Goal: Task Accomplishment & Management: Complete application form

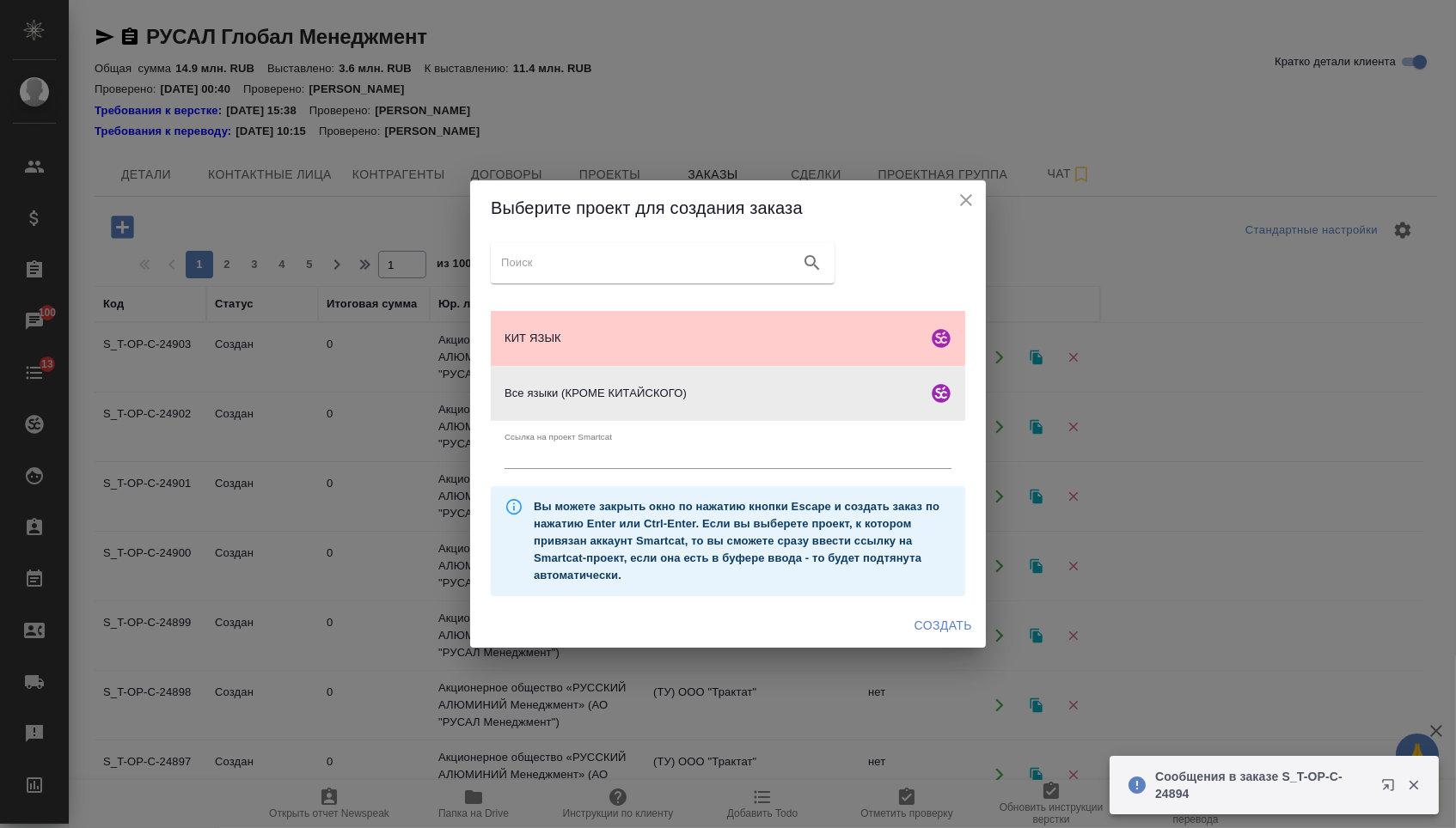
click at [936, 618] on button "Создать" at bounding box center [943, 626] width 72 height 32
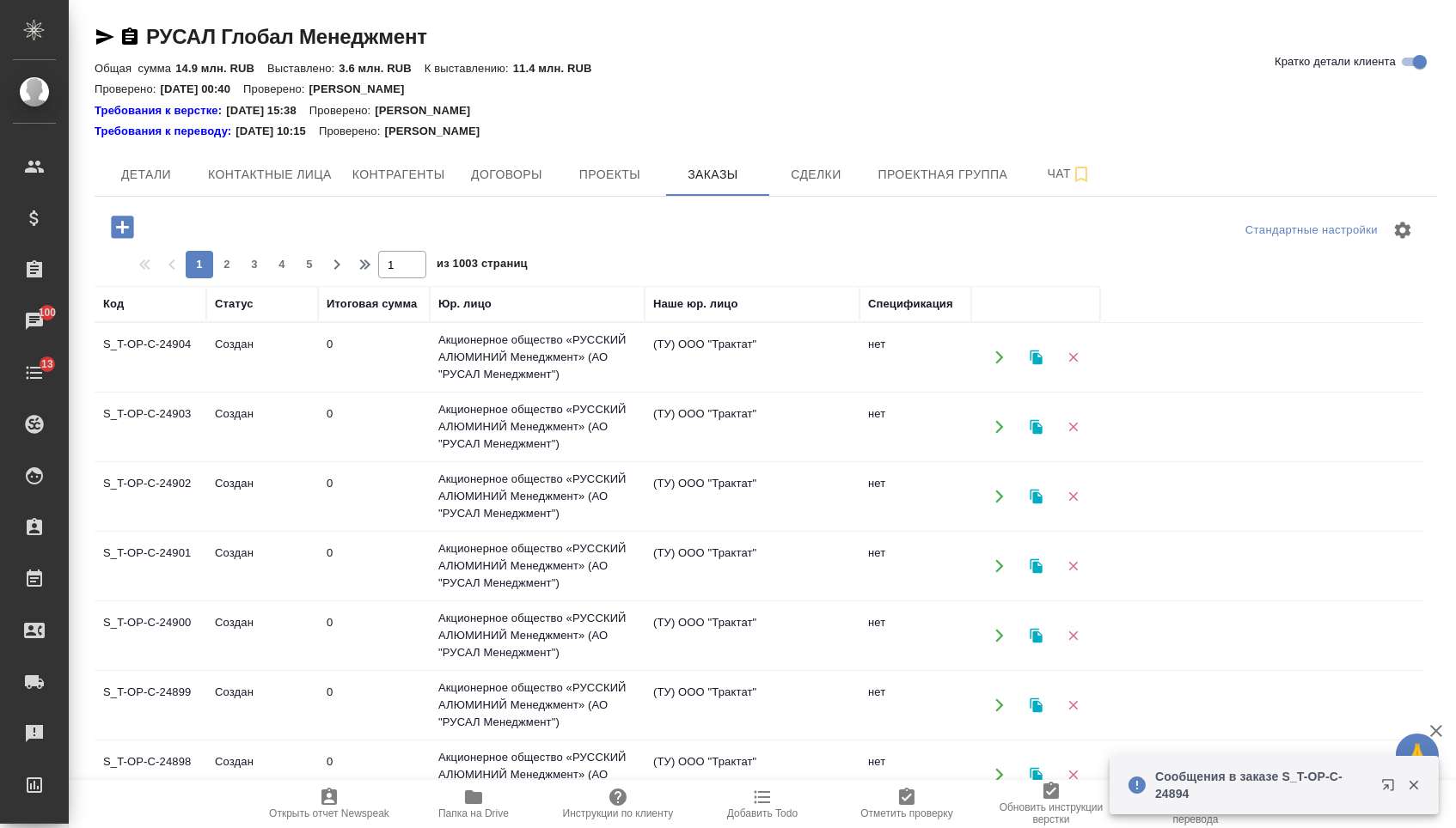
click at [122, 226] on icon "button" at bounding box center [122, 226] width 30 height 30
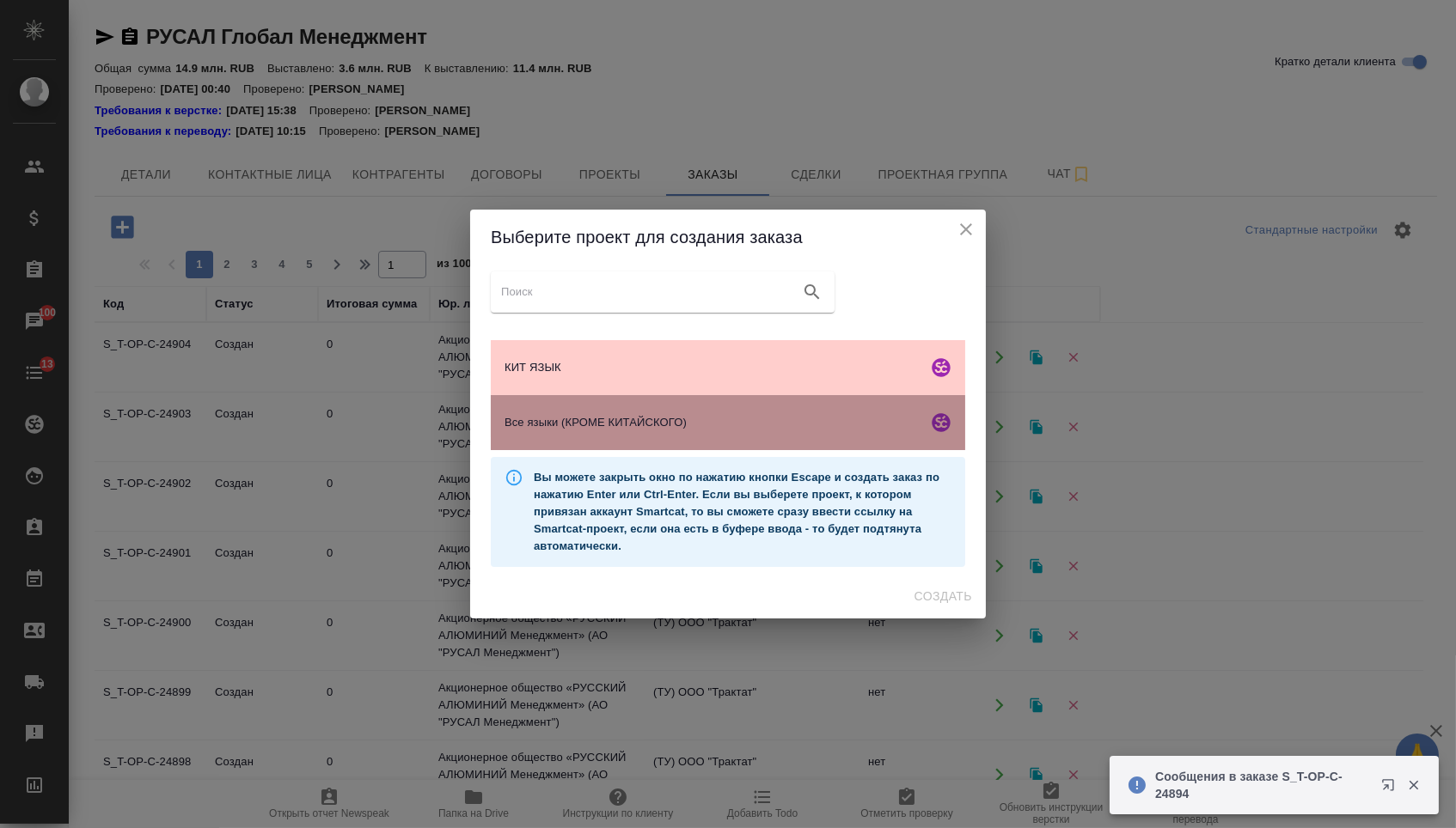
click at [608, 445] on div "Все языки (КРОМЕ КИТАЙСКОГО)" at bounding box center [728, 423] width 474 height 55
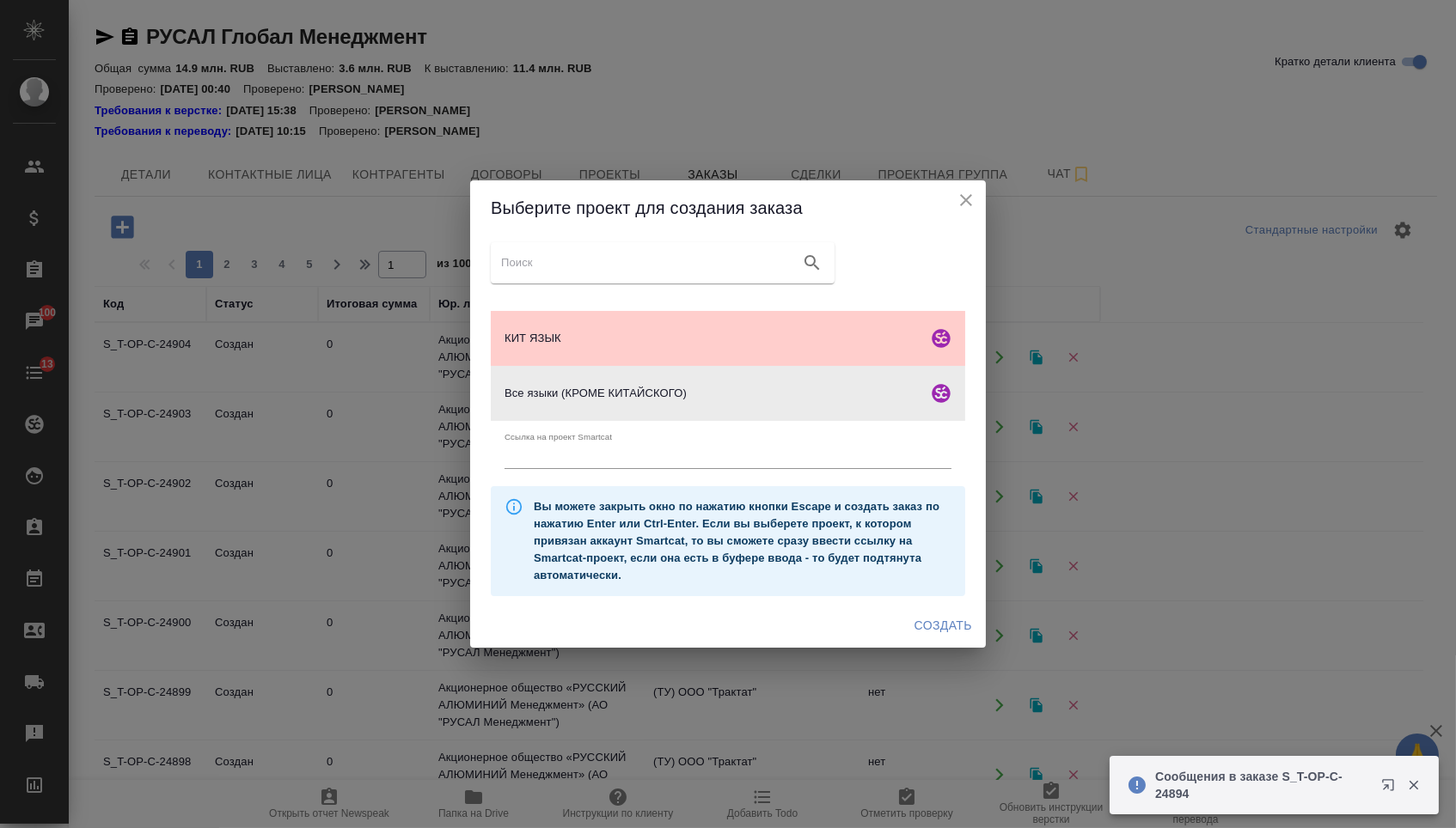
click at [958, 648] on div "Создать" at bounding box center [728, 626] width 516 height 45
click at [943, 627] on span "Создать" at bounding box center [943, 626] width 58 height 21
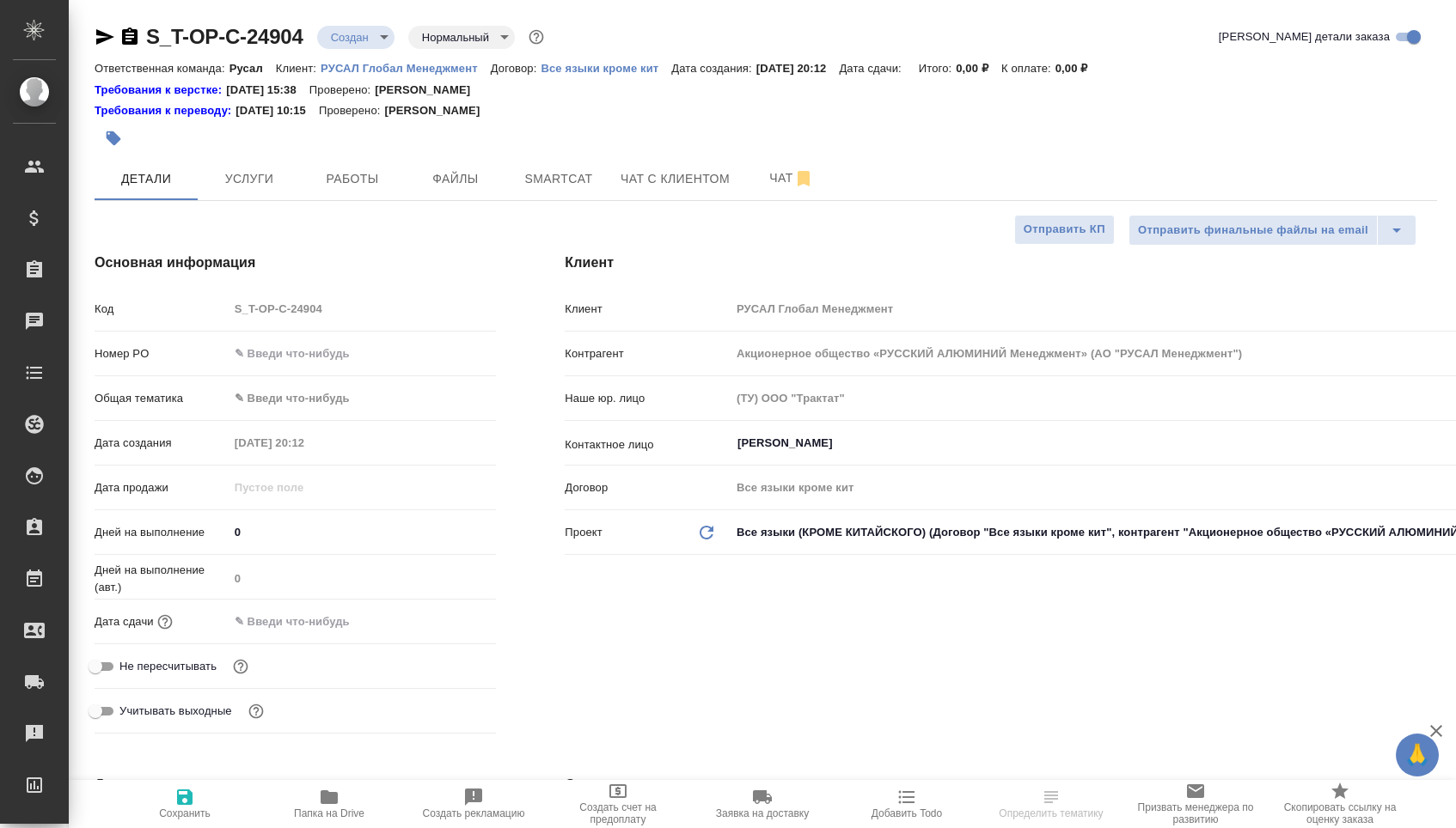
select select "RU"
type textarea "x"
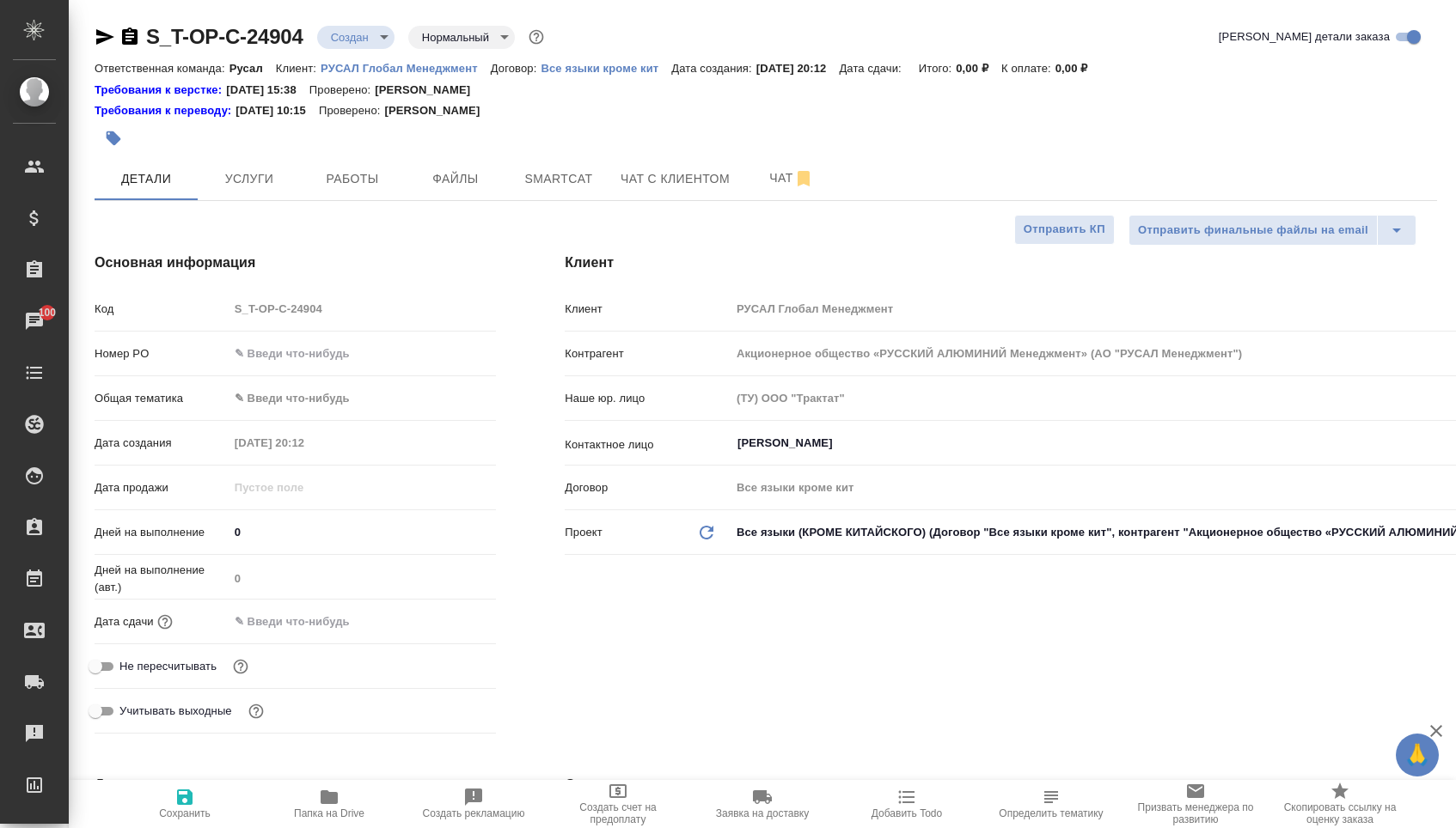
type textarea "x"
click at [295, 350] on input "text" at bounding box center [362, 354] width 268 height 25
type input "о"
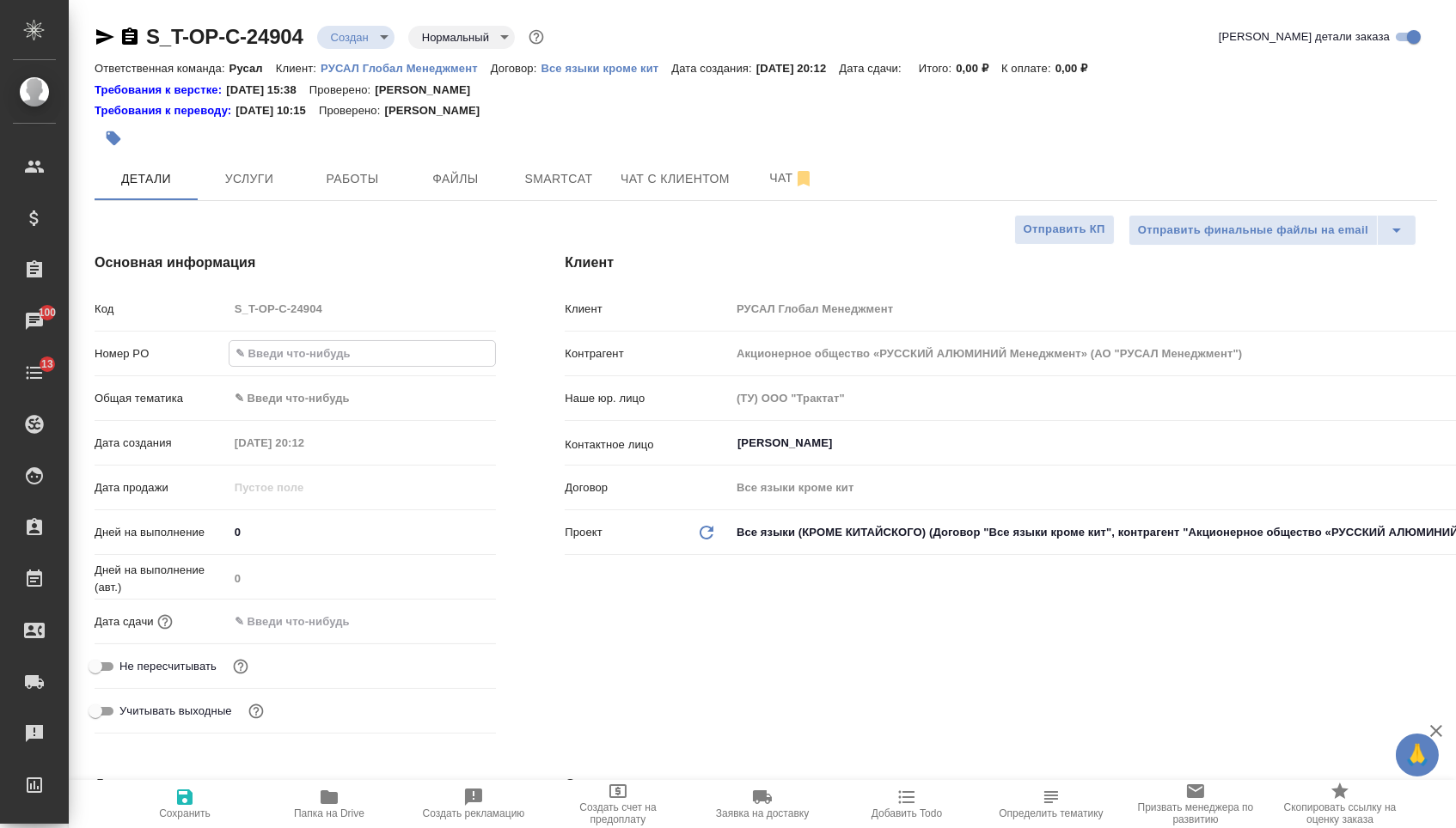
type textarea "x"
type input "от"
type textarea "x"
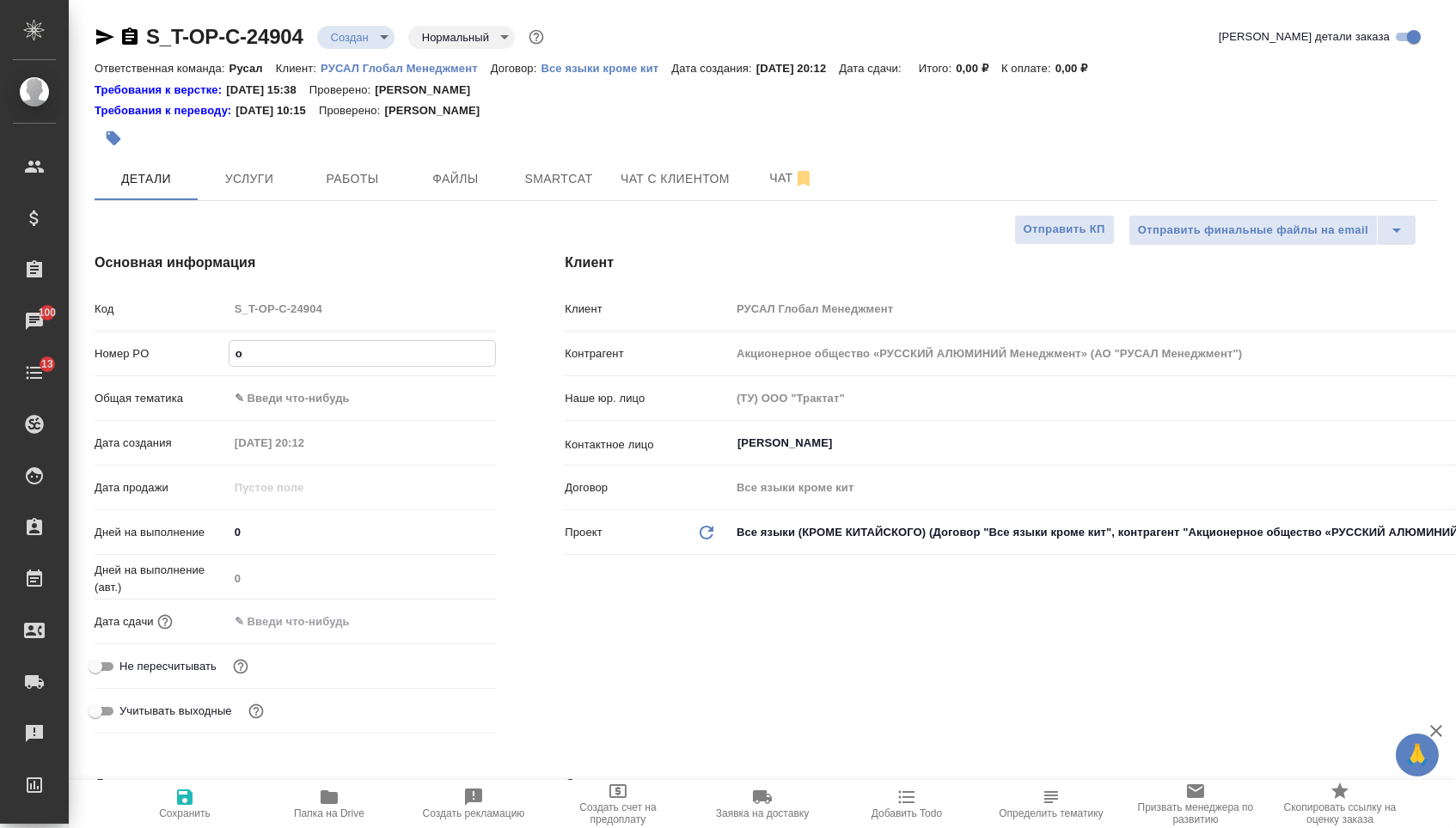
type textarea "x"
type input "от"
type textarea "x"
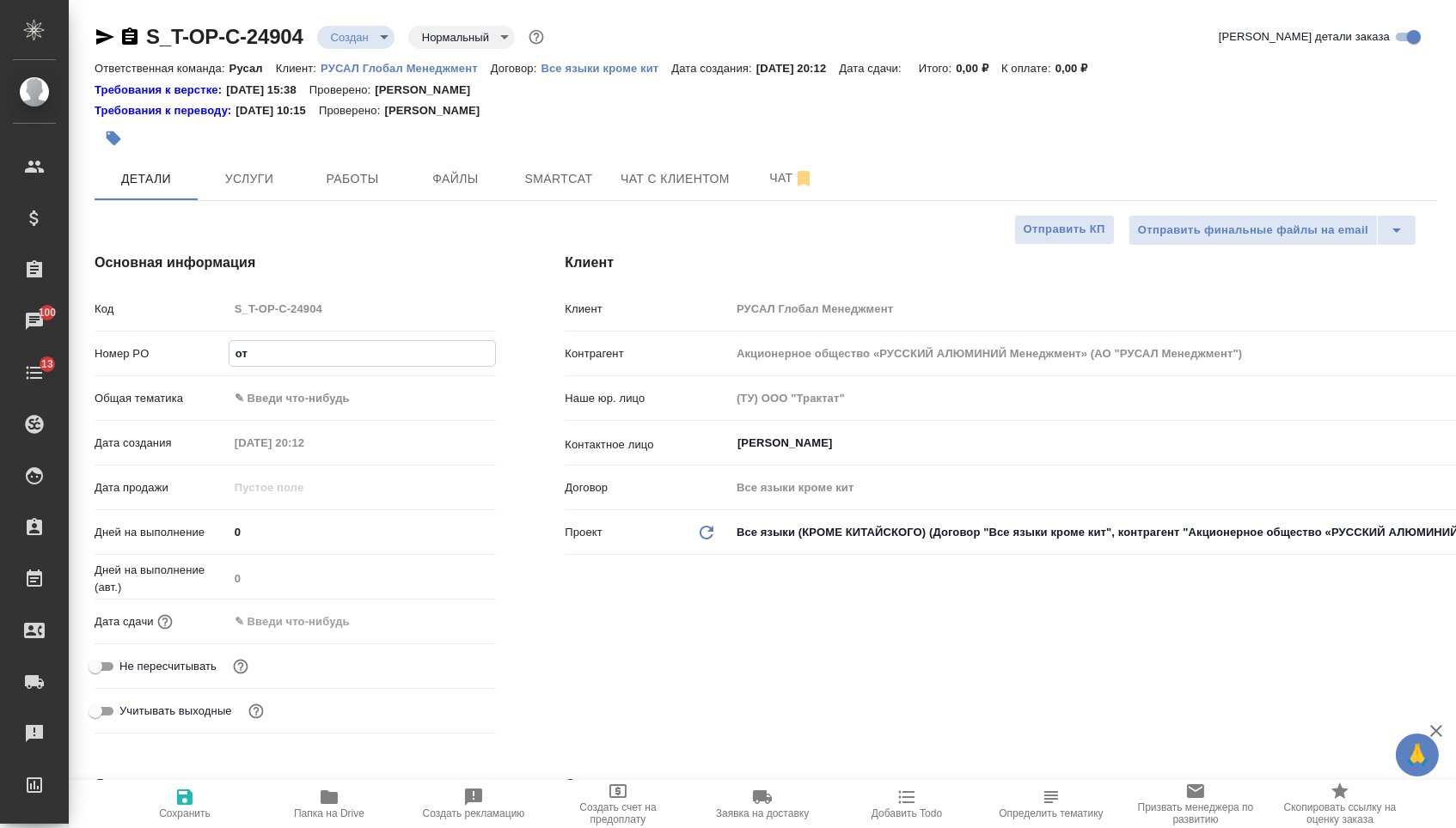
type textarea "x"
type input "от [PERSON_NAME]"
type textarea "x"
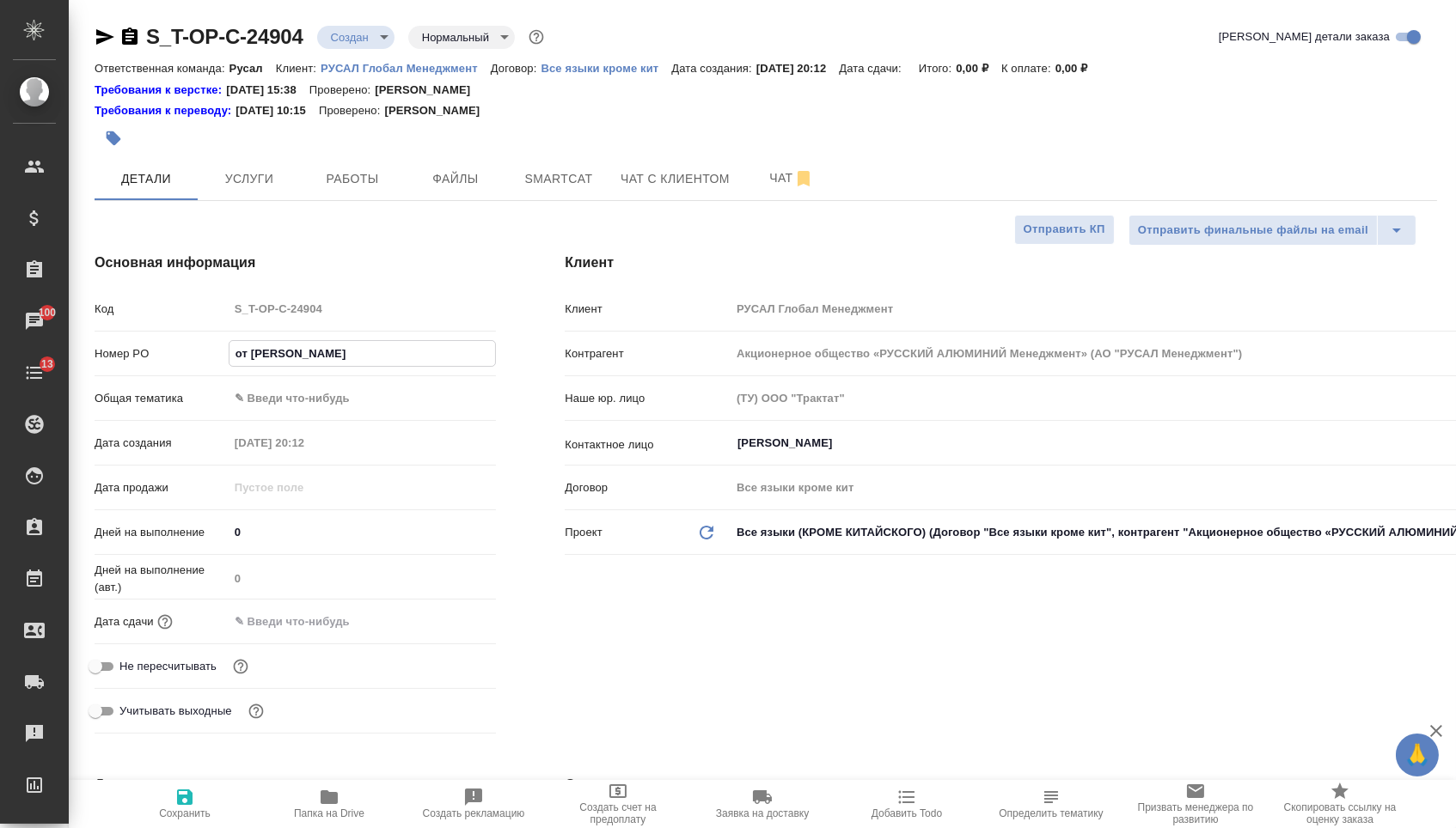
type input "от [DEMOGRAPHIC_DATA]"
type textarea "x"
type input "от [DEMOGRAPHIC_DATA]"
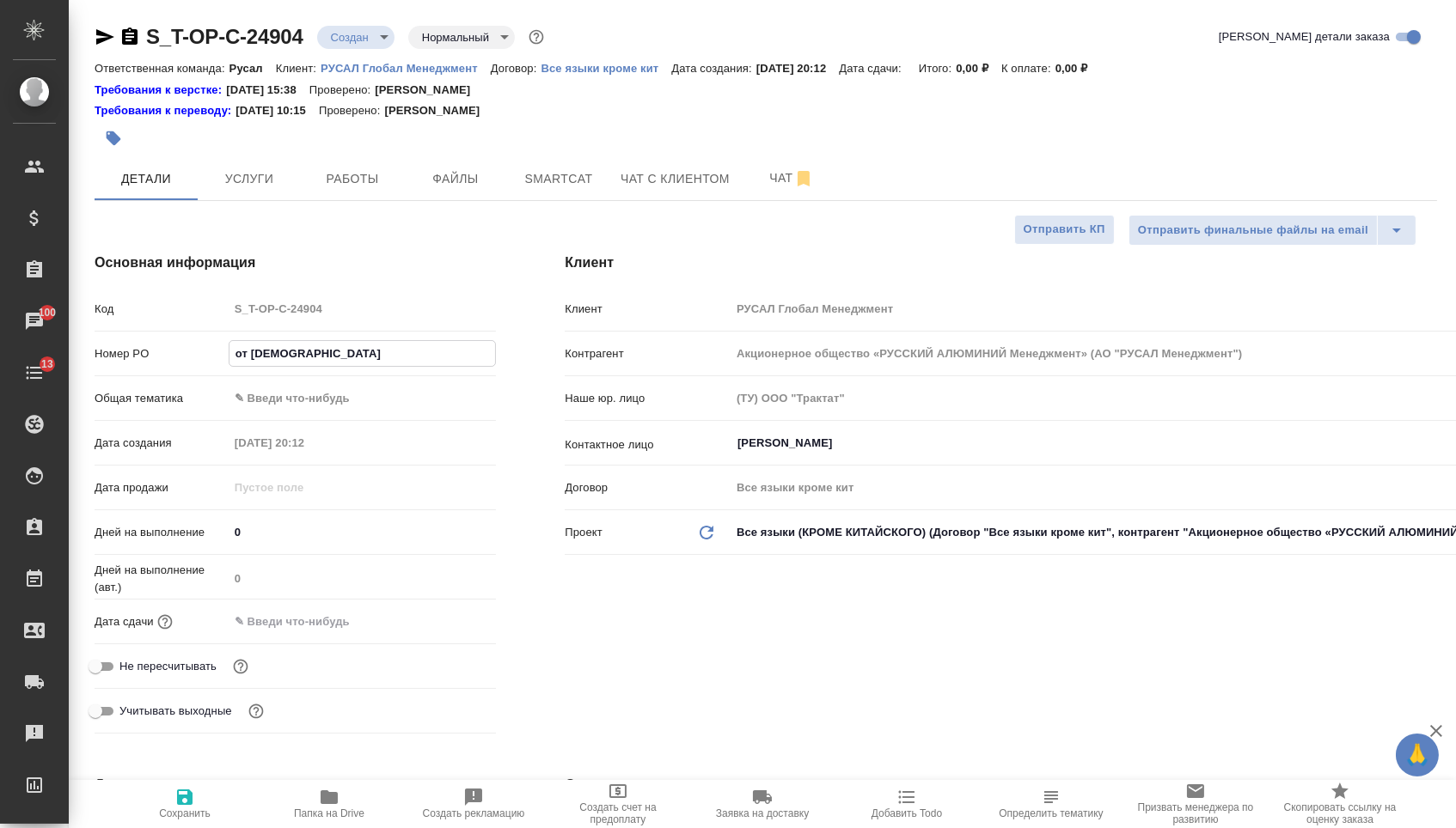
type textarea "x"
type input "от [DEMOGRAPHIC_DATA]"
type textarea "x"
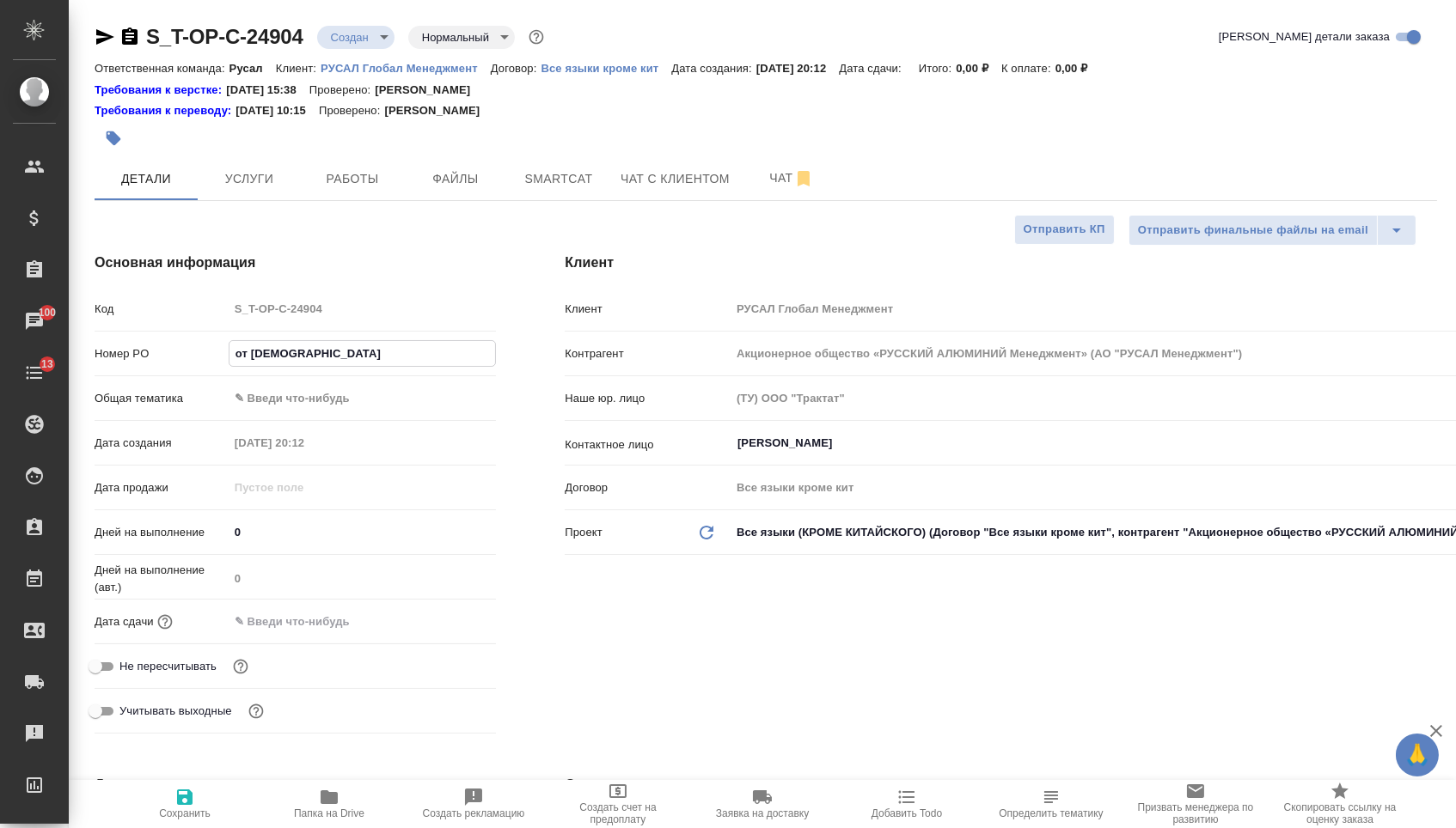
type textarea "x"
type input "от [PERSON_NAME]"
type textarea "x"
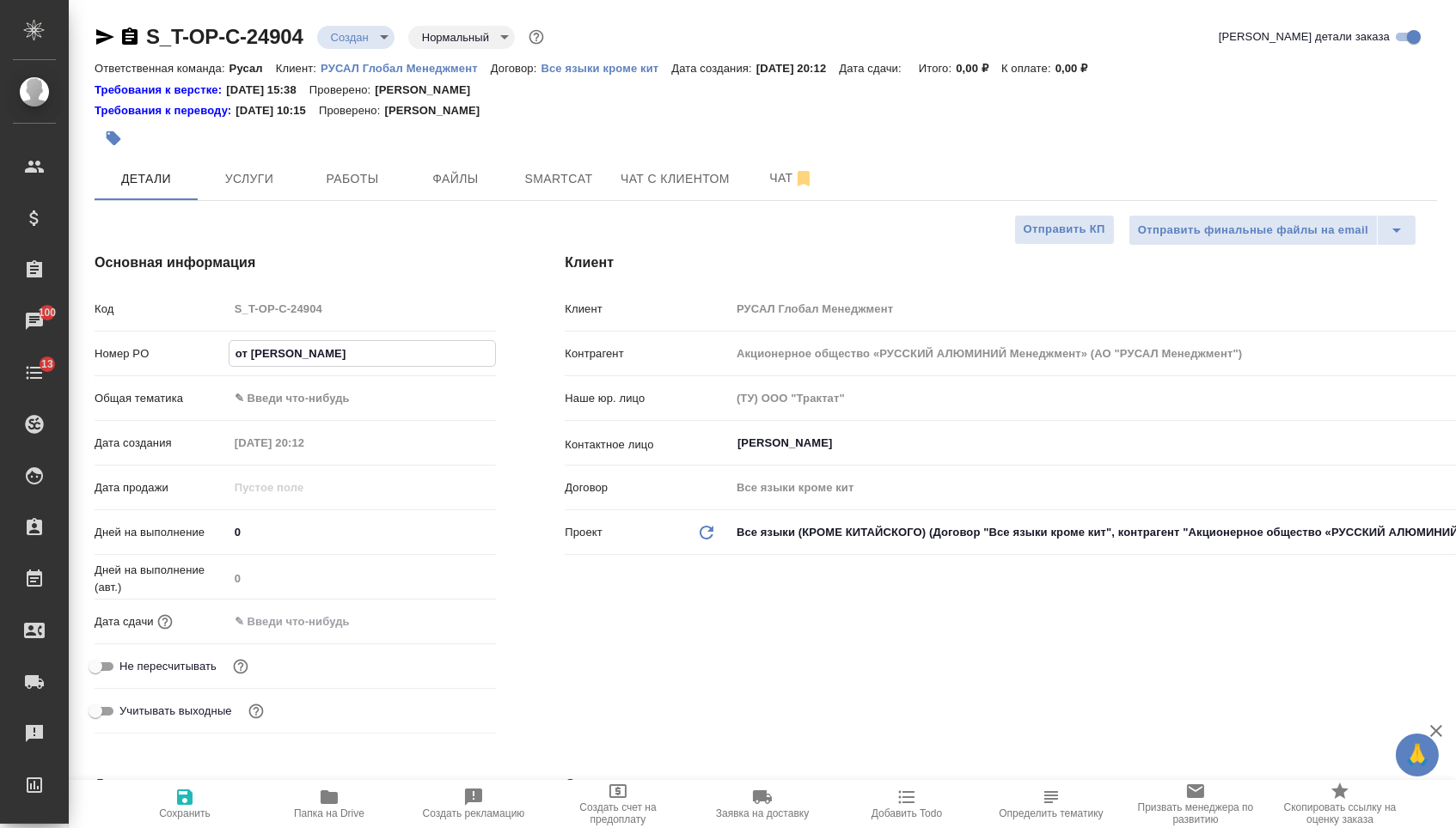
type textarea "x"
type input "от [PERSON_NAME]"
type textarea "x"
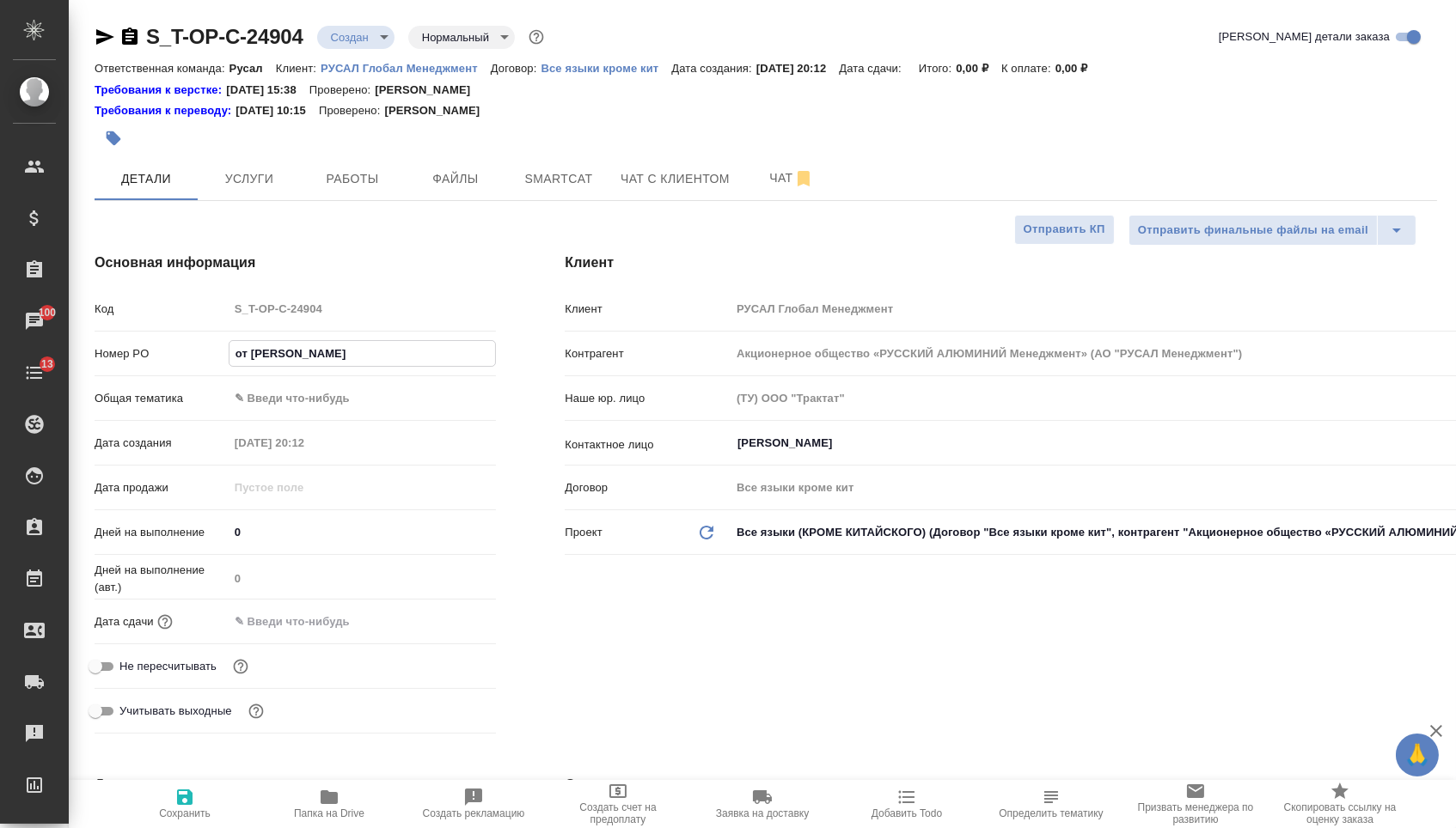
type input "от Исаева_"
type textarea "x"
type input "от Исаева_2"
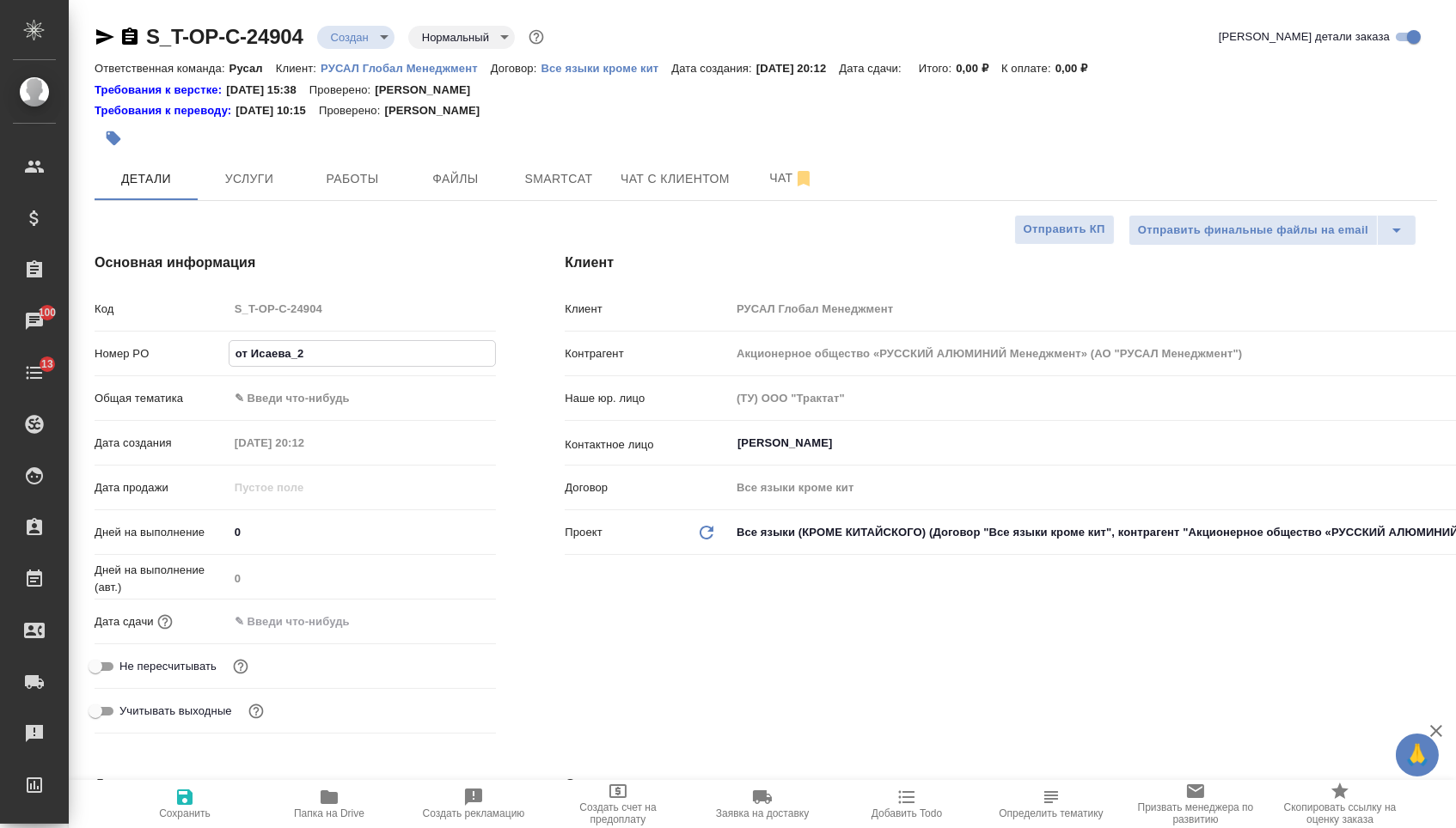
type textarea "x"
type input "от Исаева_21"
type textarea "x"
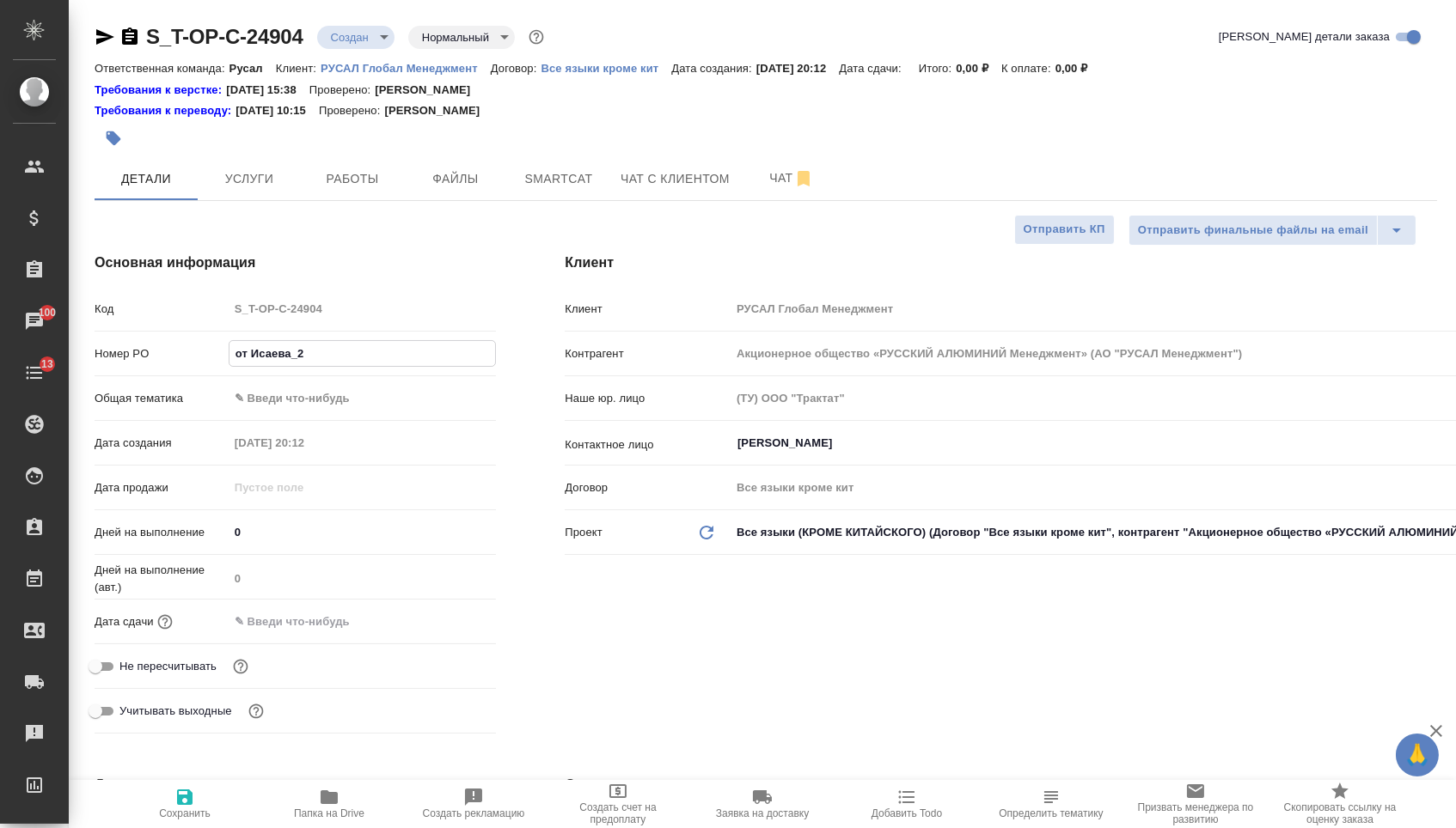
type textarea "x"
type input "от Исаева_21."
type textarea "x"
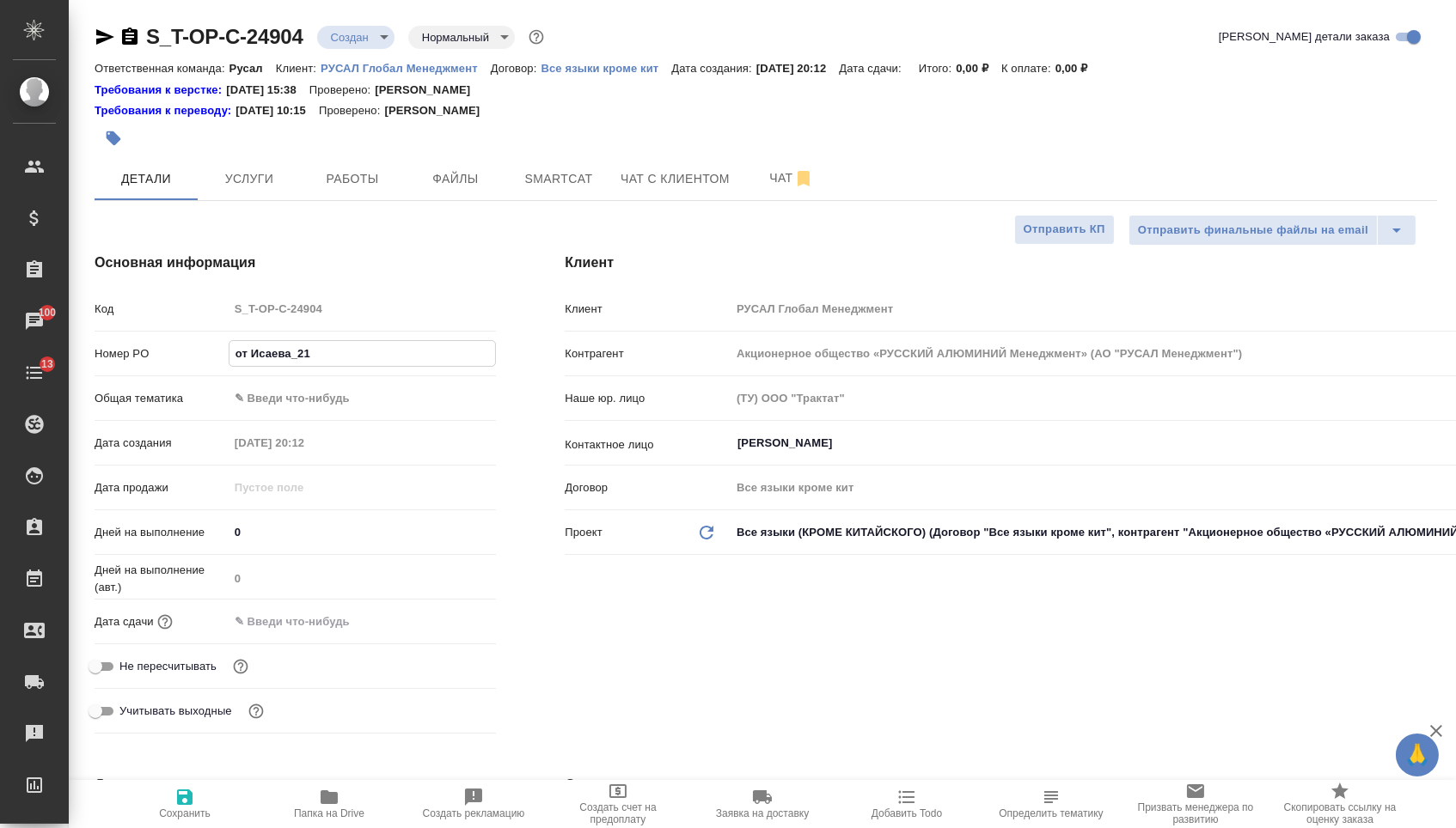
type textarea "x"
type input "от Исаева_21.0"
type textarea "x"
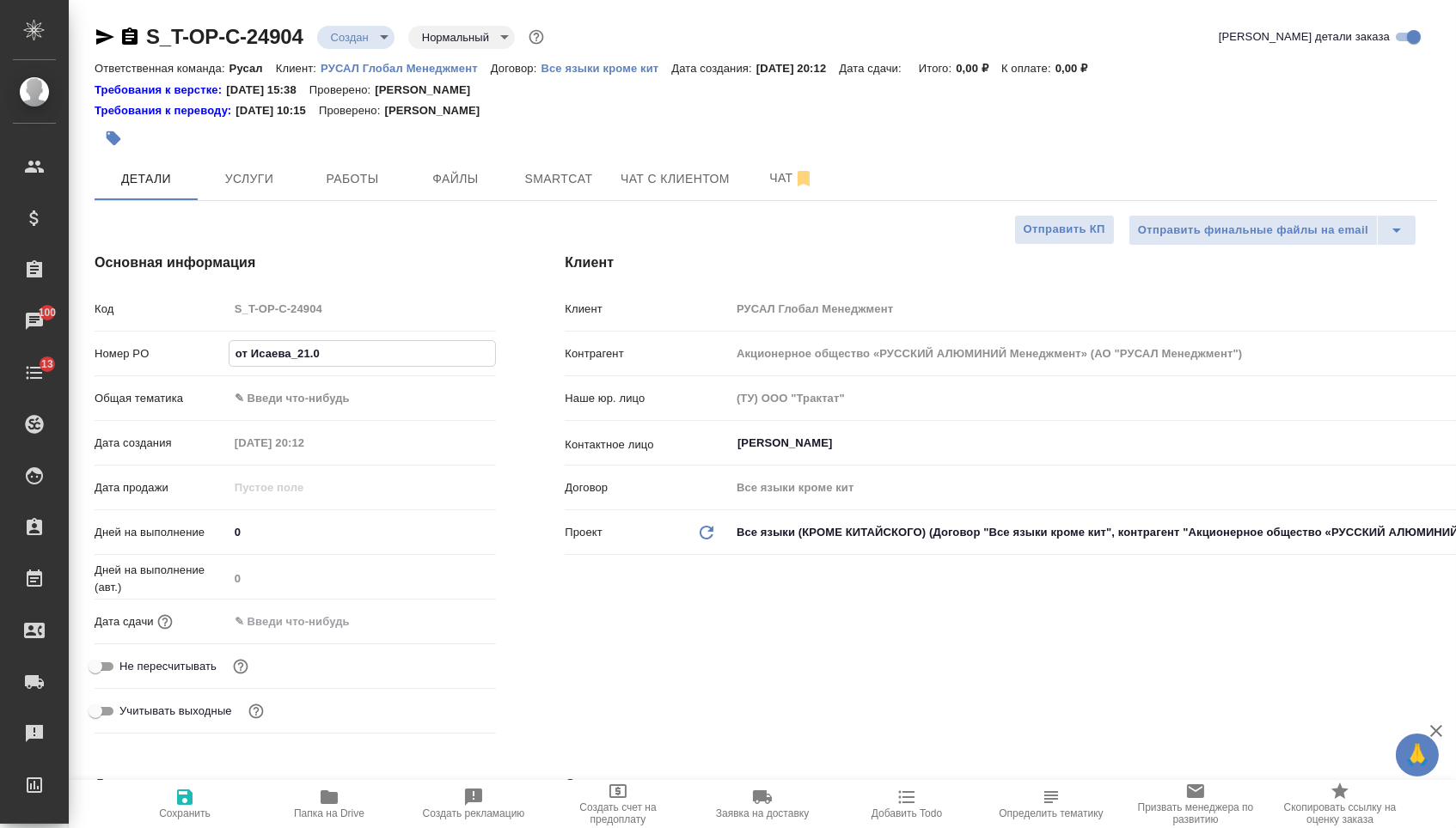
type input "от Исаева_21.08"
type textarea "x"
type input "от Исаева_21.0"
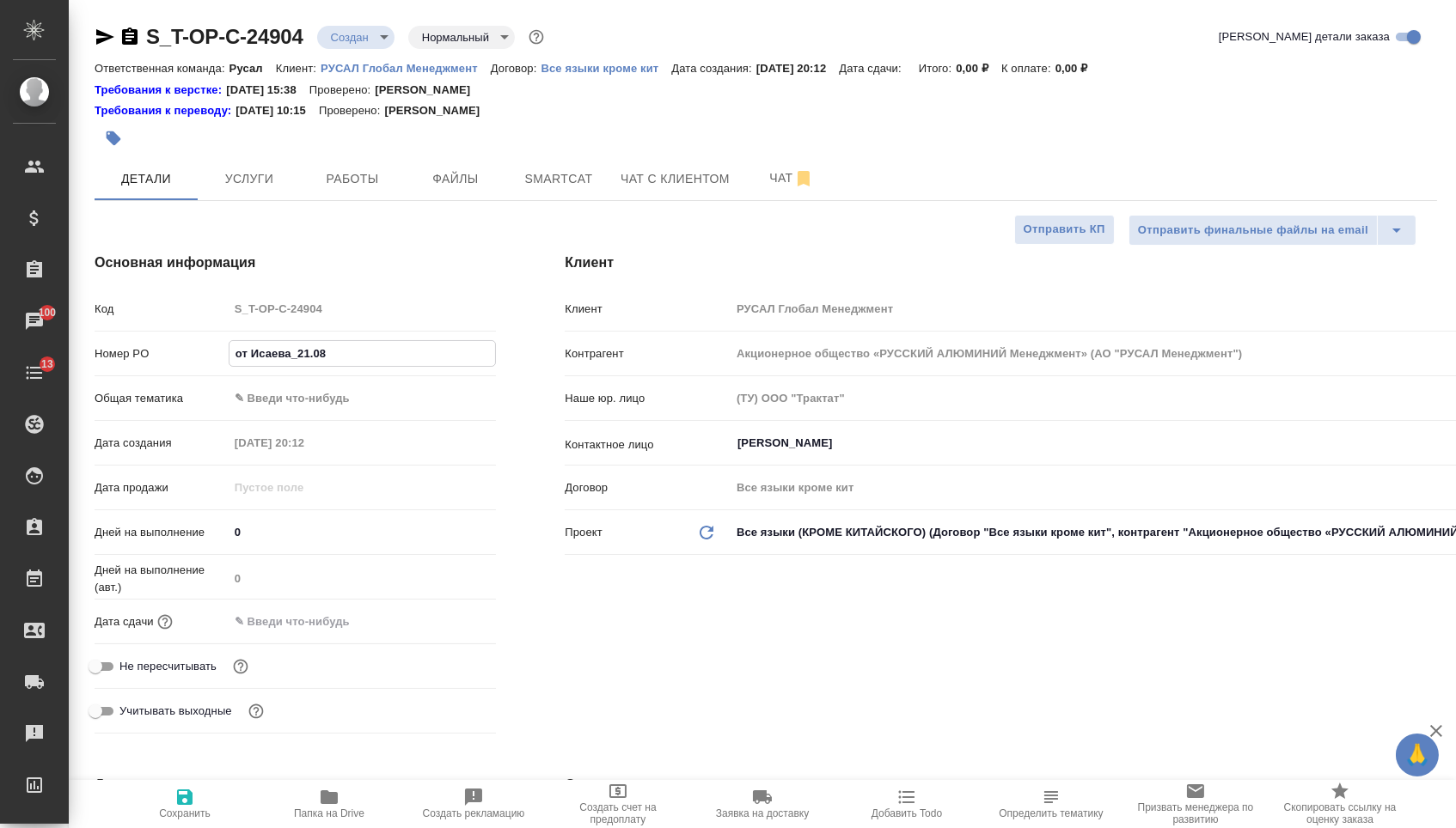
type textarea "x"
type input "от Исаева_21."
type textarea "x"
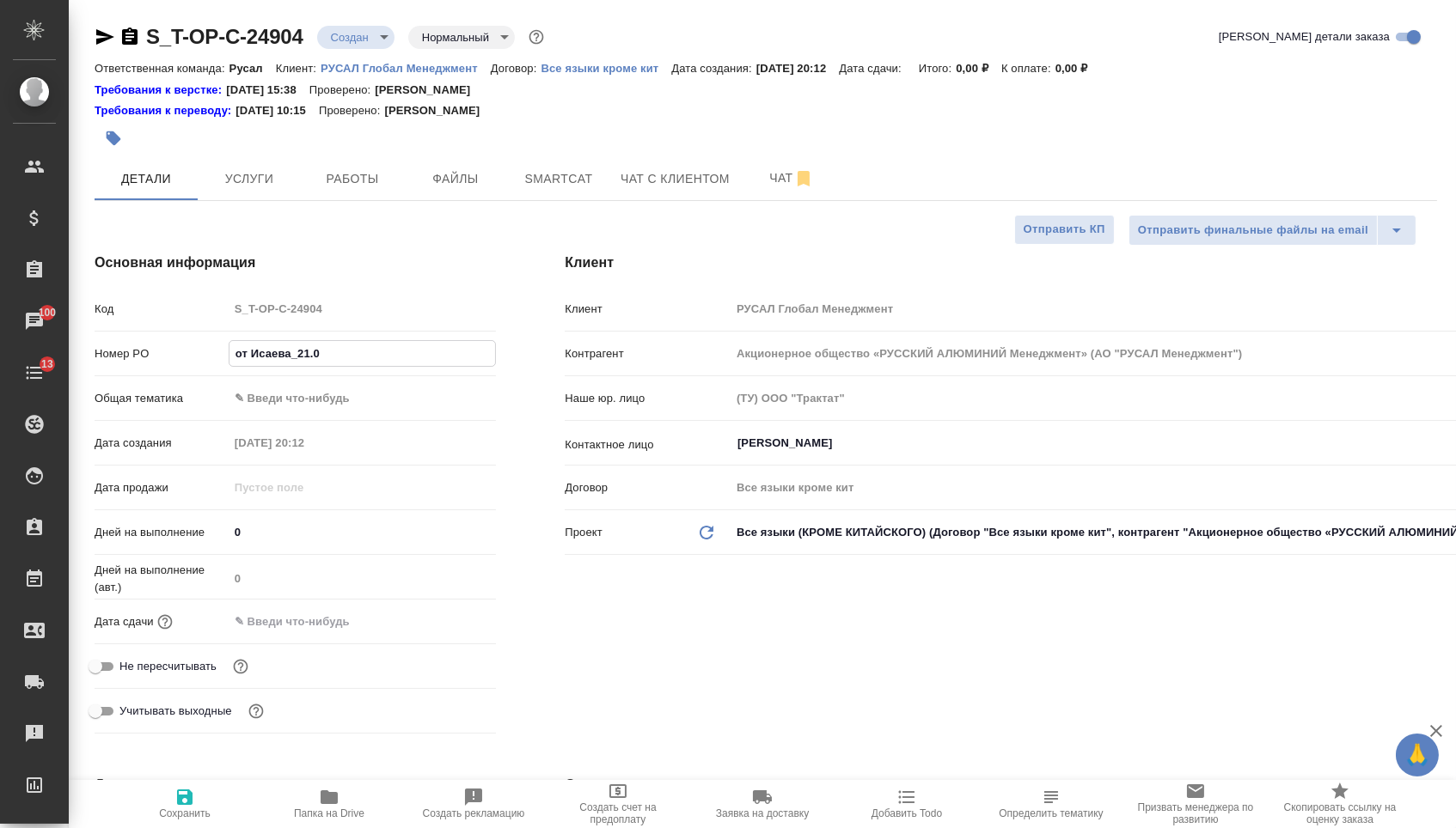
type textarea "x"
type input "от Исаева_21"
type textarea "x"
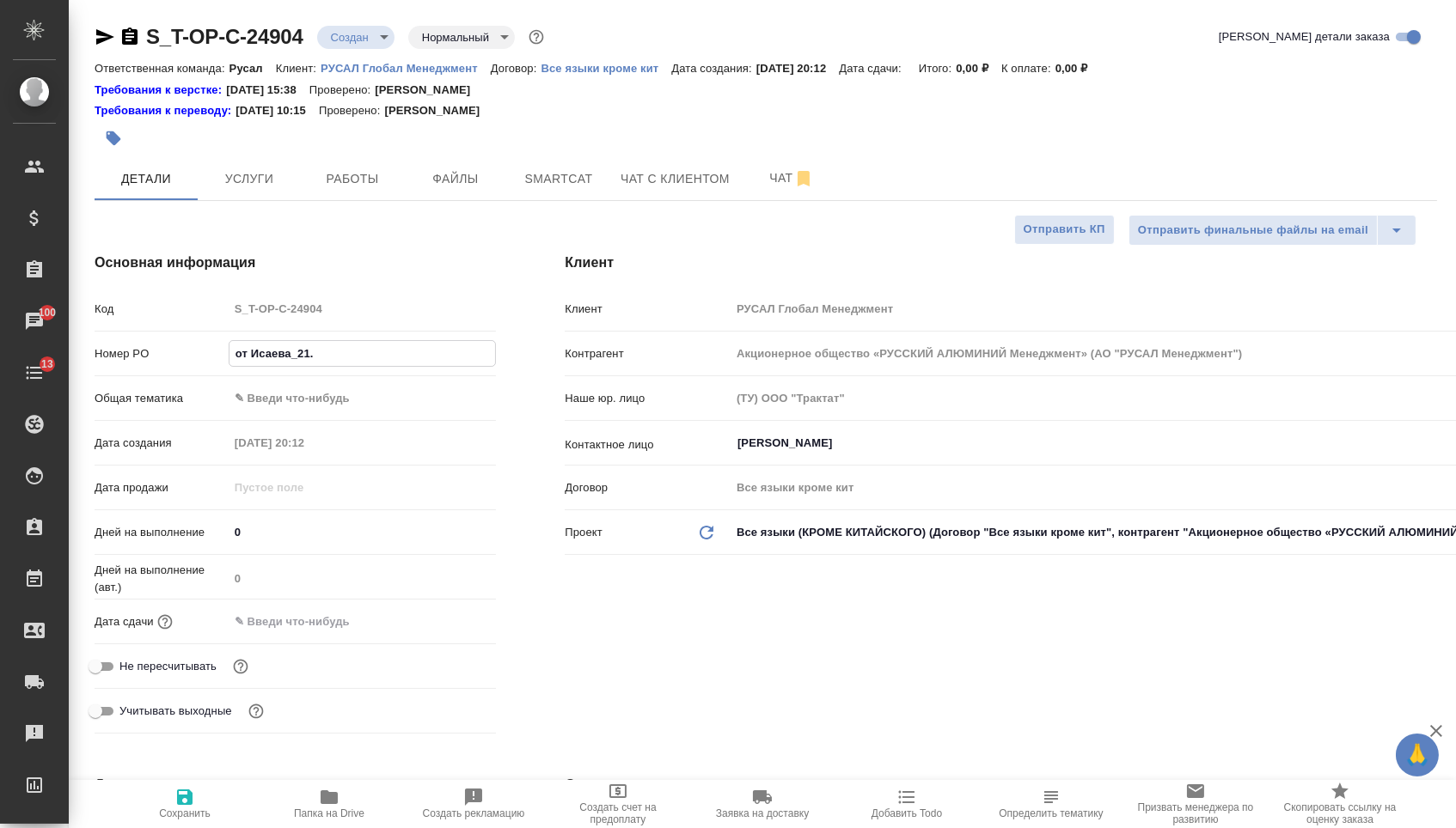
type textarea "x"
type input "от Исаева_2"
type textarea "x"
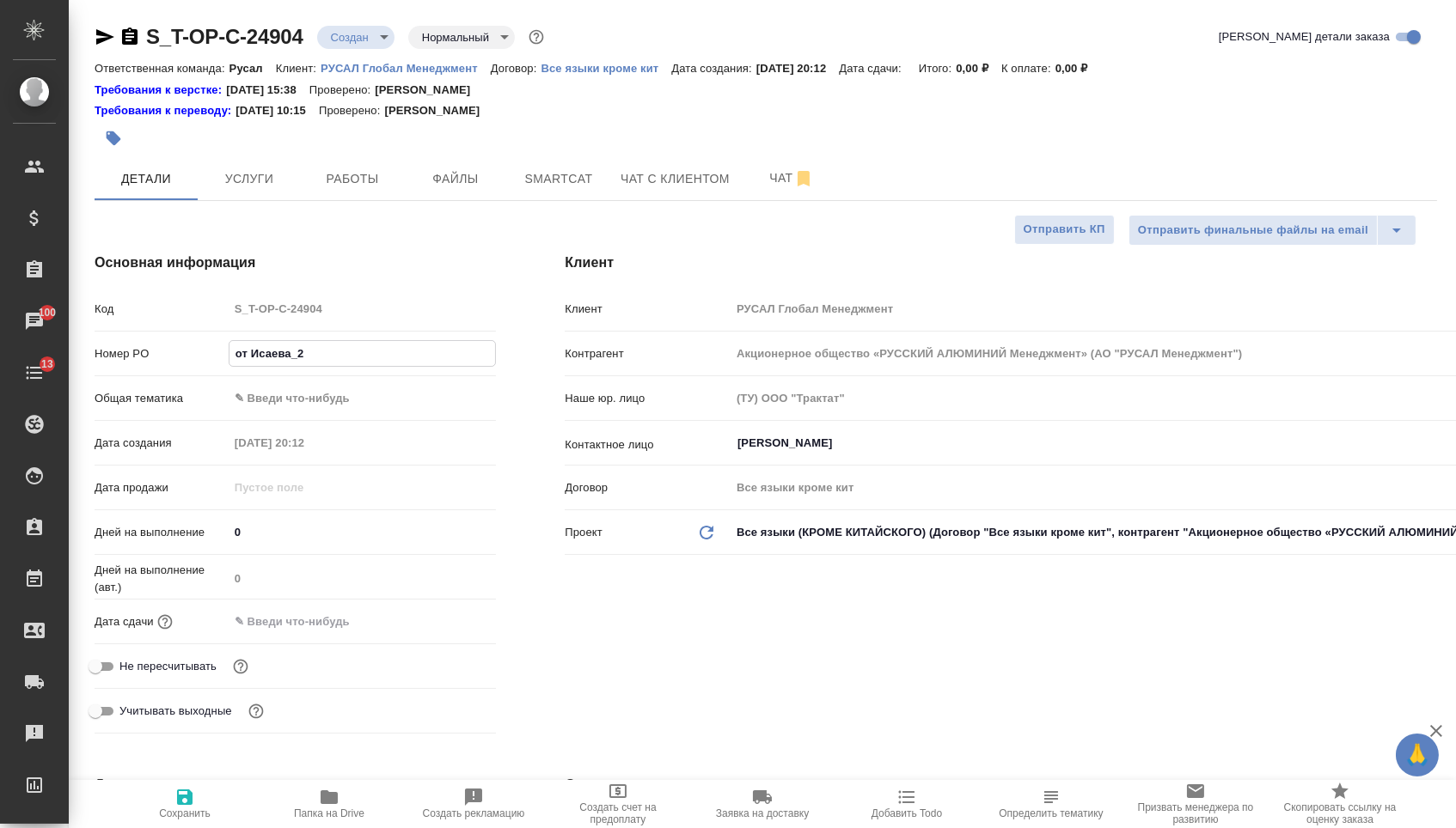
type input "от Исаева_22"
type textarea "x"
type input "от Исаева_22."
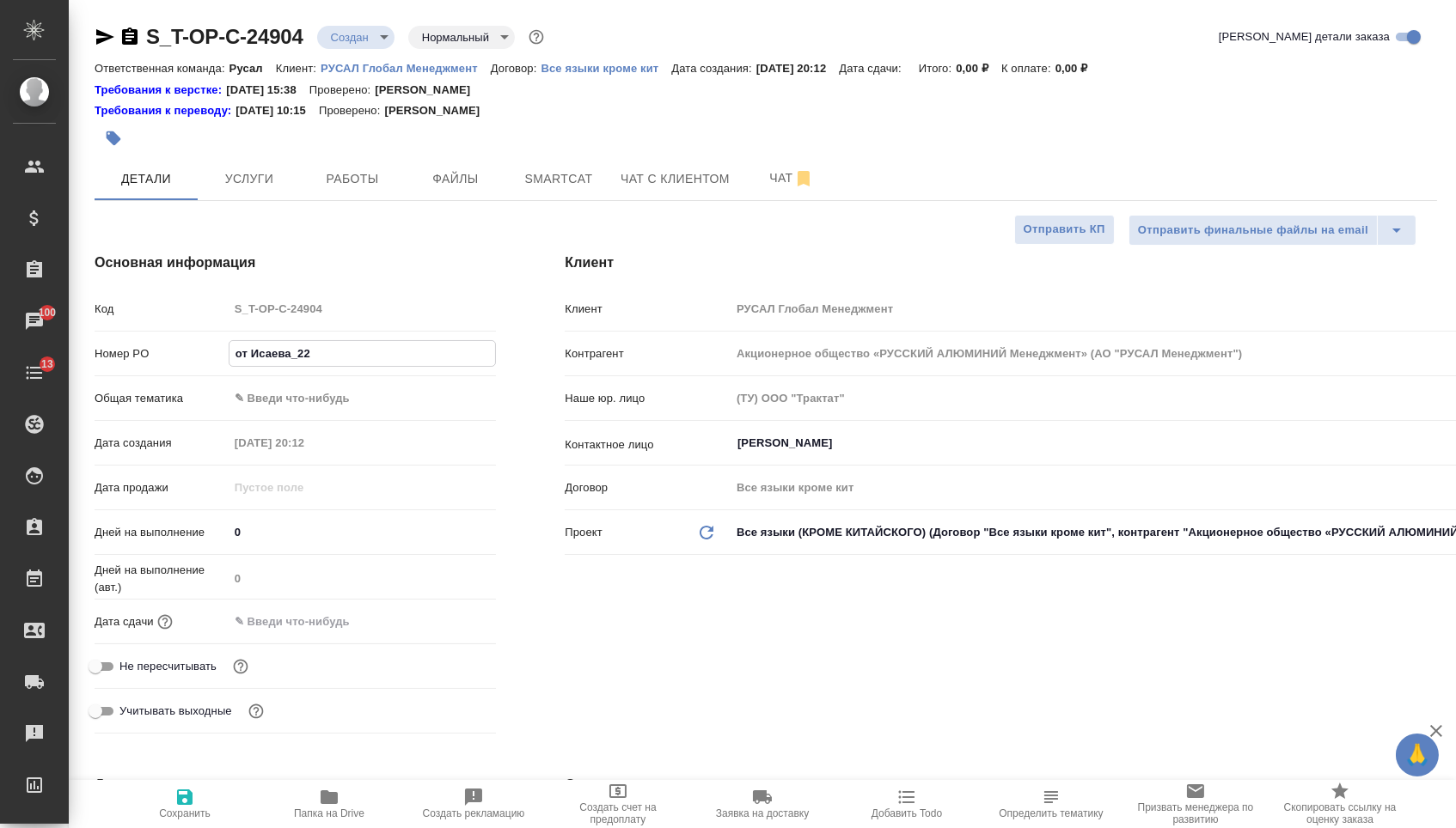
type textarea "x"
type input "от Исаева_22.0"
type textarea "x"
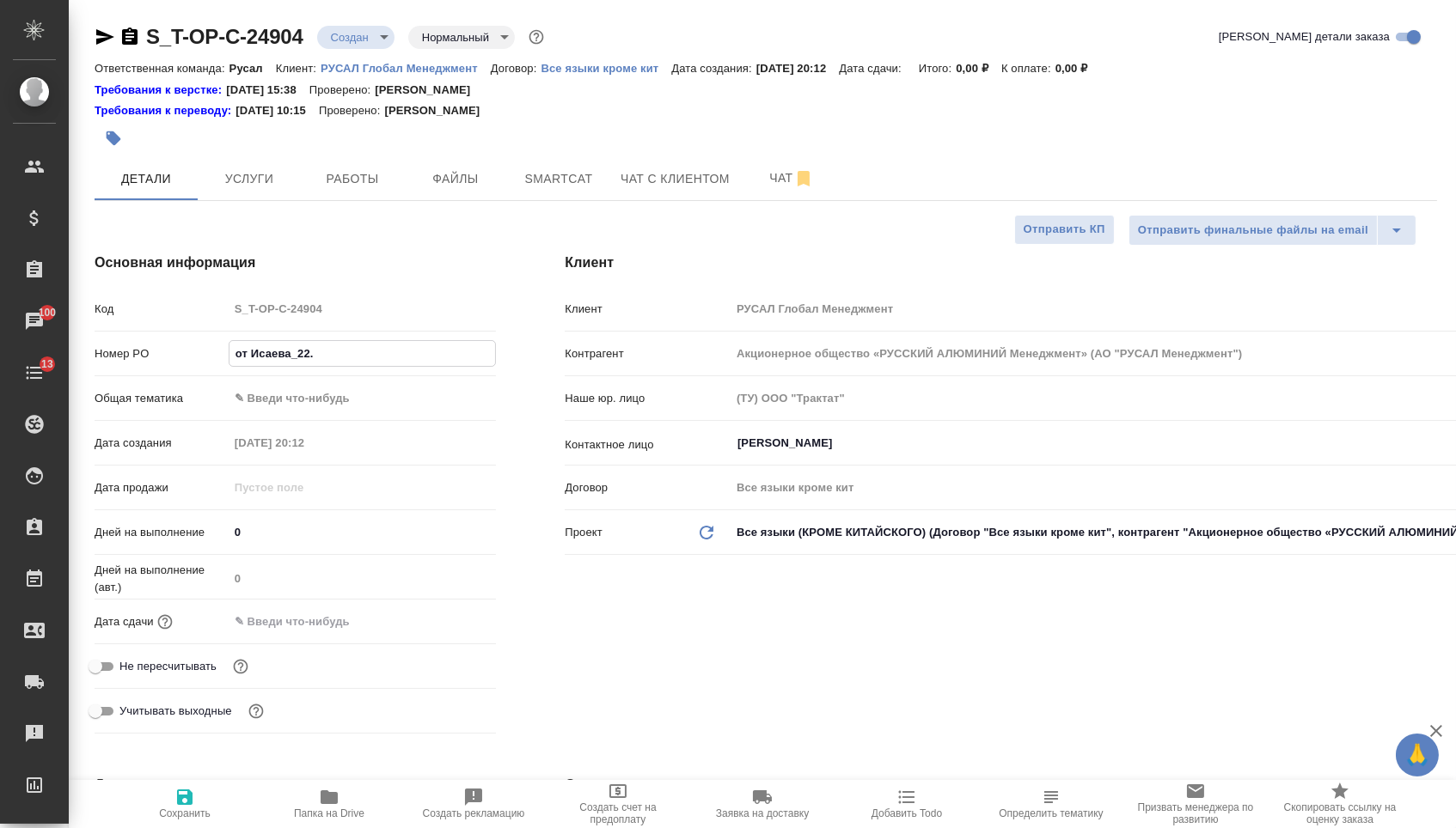
type textarea "x"
type input "от Исаева_22.08"
type textarea "x"
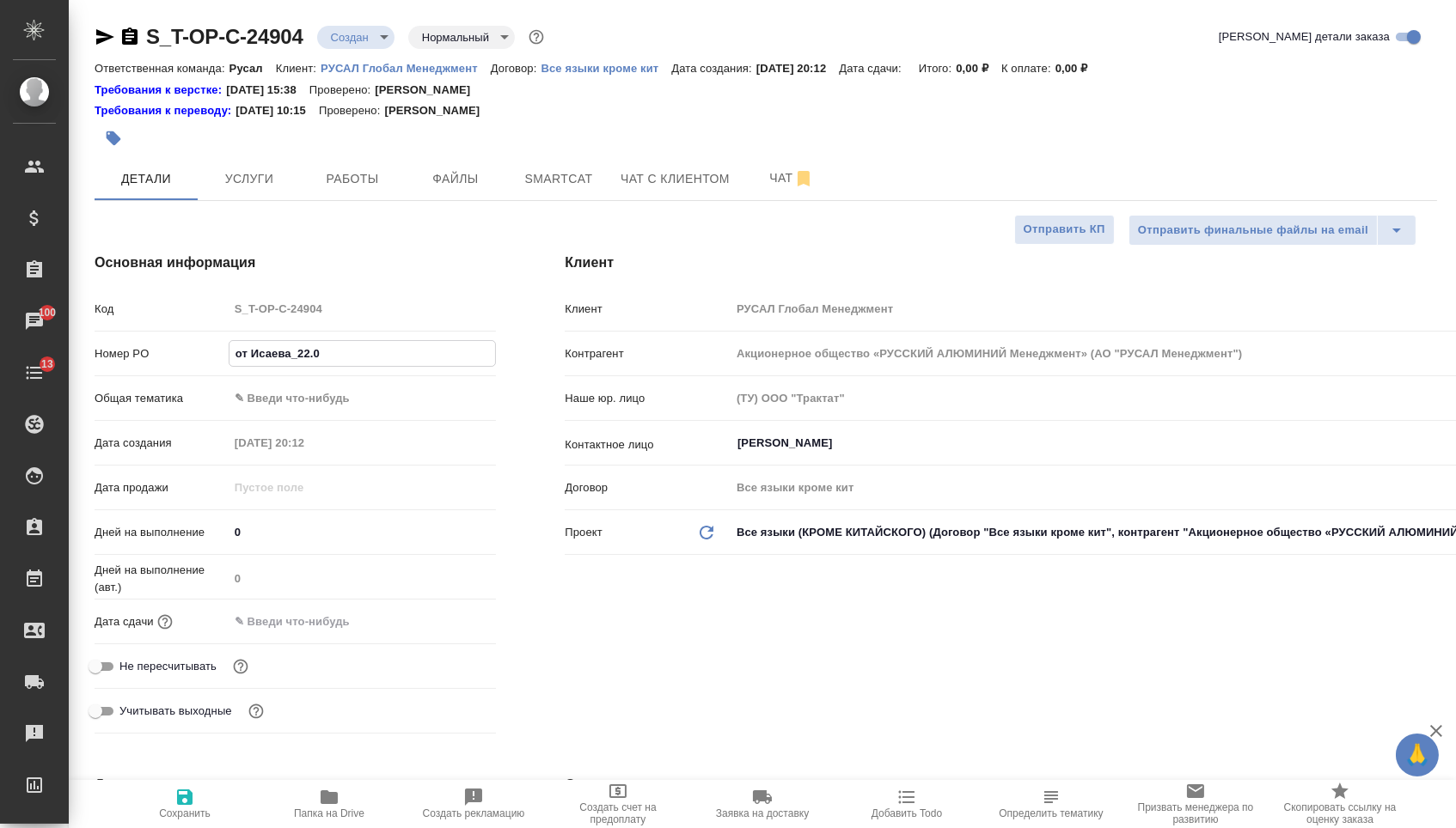
type textarea "x"
type input "от Исаева_22.08_"
type textarea "x"
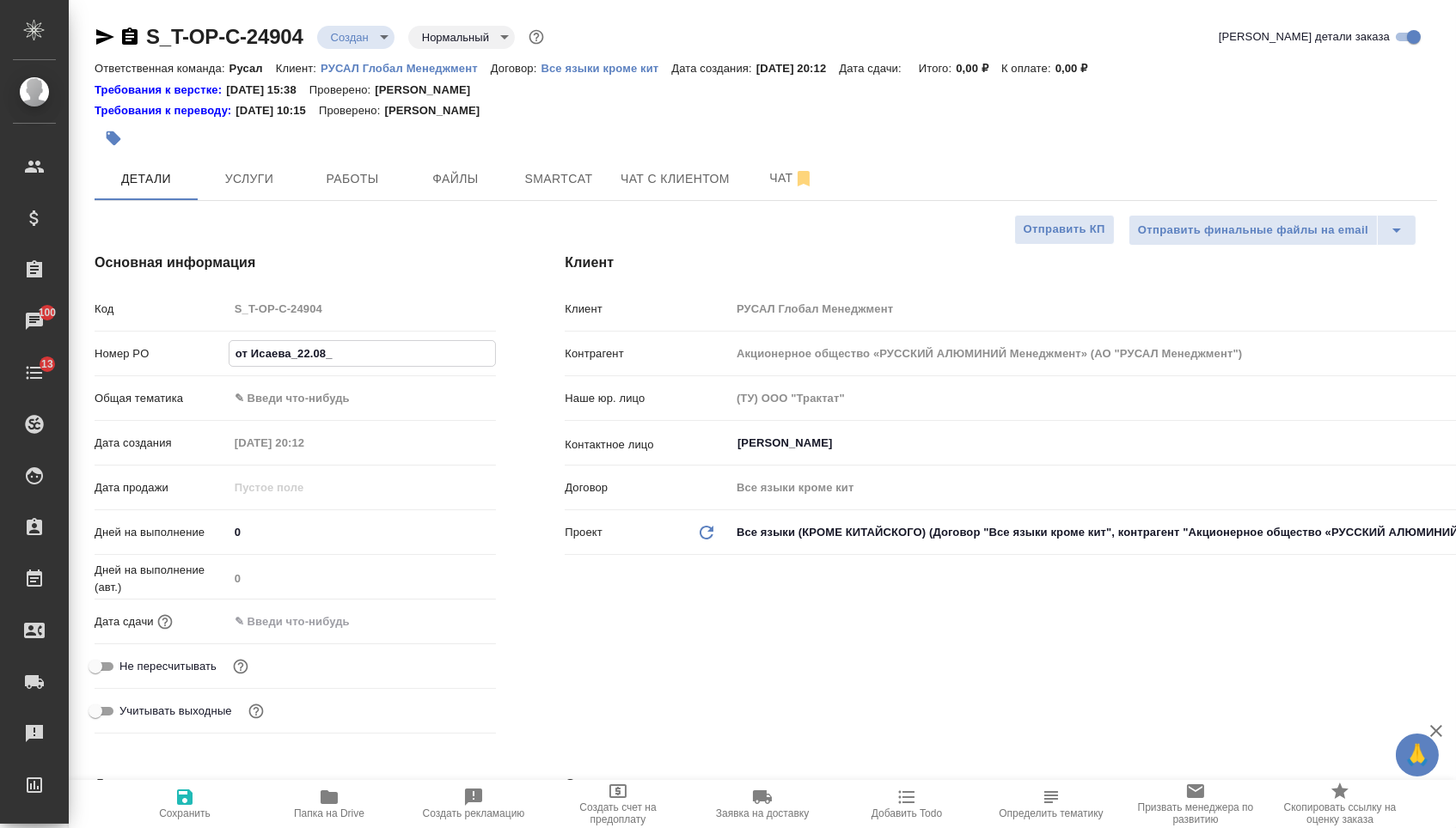
type input "от Исаева_22.08_3"
type textarea "x"
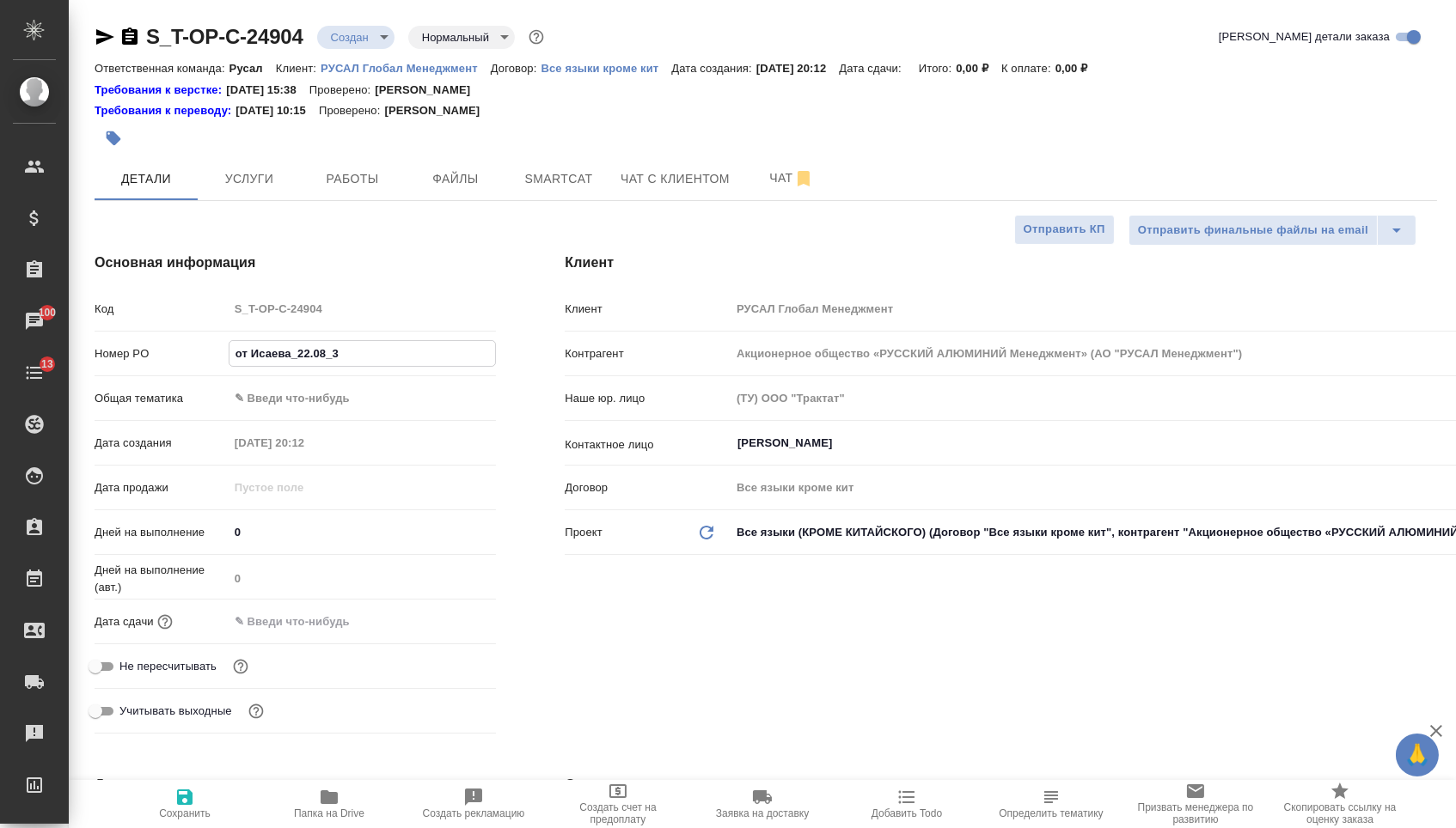
type textarea "x"
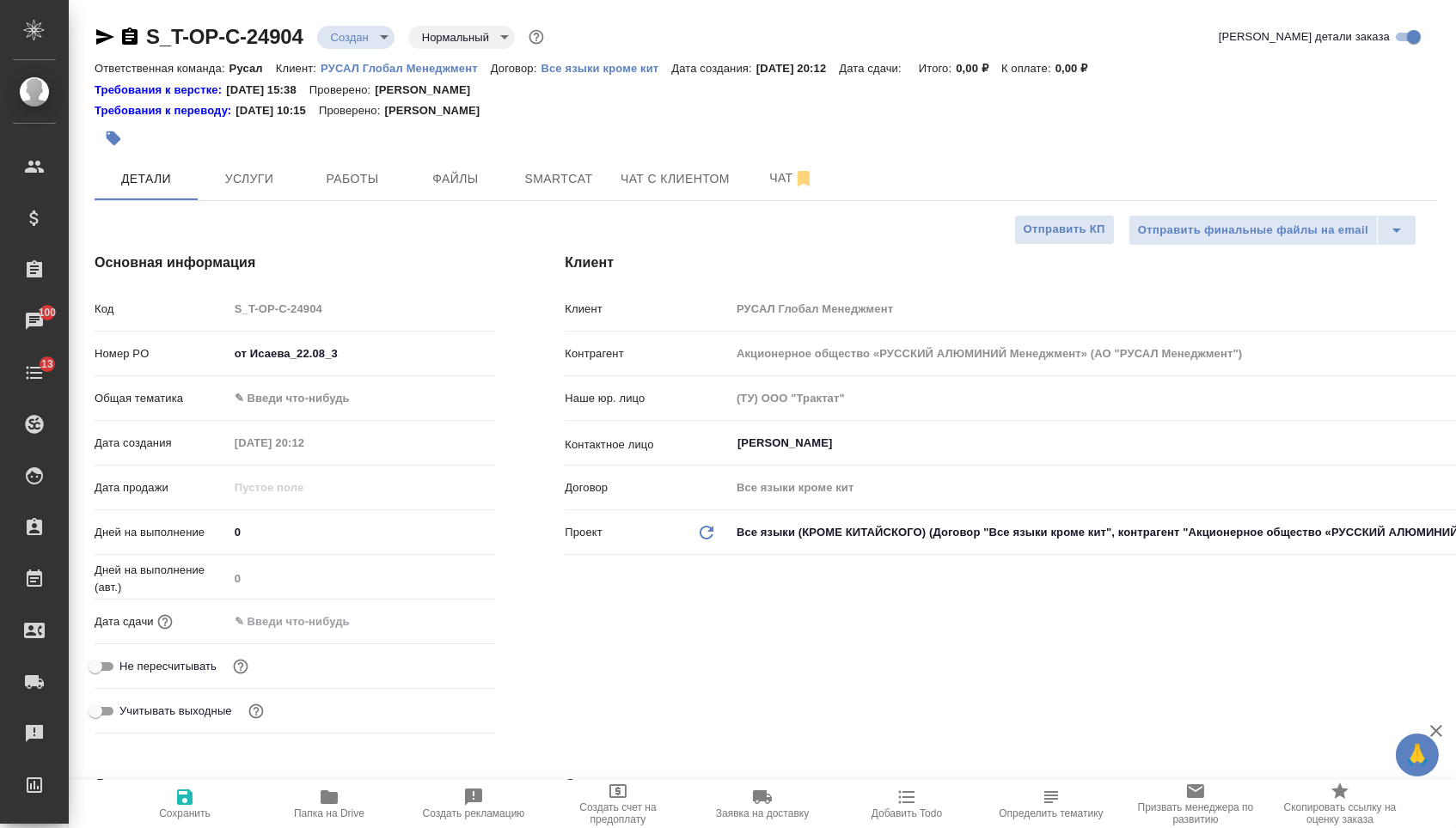
type textarea "x"
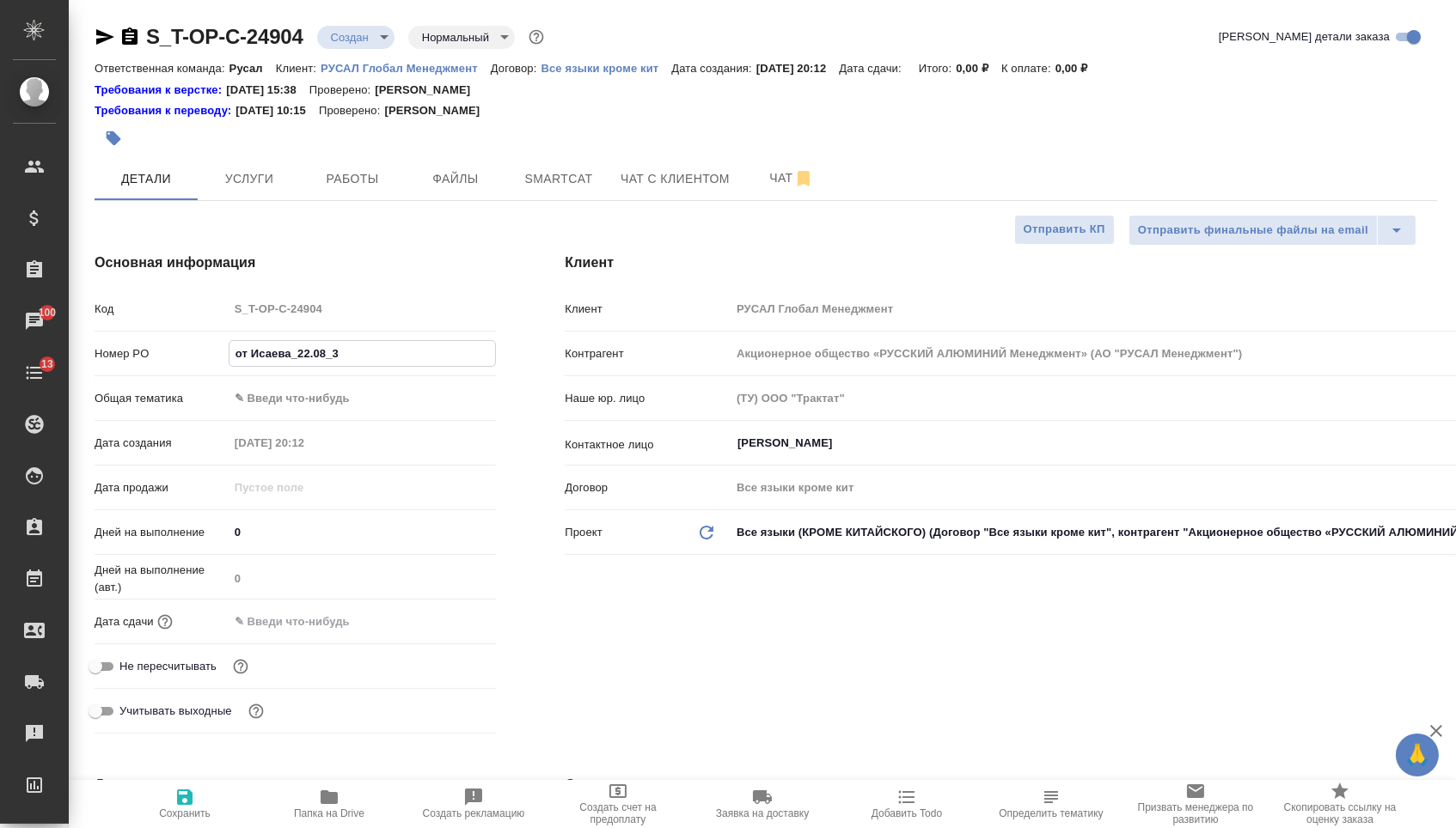
type textarea "x"
type input "от Исаева_22.08_3"
click at [328, 397] on body "🙏 .cls-1 fill:#fff; AWATERA [PERSON_NAME] Спецификации Заказы 100 Чаты 13 Todo …" at bounding box center [728, 414] width 1456 height 828
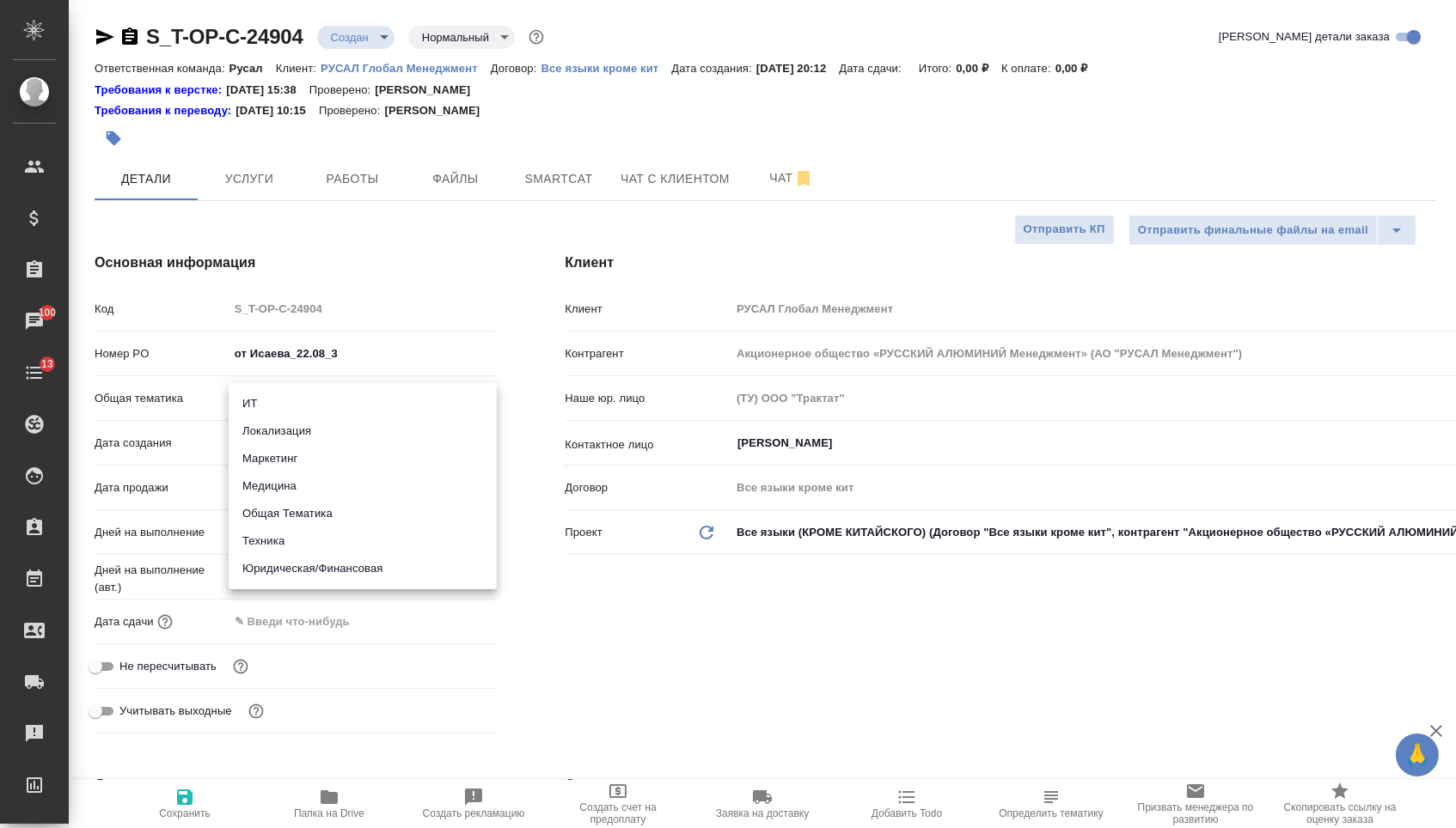
type textarea "x"
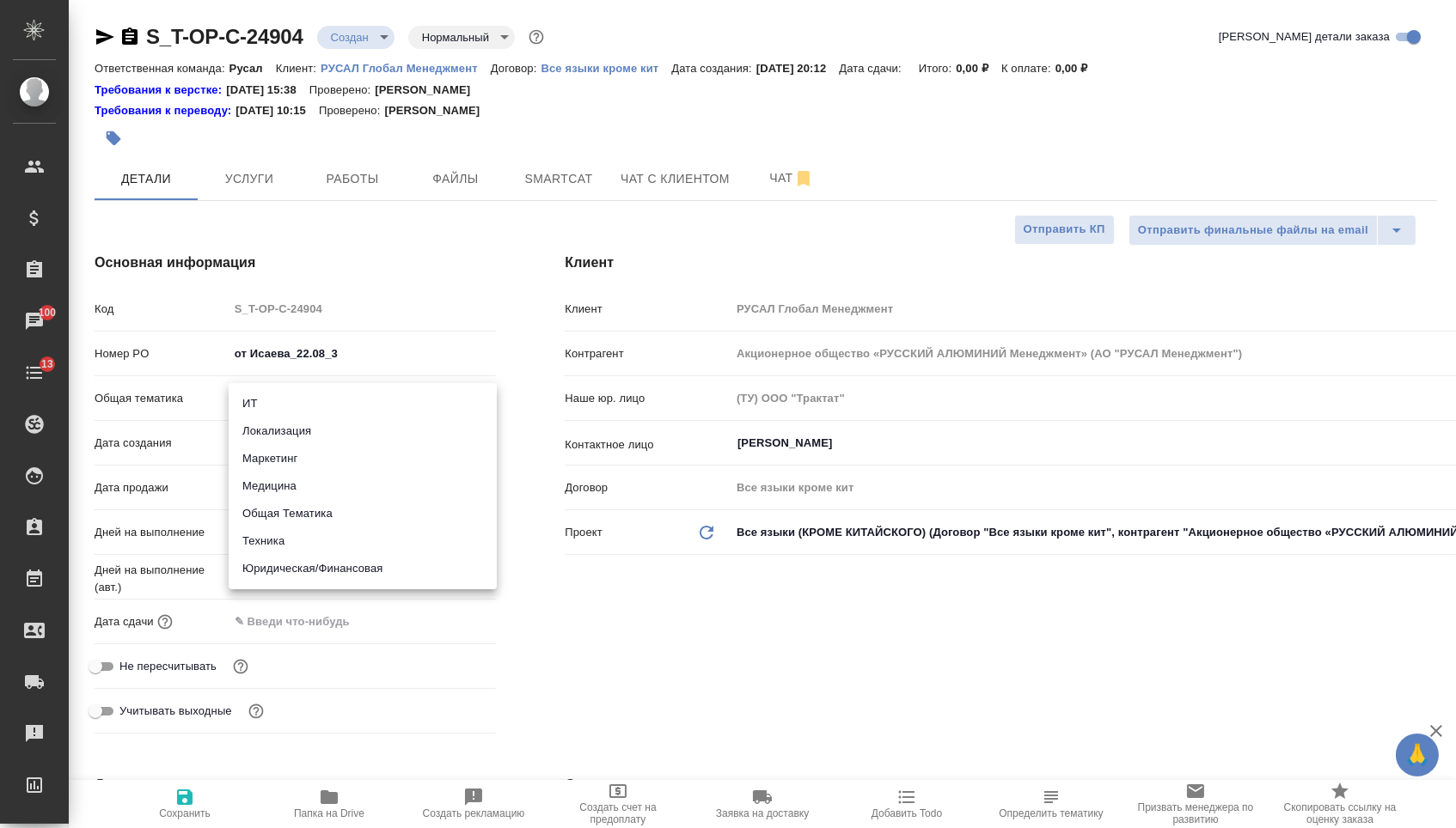
type textarea "x"
click at [295, 518] on li "Общая Тематика" at bounding box center [362, 514] width 268 height 27
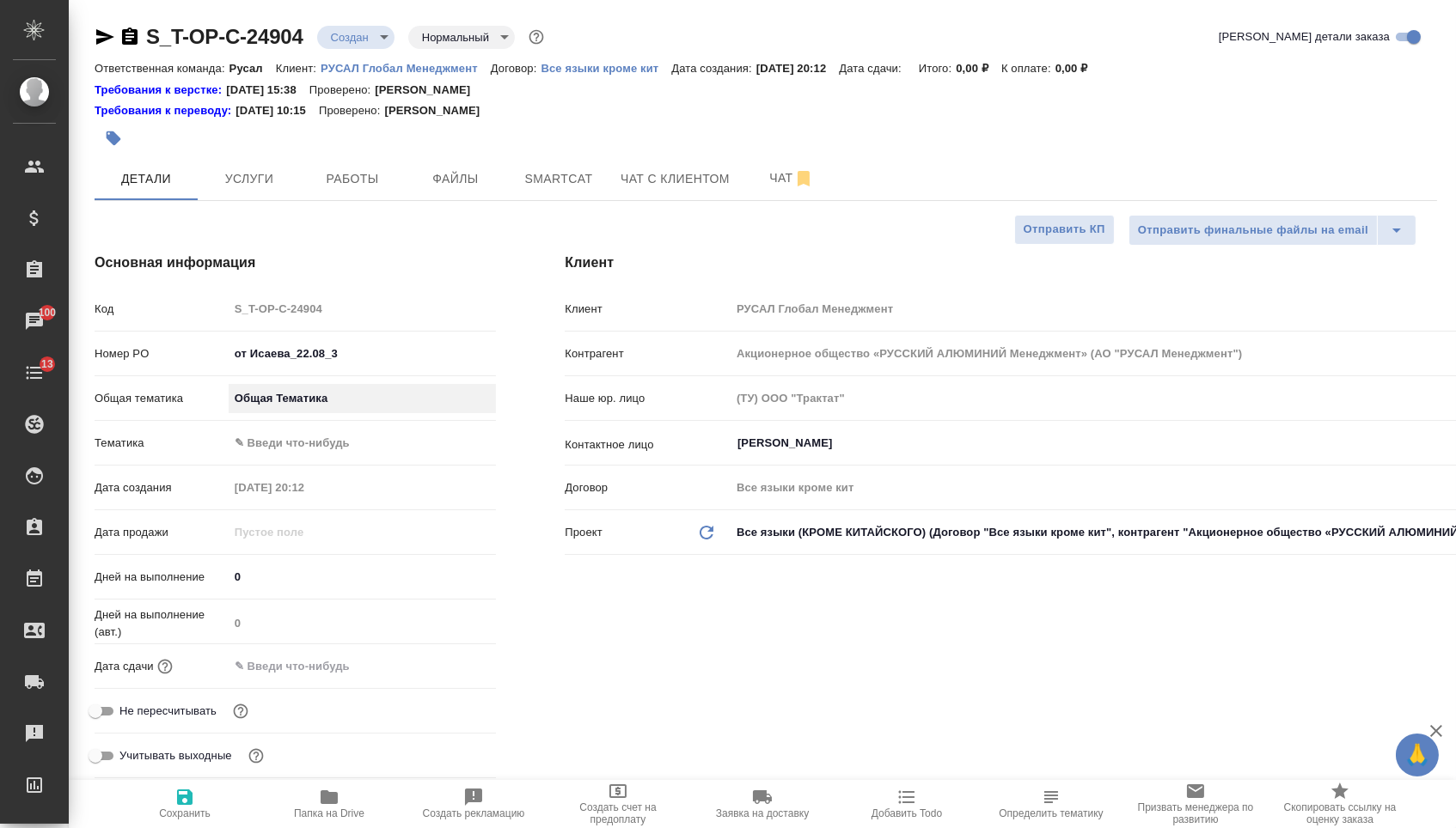
type input "obtem"
type textarea "x"
click at [295, 440] on body "🙏 .cls-1 fill:#fff; AWATERA [PERSON_NAME] Спецификации Заказы 100 Чаты 13 Todo …" at bounding box center [728, 414] width 1456 height 828
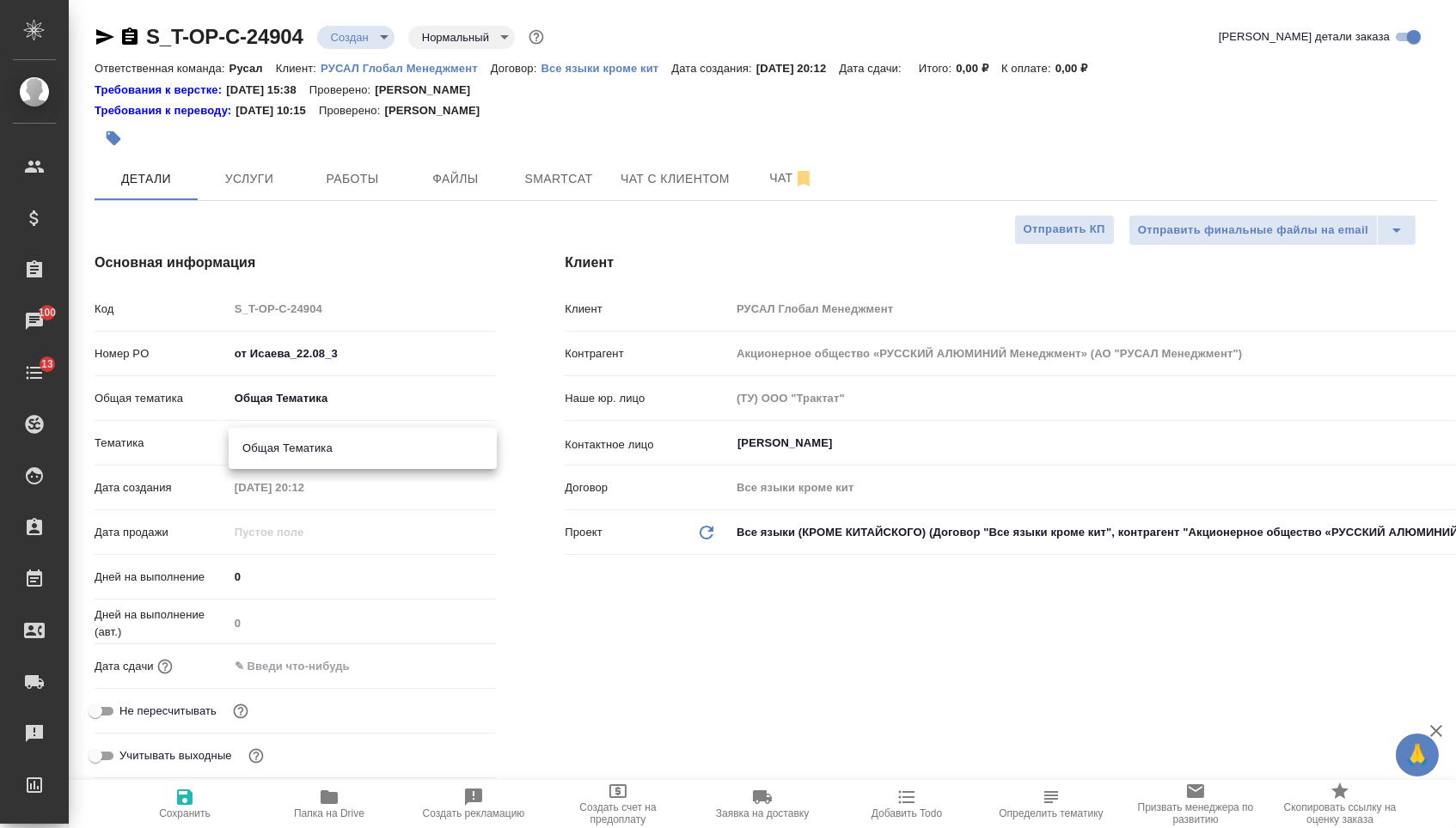
click at [301, 442] on li "Общая Тематика" at bounding box center [362, 448] width 268 height 27
type textarea "x"
type input "6012b1ca196b0e5c9229a120"
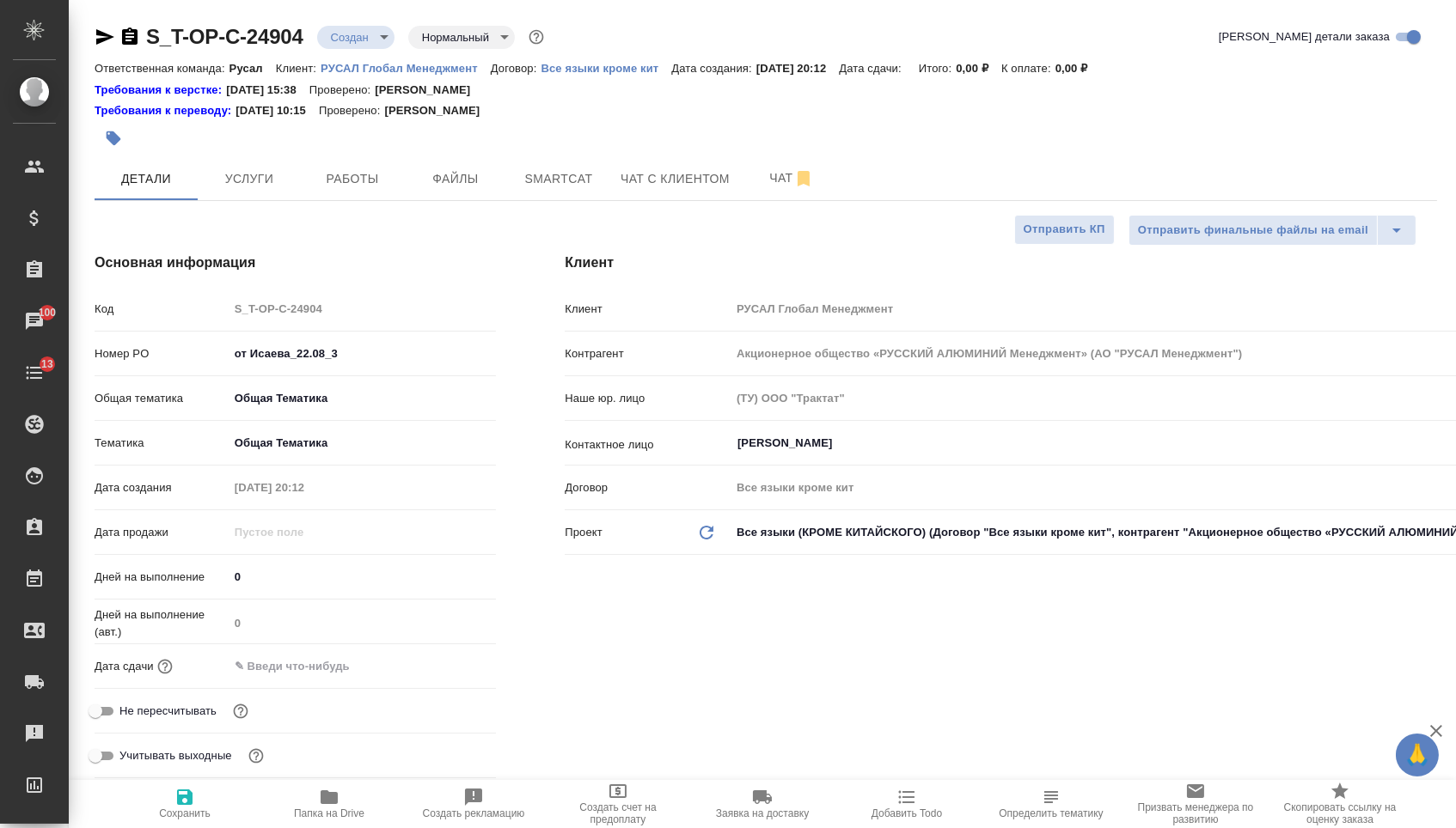
click at [290, 651] on div "Дней на выполнение (авт.) 0" at bounding box center [295, 629] width 401 height 44
click at [379, 676] on input "text" at bounding box center [303, 666] width 150 height 25
click at [448, 675] on icon "button" at bounding box center [445, 665] width 20 height 20
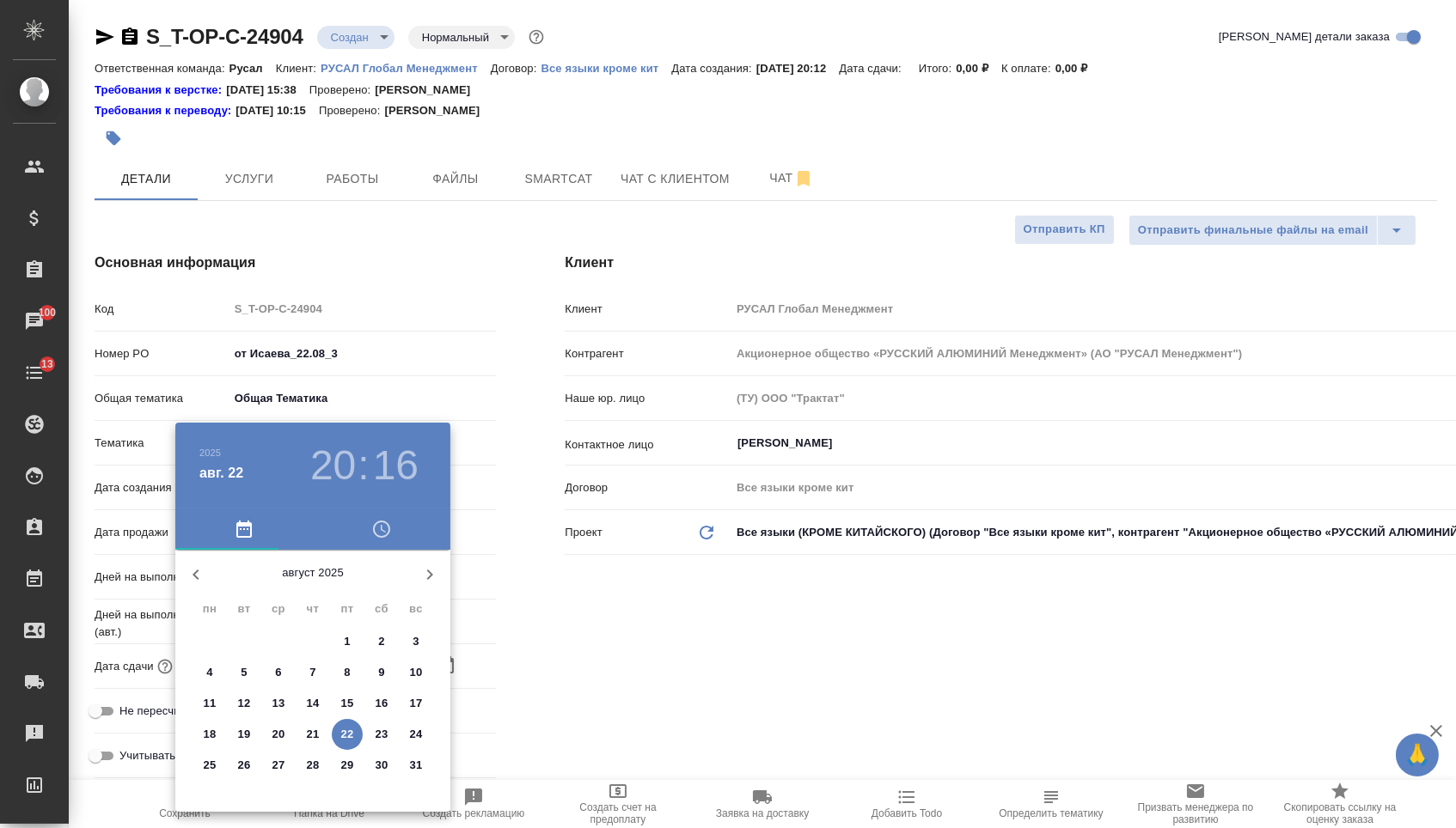
click at [337, 742] on span "22" at bounding box center [347, 735] width 31 height 17
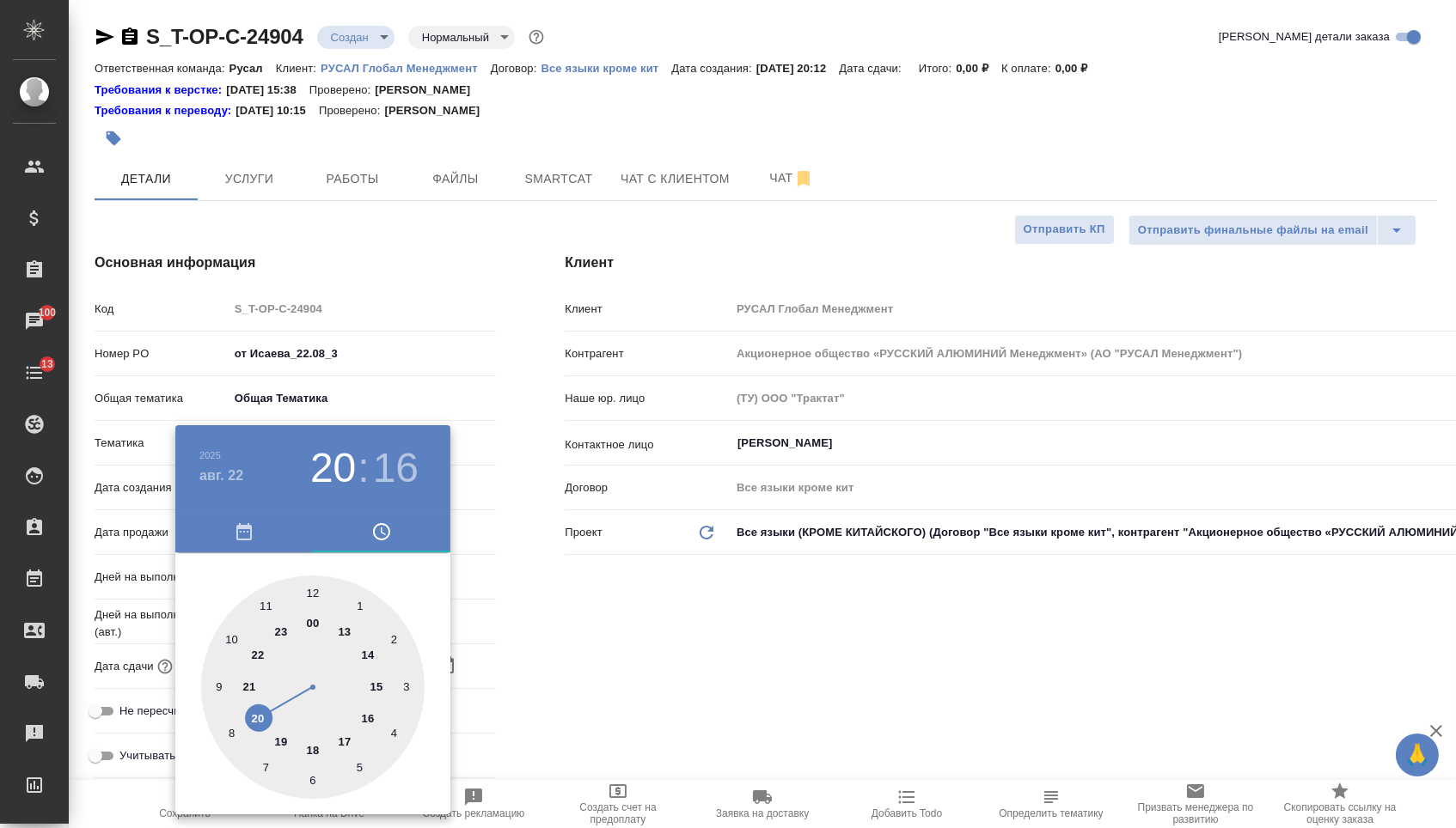
type input "[DATE] 20:16"
type textarea "x"
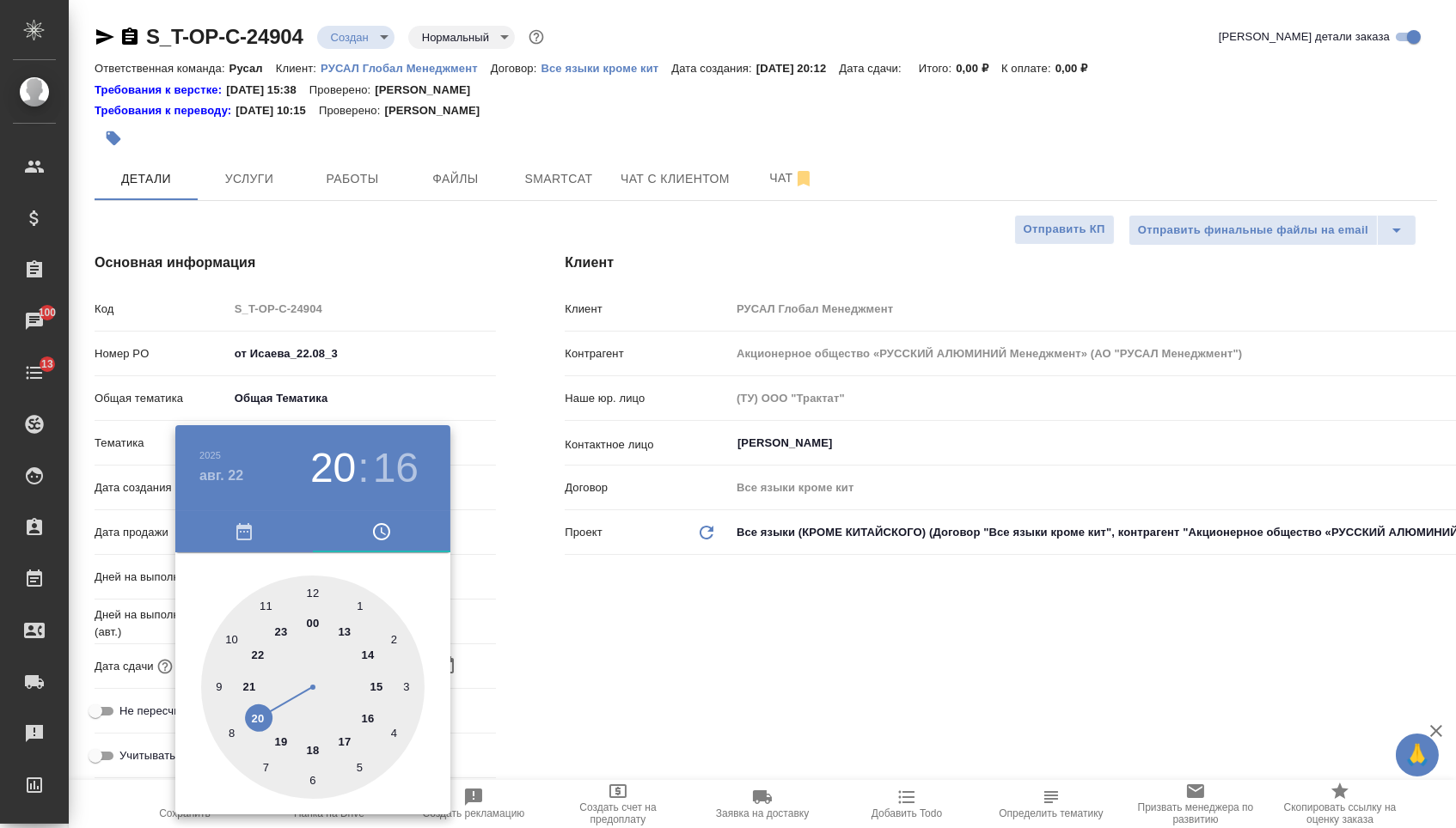
type textarea "x"
click at [250, 657] on div at bounding box center [312, 687] width 223 height 223
type input "[DATE] 22:16"
type textarea "x"
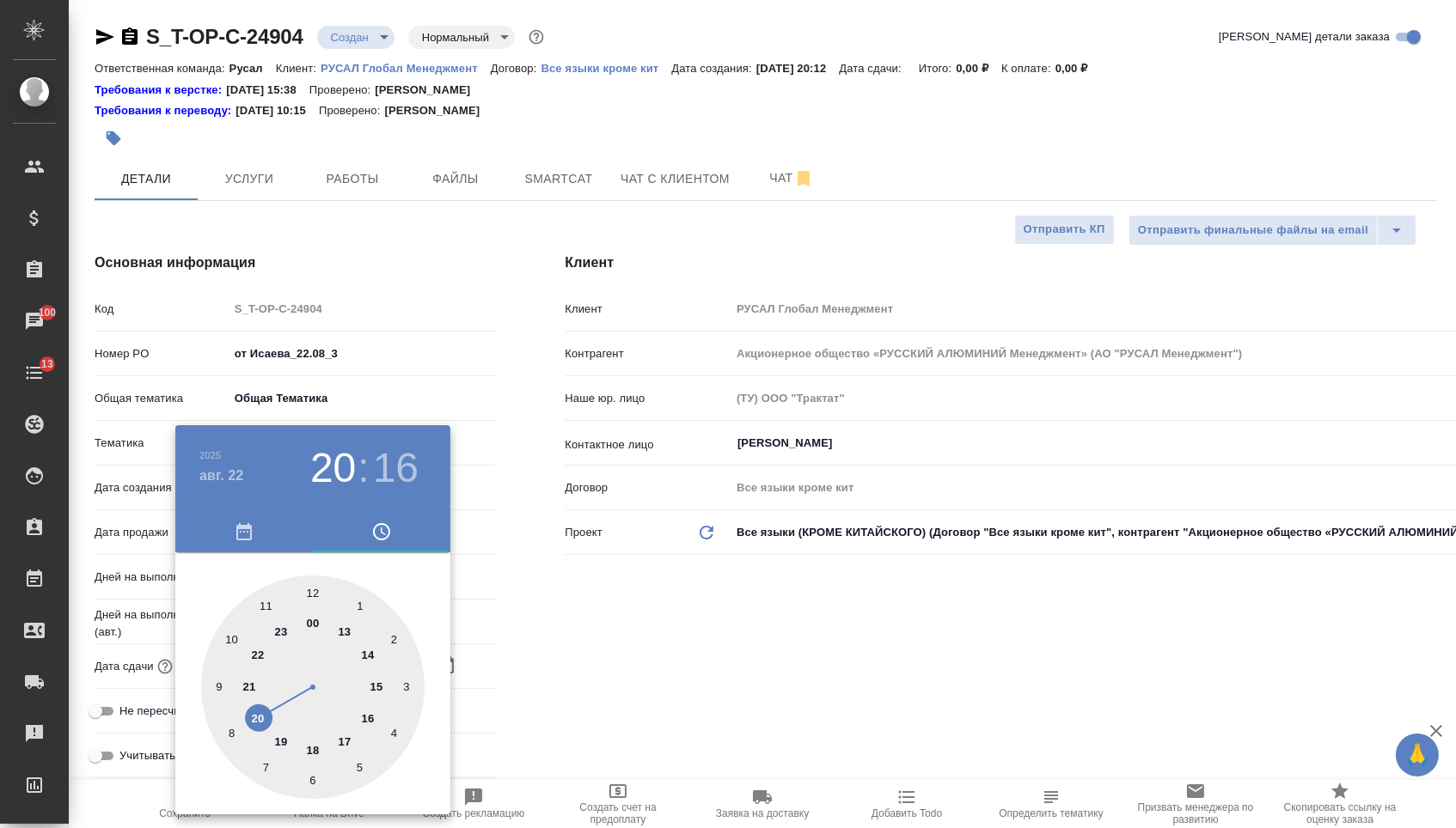
type textarea "x"
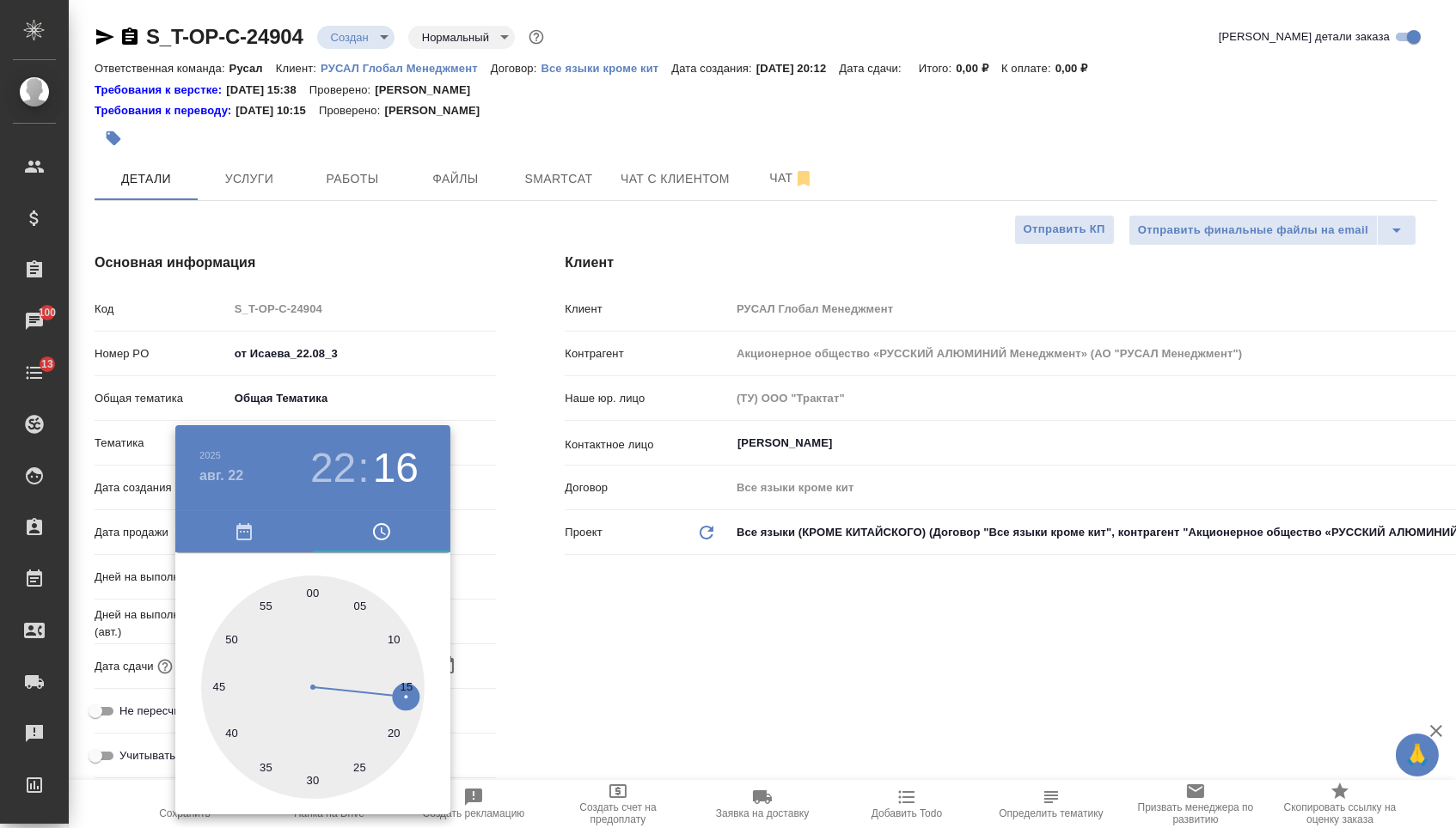
type input "[DATE] 22:00"
click at [309, 585] on div at bounding box center [312, 687] width 223 height 223
type textarea "x"
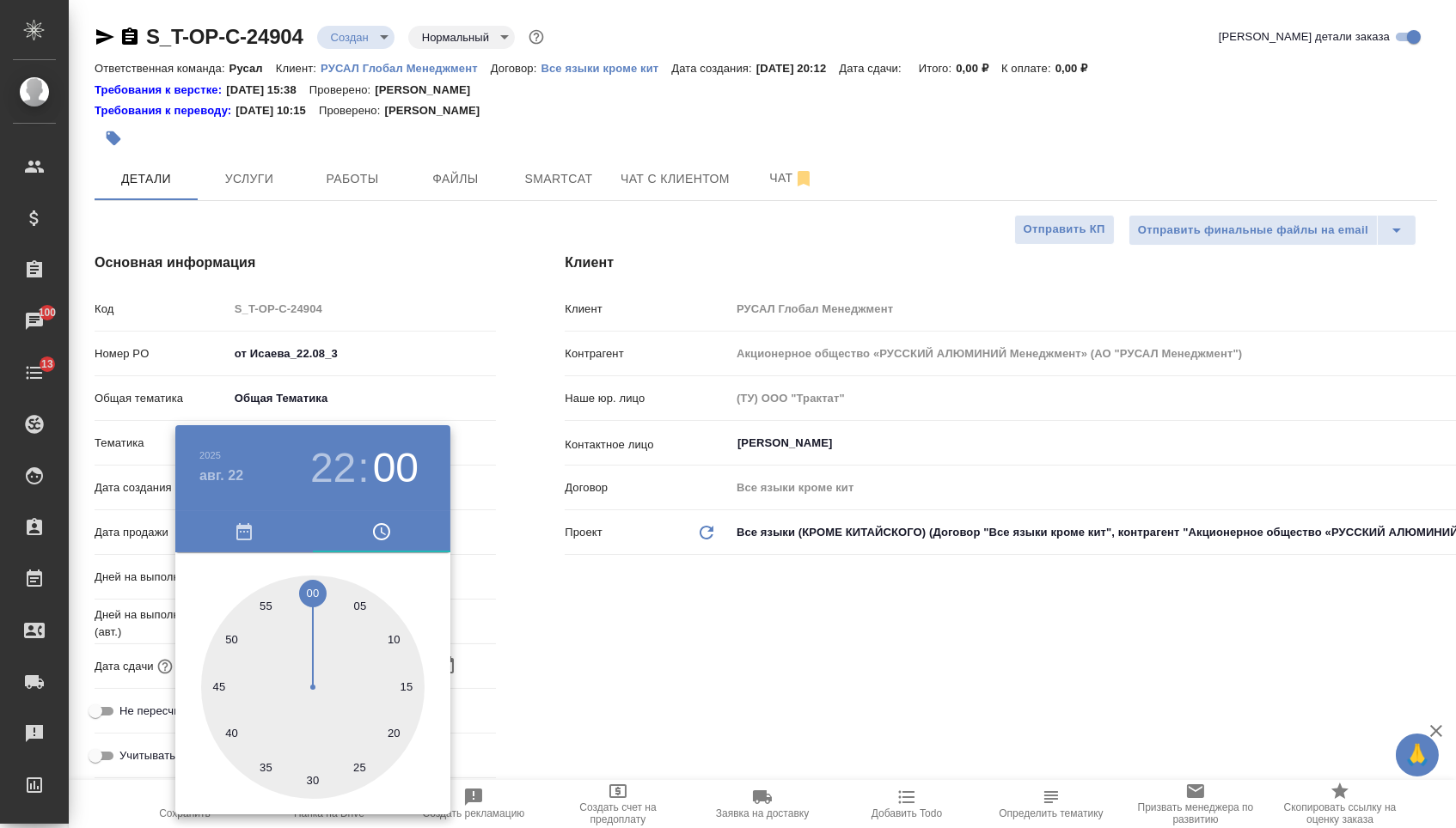
click at [588, 591] on div at bounding box center [728, 414] width 1456 height 828
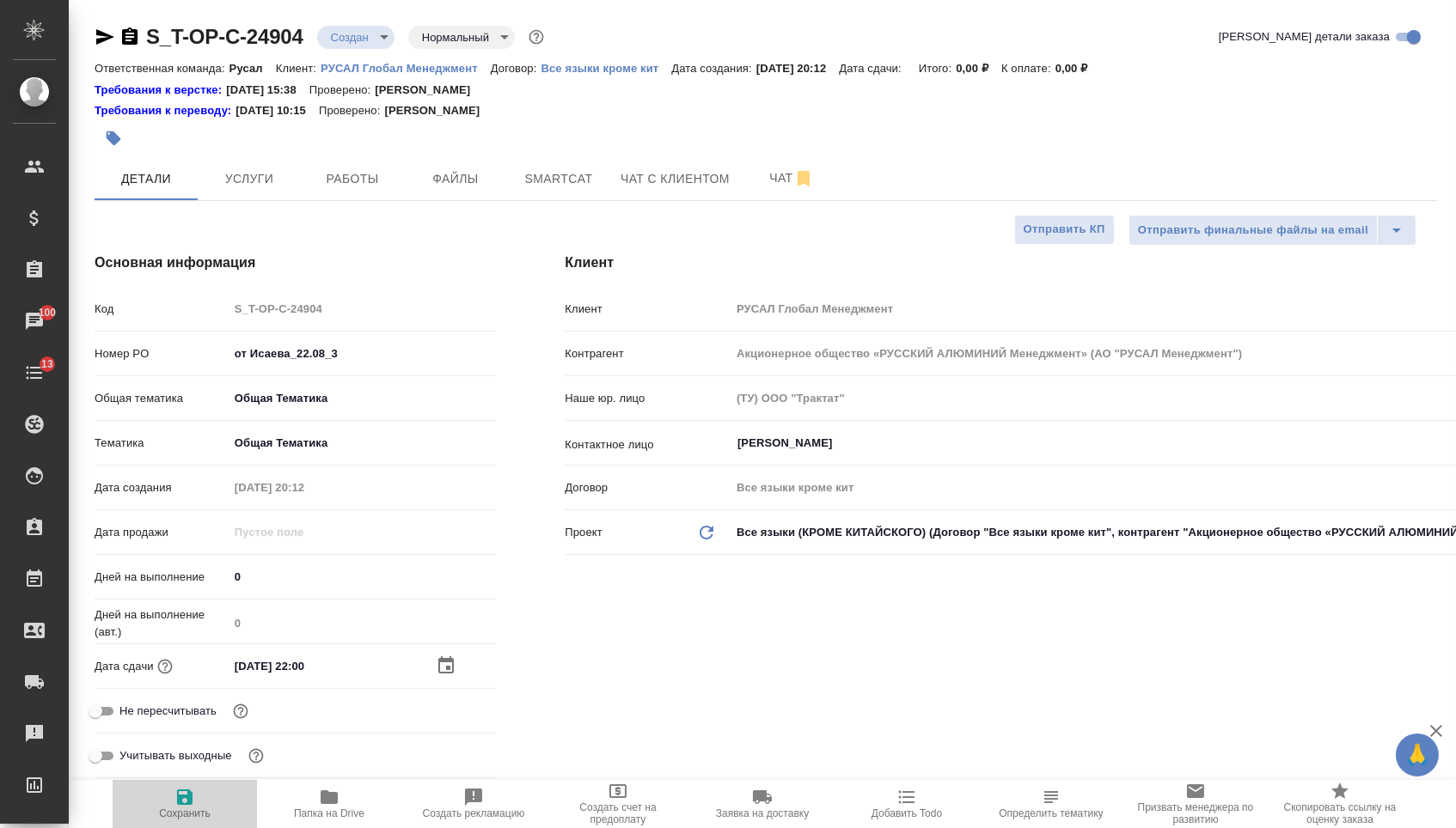
click at [193, 787] on icon "button" at bounding box center [184, 797] width 20 height 20
type textarea "x"
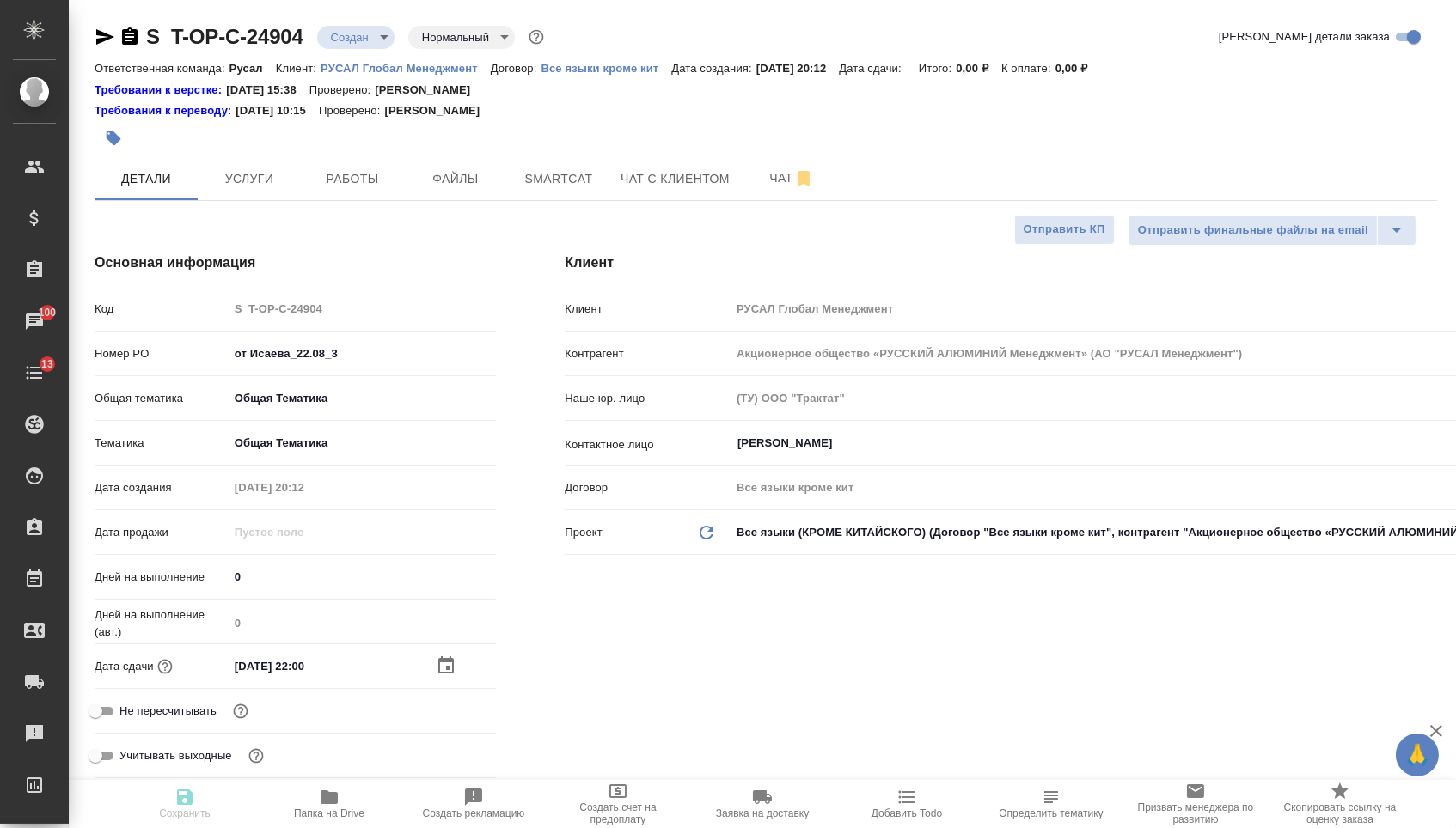
type textarea "x"
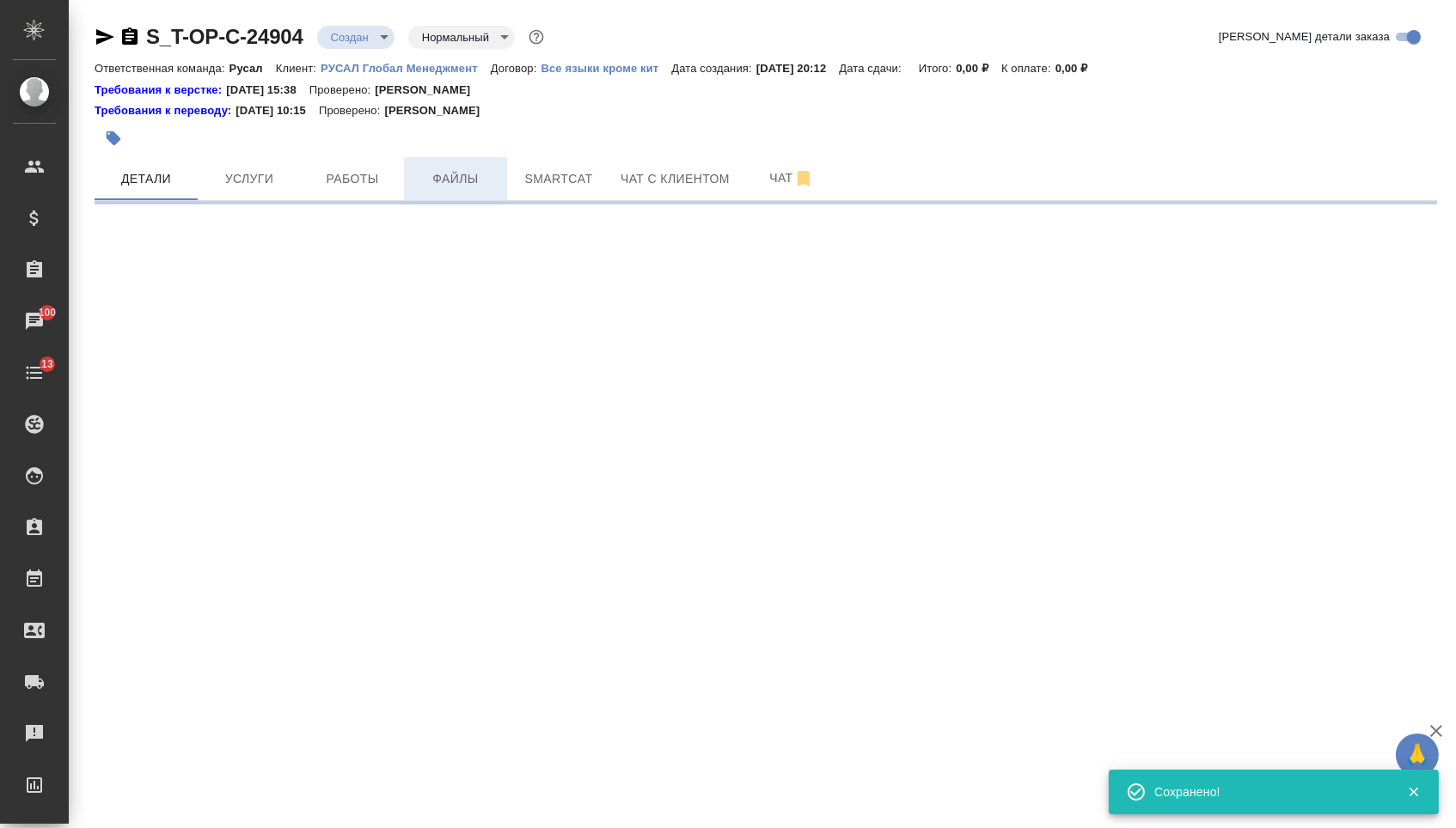
select select "RU"
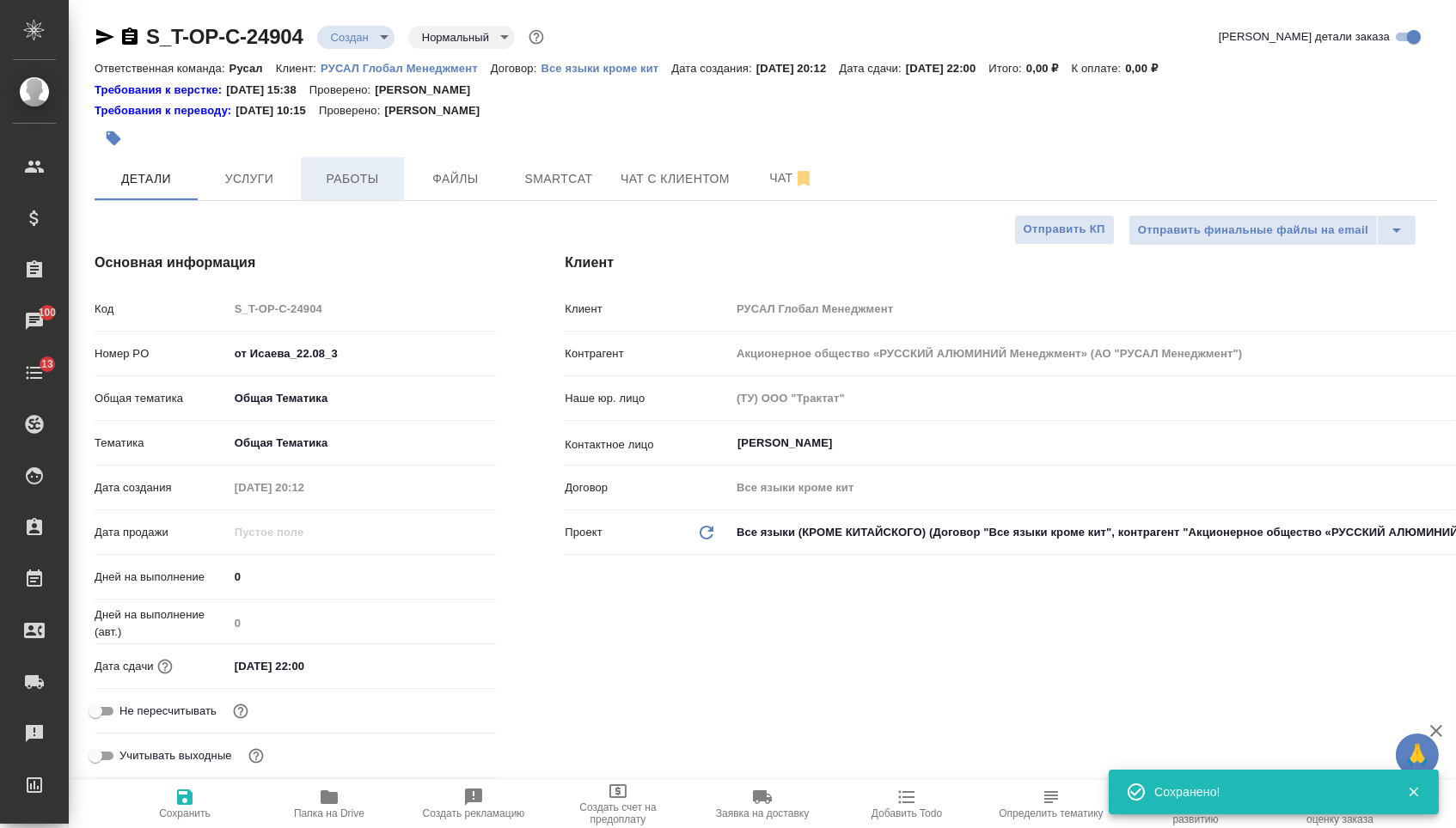
type textarea "x"
click at [432, 184] on span "Файлы" at bounding box center [455, 179] width 82 height 21
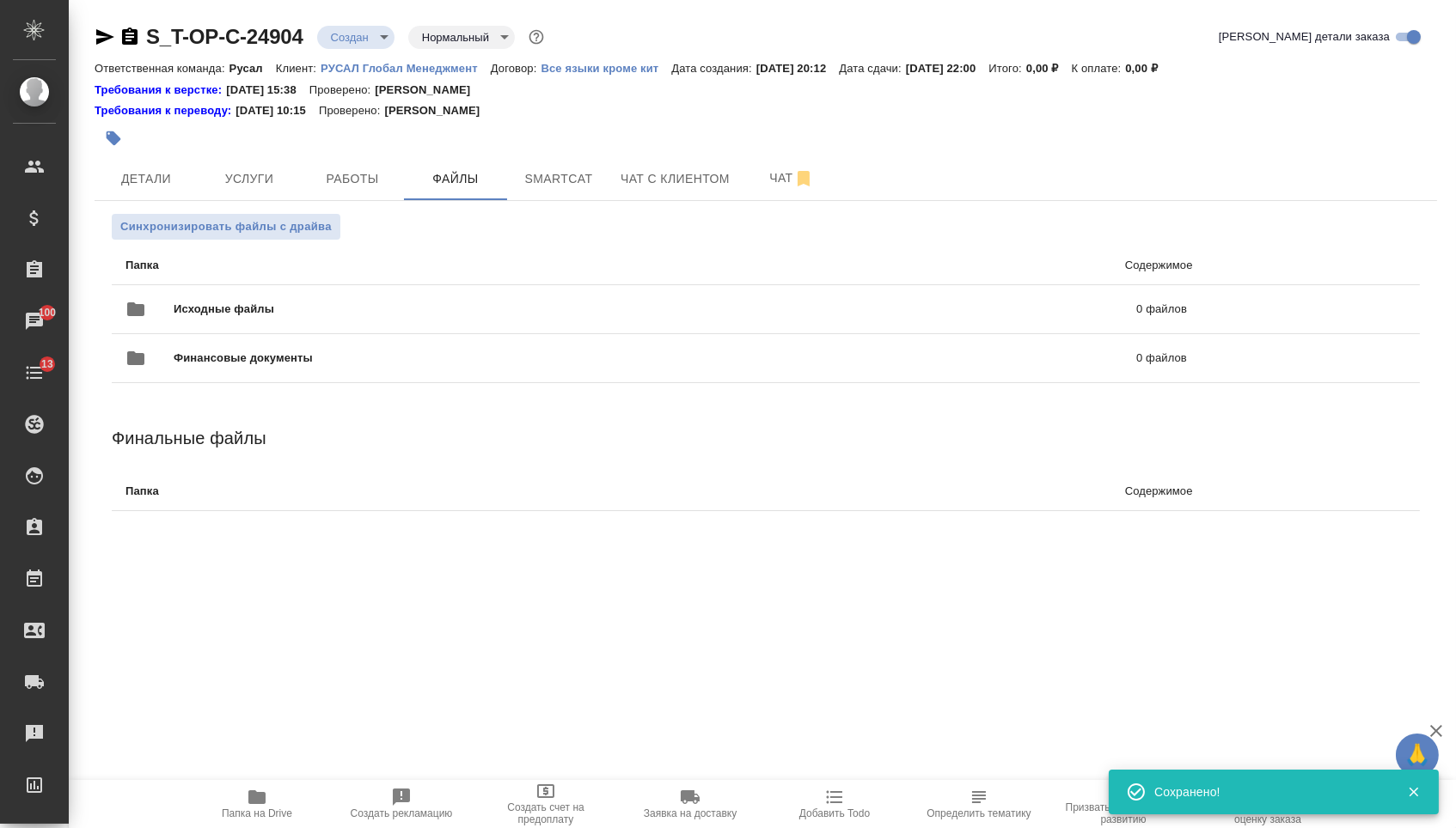
click at [306, 281] on div "Исходные файлы 0 файлов" at bounding box center [656, 310] width 1096 height 75
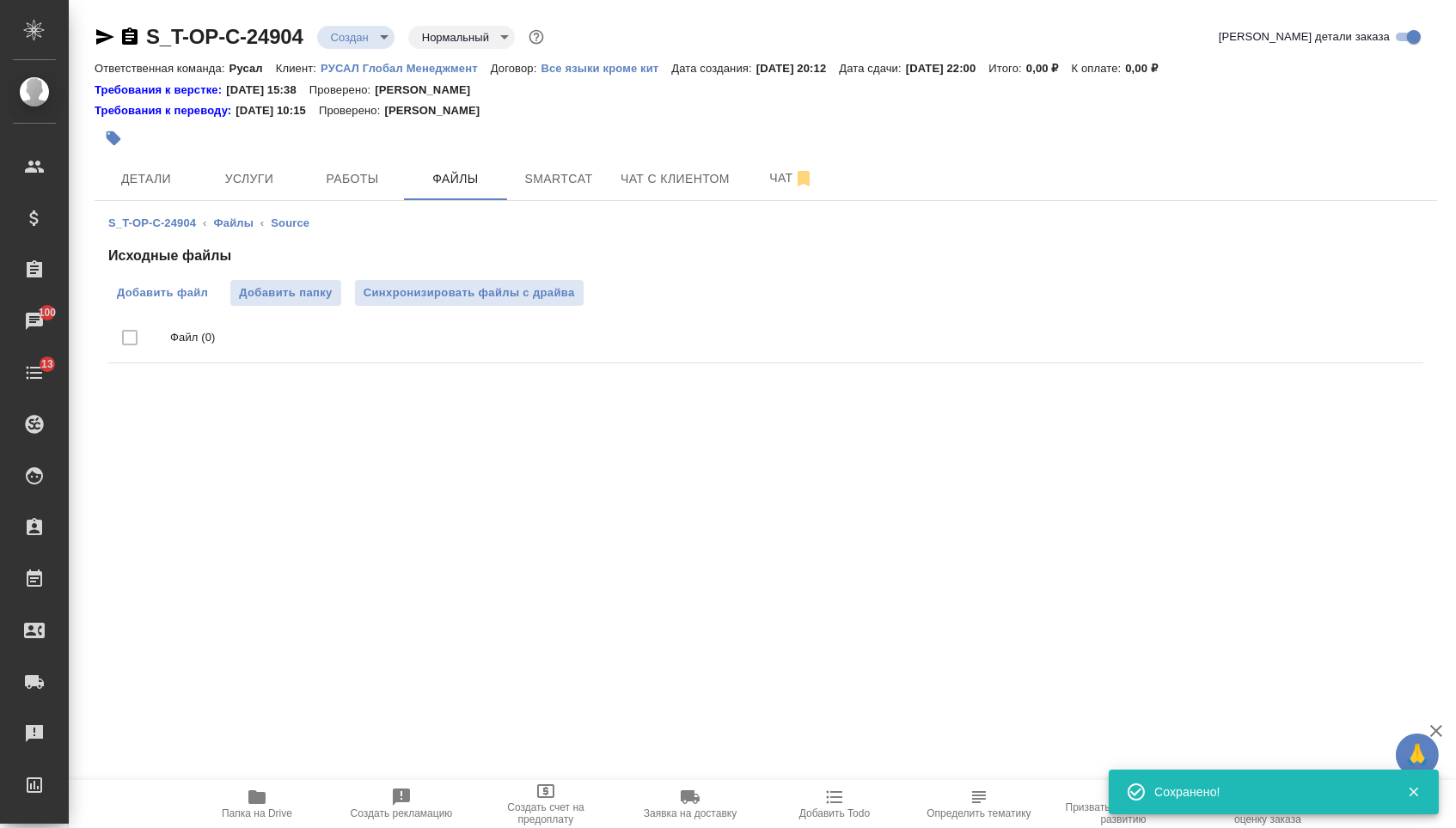
click at [190, 299] on span "Добавить файл" at bounding box center [163, 293] width 91 height 17
click at [0, 0] on input "Добавить файл" at bounding box center [0, 0] width 0 height 0
click at [256, 168] on button "Услуги" at bounding box center [249, 179] width 104 height 43
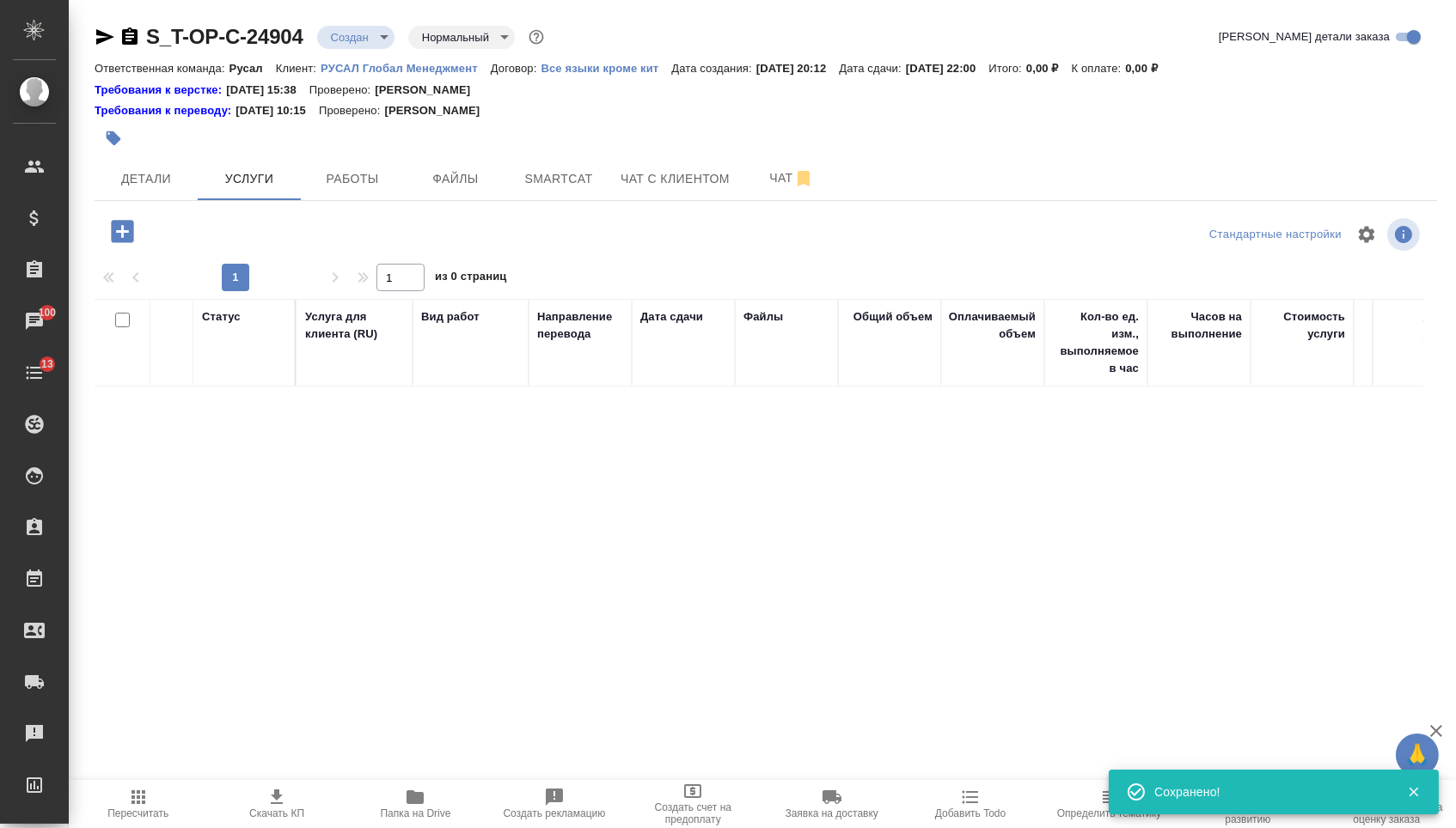
click at [131, 242] on icon "button" at bounding box center [122, 230] width 22 height 22
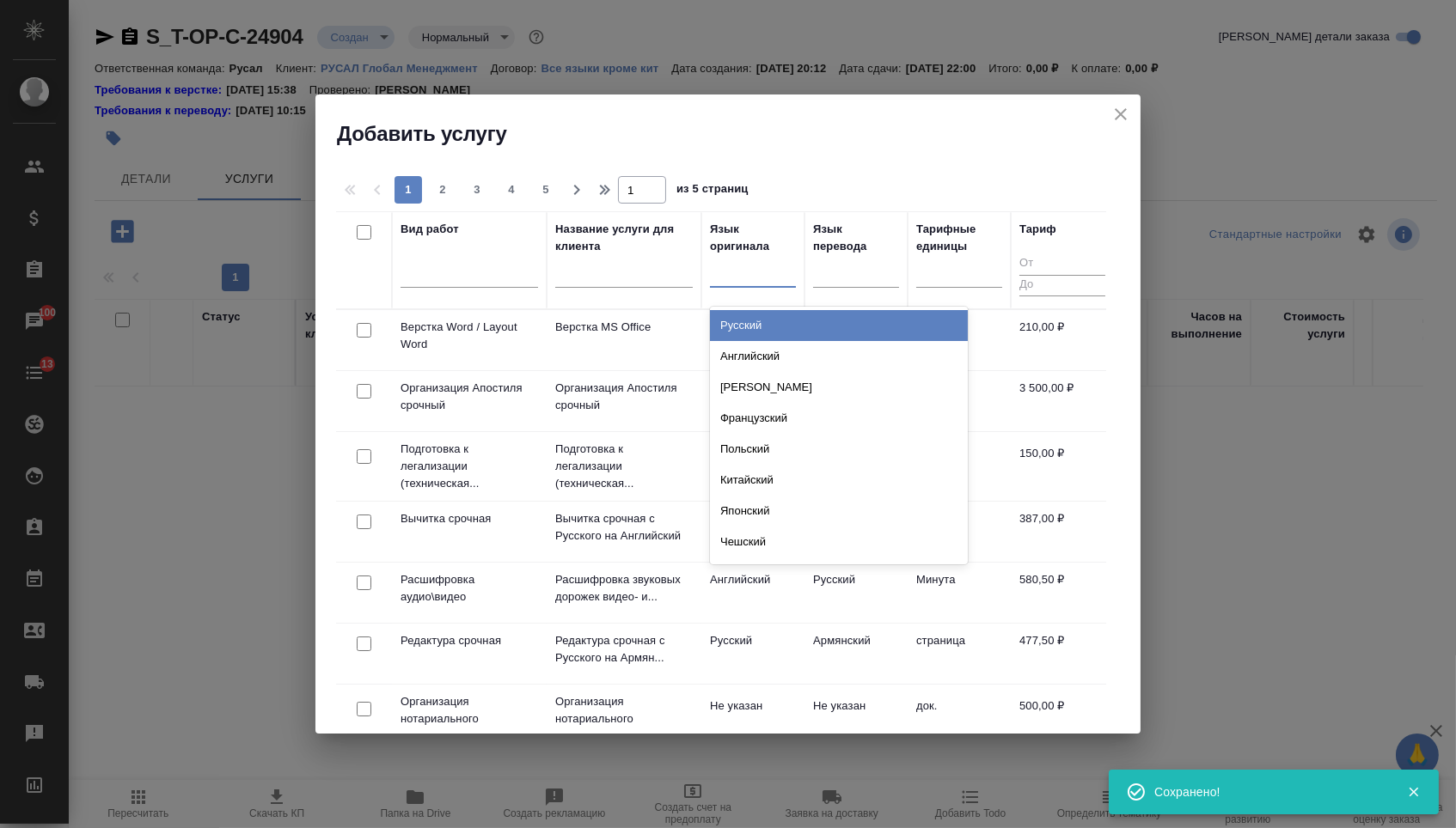
drag, startPoint x: 735, startPoint y: 283, endPoint x: 735, endPoint y: 333, distance: 50.0
click at [735, 283] on div at bounding box center [753, 272] width 86 height 33
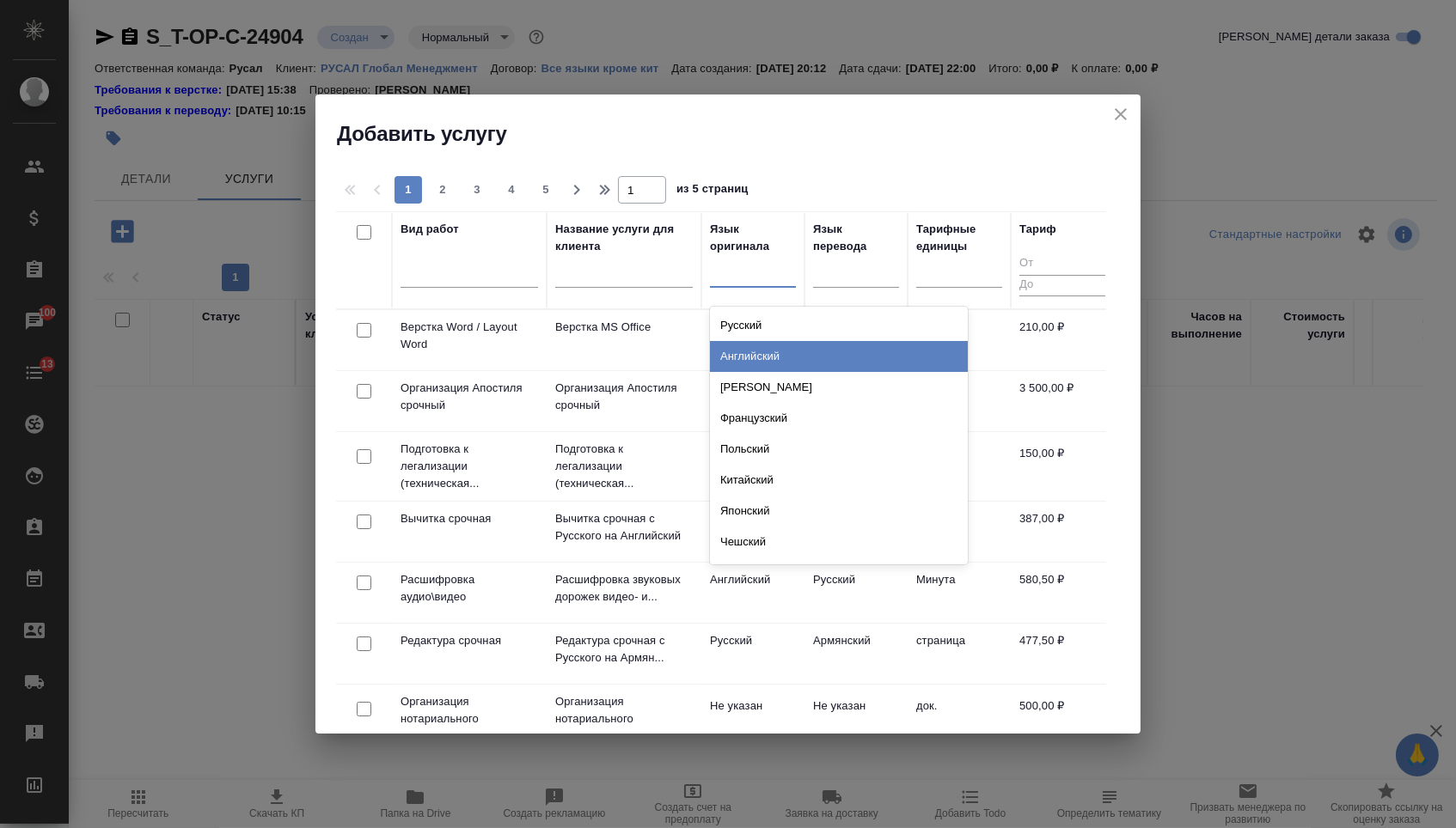
click at [734, 357] on div "Английский" at bounding box center [839, 357] width 257 height 31
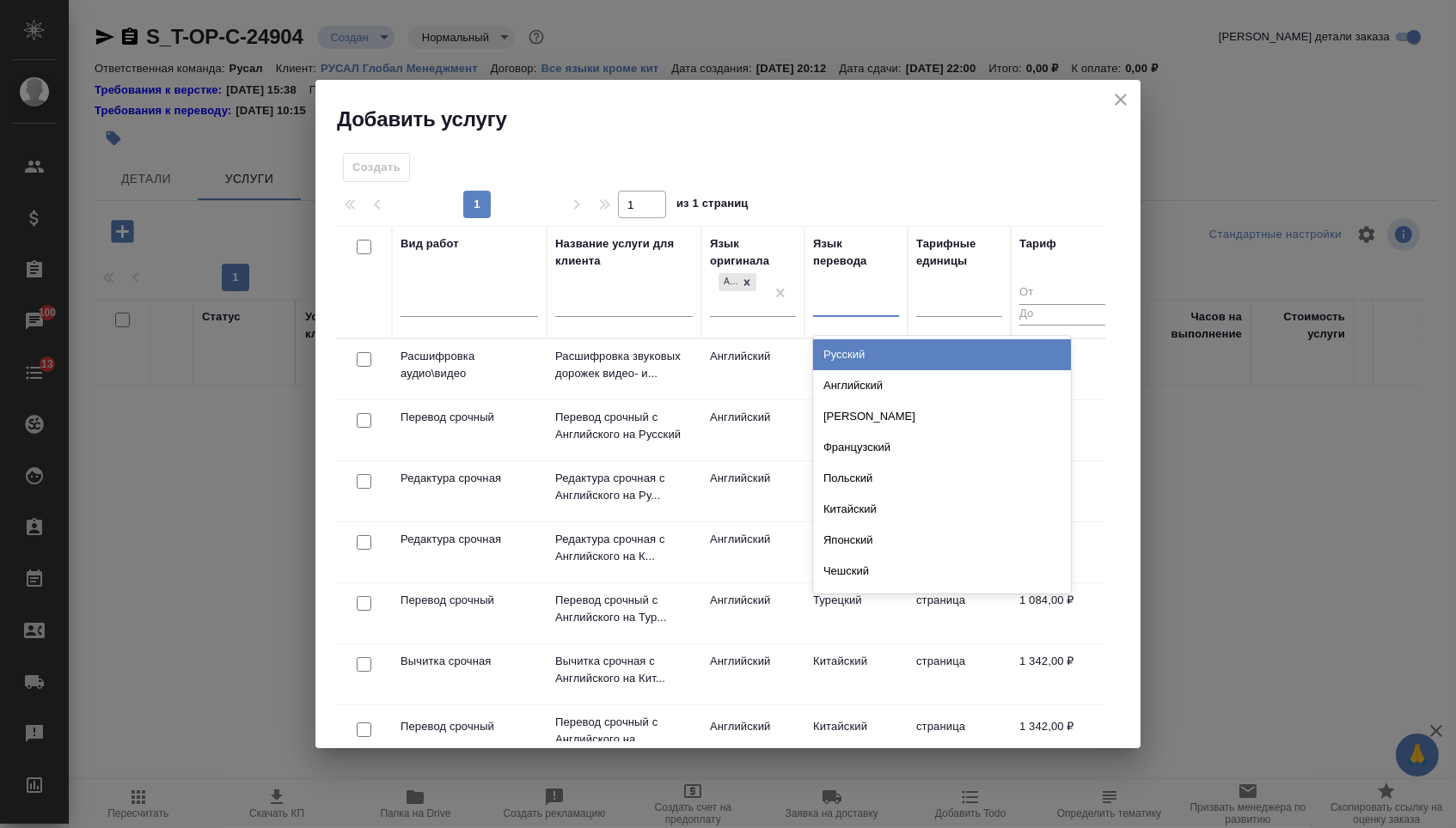
click at [844, 291] on div at bounding box center [855, 301] width 86 height 25
click at [844, 336] on div "Русский Английский Немецкий Французский Польский Китайский Японский Чешский Сер…" at bounding box center [941, 464] width 257 height 257
click at [844, 344] on div "Русский" at bounding box center [941, 355] width 257 height 31
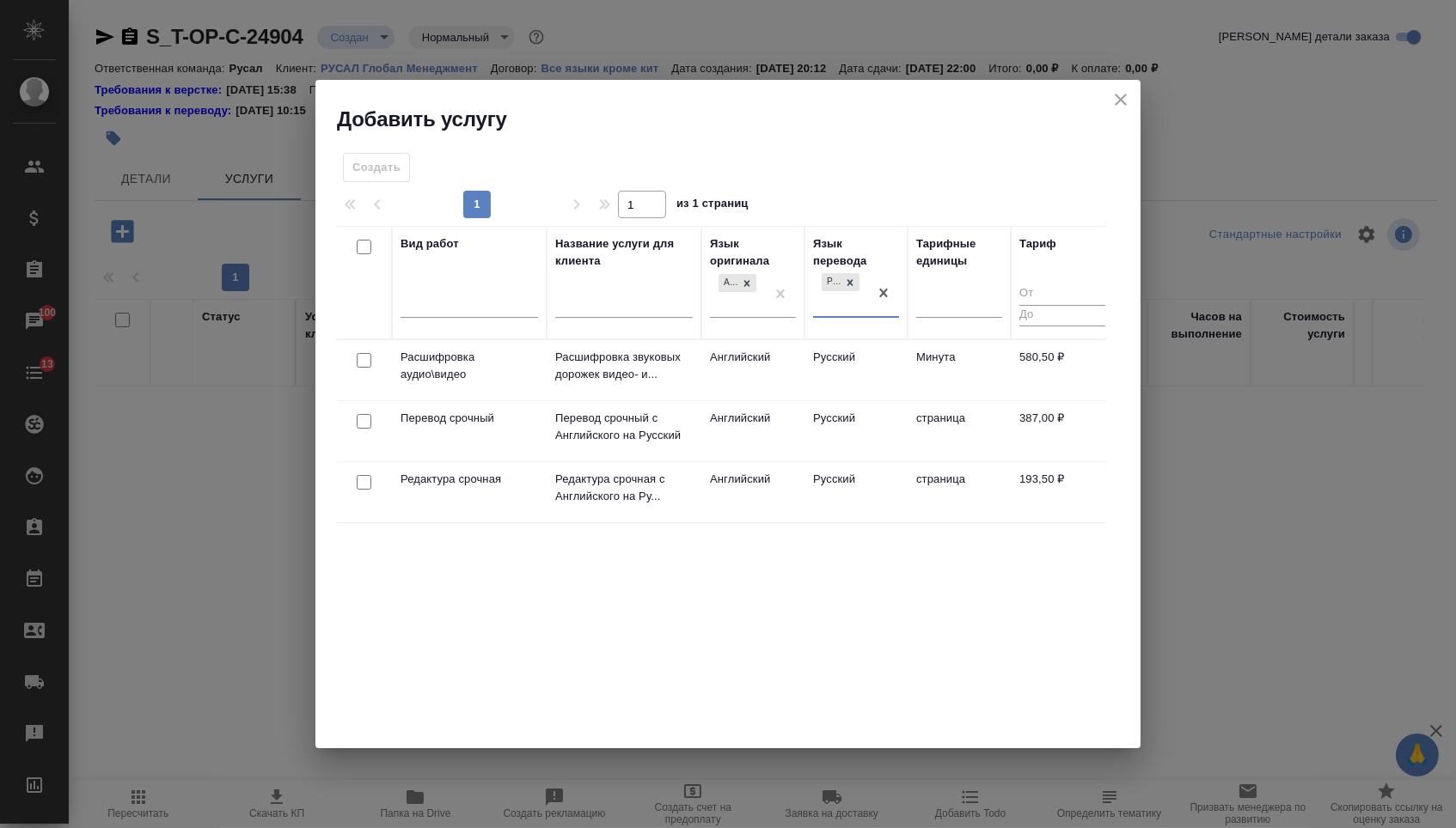
click at [357, 427] on input "checkbox" at bounding box center [364, 421] width 15 height 15
checkbox input "true"
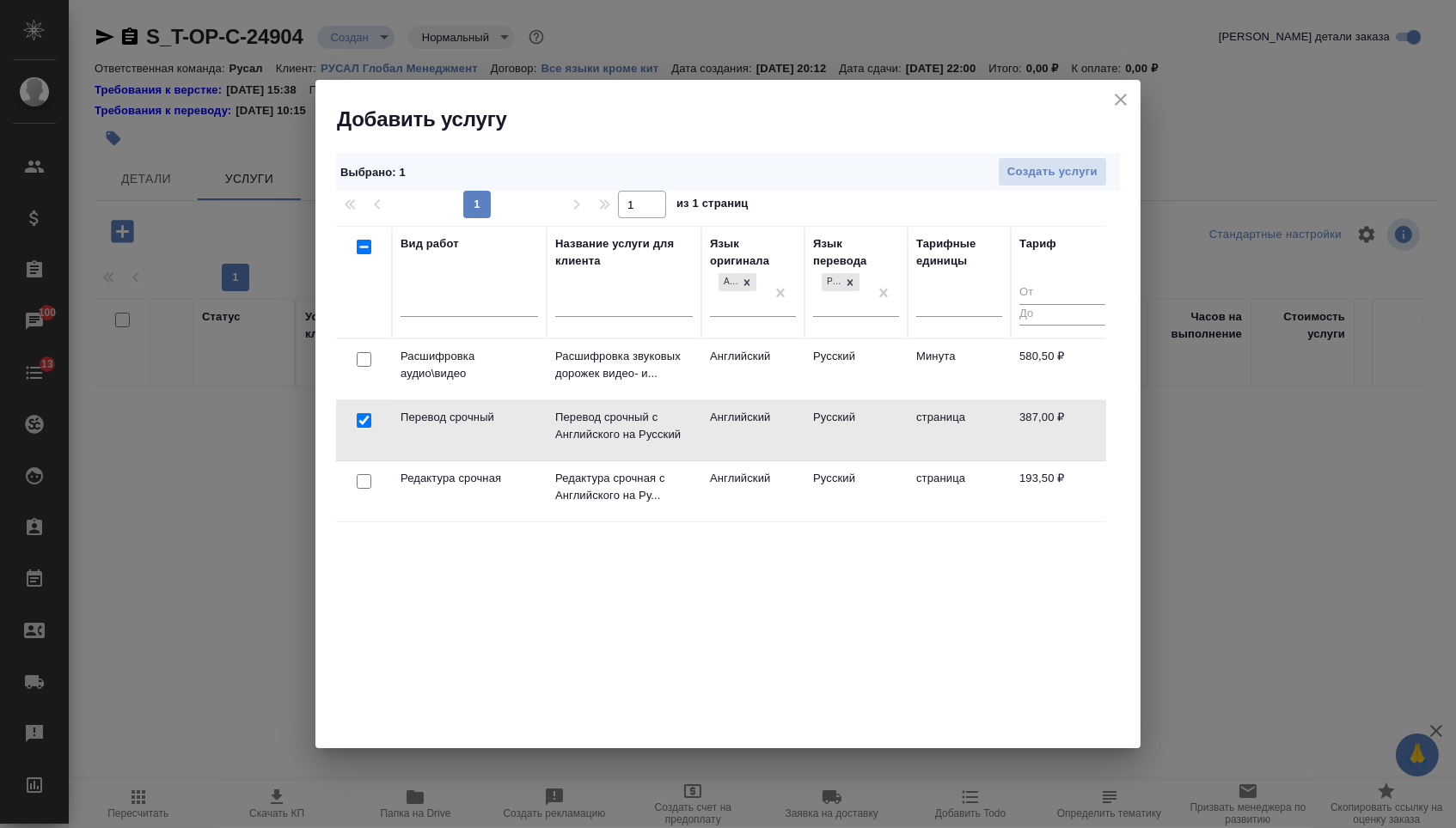
click at [363, 372] on div at bounding box center [364, 360] width 39 height 24
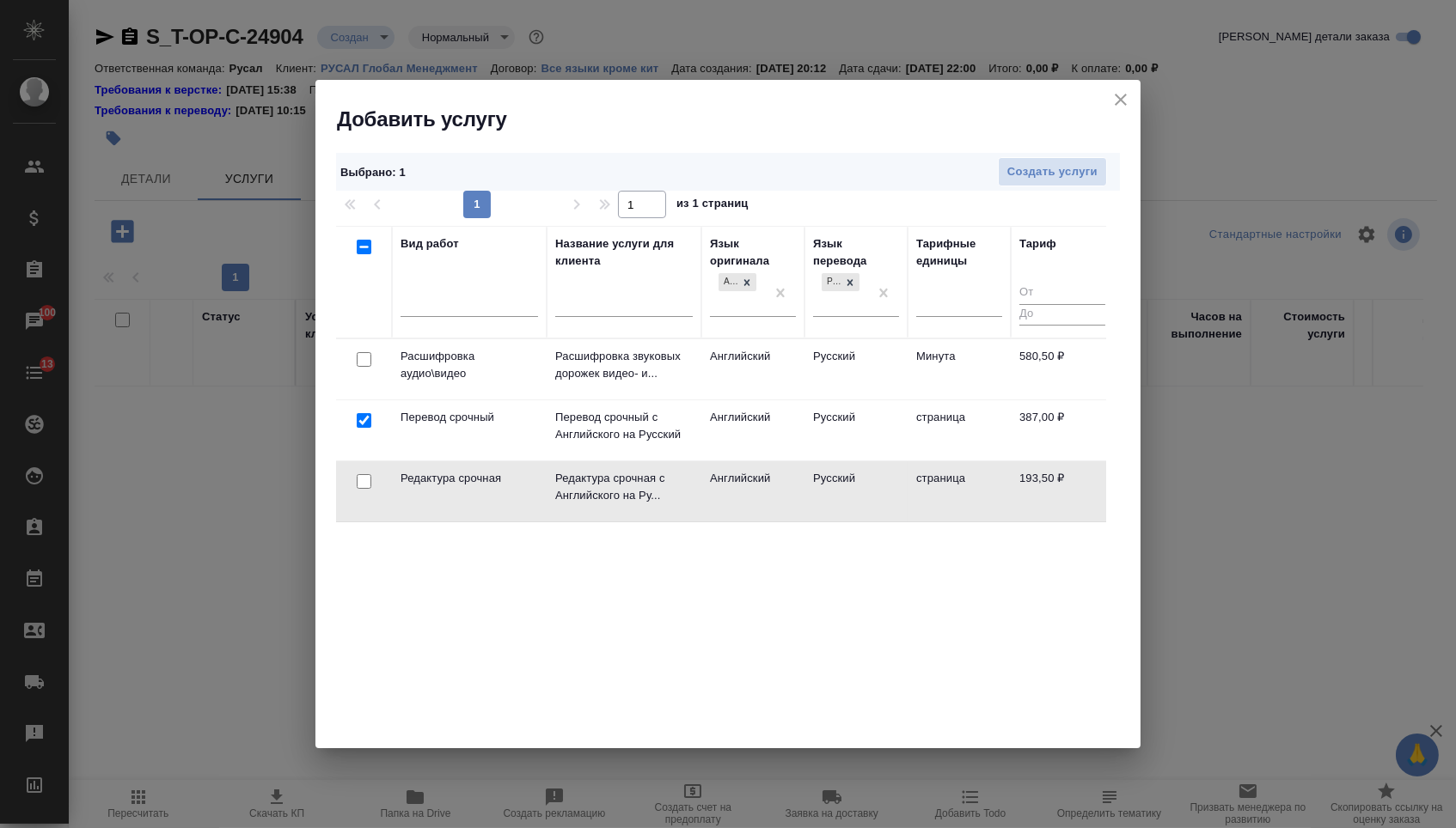
click at [380, 372] on div at bounding box center [364, 360] width 39 height 24
click at [365, 474] on input "checkbox" at bounding box center [364, 481] width 15 height 15
checkbox input "true"
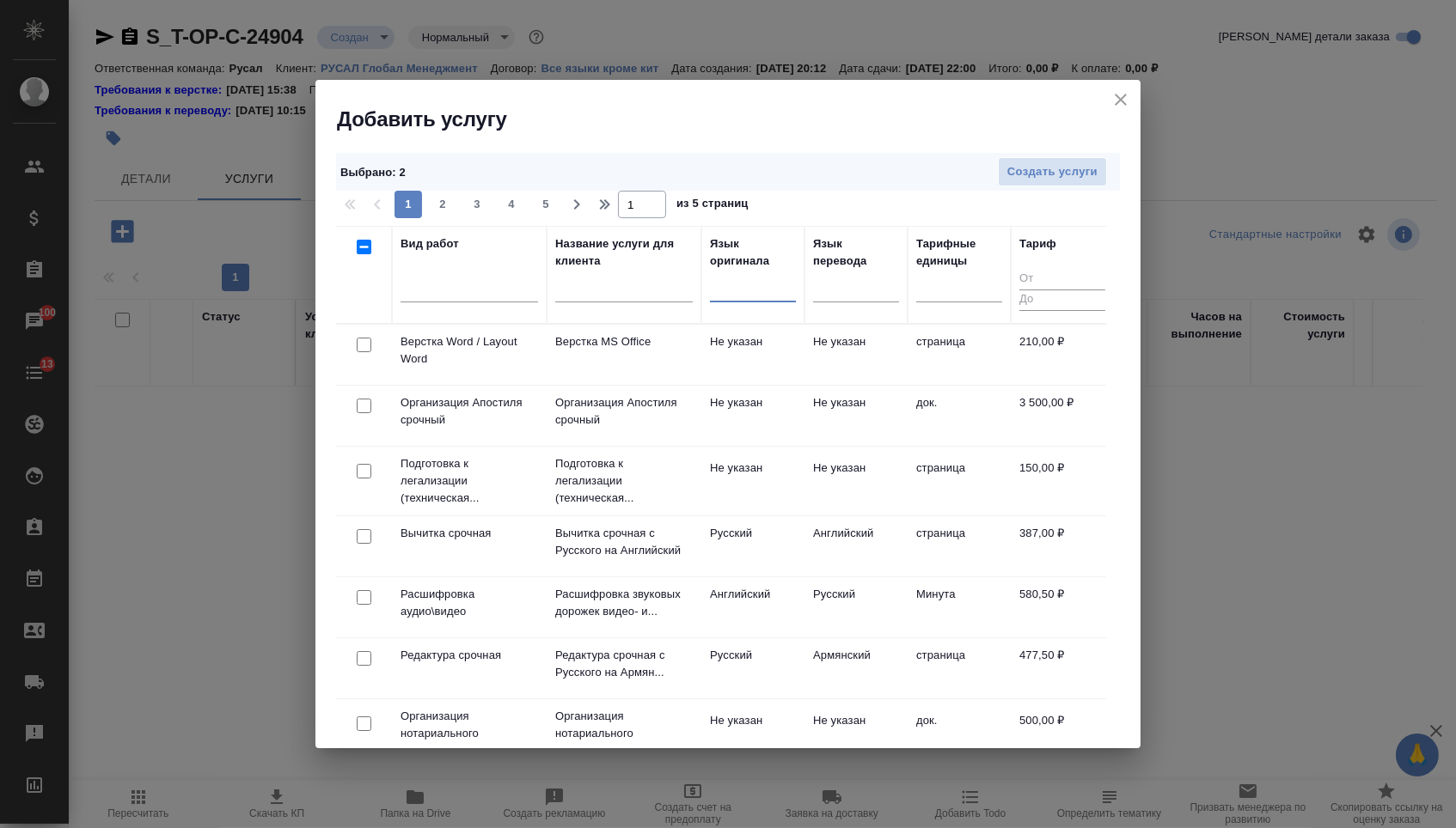
click at [351, 346] on div at bounding box center [364, 345] width 39 height 24
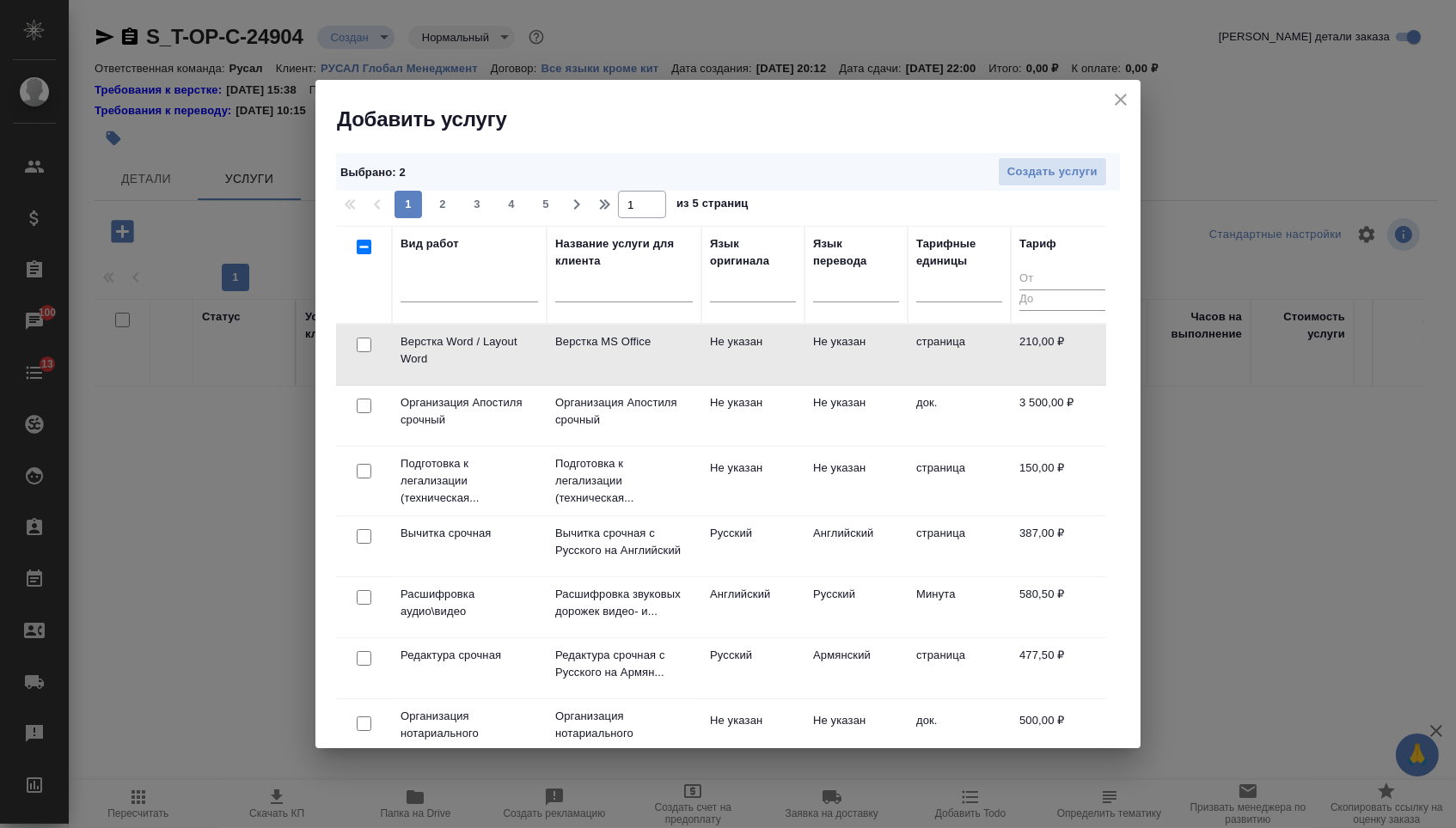
click at [364, 347] on input "checkbox" at bounding box center [364, 344] width 15 height 15
checkbox input "true"
click at [1022, 170] on span "Создать услуги" at bounding box center [1052, 172] width 90 height 19
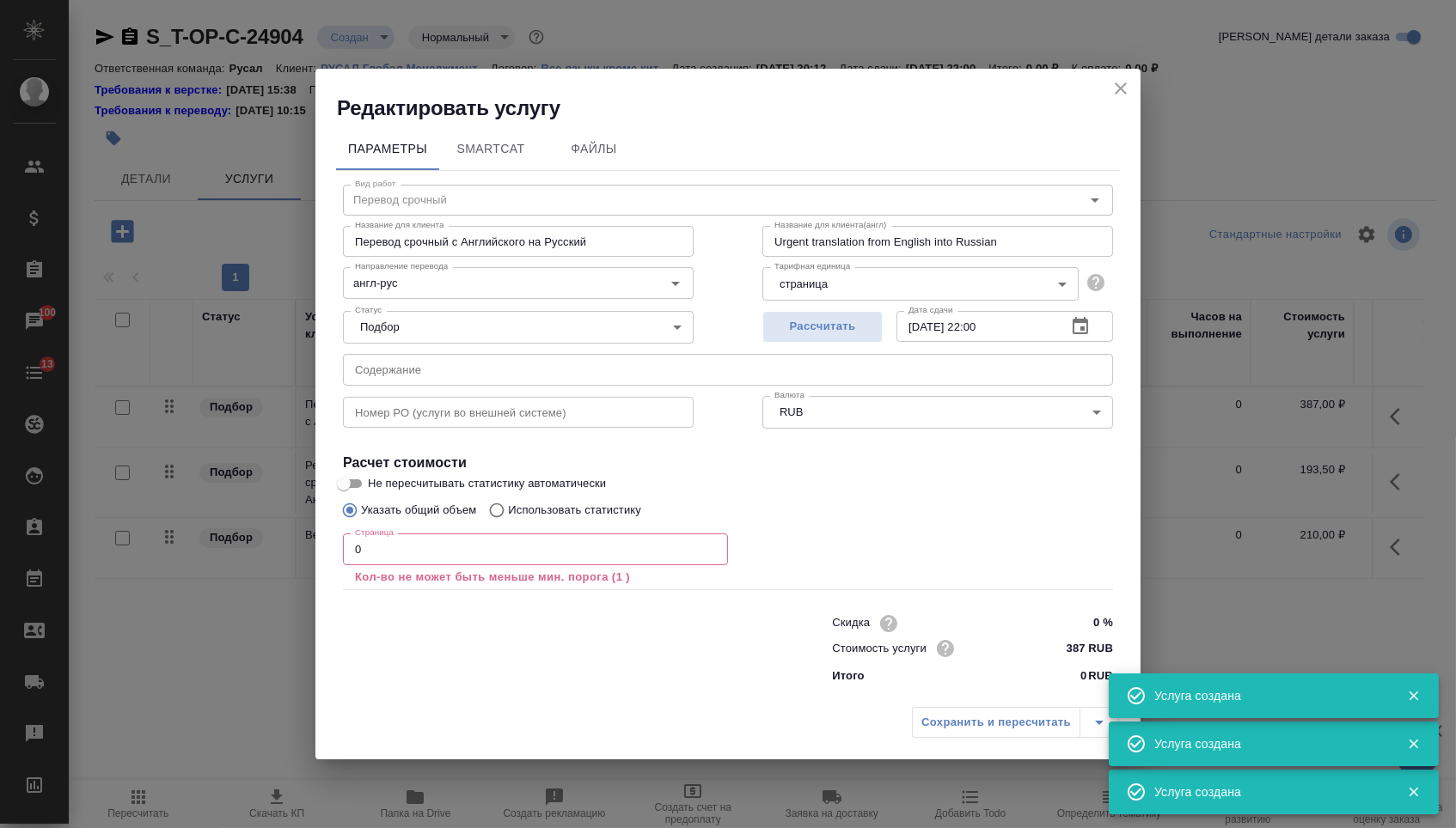
type input "Перевод срочный"
type input "Перевод срочный с Английского на Русский"
type input "Urgent translation from English into Russian"
type input "англ-рус"
type input "387 RUB"
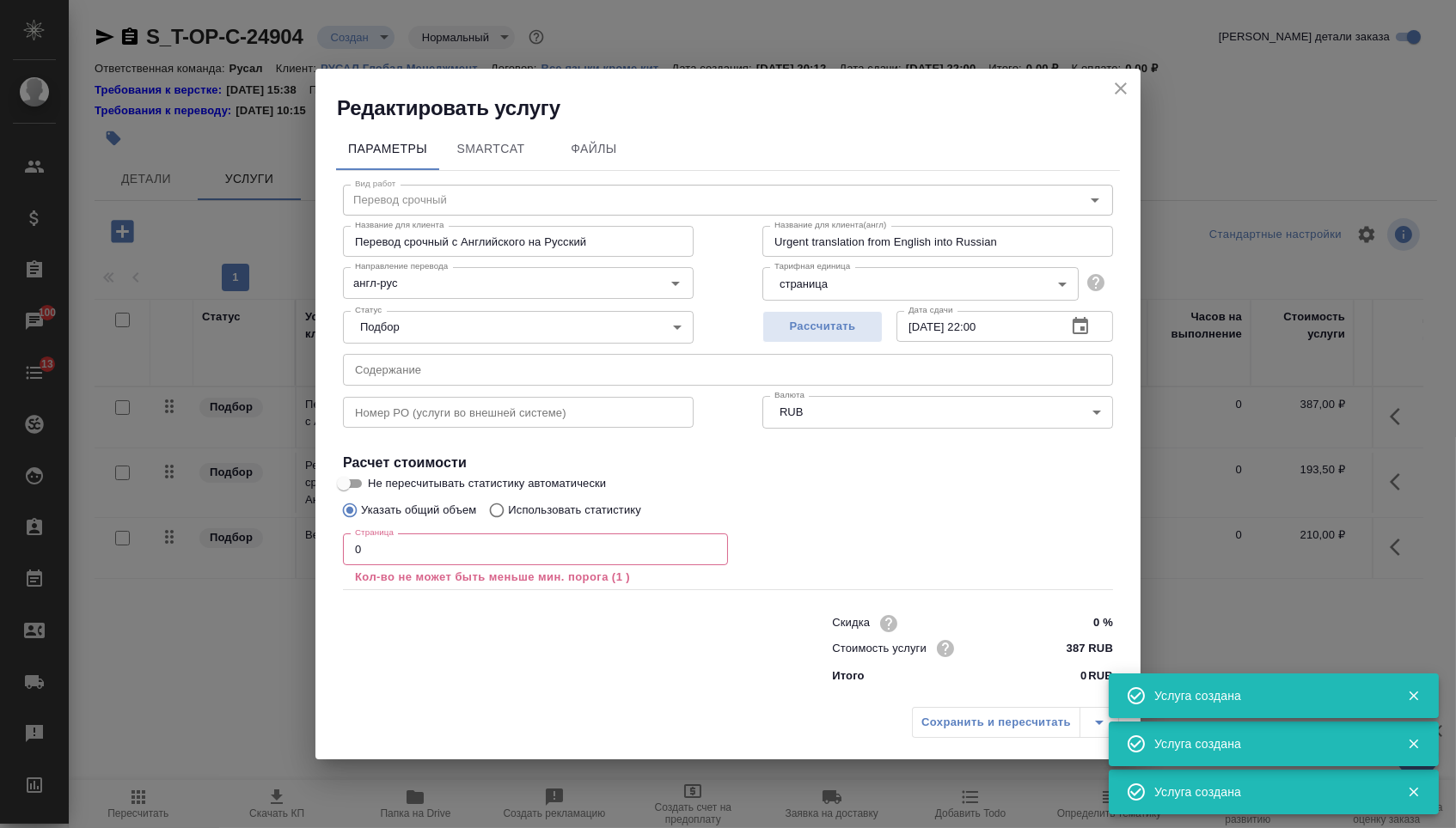
click at [572, 342] on body "🙏 .cls-1 fill:#fff; AWATERA [PERSON_NAME] Спецификации Заказы 100 Чаты 13 Todo …" at bounding box center [728, 414] width 1456 height 828
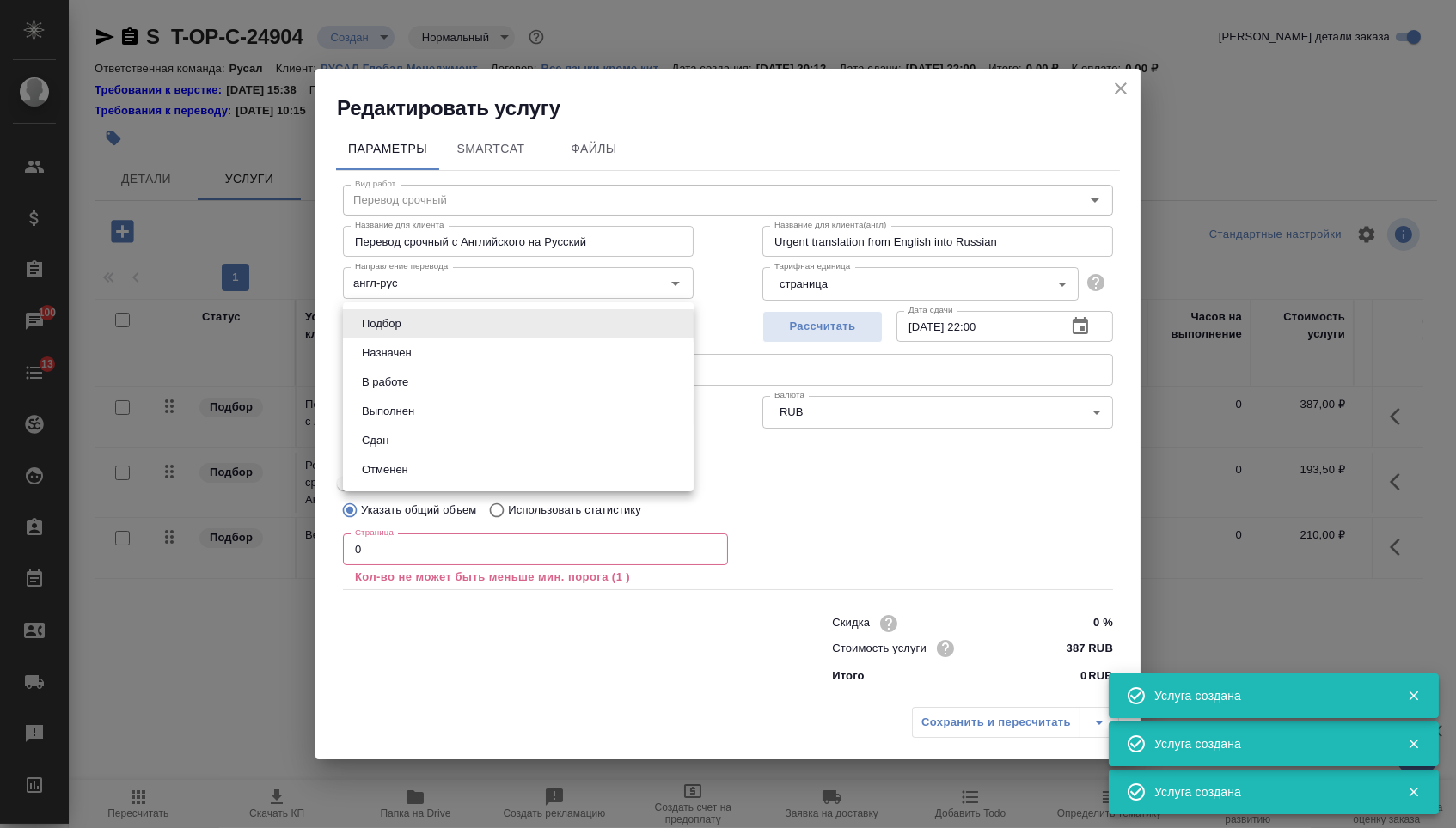
click at [713, 374] on div at bounding box center [728, 414] width 1456 height 828
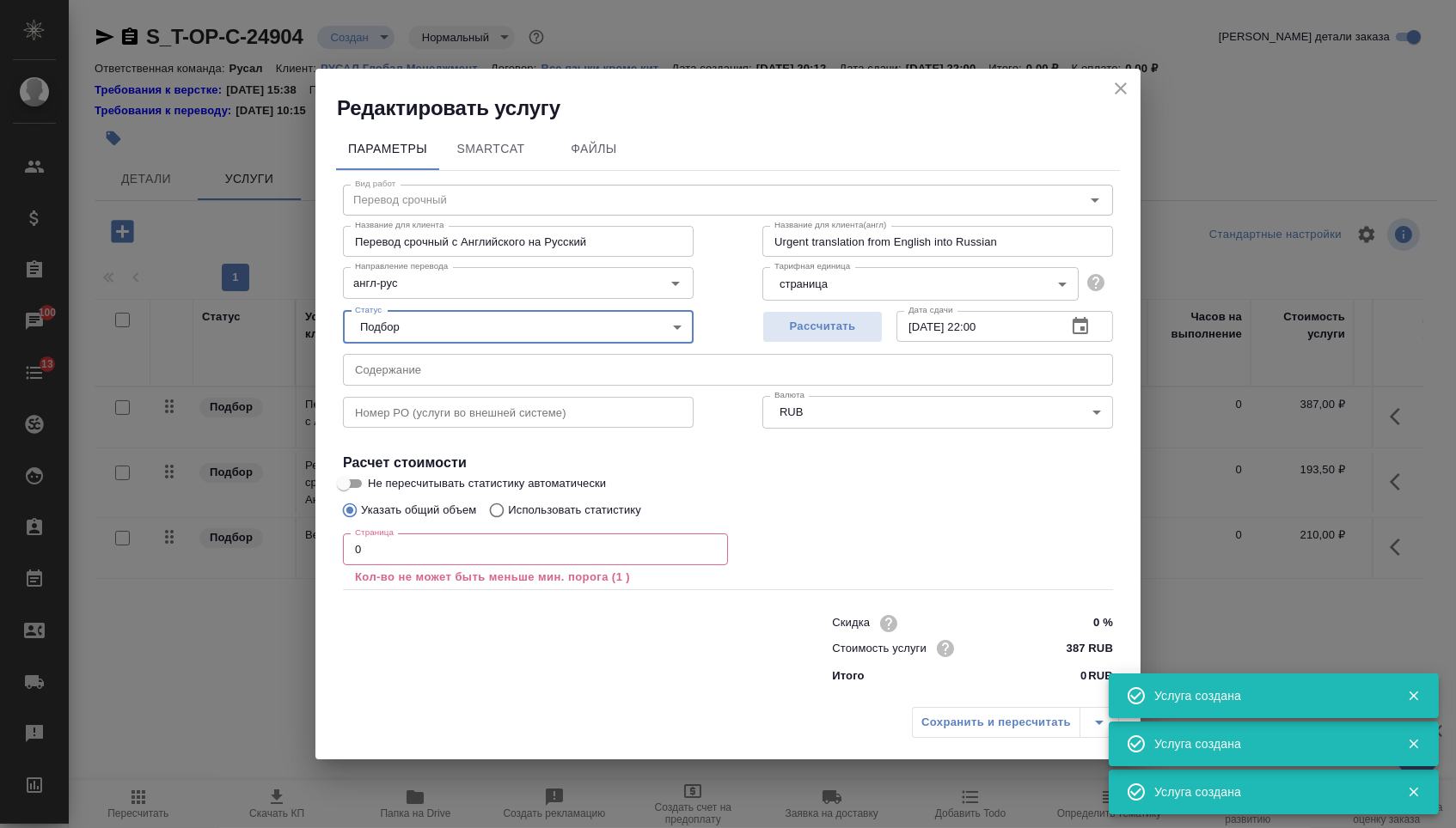
click at [662, 374] on input "text" at bounding box center [728, 370] width 770 height 31
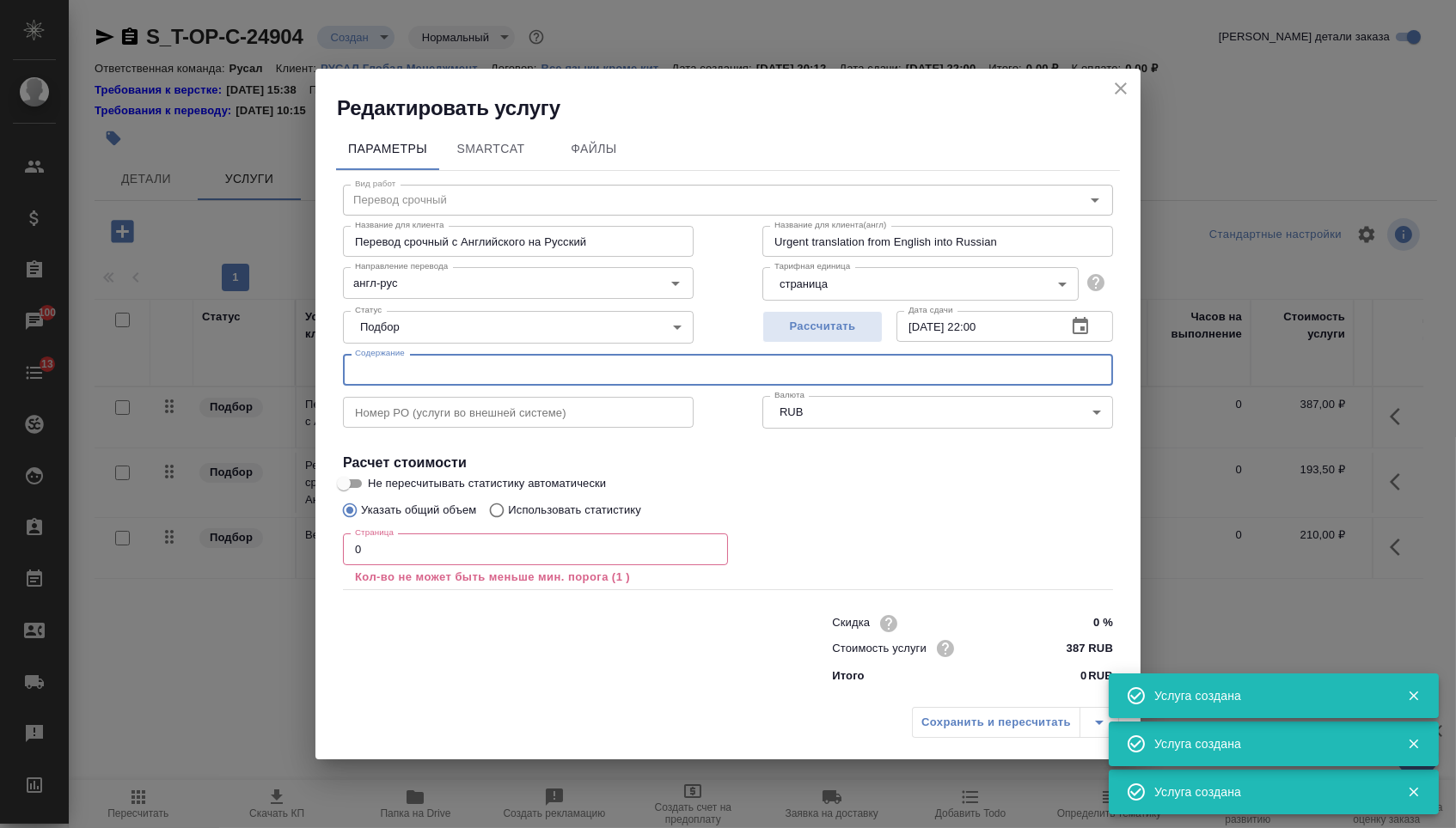
paste input "[PERSON_NAME] на рус файл пжл. Остальное для опоры помощи. Надо бы асап двуяз. …"
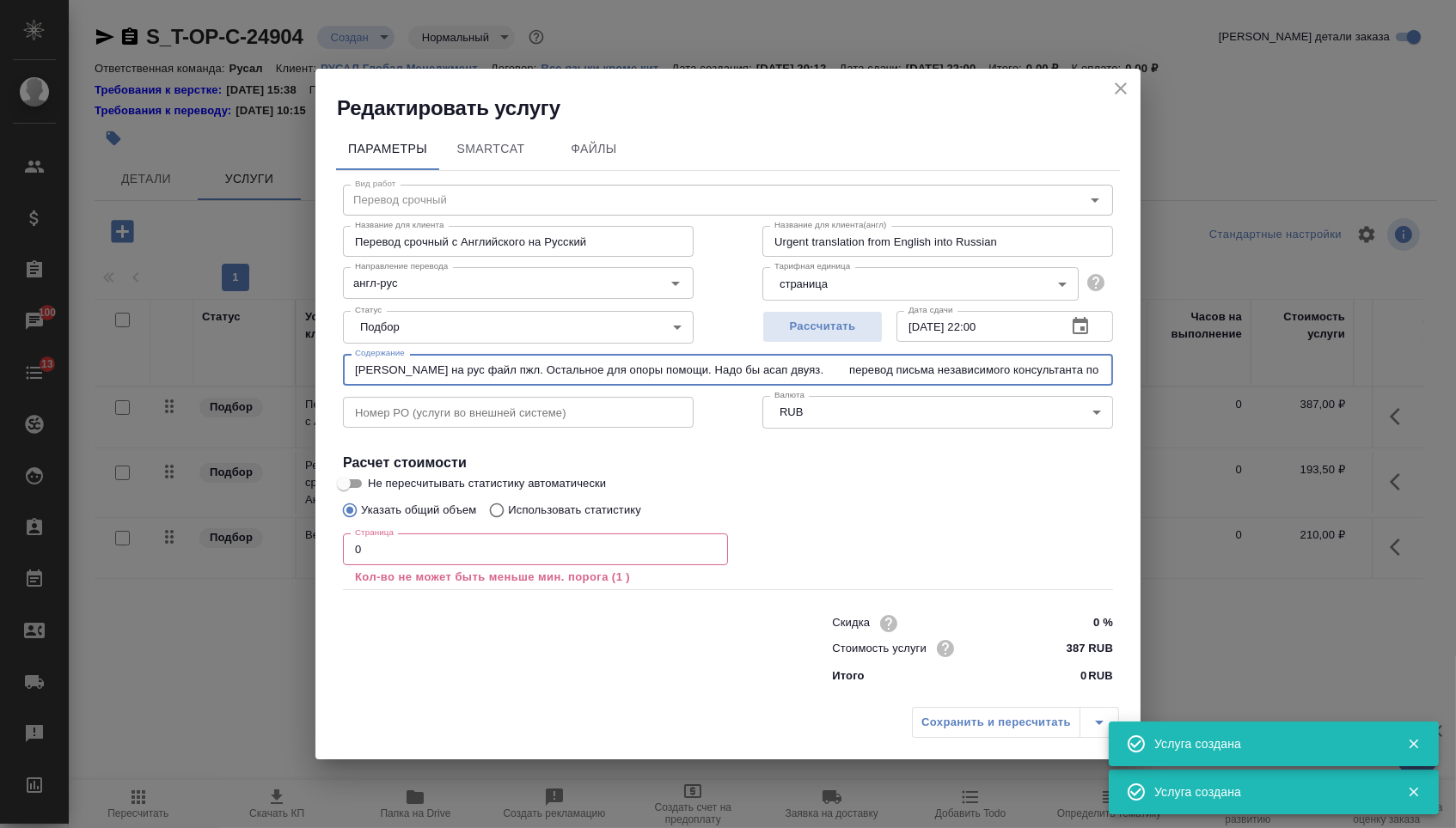
click at [532, 377] on input "[PERSON_NAME] на рус файл пжл. Остальное для опоры помощи. Надо бы асап двуяз. …" at bounding box center [728, 370] width 770 height 31
click at [540, 364] on input "[PERSON_NAME] на рус файл пжл. Остальное для опоры помощи. Надо бы асап двуяз. …" at bounding box center [728, 370] width 770 height 31
paste input "равнение IFA Letter"
type input "Сравнение IFA Letter"
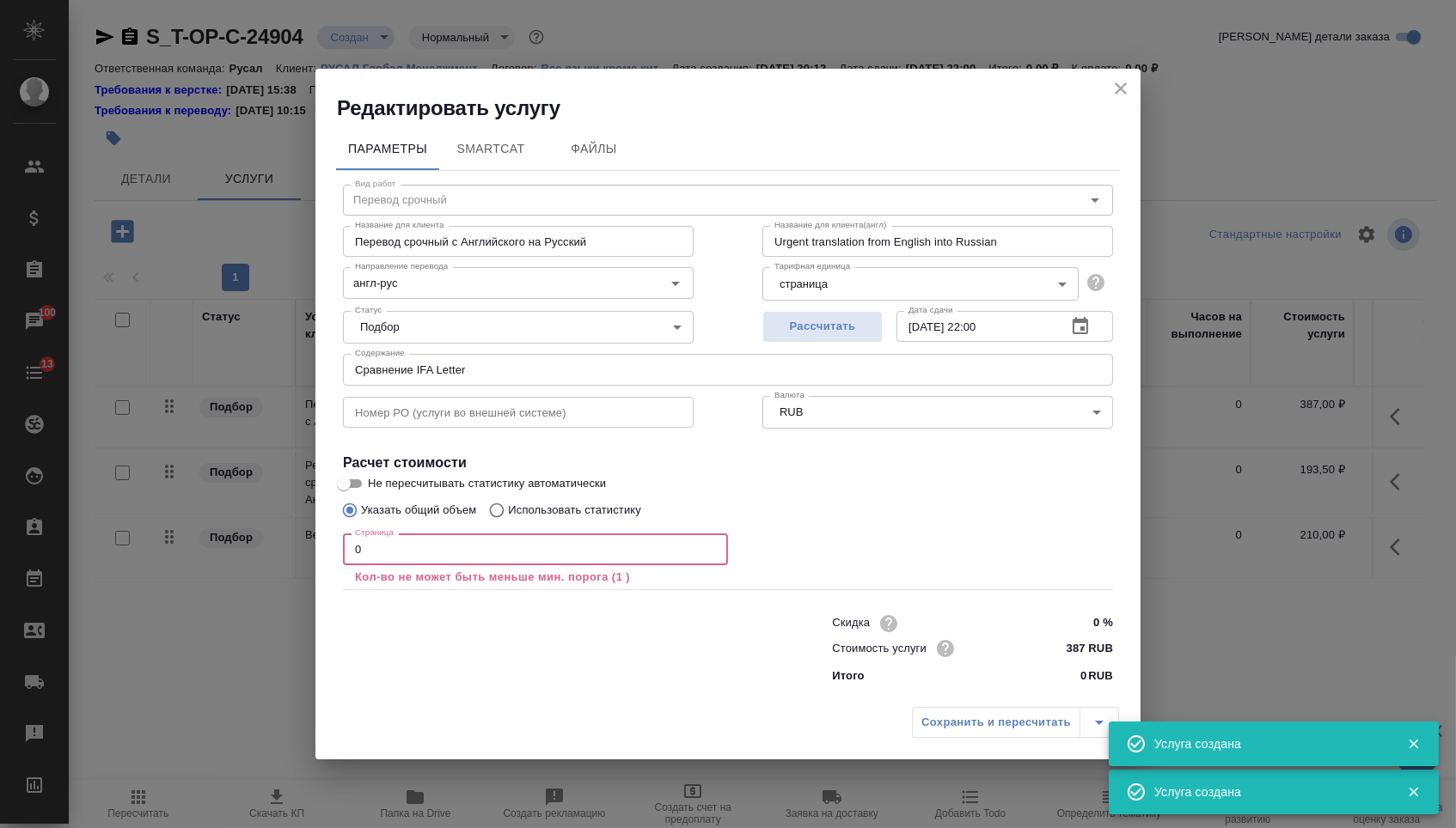
click at [446, 553] on input "0" at bounding box center [535, 549] width 385 height 31
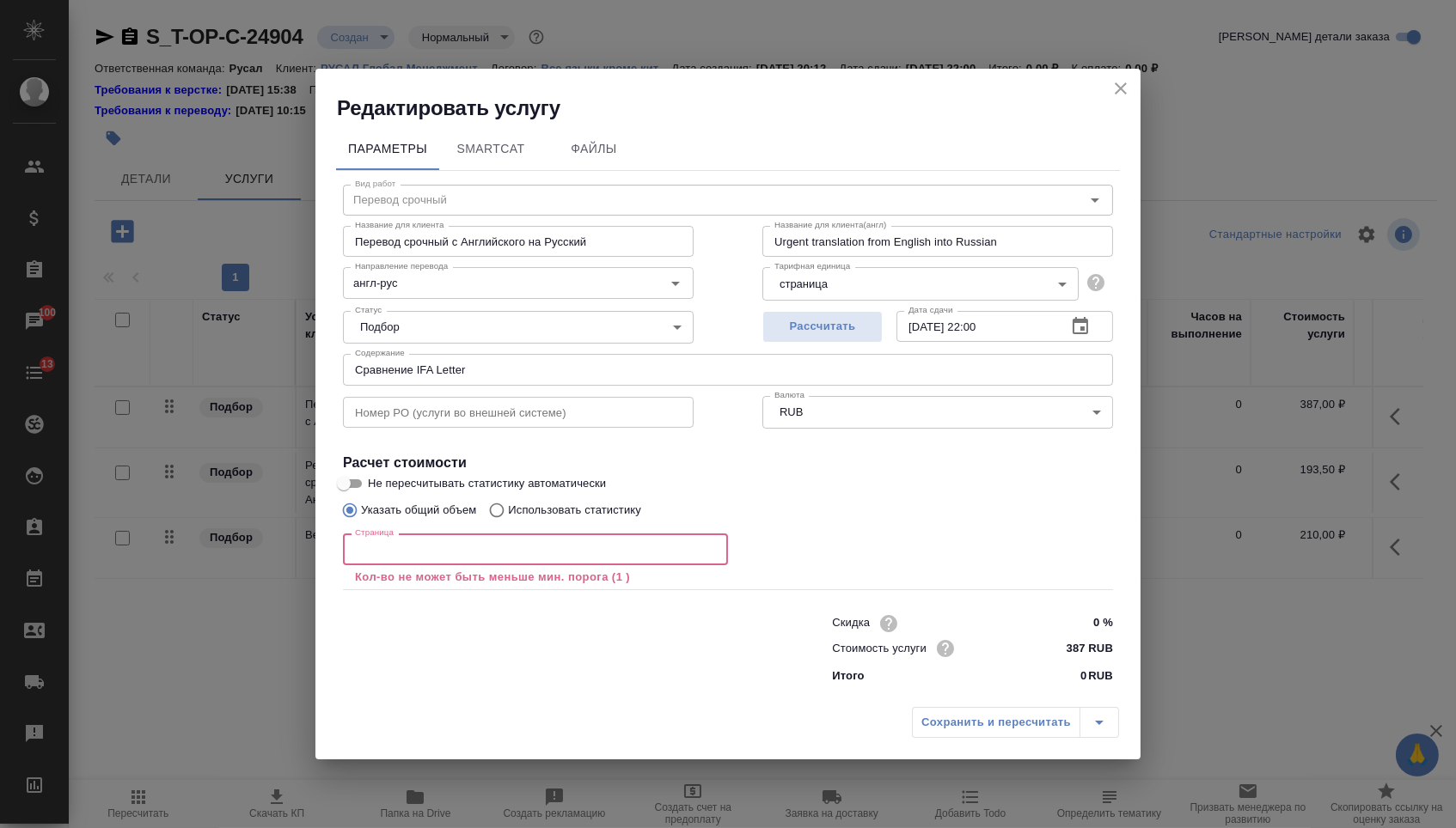
type input "5"
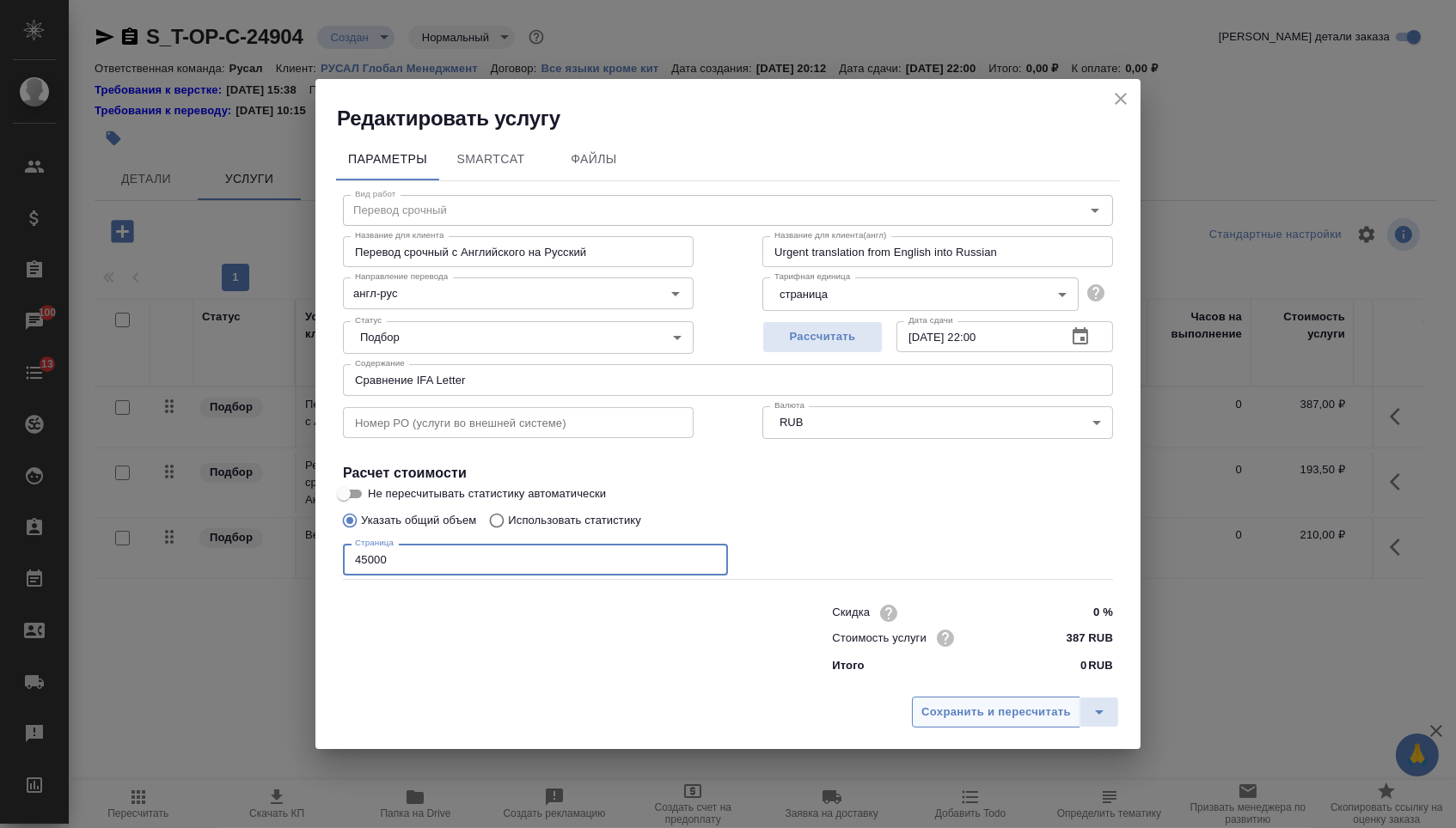
type input "45000"
click at [1012, 718] on span "Сохранить и пересчитать" at bounding box center [995, 713] width 150 height 19
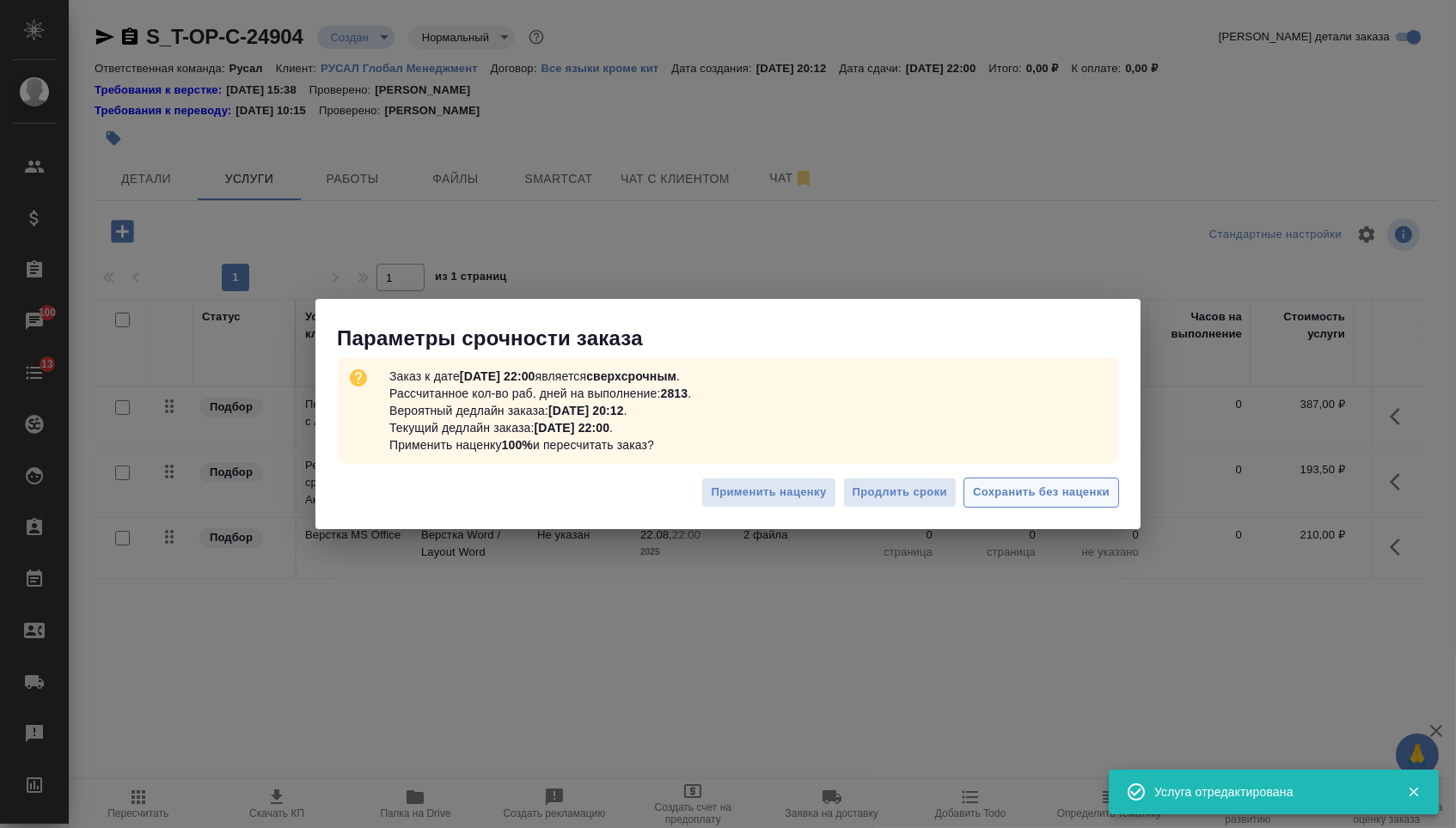
click at [993, 491] on span "Сохранить без наценки" at bounding box center [1040, 492] width 136 height 19
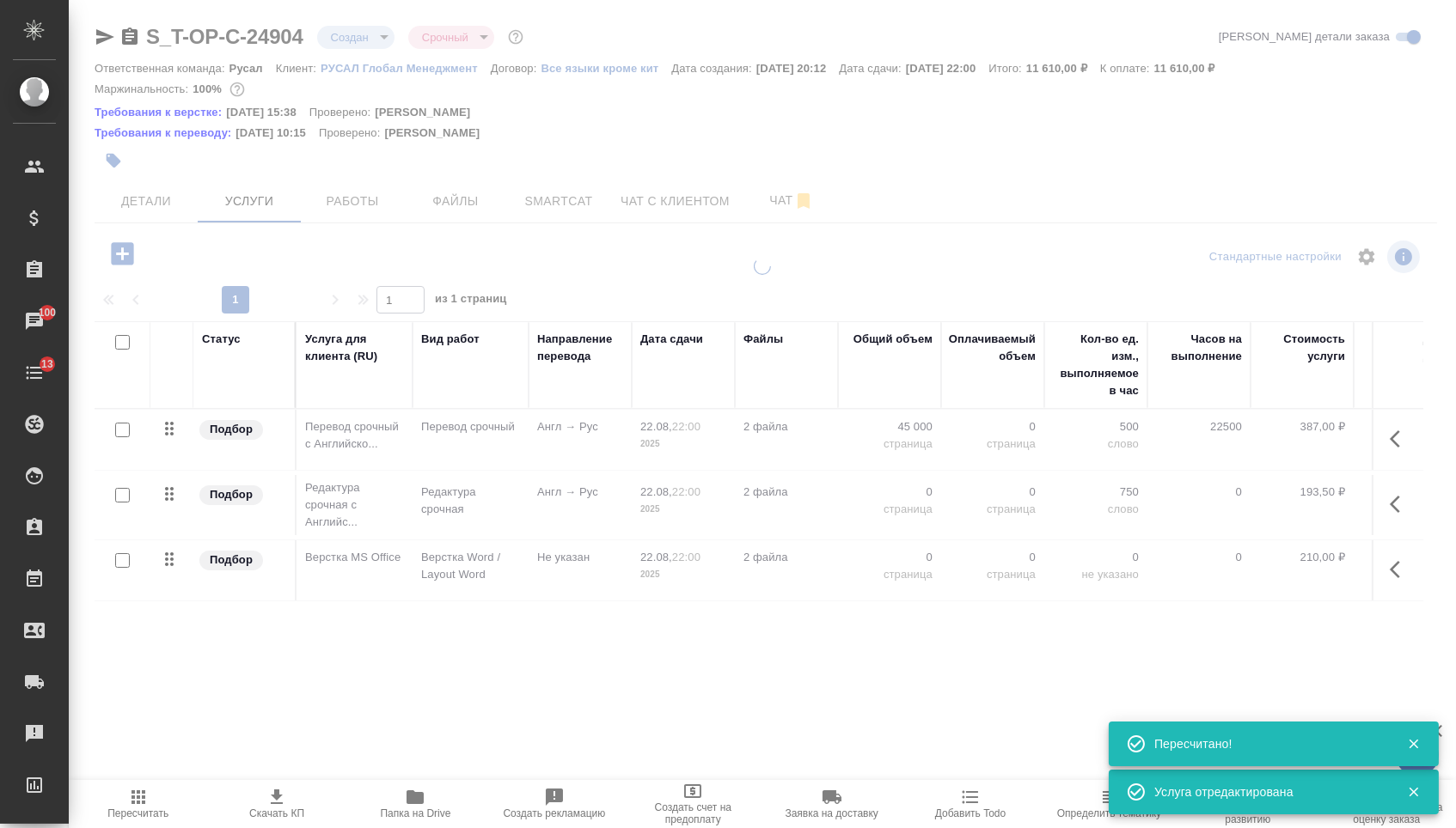
type input "urgent"
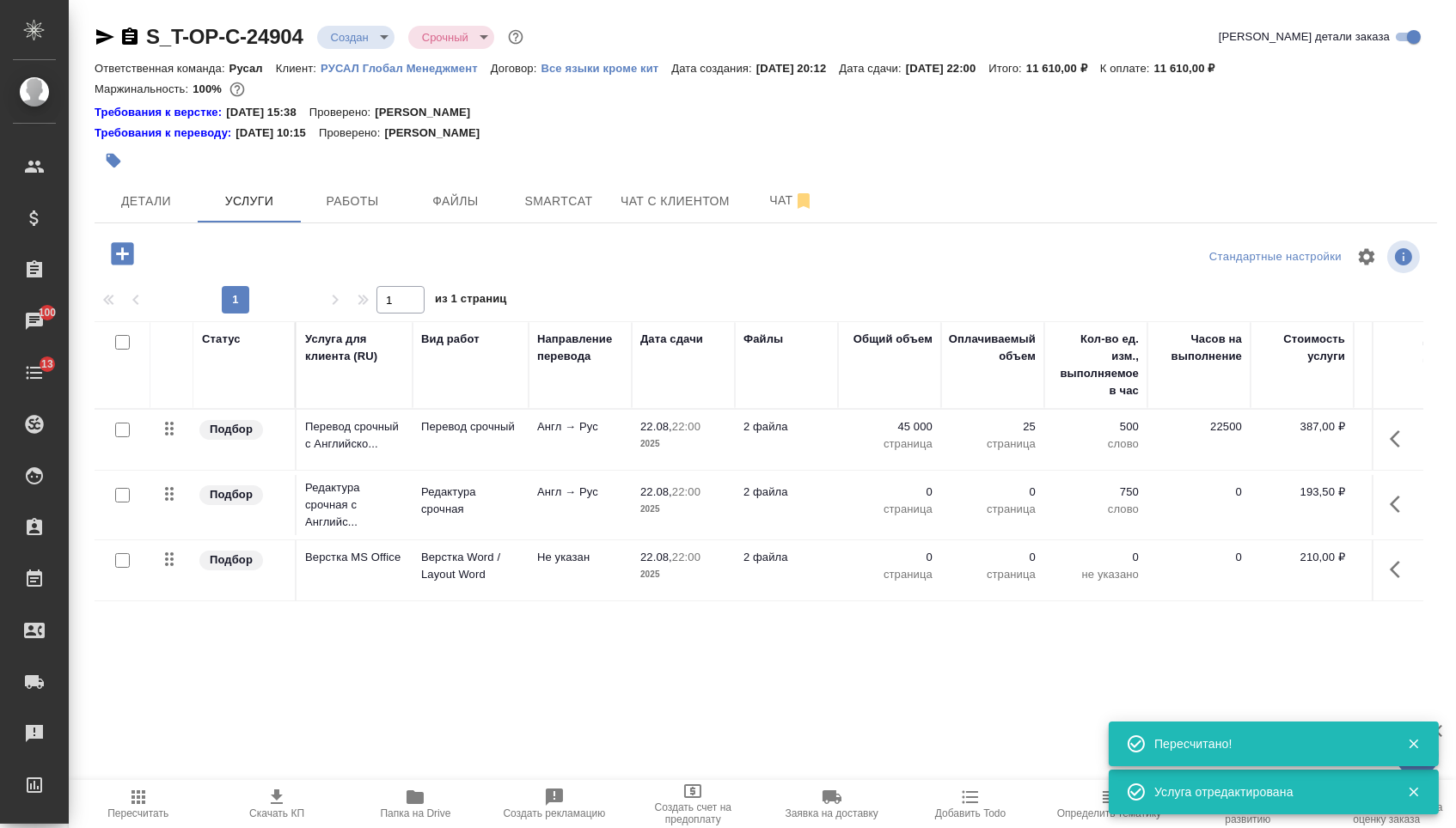
click at [893, 497] on p "0" at bounding box center [889, 492] width 86 height 17
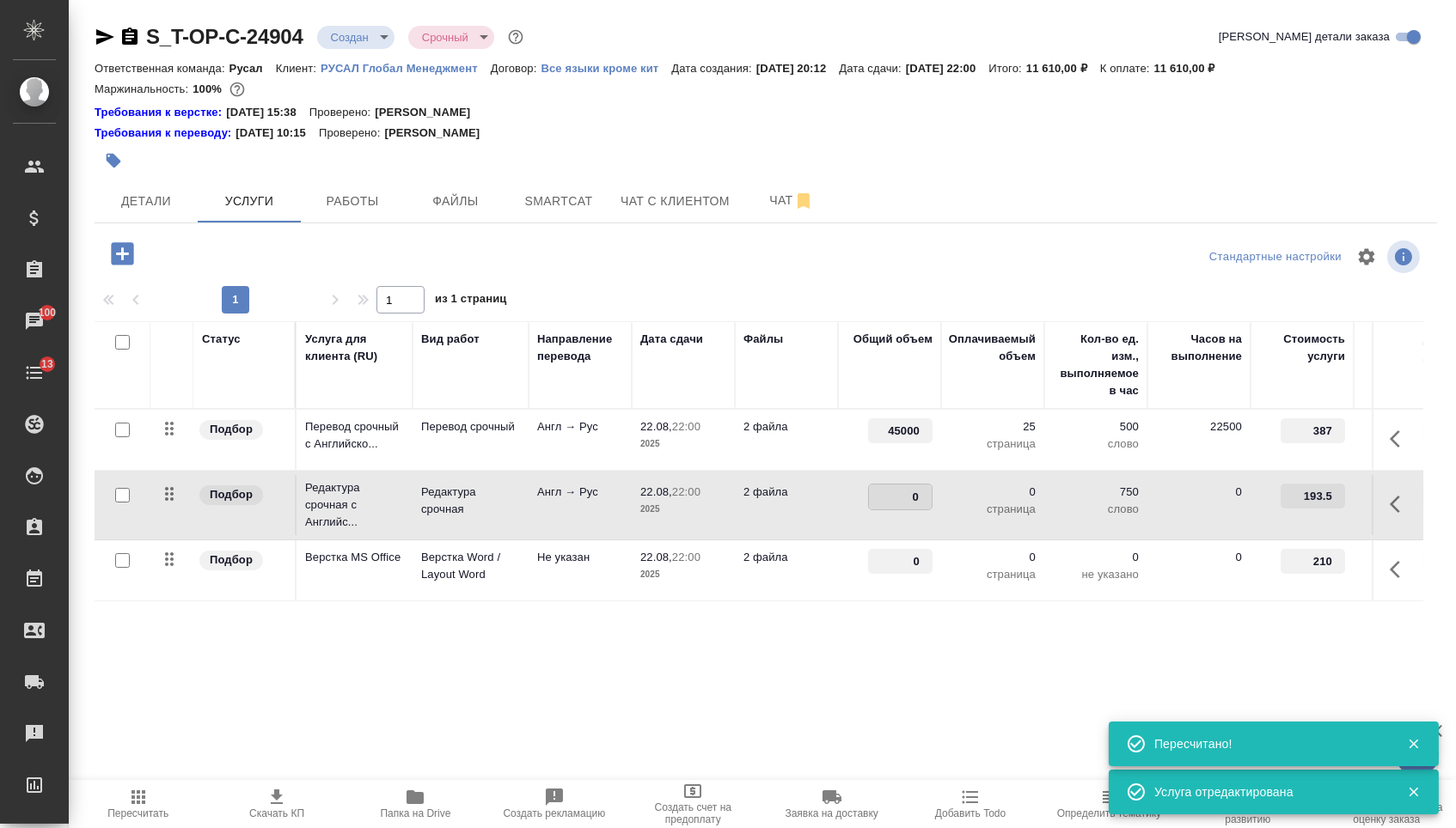
click at [892, 499] on input "0" at bounding box center [900, 497] width 63 height 25
type input "45000"
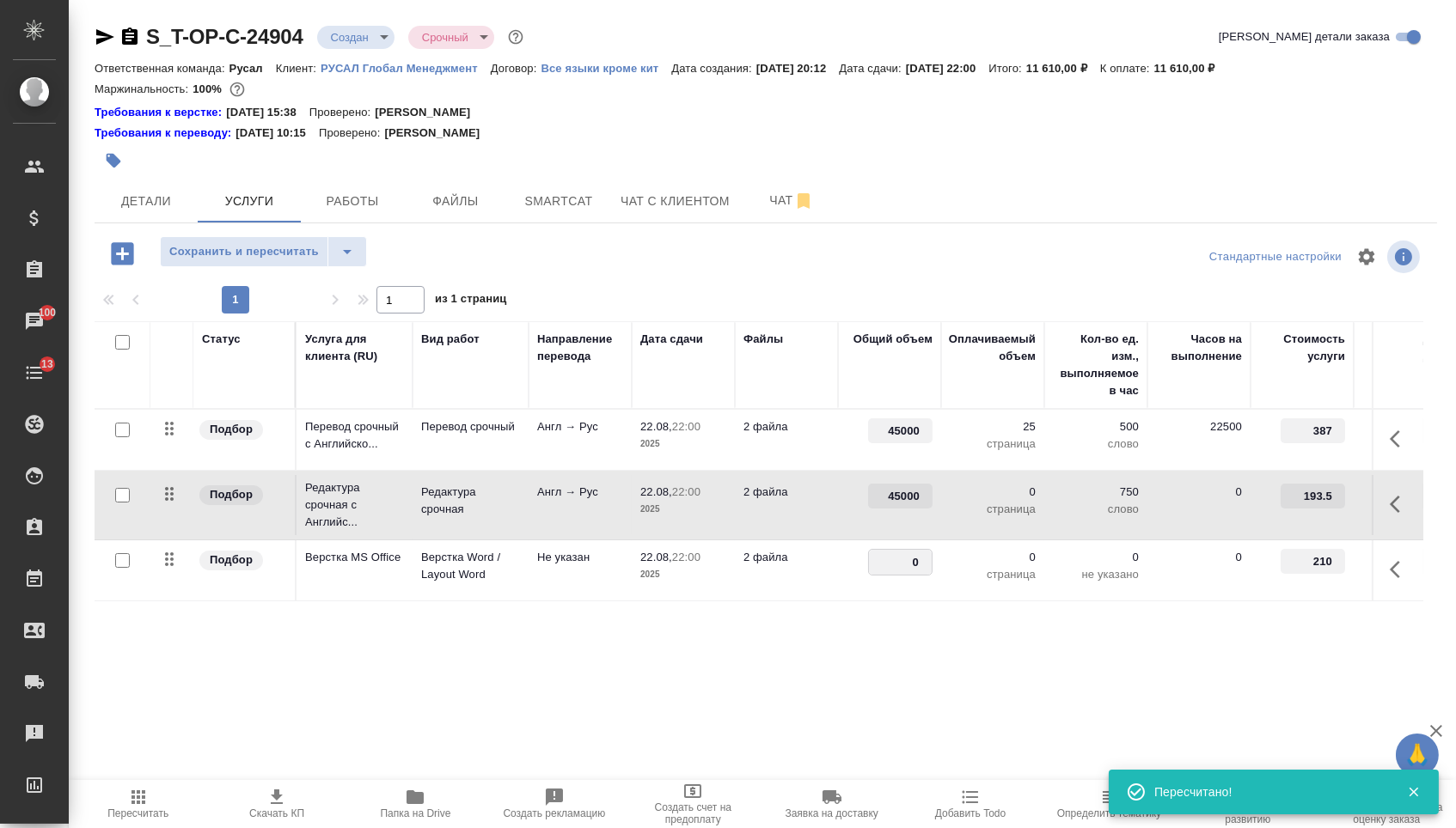
drag, startPoint x: 898, startPoint y: 576, endPoint x: 971, endPoint y: 574, distance: 73.0
type input "25"
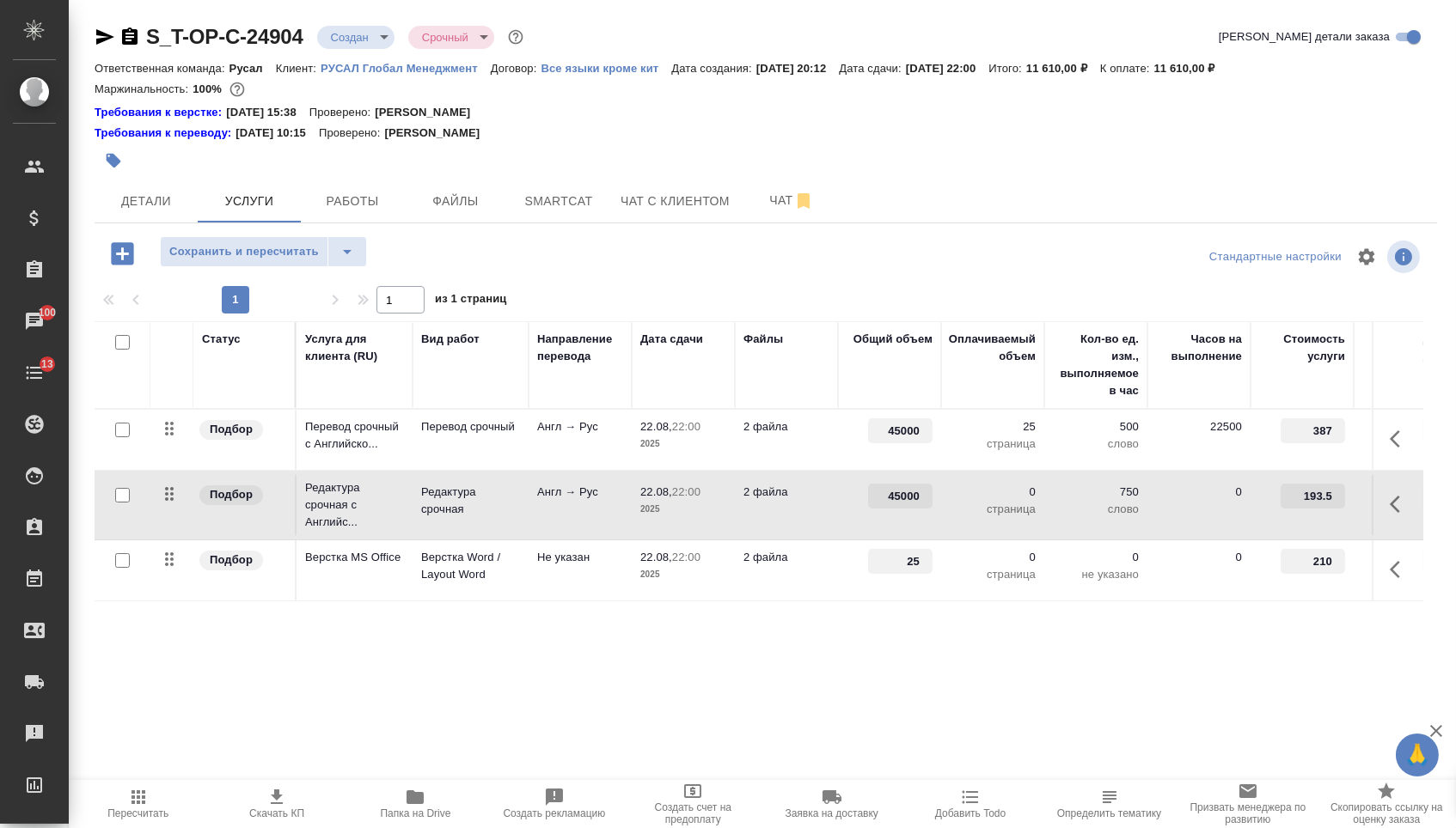
click at [896, 662] on div "Статус Услуга для клиента (RU) Вид работ Направление перевода Дата сдачи Файлы …" at bounding box center [758, 506] width 1328 height 370
click at [278, 261] on span "Сохранить и пересчитать" at bounding box center [244, 251] width 150 height 19
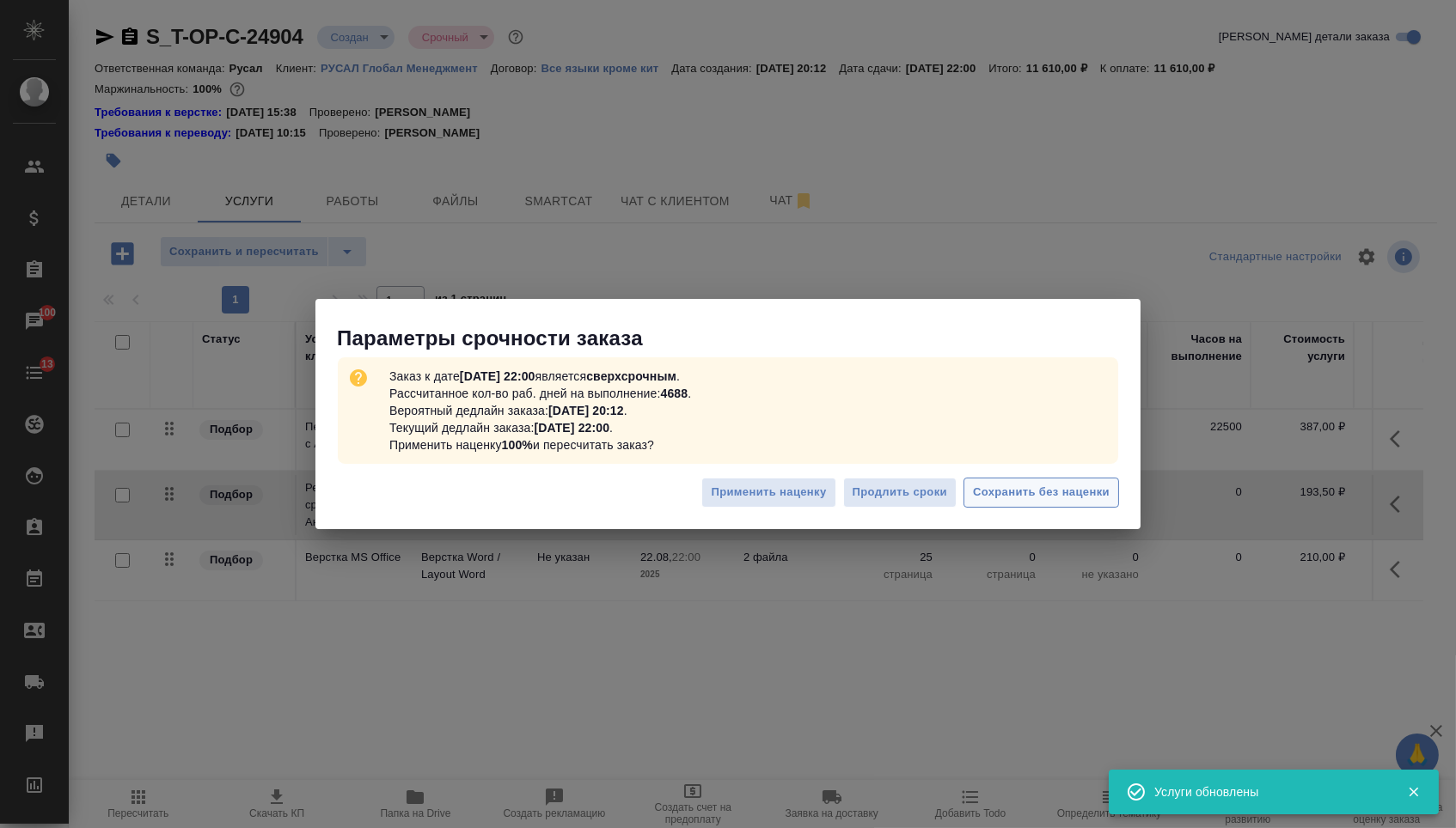
click at [995, 496] on span "Сохранить без наценки" at bounding box center [1040, 492] width 136 height 19
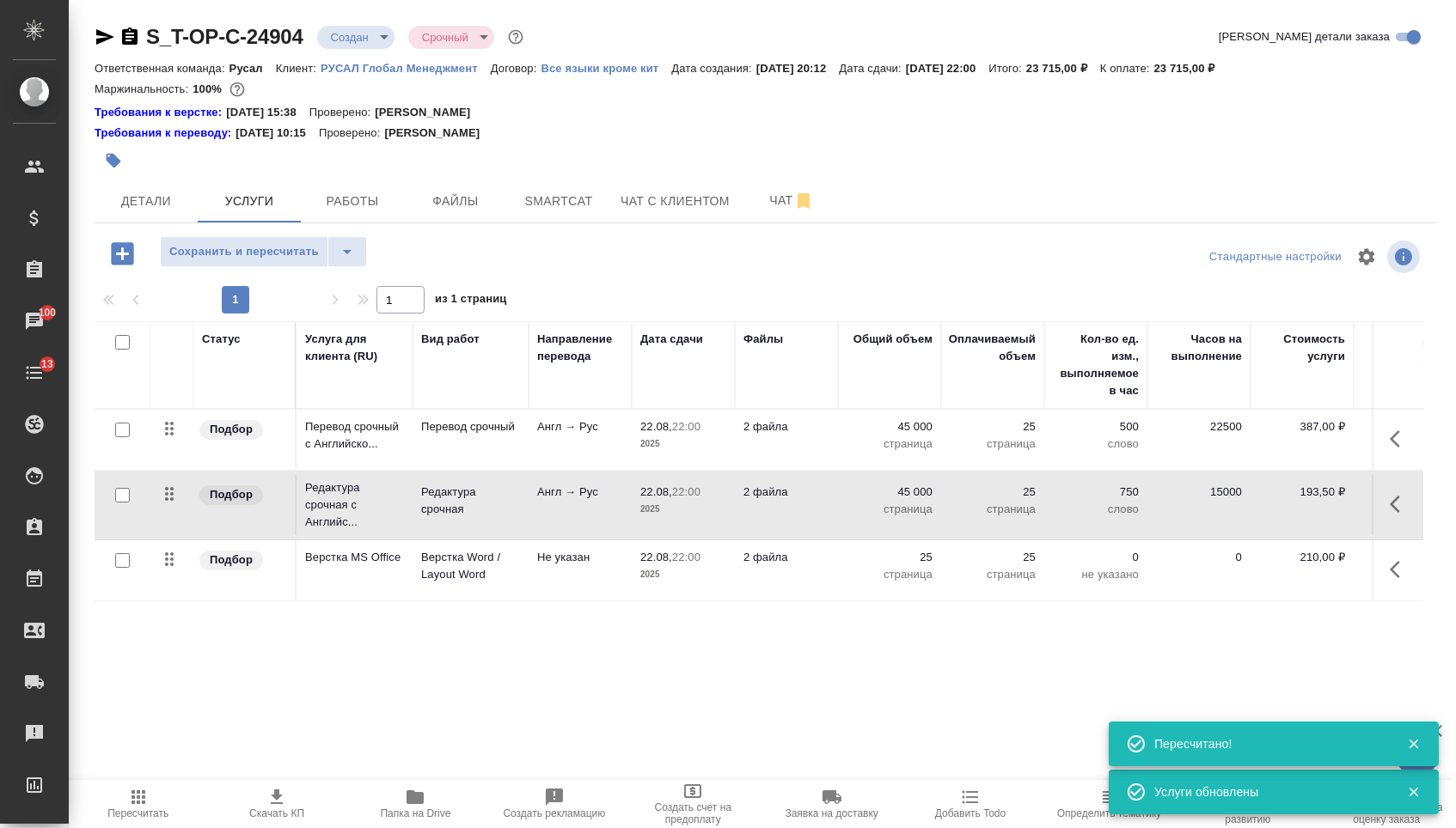
click at [359, 39] on body "🙏 .cls-1 fill:#fff; AWATERA [PERSON_NAME] Спецификации Заказы 100 Чаты 13 Todo …" at bounding box center [728, 414] width 1456 height 828
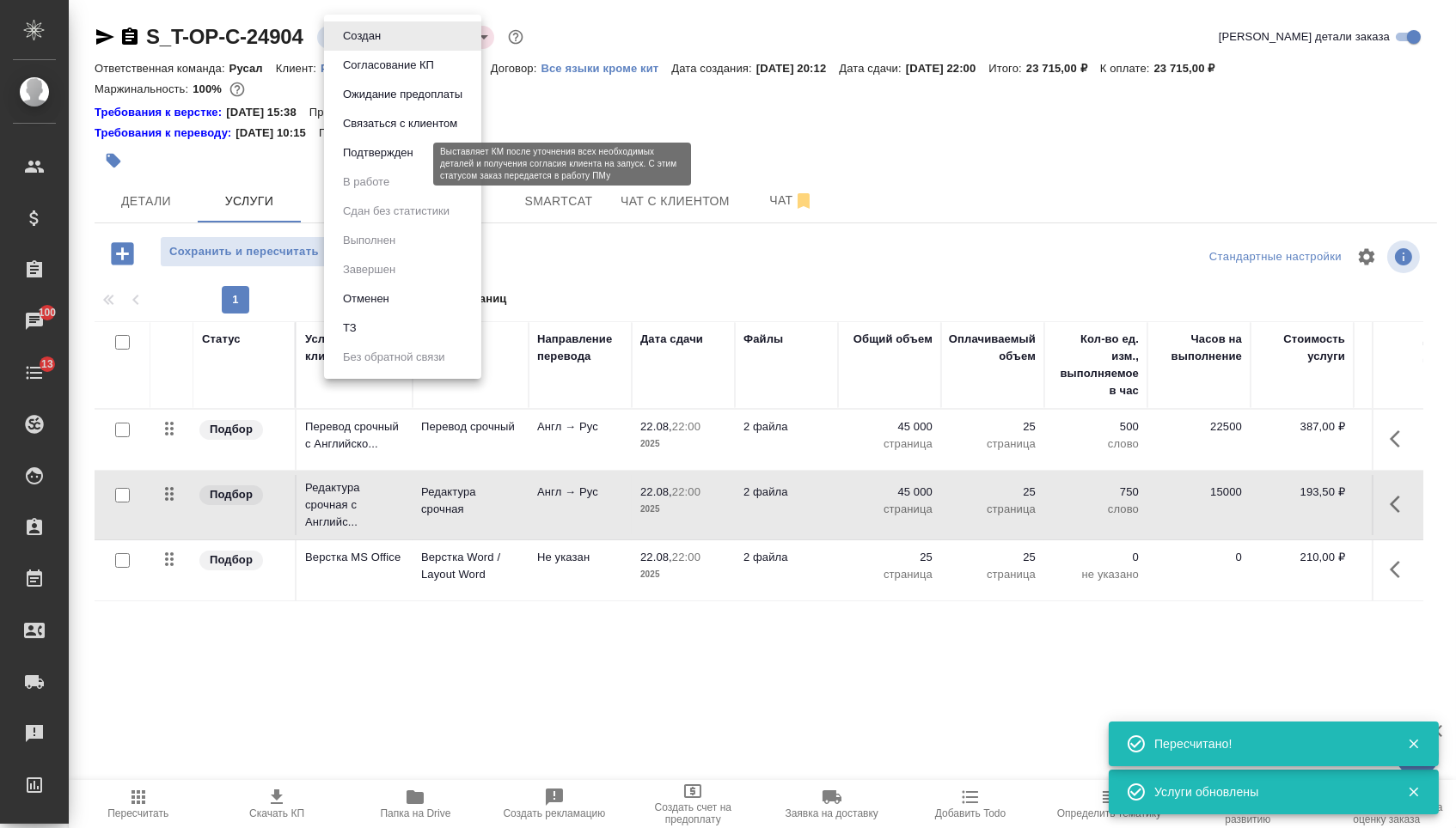
click at [371, 163] on button "Подтвержден" at bounding box center [377, 153] width 80 height 19
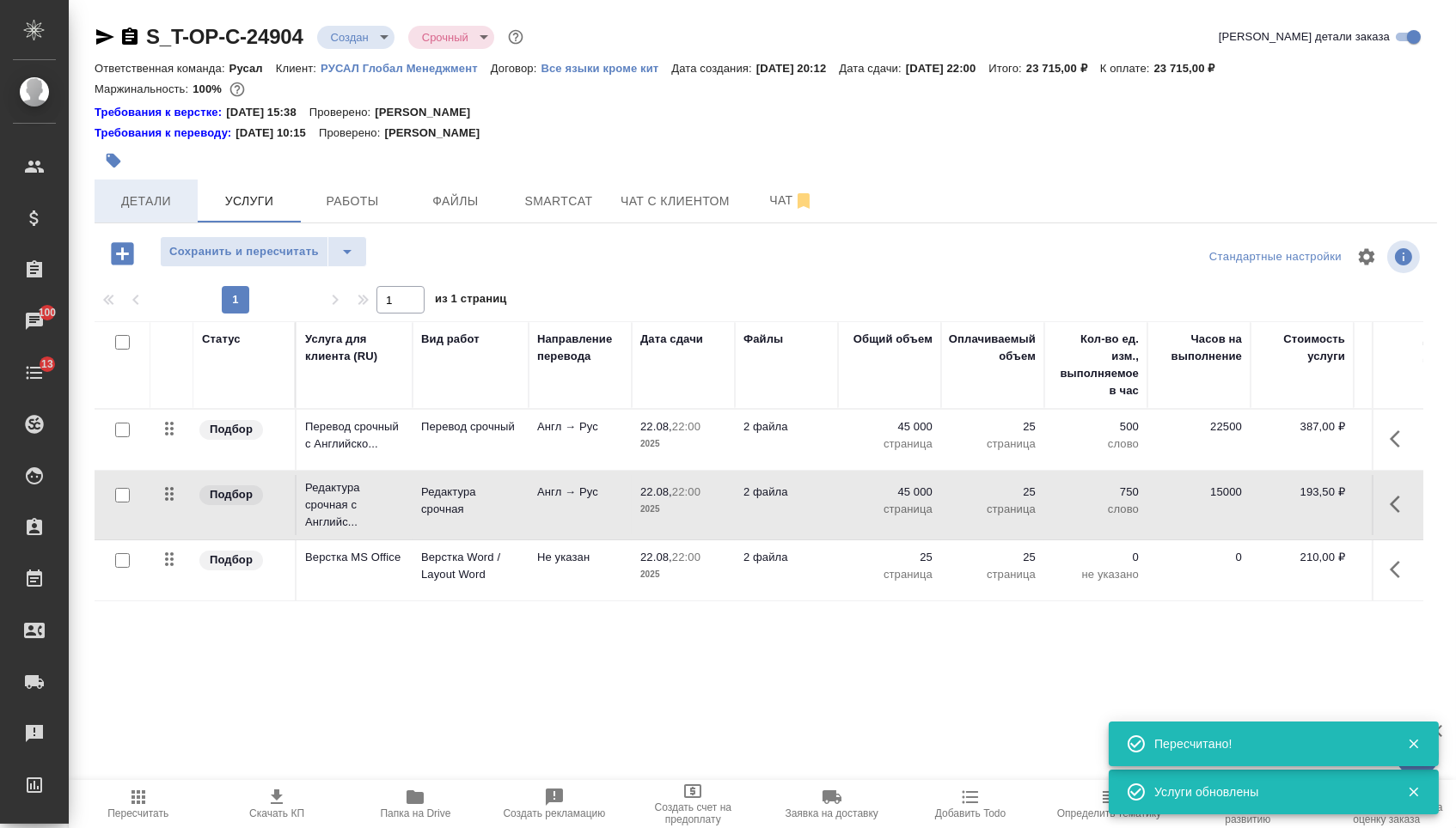
click at [175, 212] on span "Детали" at bounding box center [145, 201] width 82 height 21
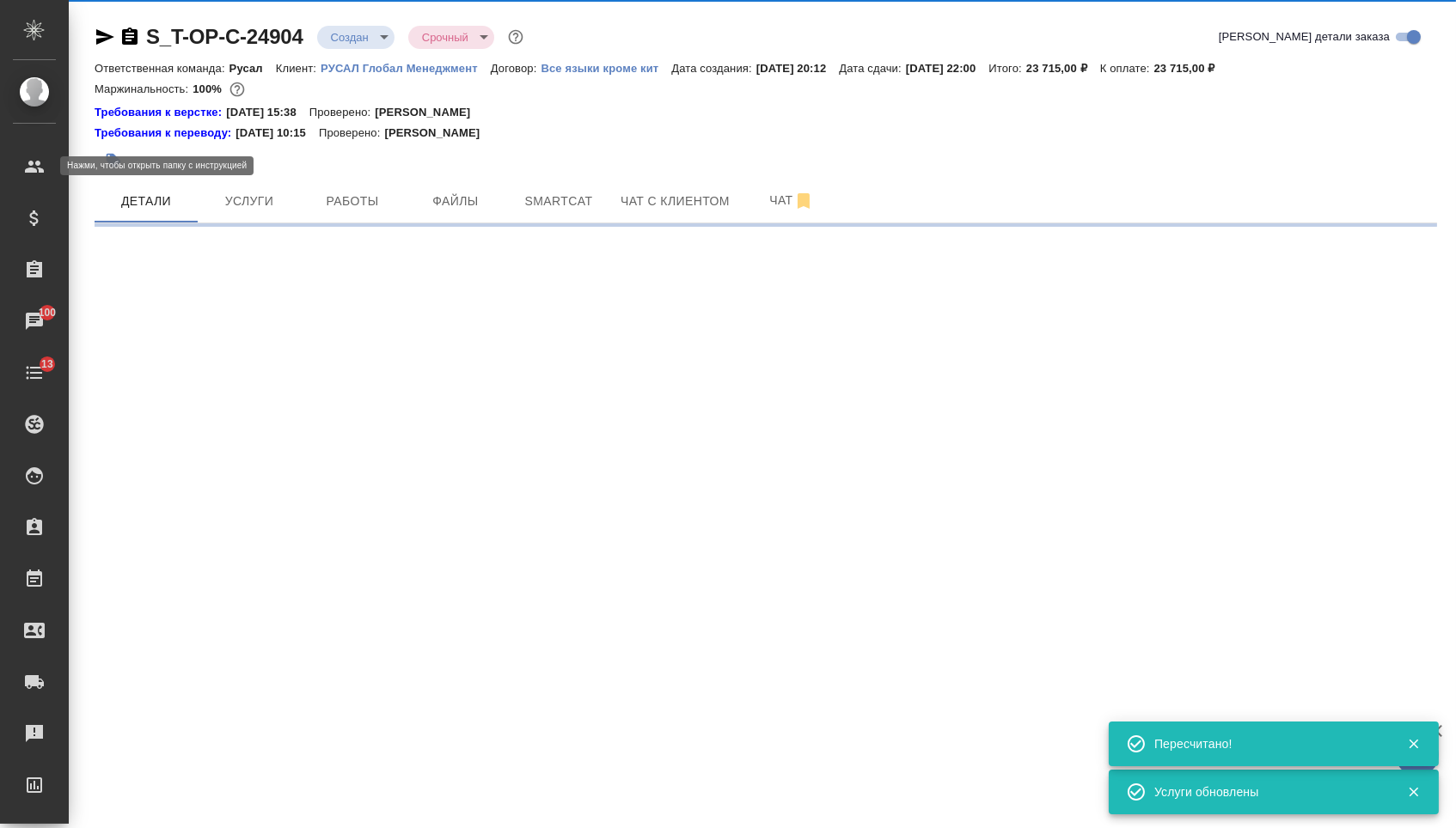
select select "RU"
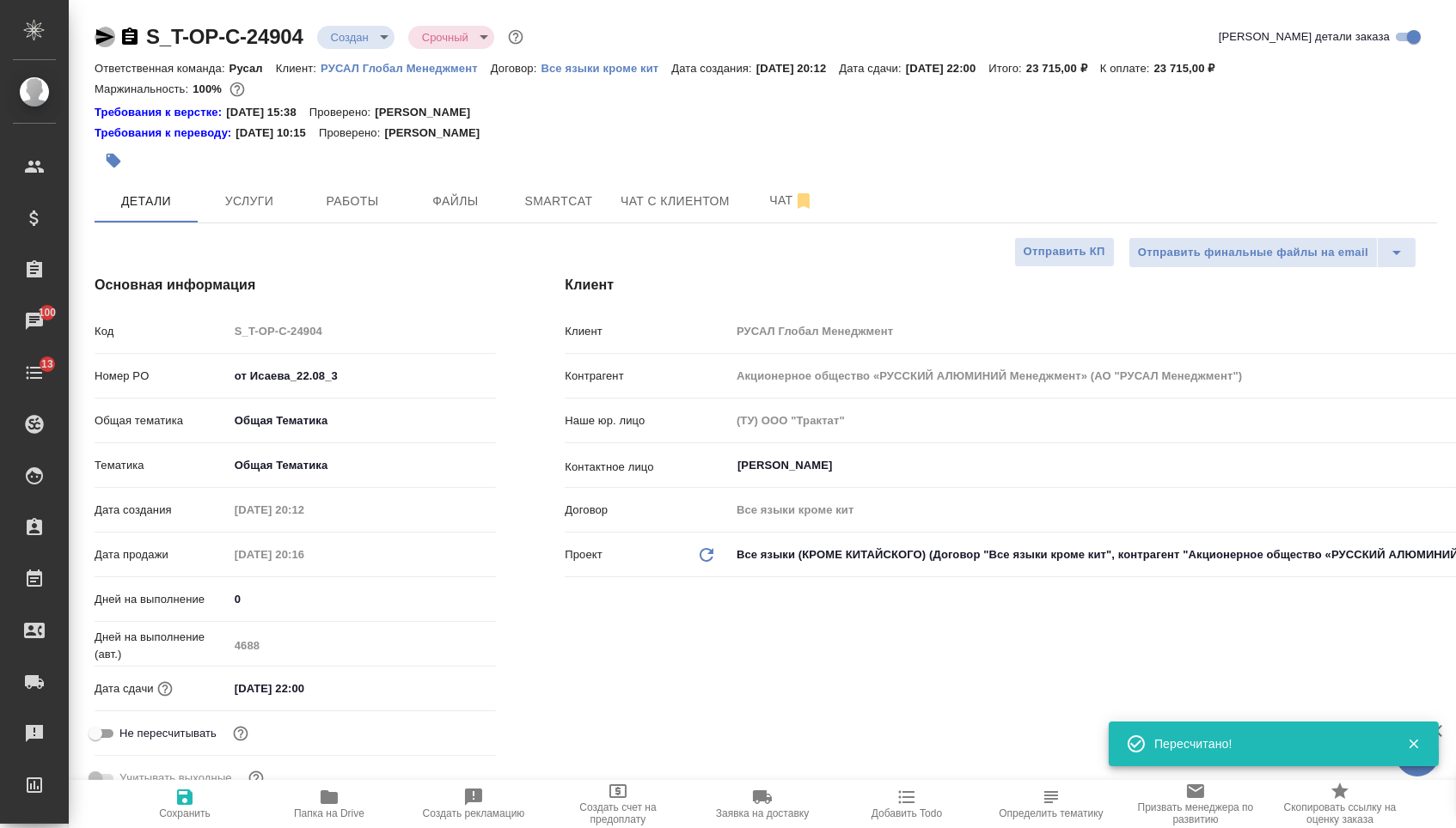
click at [103, 42] on icon "button" at bounding box center [104, 37] width 18 height 15
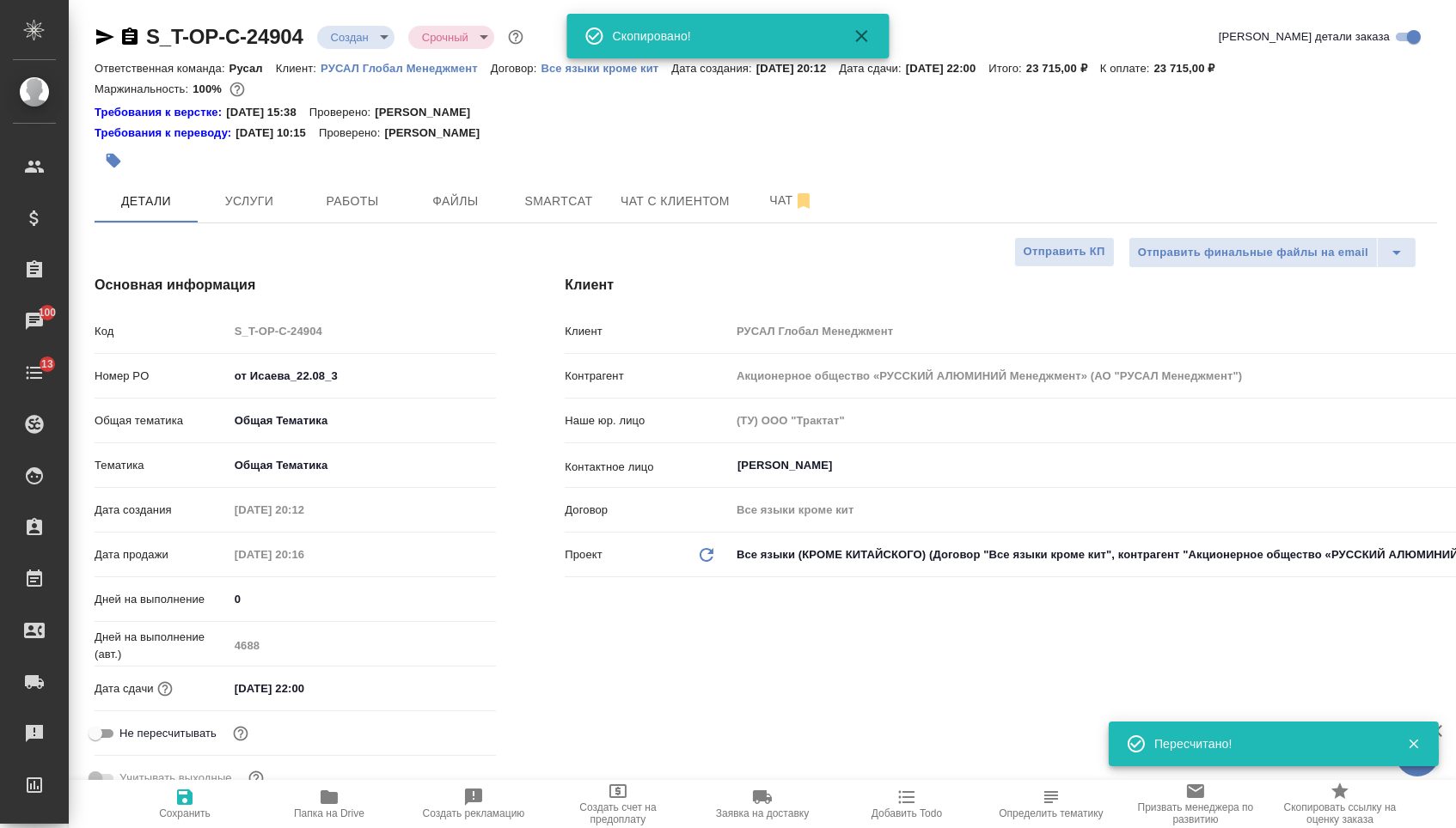
click at [104, 43] on icon "button" at bounding box center [104, 37] width 20 height 20
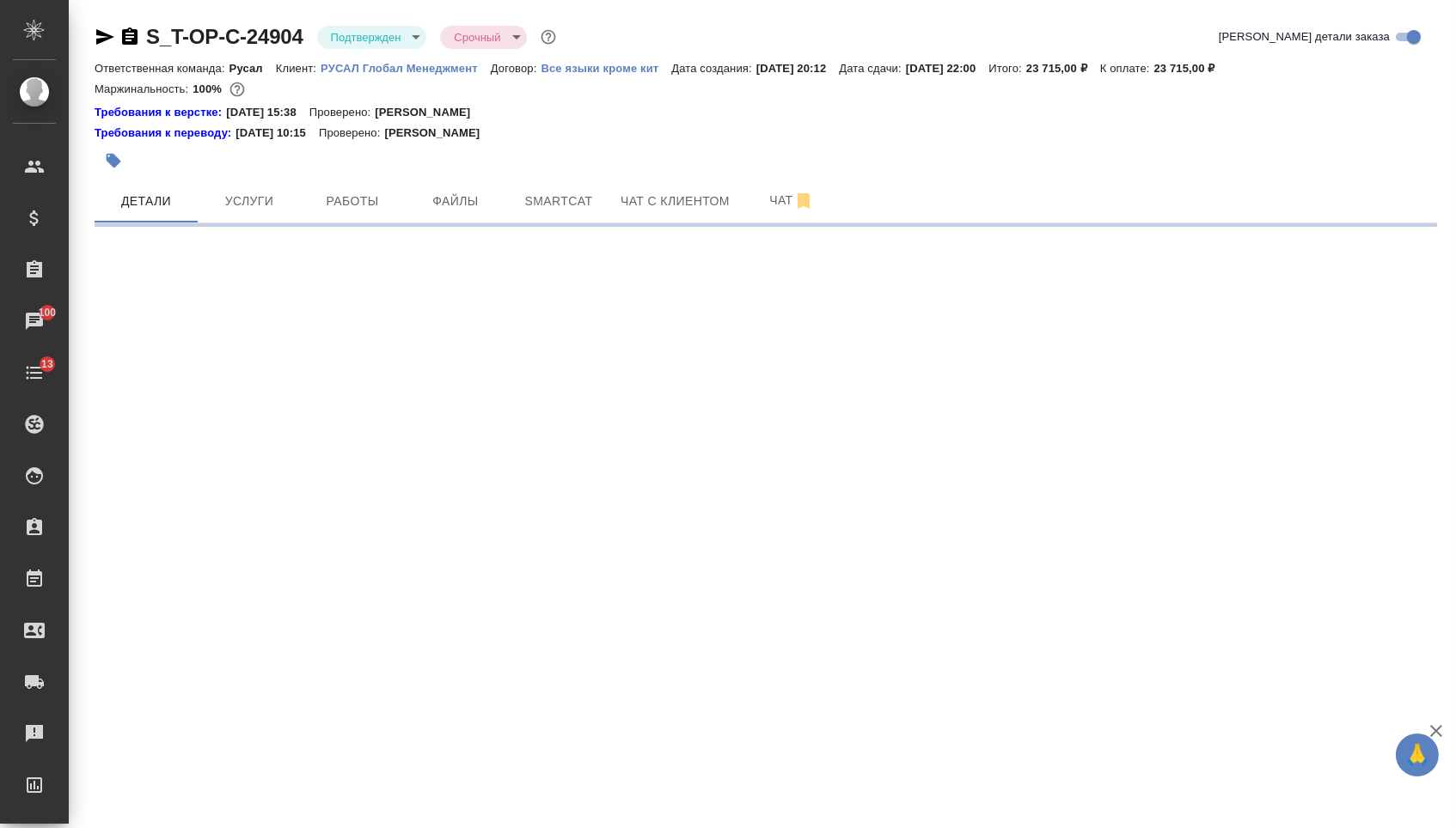
select select "RU"
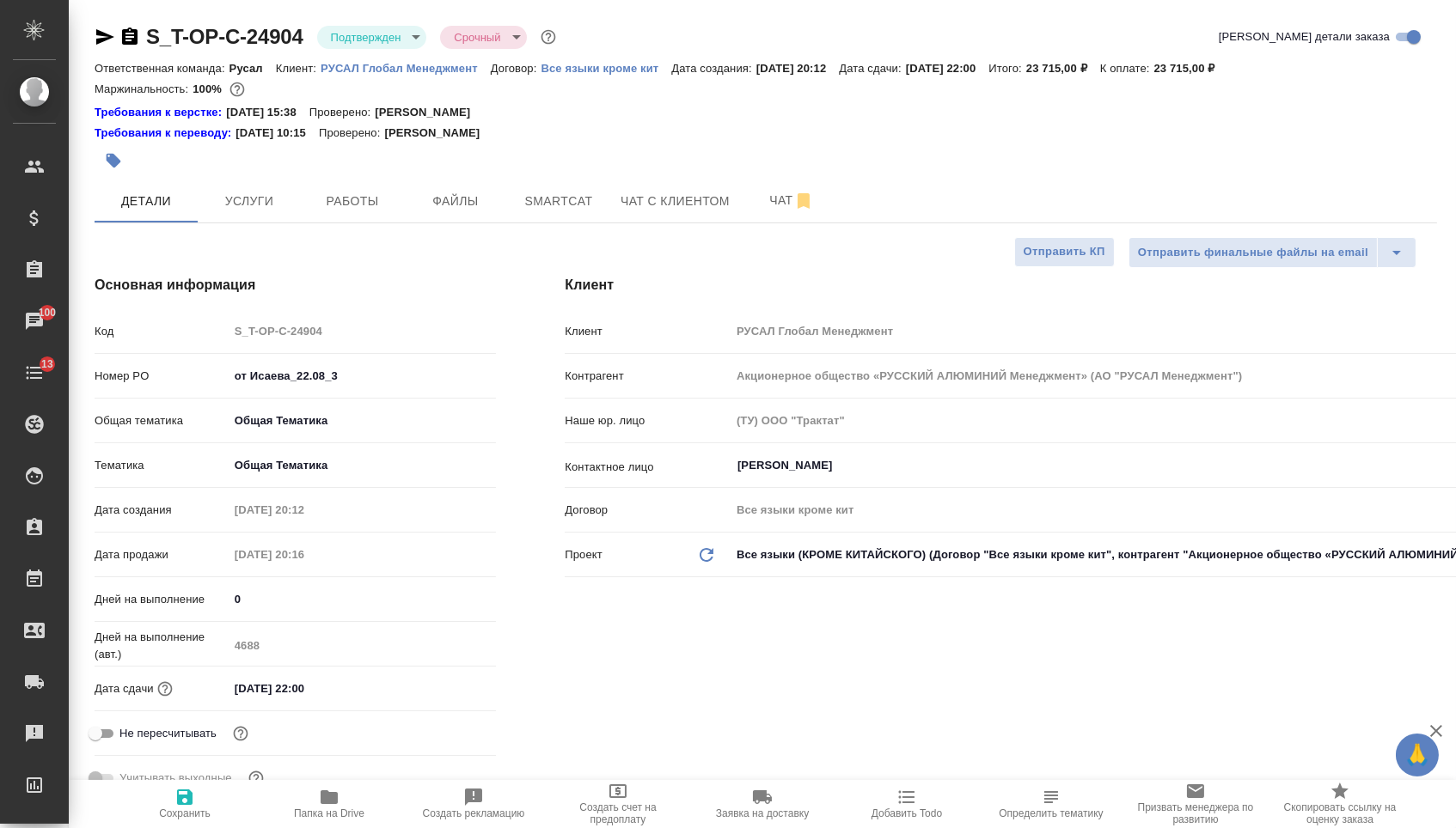
type textarea "x"
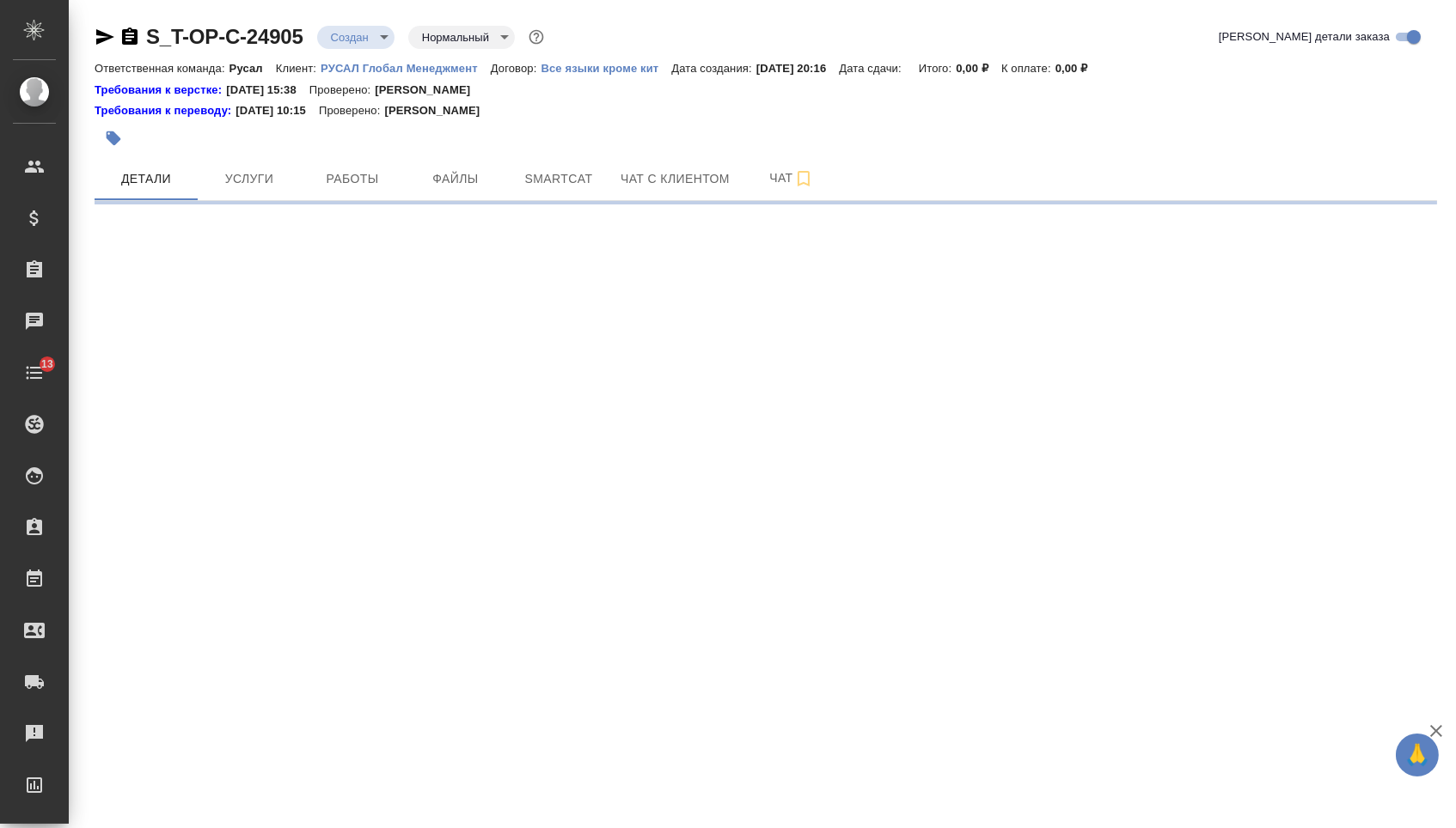
select select "RU"
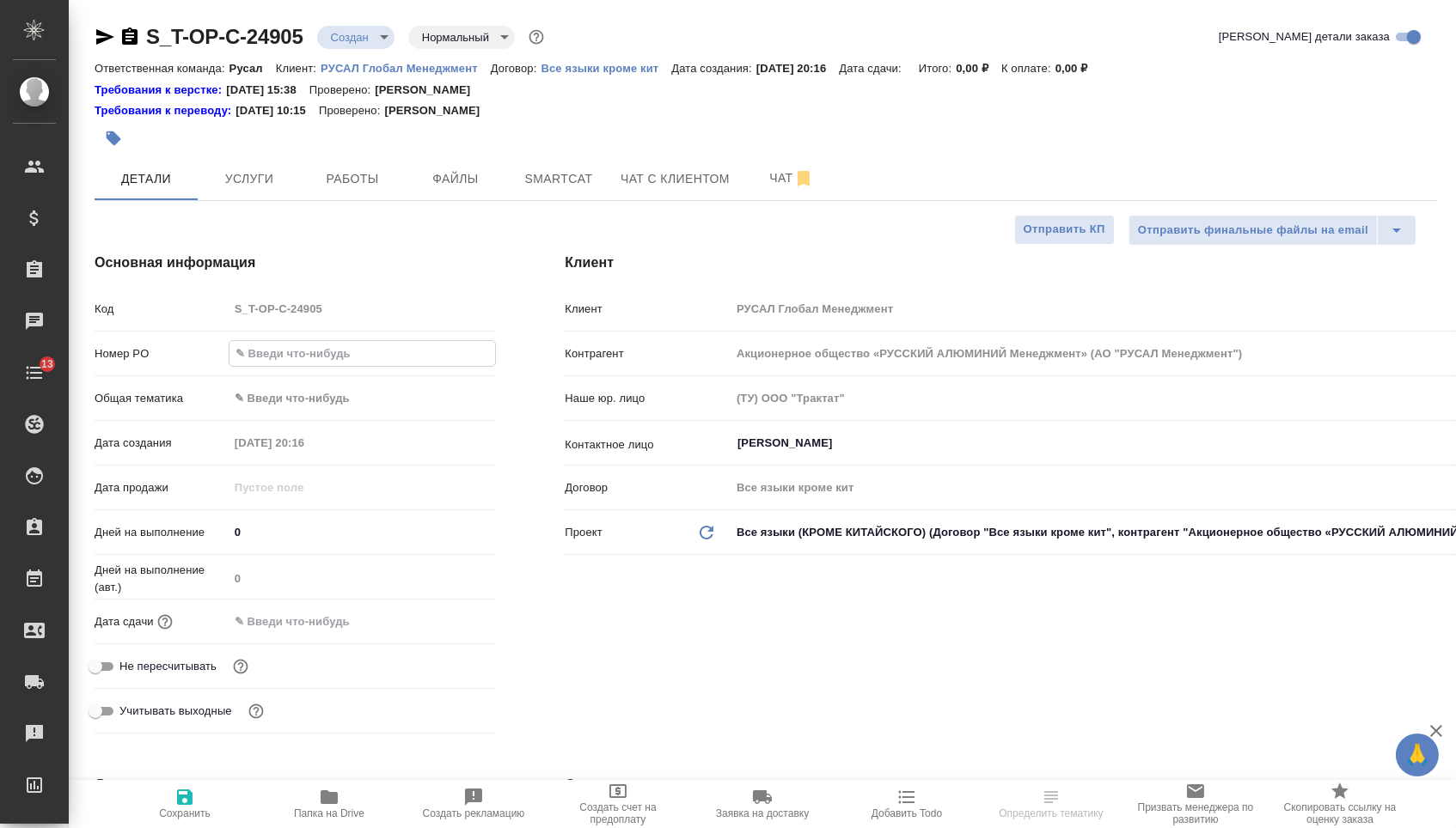
type textarea "x"
click at [357, 366] on input "text" at bounding box center [362, 354] width 266 height 25
type input "о"
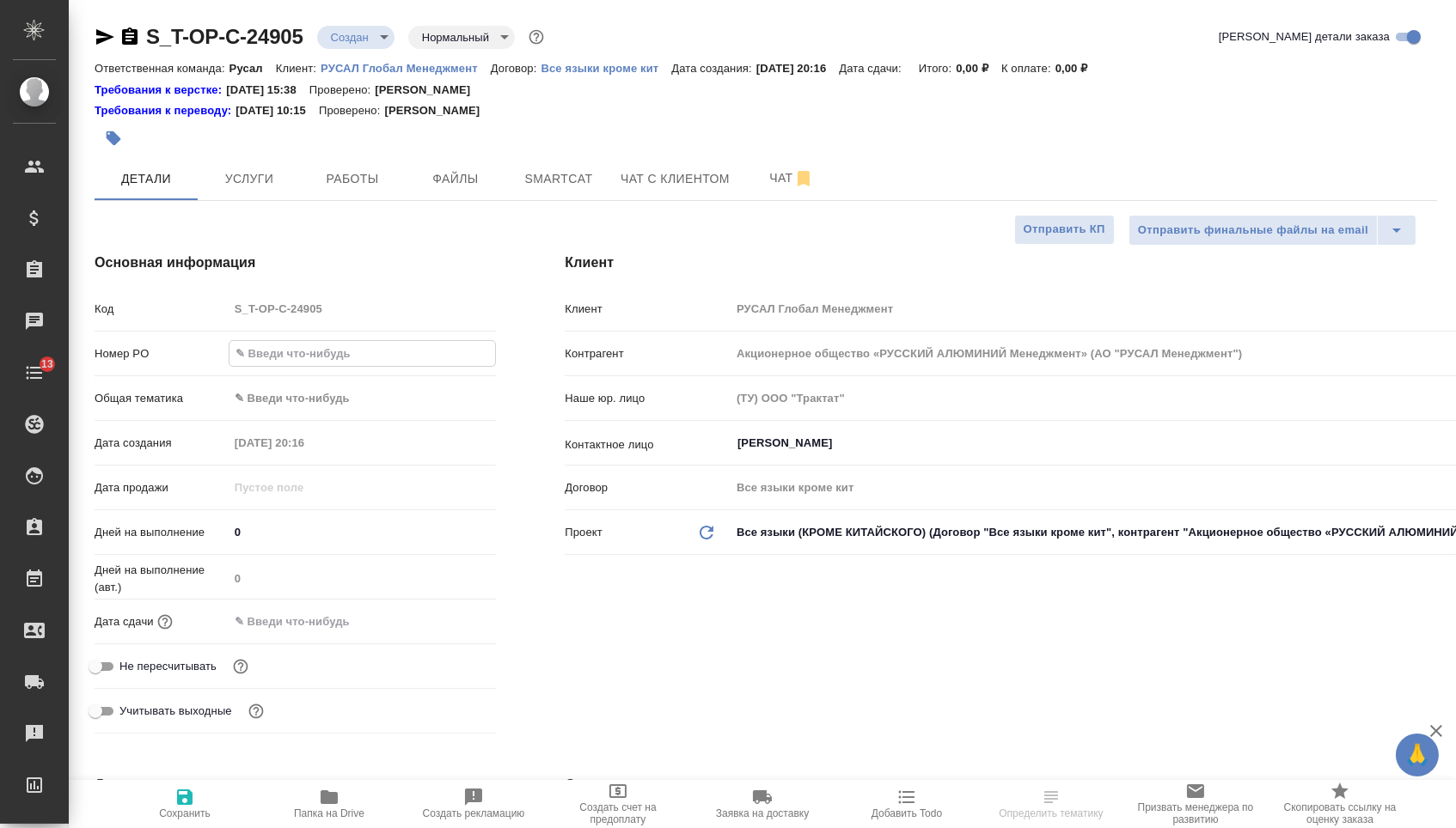
type textarea "x"
type input "от"
type textarea "x"
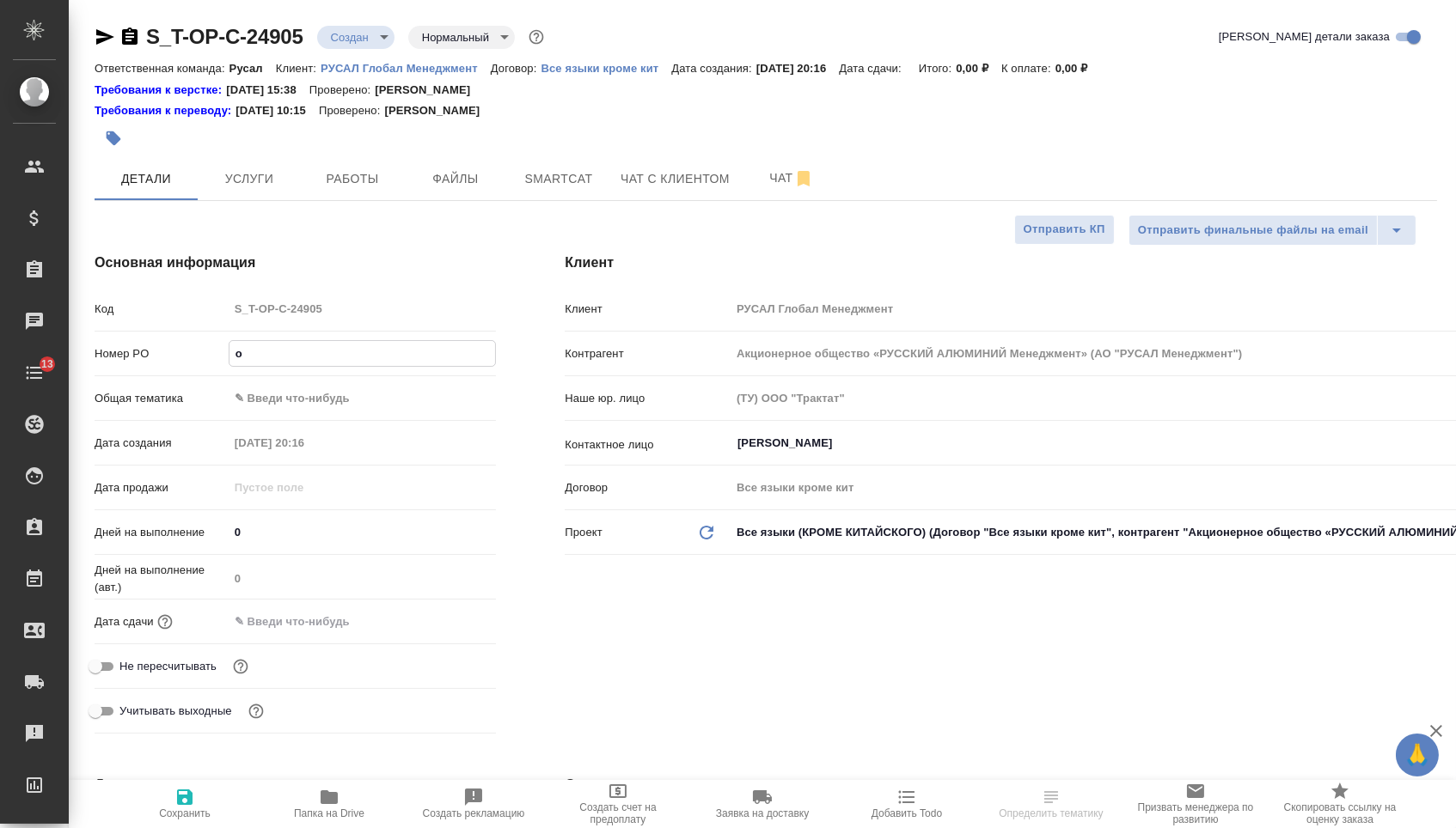
type textarea "x"
type input "от"
type textarea "x"
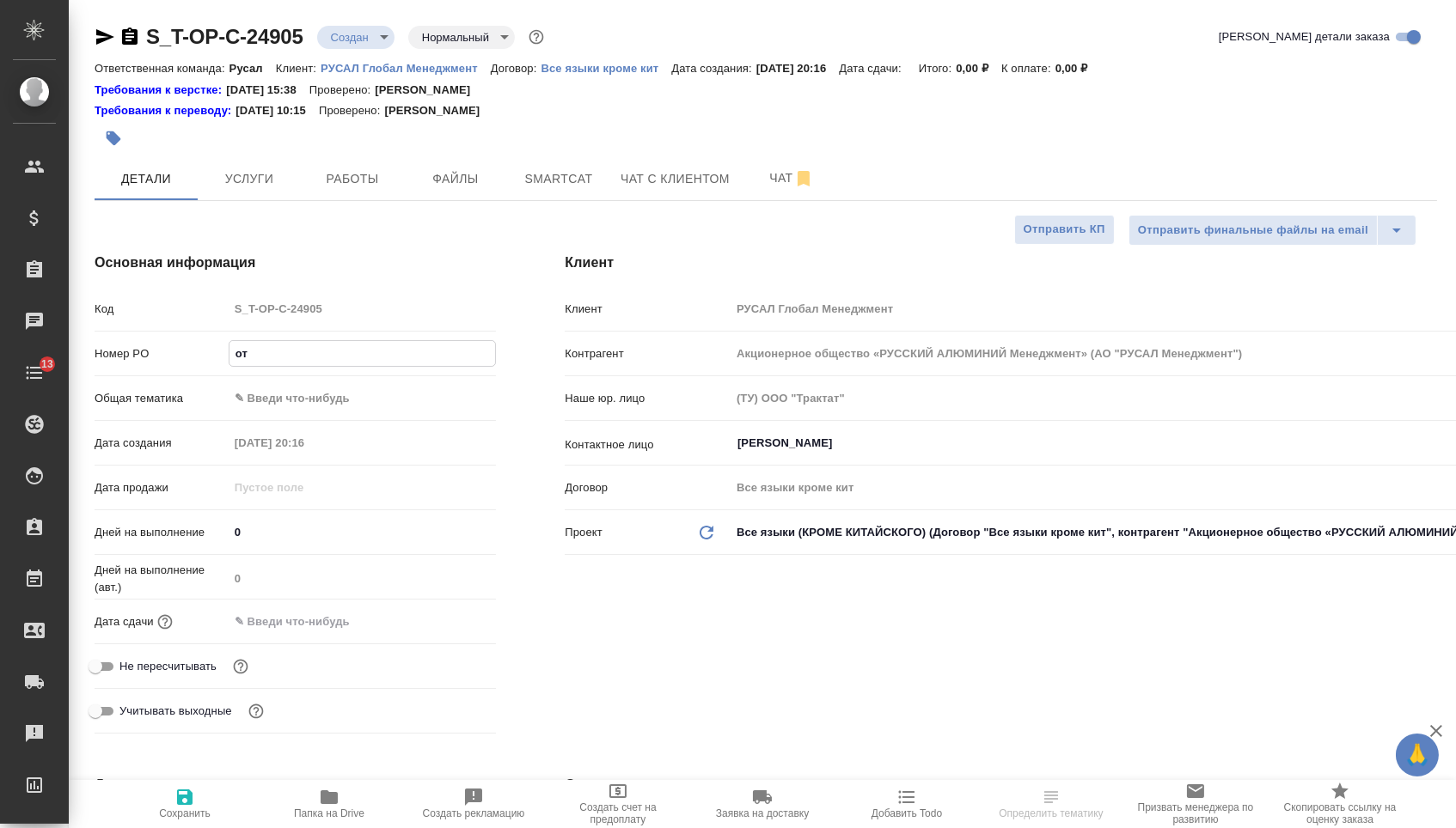
type textarea "x"
type input "от [PERSON_NAME]"
type textarea "x"
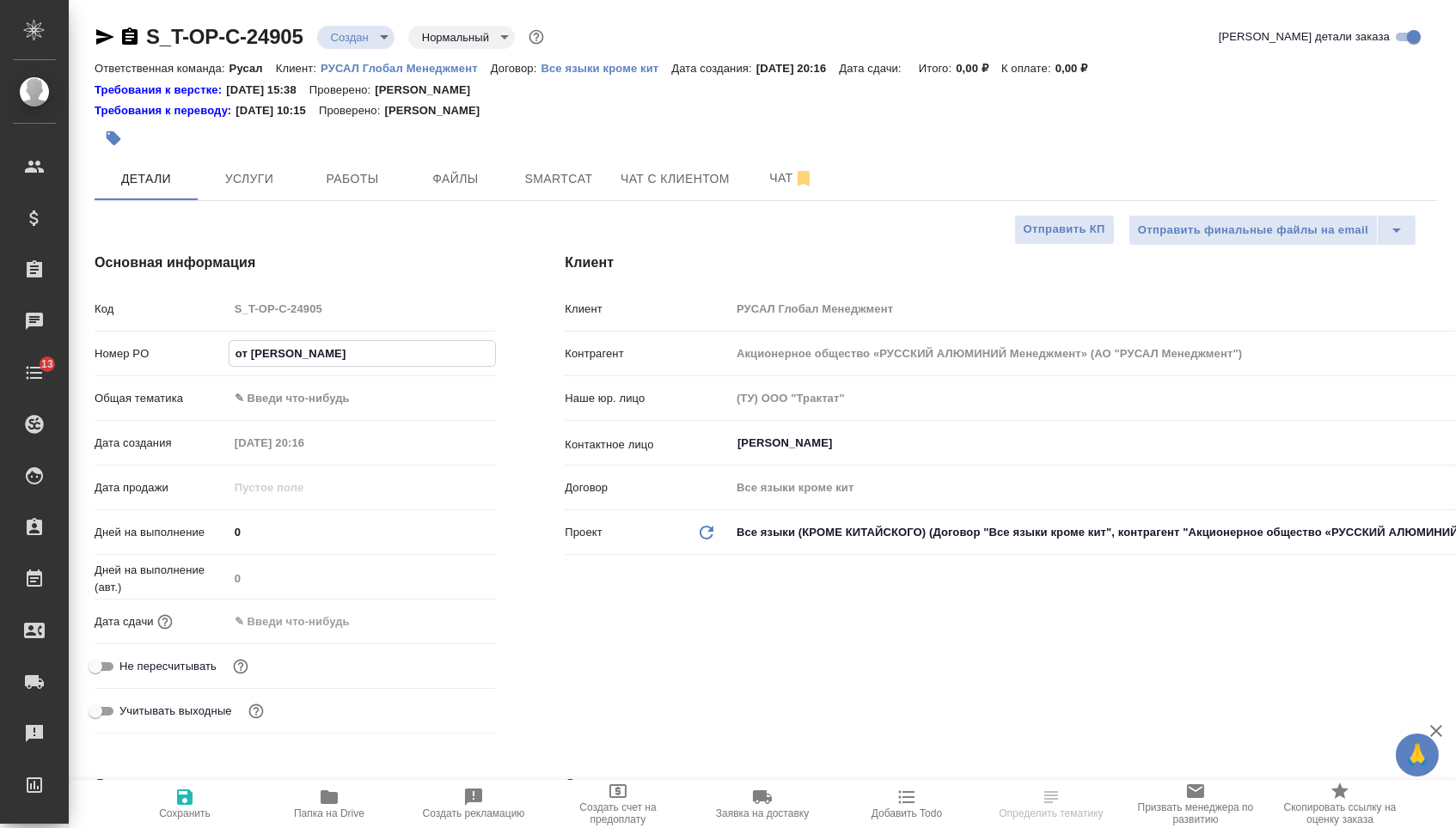
type input "от [DEMOGRAPHIC_DATA]"
type textarea "x"
type input "от [DEMOGRAPHIC_DATA]"
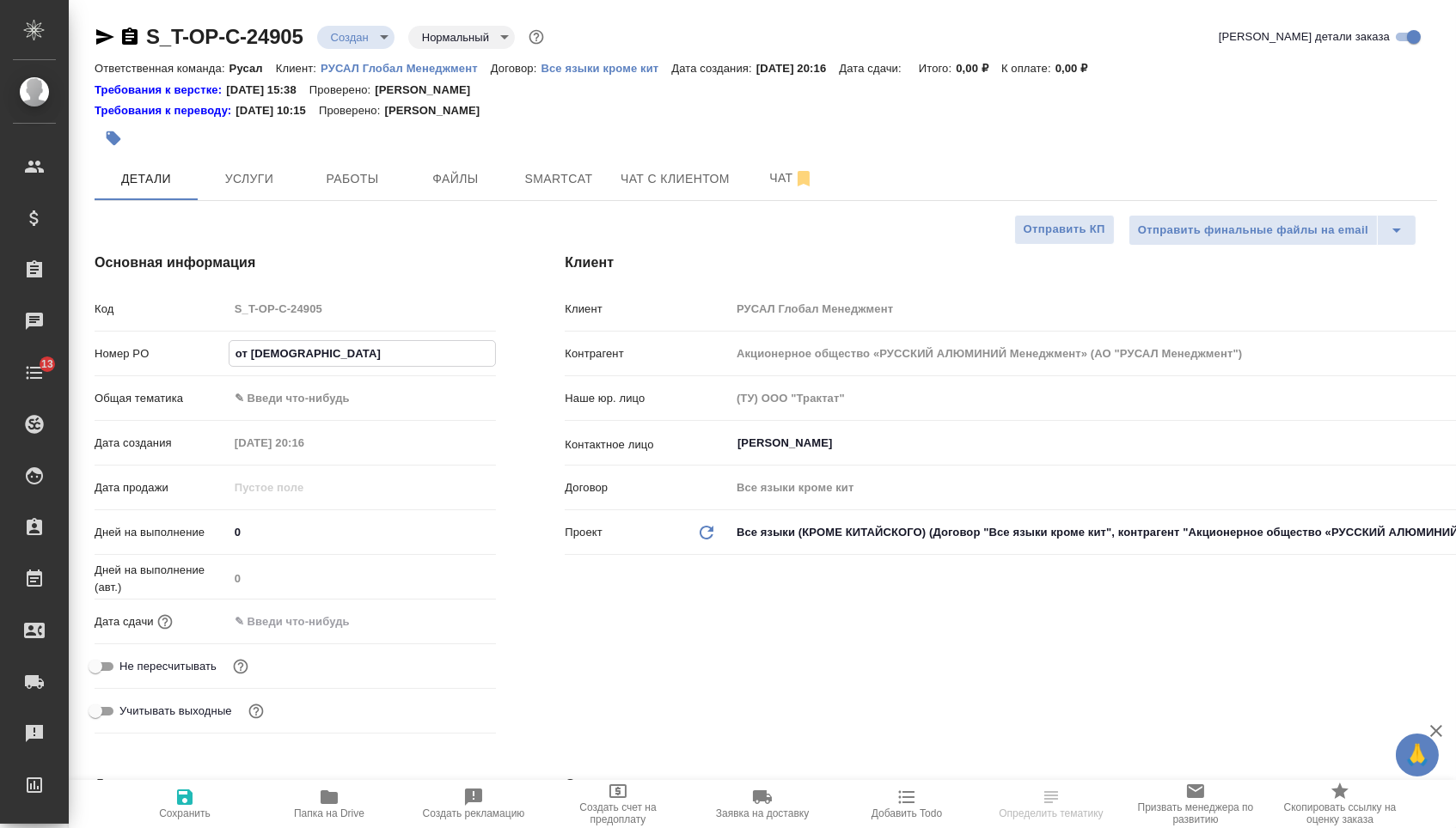
type textarea "x"
type input "от [DEMOGRAPHIC_DATA]"
type textarea "x"
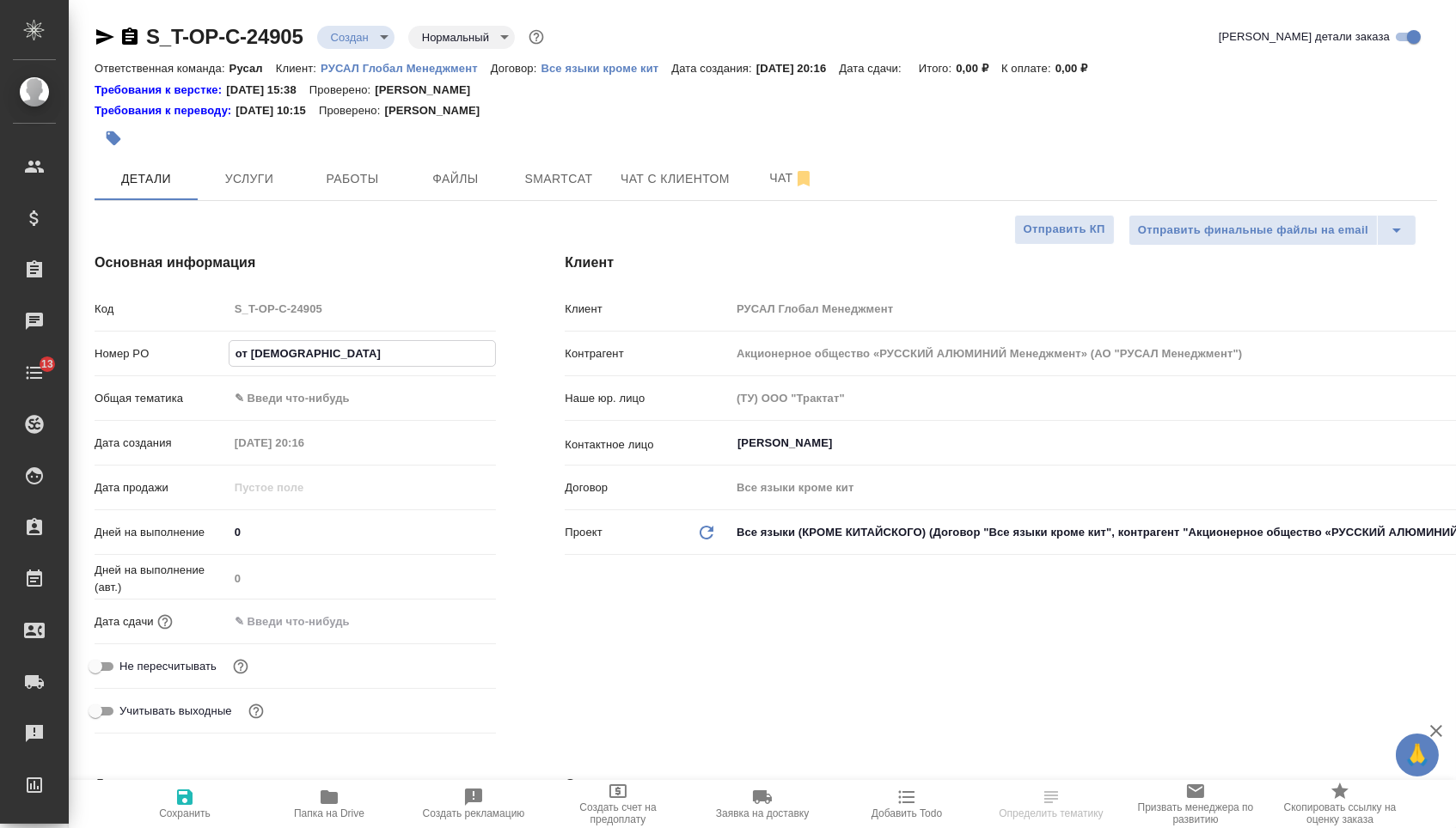
type textarea "x"
type input "от [PERSON_NAME]"
type textarea "x"
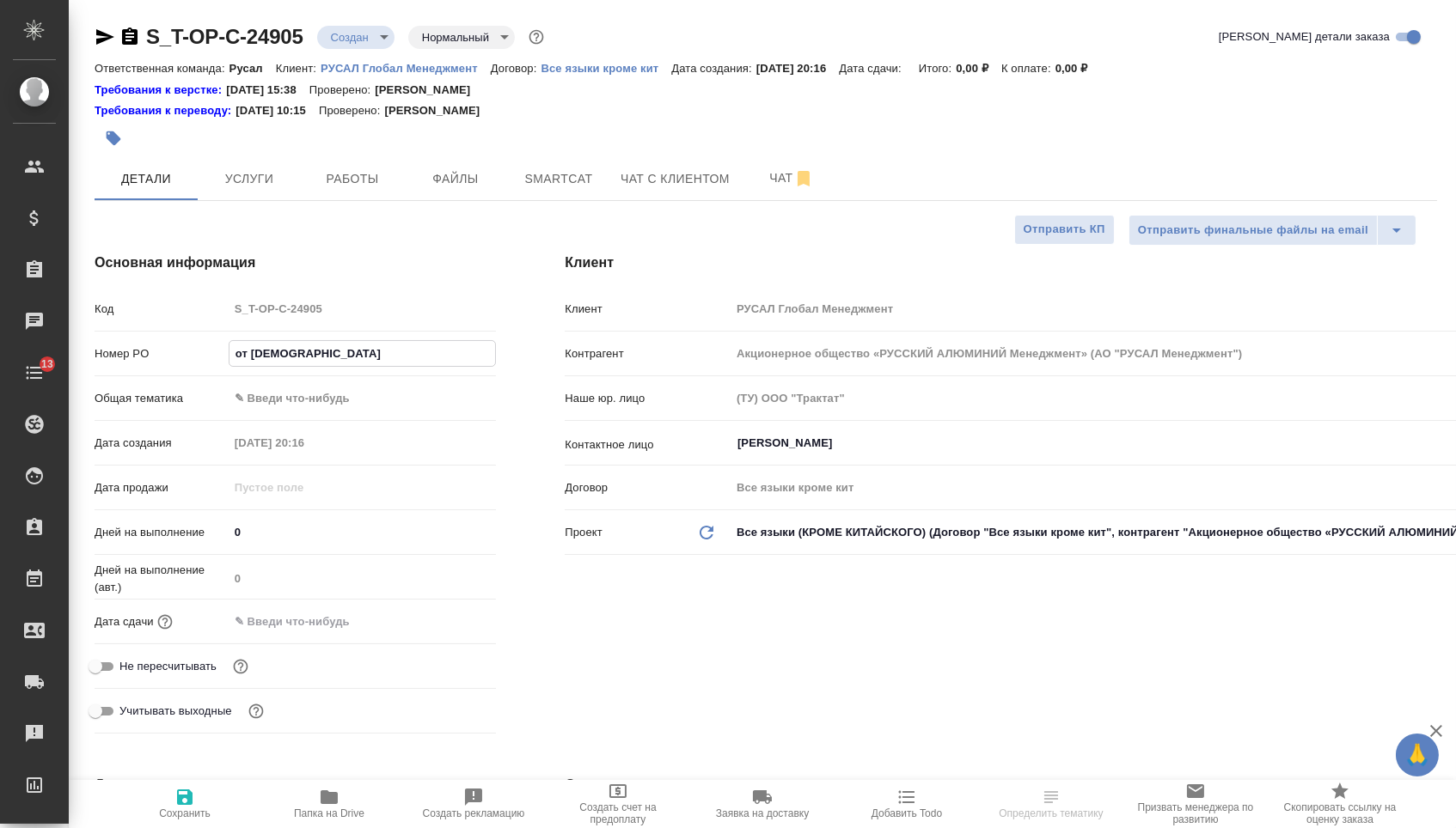
type textarea "x"
type input "от [PERSON_NAME]"
type textarea "x"
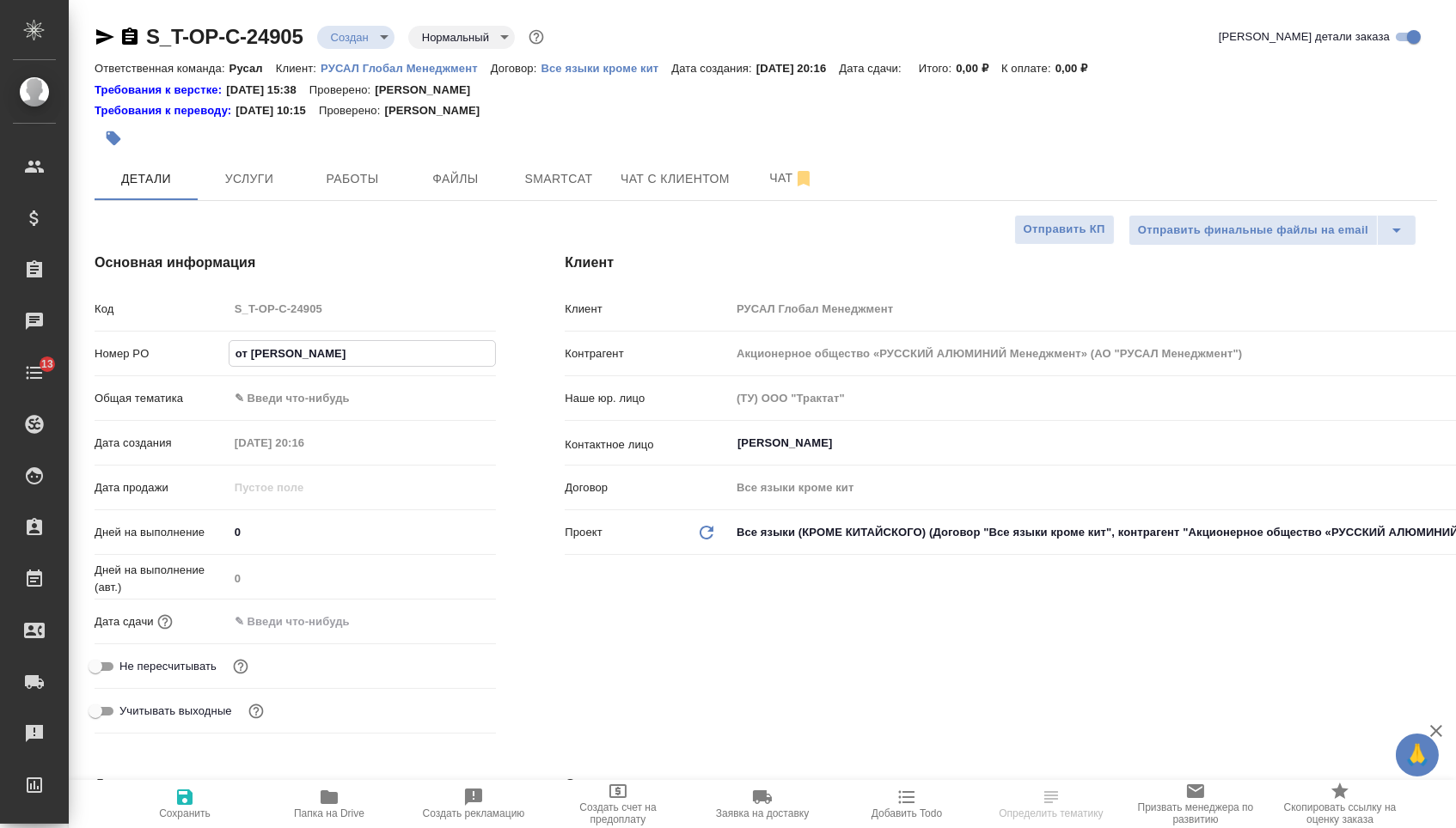
type input "от Исаева_"
type textarea "x"
type input "от Исаева_2"
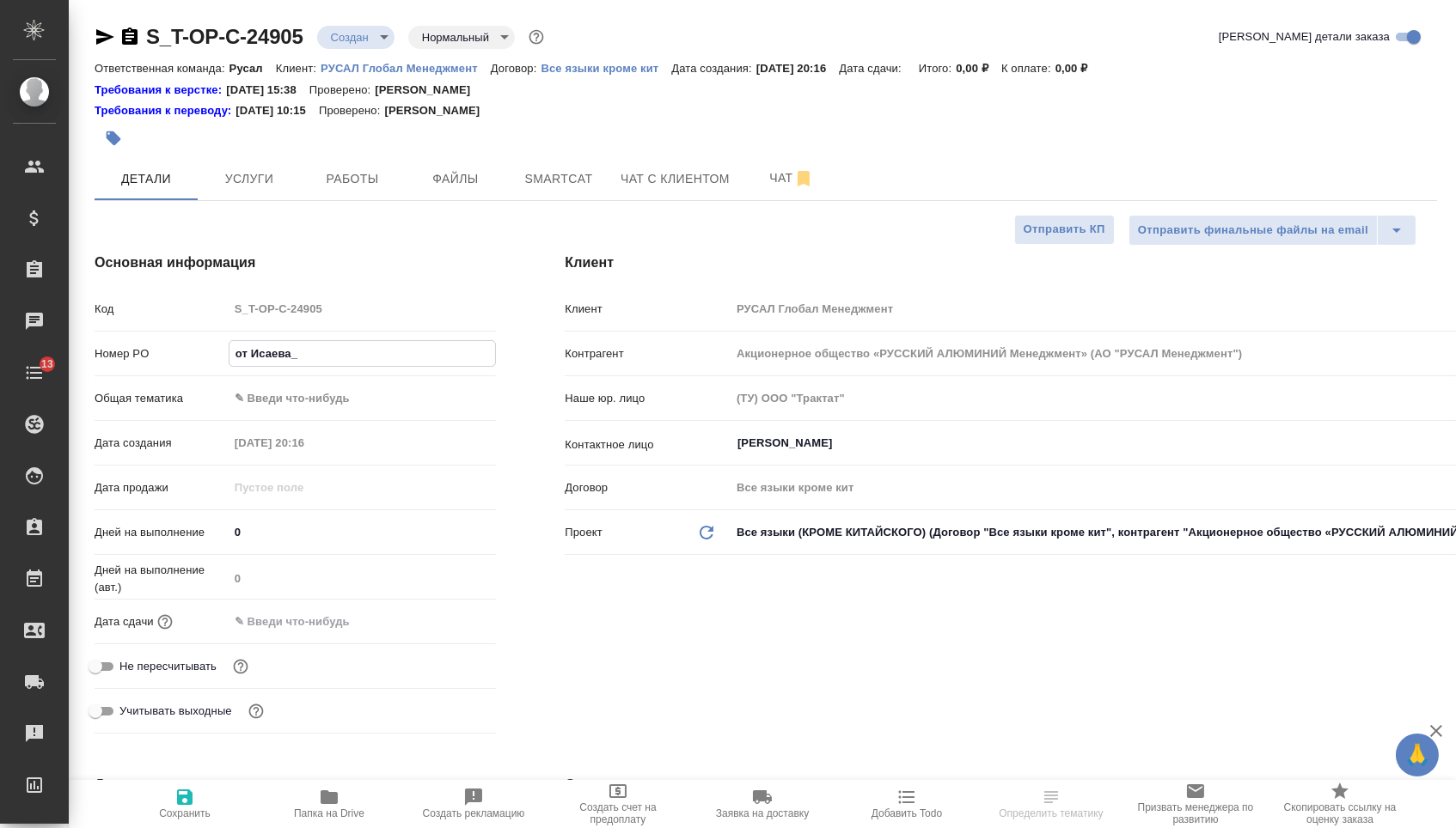
type textarea "x"
type input "от Исаева_22"
type textarea "x"
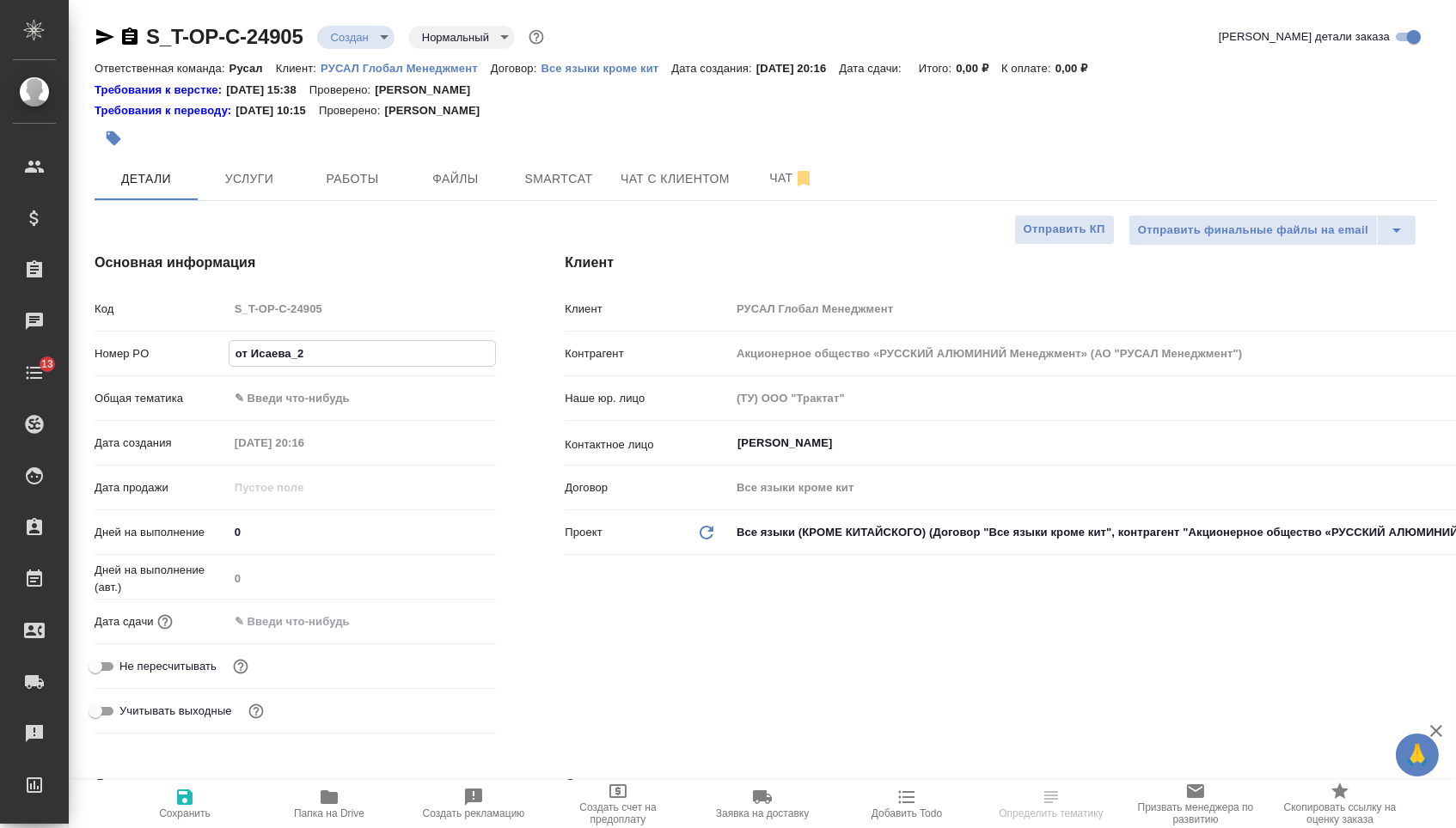
type textarea "x"
type input "от Исаева_22."
type textarea "x"
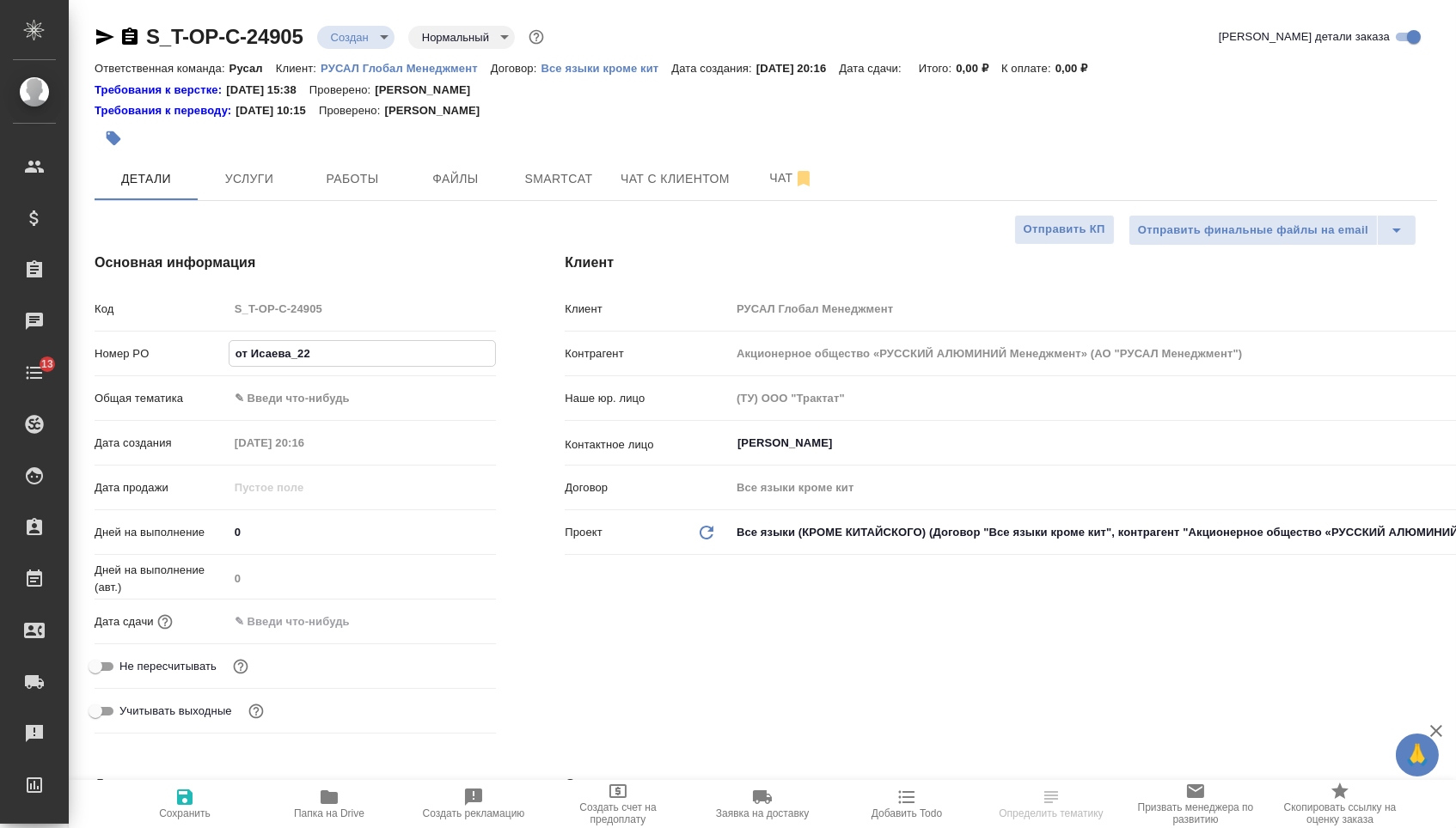
type textarea "x"
type input "от Исаева_22.0"
type textarea "x"
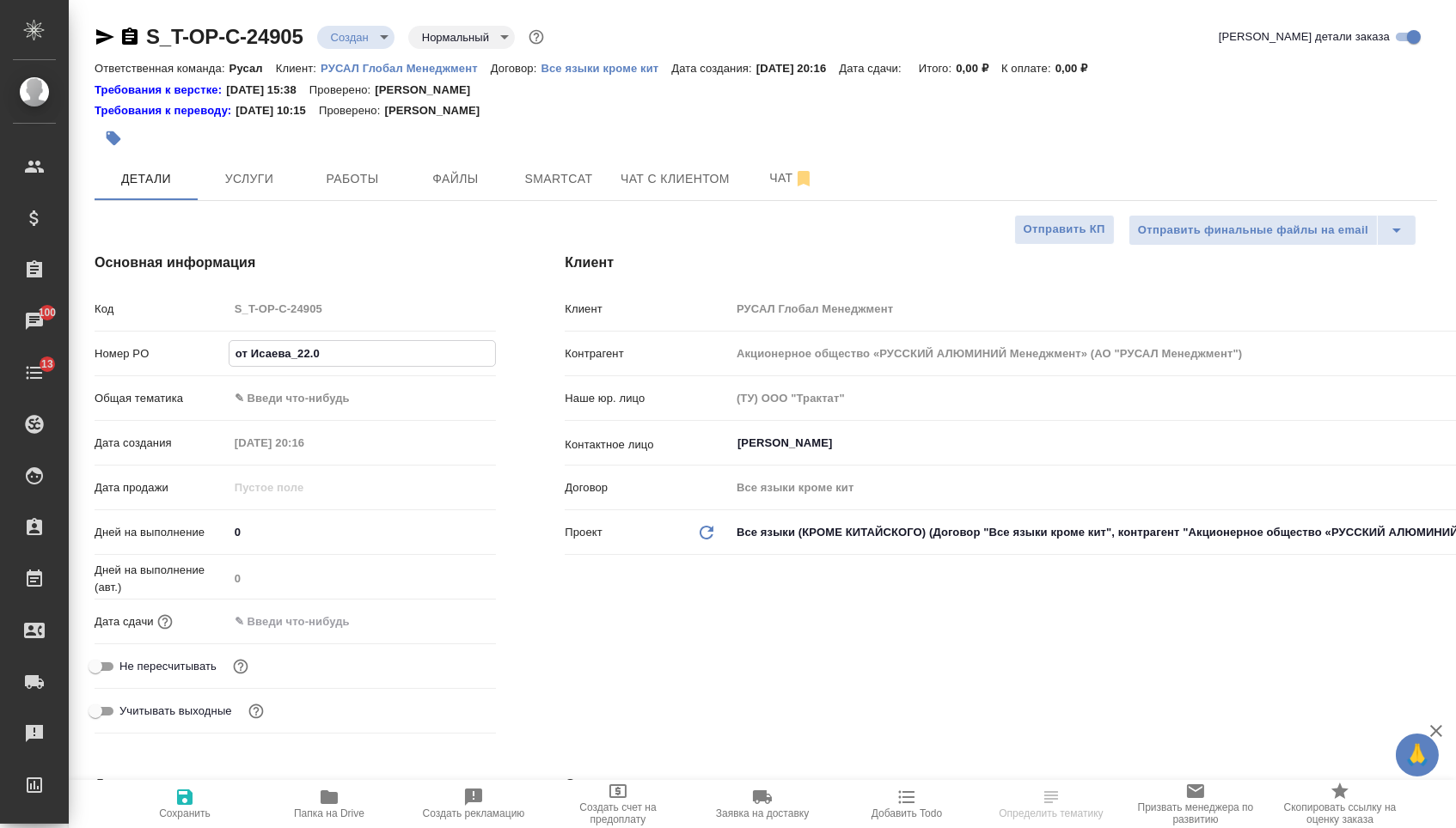
type input "от Исаева_22.08"
type textarea "x"
type input "от Исаева_22.08_"
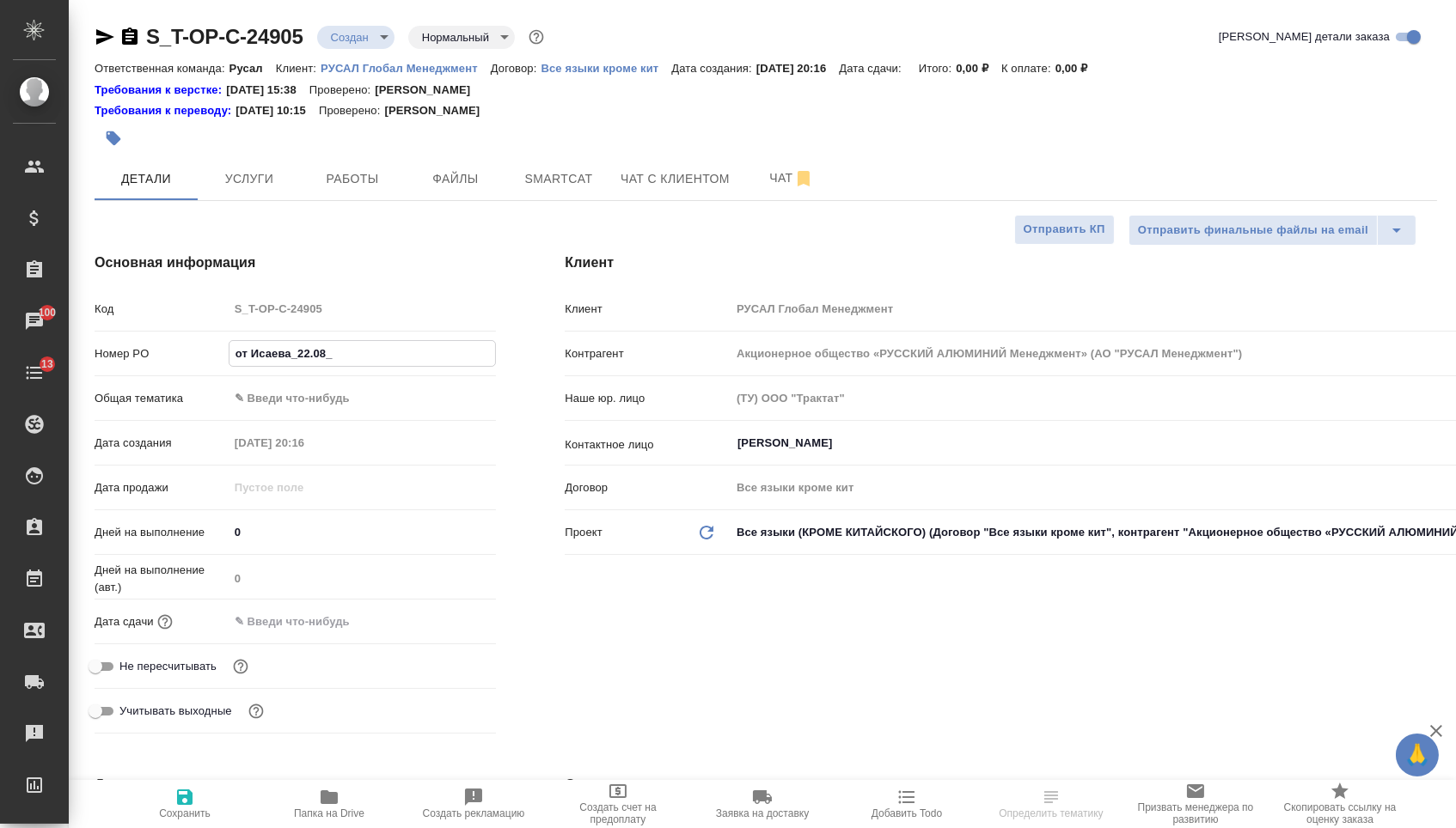
type textarea "x"
type input "от Исаева_22.08_4"
type textarea "x"
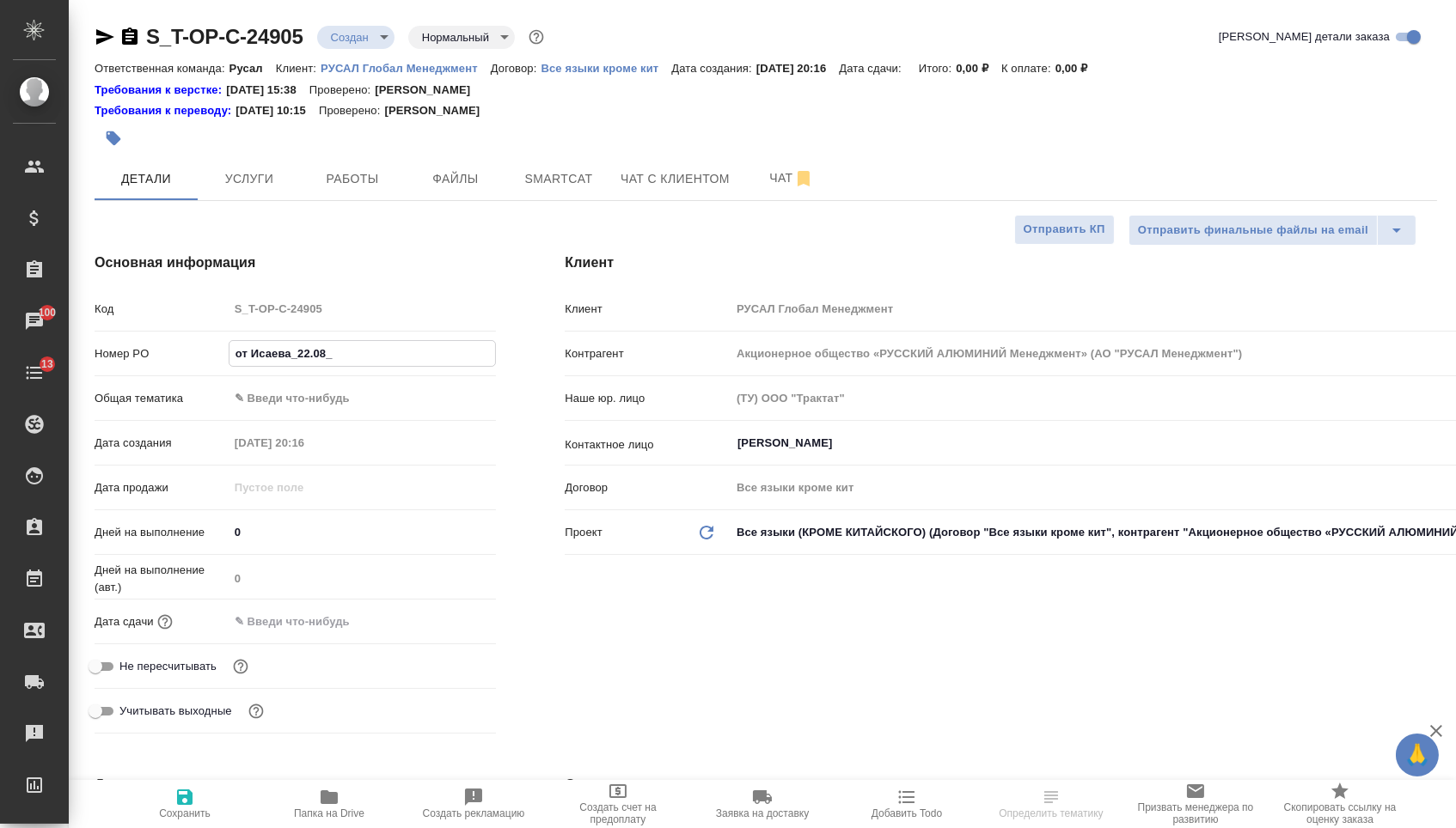
type textarea "x"
type input "от Исаева_22.08_4"
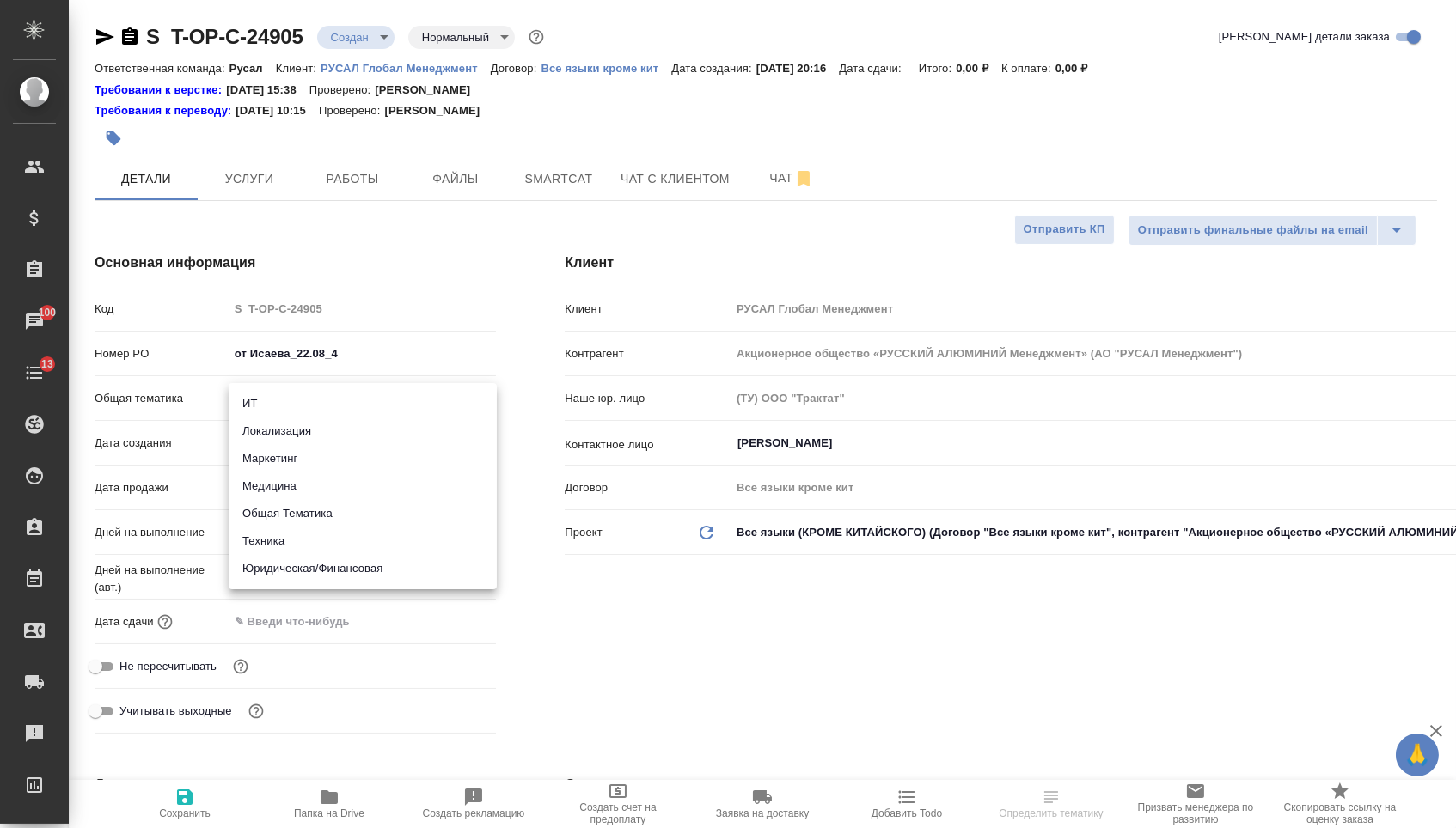
click at [326, 397] on body "🙏 .cls-1 fill:#fff; AWATERA Menshikova Aleksandra Клиенты Спецификации Заказы 1…" at bounding box center [728, 414] width 1456 height 828
click at [312, 467] on li "Маркетинг" at bounding box center [362, 458] width 268 height 27
type input "marketing"
type textarea "x"
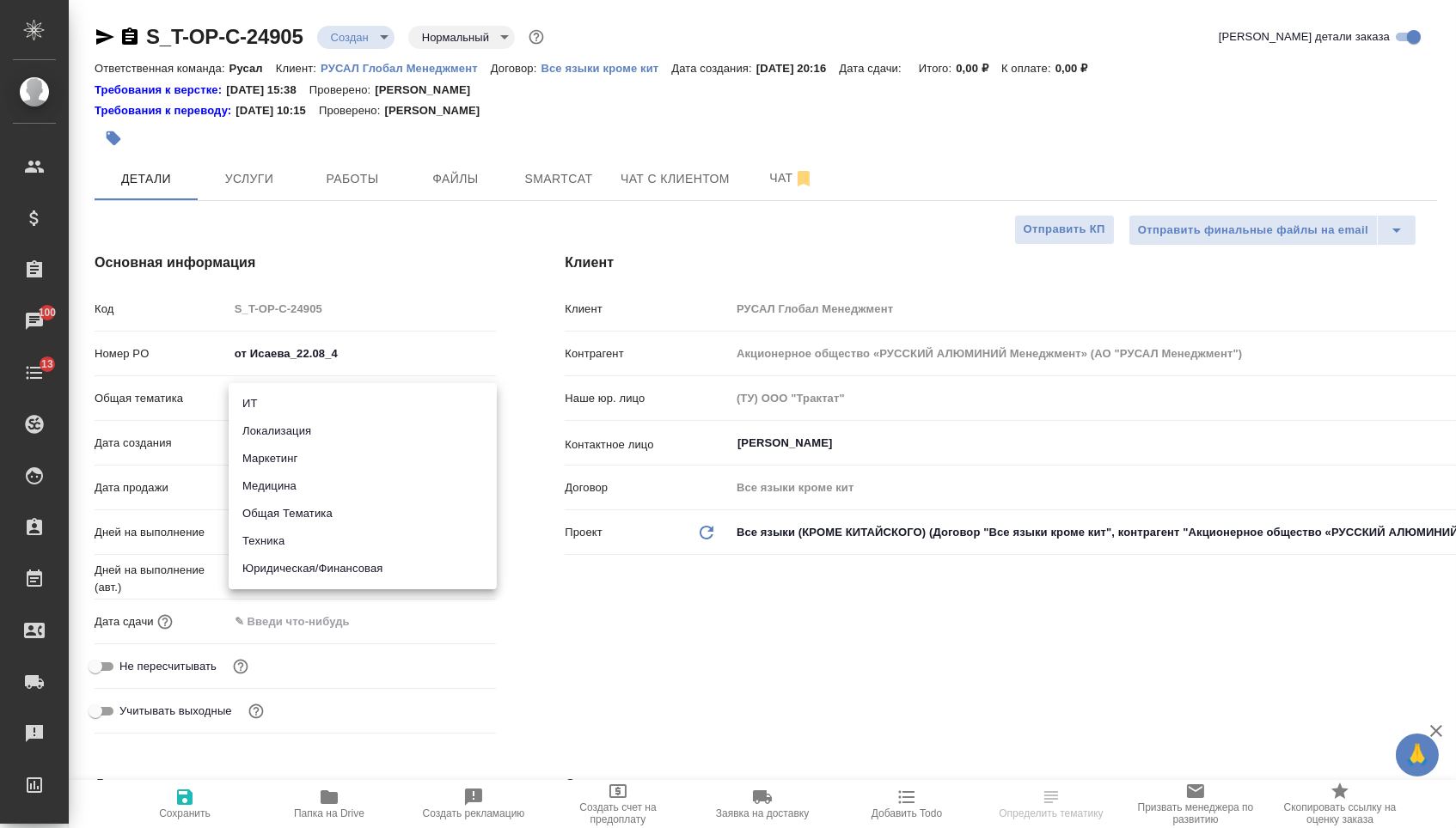
type textarea "x"
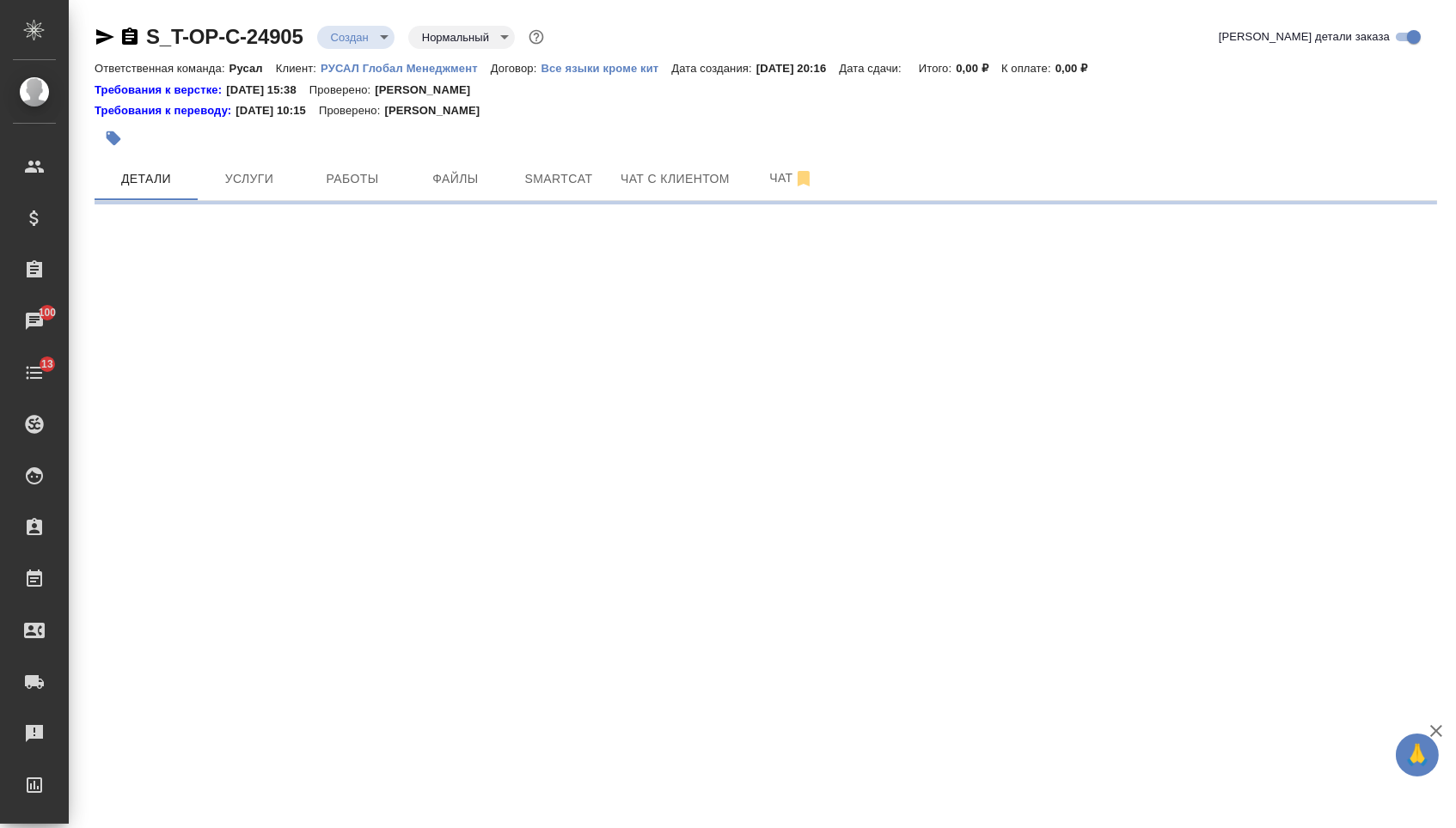
click at [311, 440] on div ".cls-1 fill:#fff; AWATERA Menshikova Aleksandra Клиенты Спецификации Заказы 100…" at bounding box center [728, 414] width 1456 height 828
select select "RU"
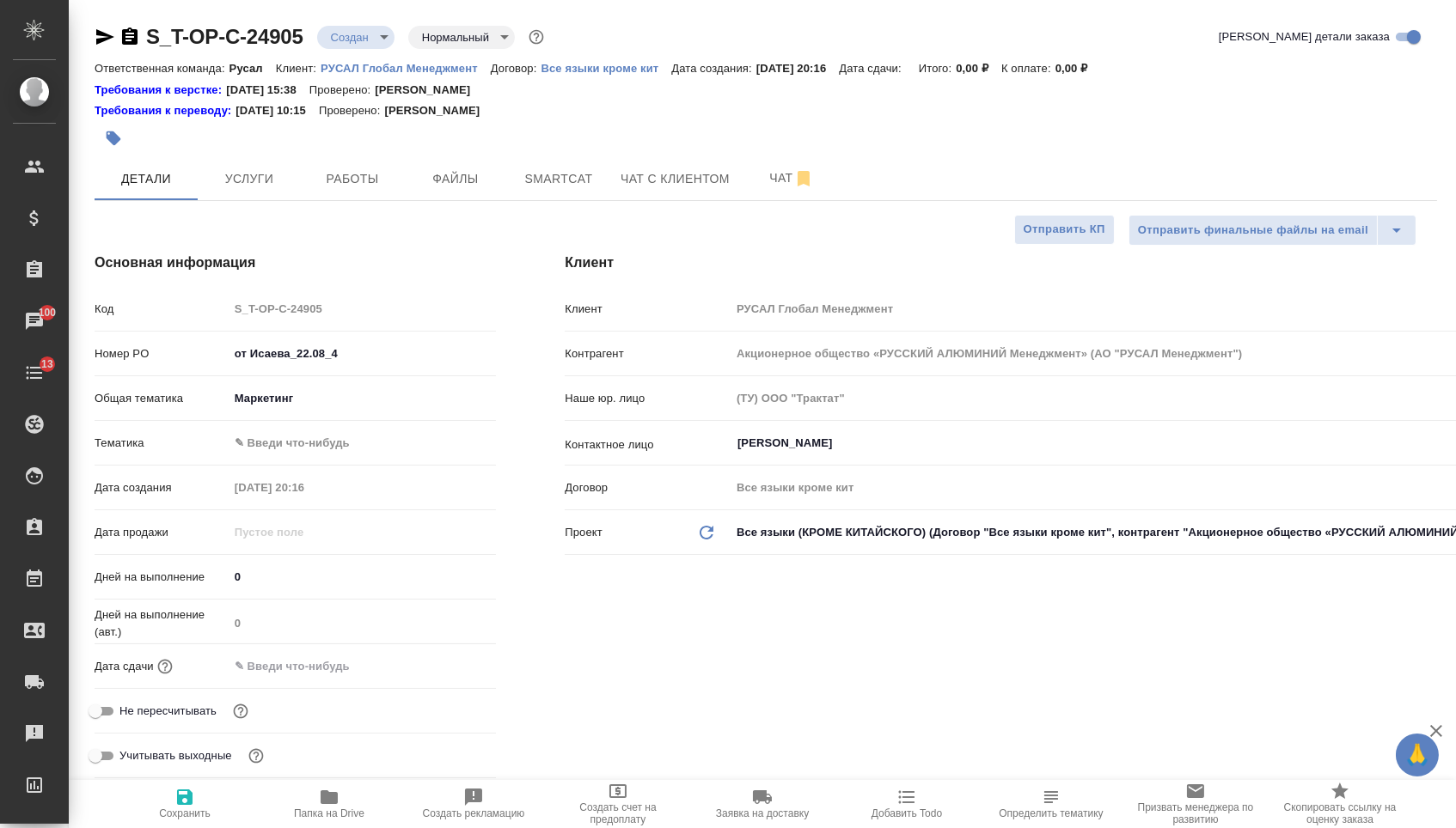
type textarea "x"
click at [307, 428] on div "Общая тематика Маркетинг marketing" at bounding box center [295, 405] width 401 height 44
click at [307, 450] on body "🙏 .cls-1 fill:#fff; AWATERA Menshikova Aleksandra Клиенты Спецификации Заказы 1…" at bounding box center [728, 414] width 1456 height 828
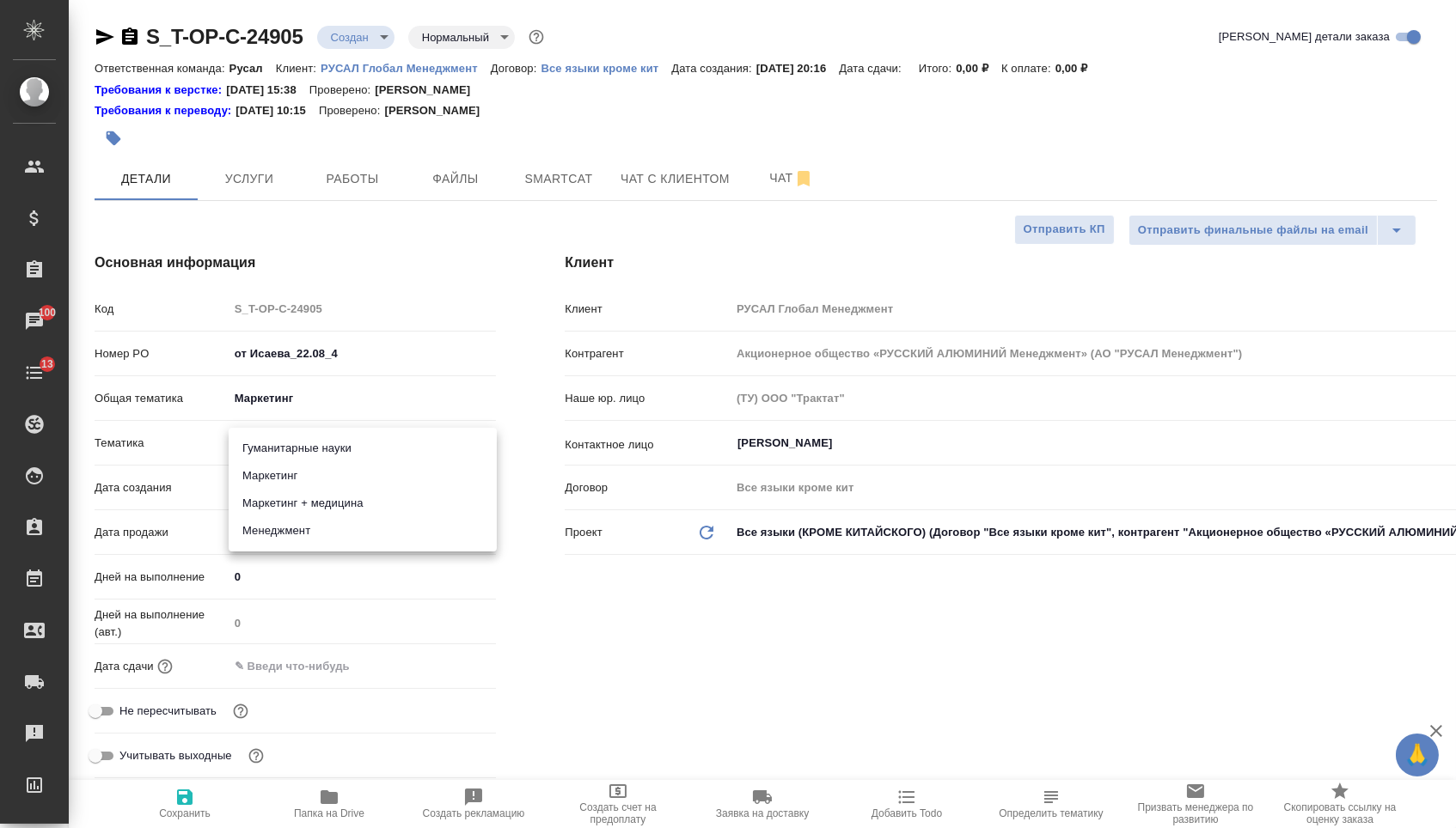
click at [306, 468] on li "Маркетинг" at bounding box center [362, 476] width 268 height 27
type input "5a8b8b956a9677013d343d63"
type textarea "x"
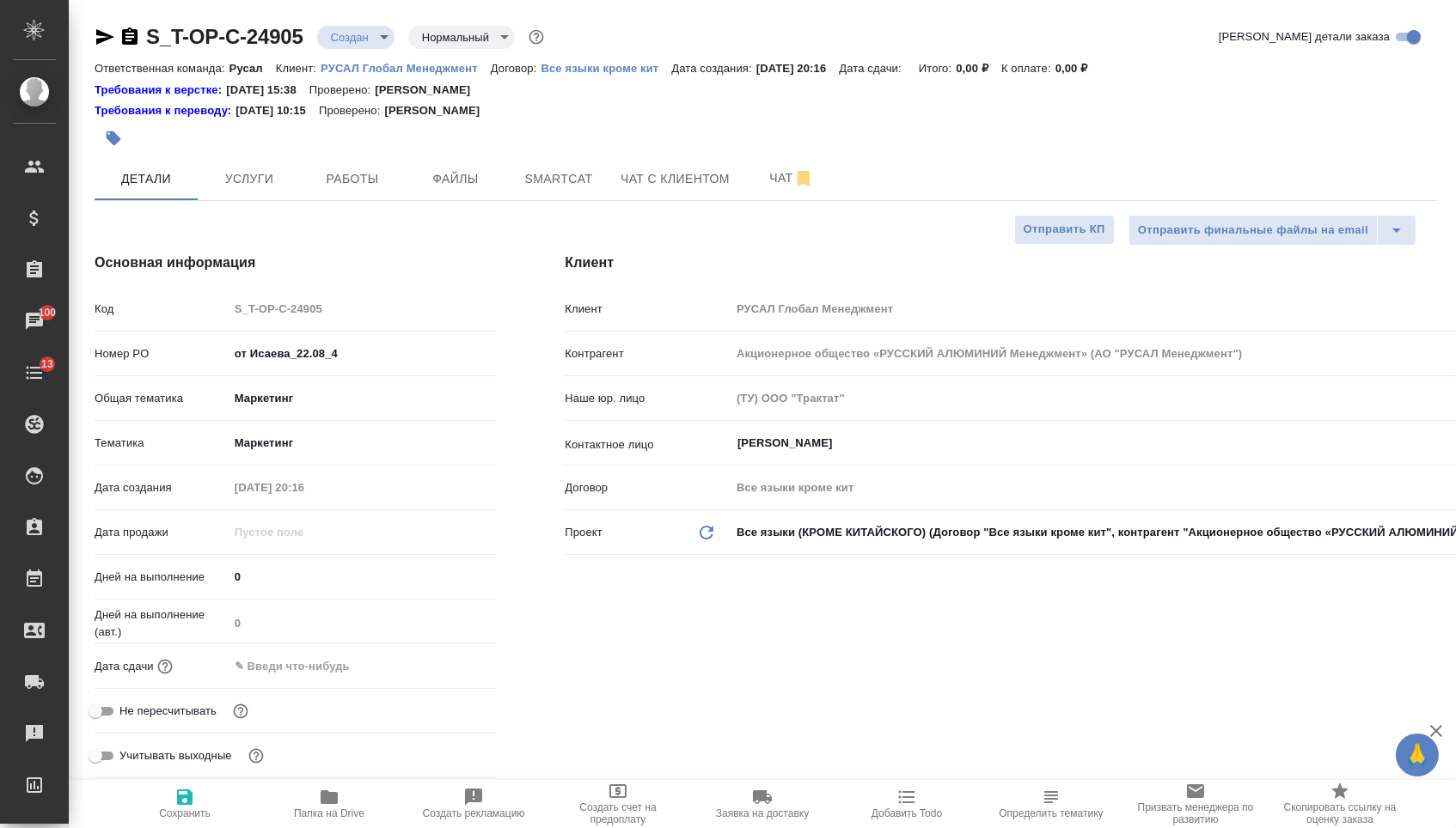
click at [305, 660] on input "text" at bounding box center [303, 666] width 150 height 25
click at [457, 664] on icon "button" at bounding box center [445, 665] width 20 height 20
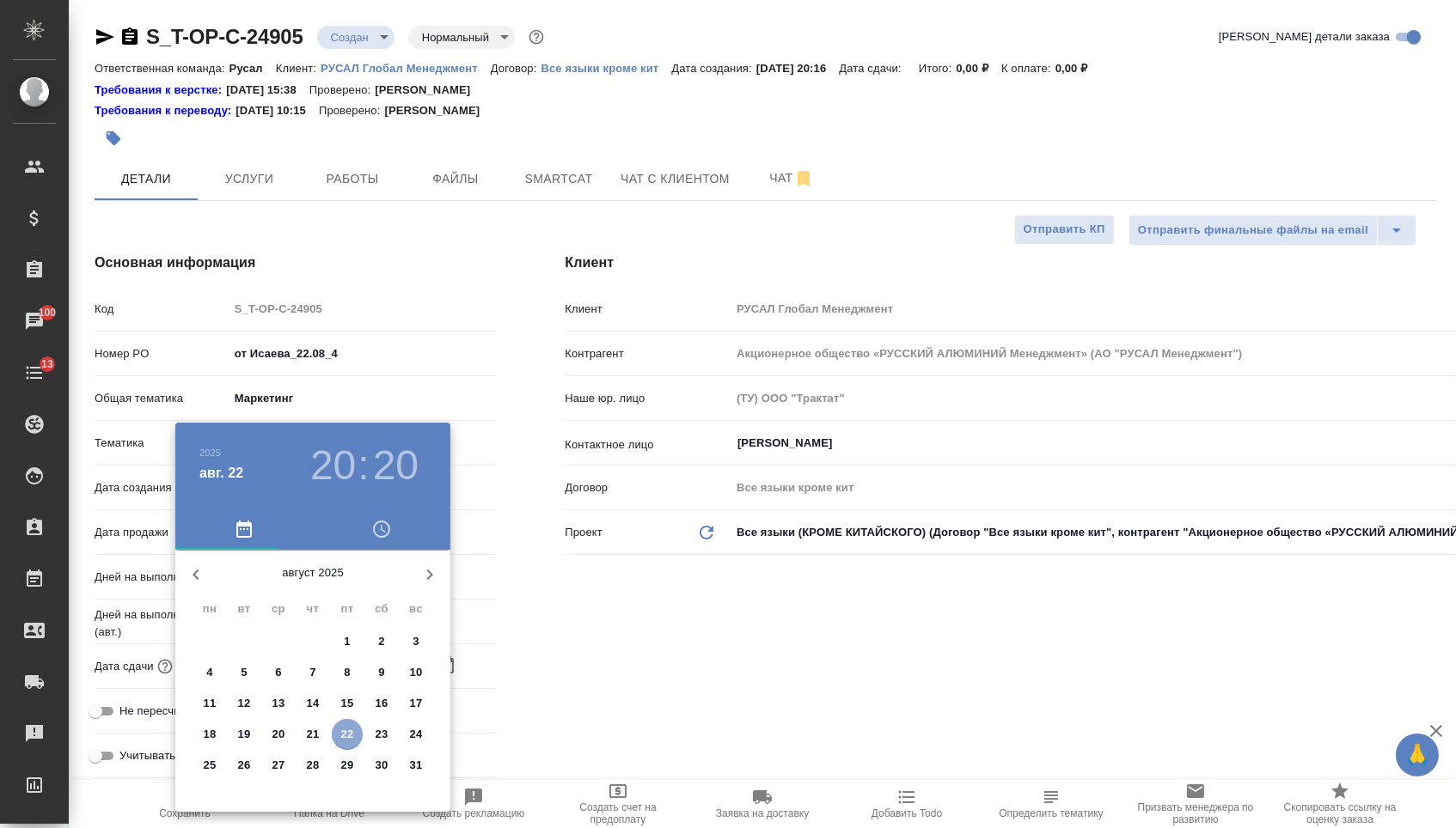
click at [357, 742] on span "22" at bounding box center [347, 735] width 31 height 17
type input "22.08.2025 20:20"
type textarea "x"
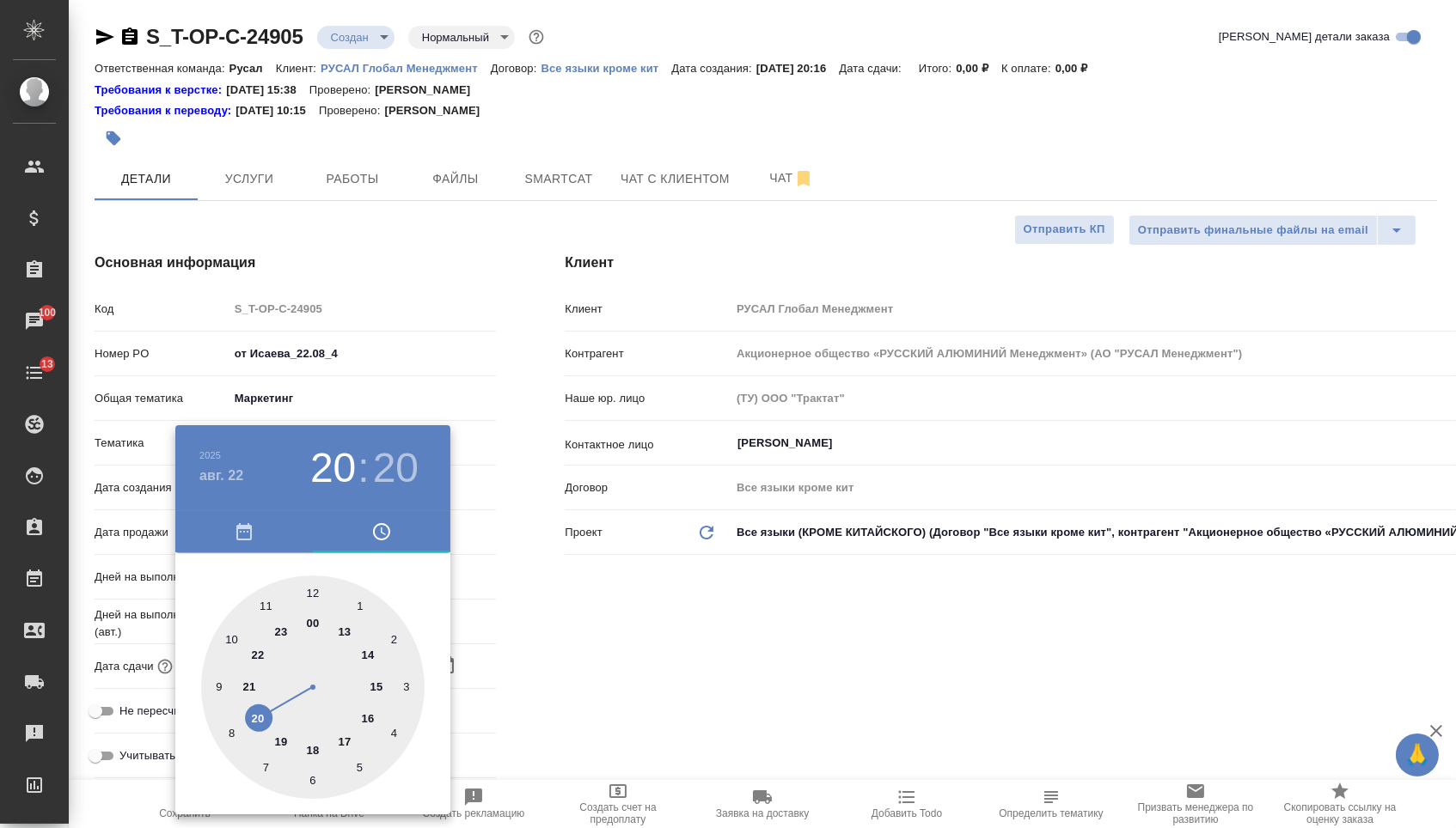
drag, startPoint x: 239, startPoint y: 473, endPoint x: 239, endPoint y: 489, distance: 16.0
click at [239, 473] on h4 "авг. 22" at bounding box center [221, 475] width 44 height 20
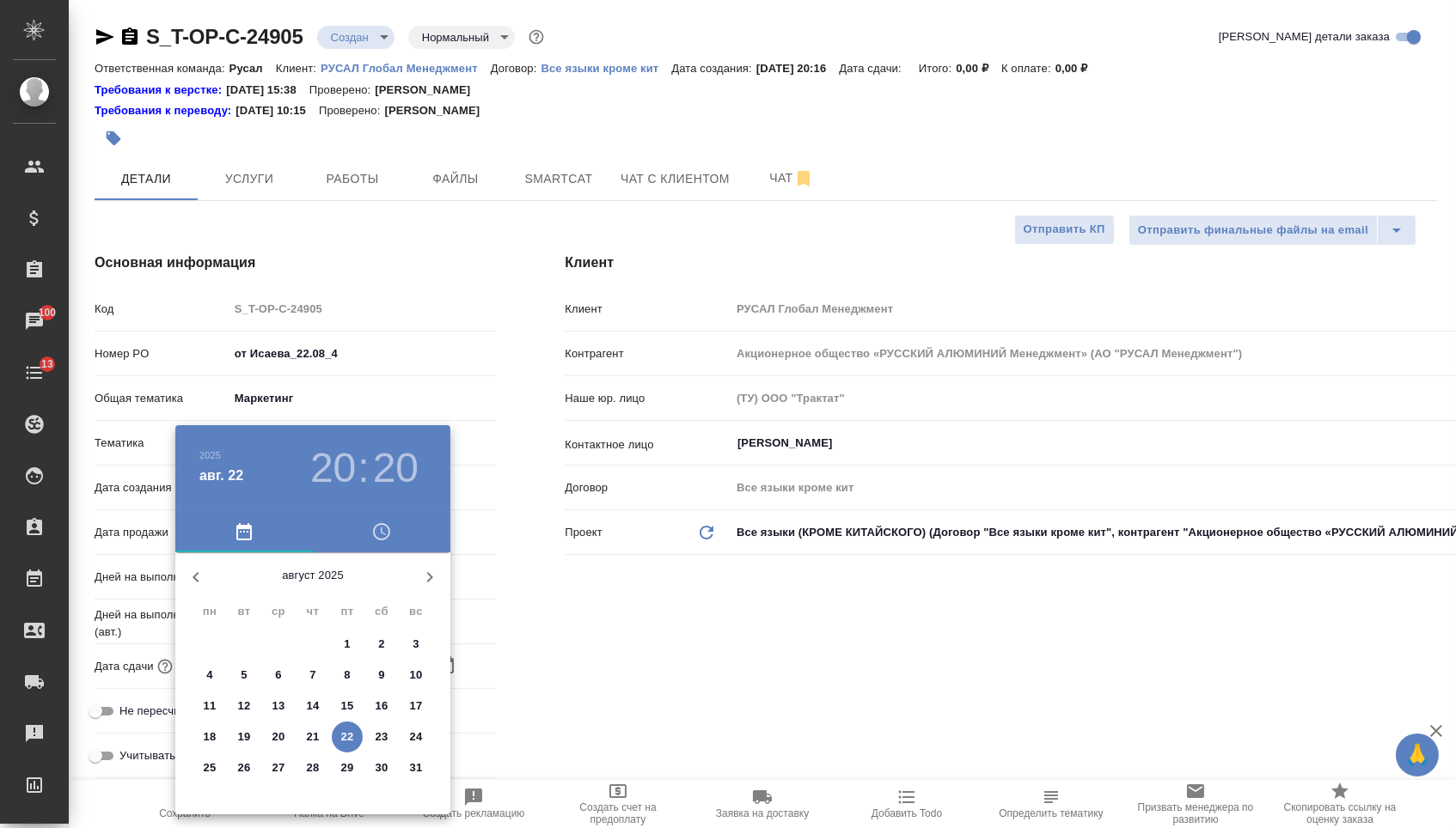
click at [214, 768] on p "25" at bounding box center [210, 768] width 13 height 17
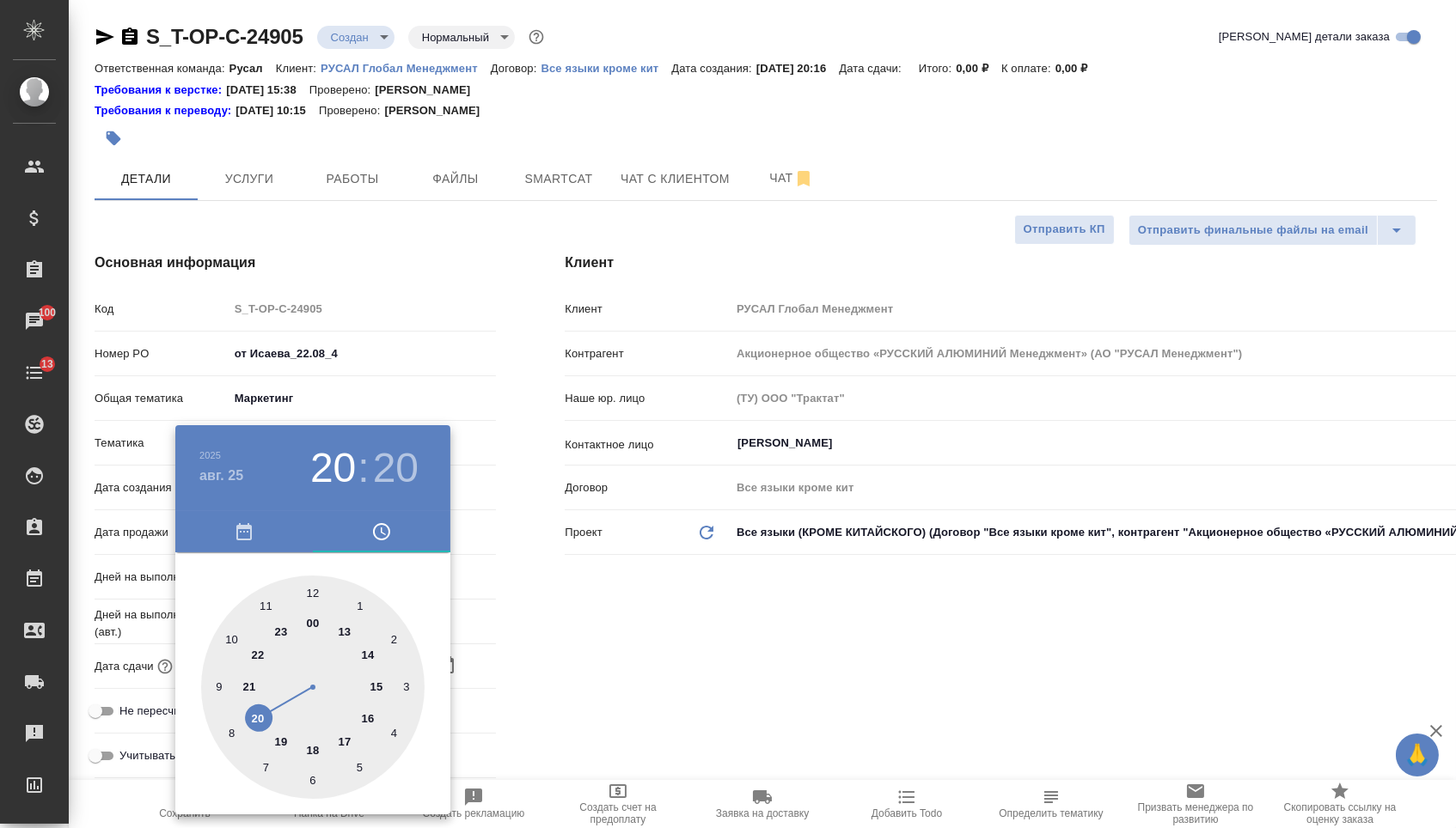
type input "25.08.2025 20:20"
type textarea "x"
click at [234, 468] on h4 "авг. 25" at bounding box center [221, 475] width 44 height 20
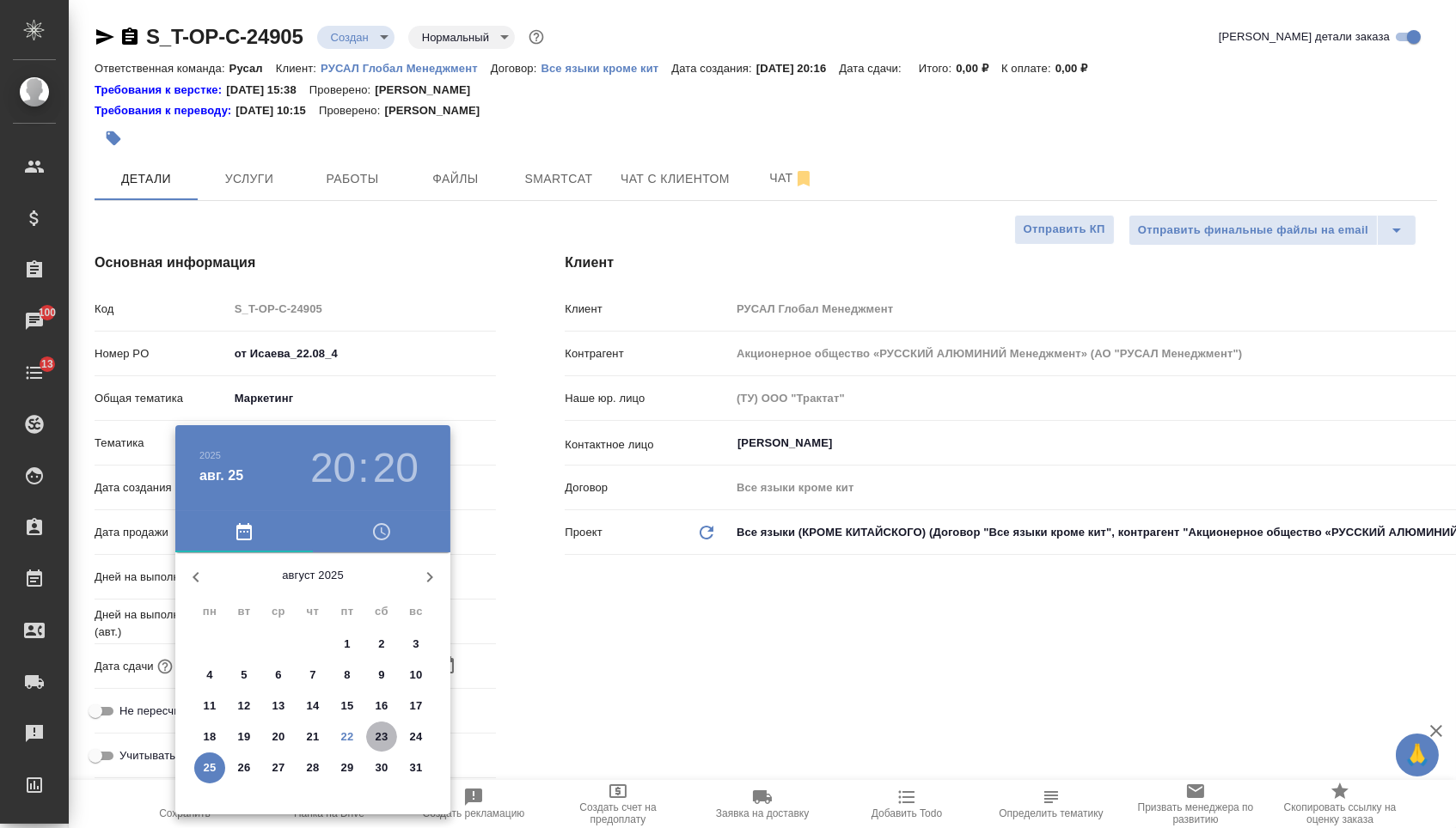
click at [390, 743] on span "23" at bounding box center [381, 737] width 31 height 17
type input "23.08.2025 20:20"
type textarea "x"
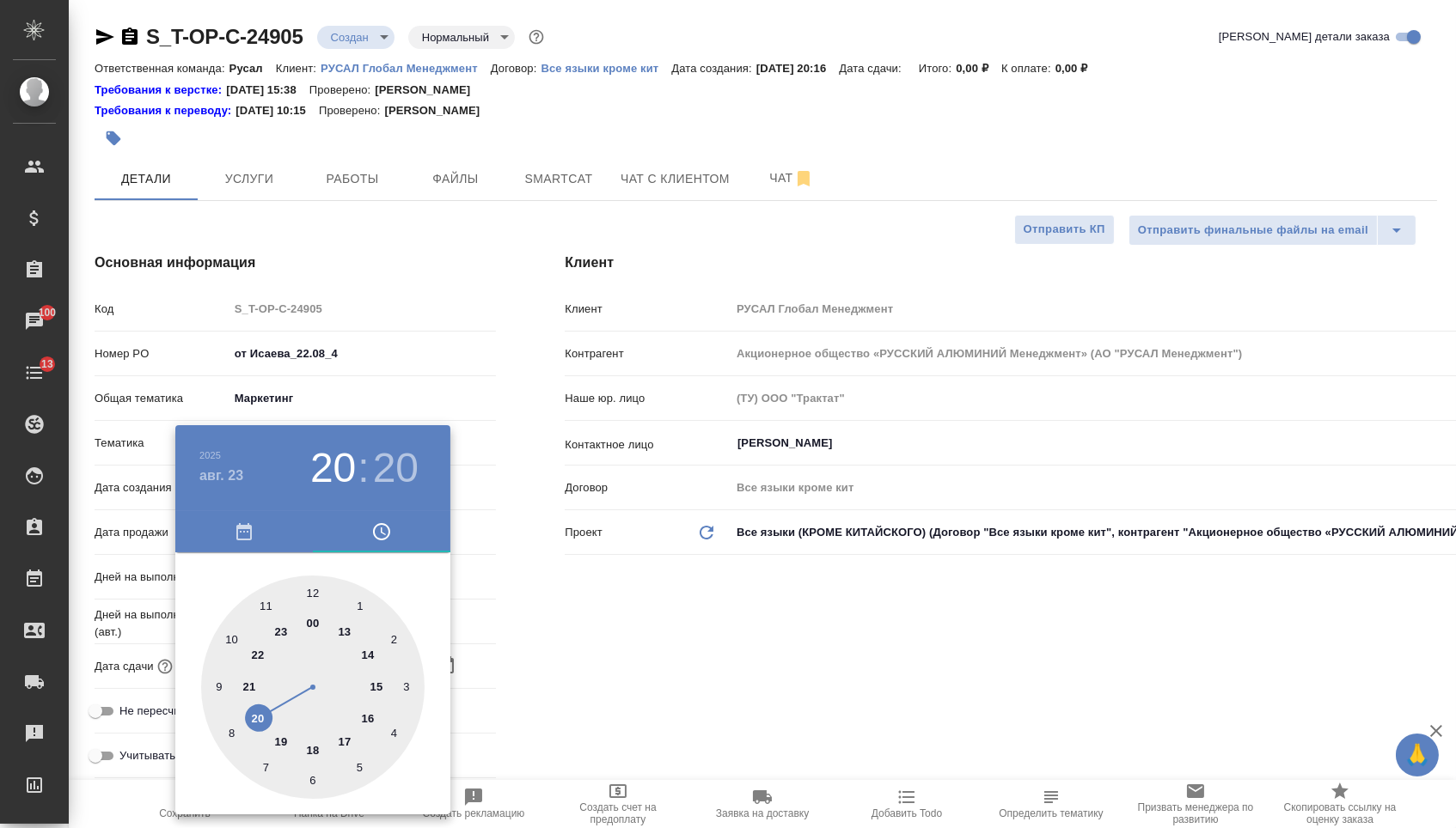
click at [221, 676] on div at bounding box center [312, 687] width 223 height 223
type input "23.08.2025 09:20"
type textarea "x"
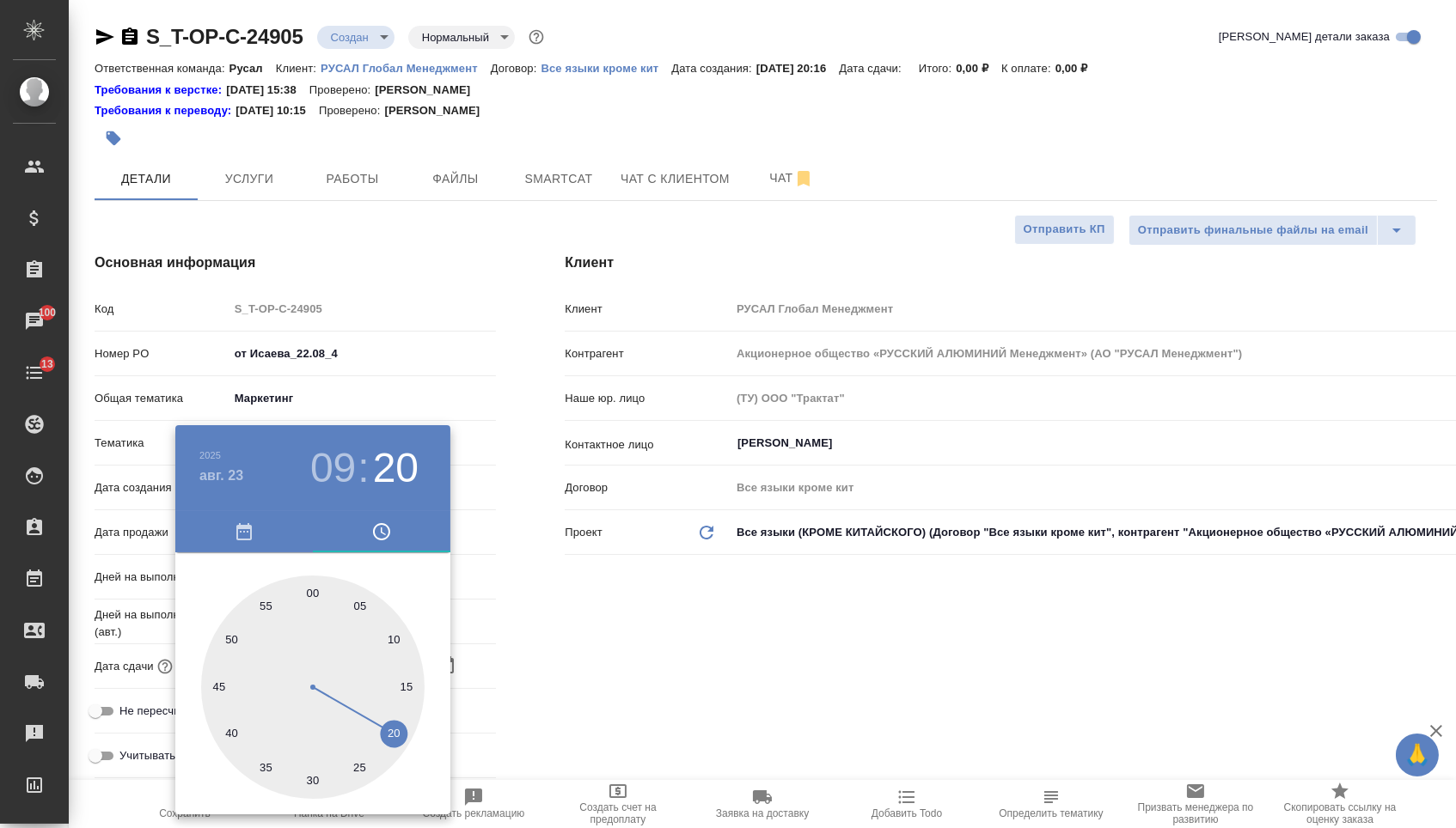
click at [324, 462] on h3 "09" at bounding box center [333, 468] width 45 height 48
click at [229, 635] on div at bounding box center [312, 687] width 223 height 223
type input "23.08.2025 10:20"
type textarea "x"
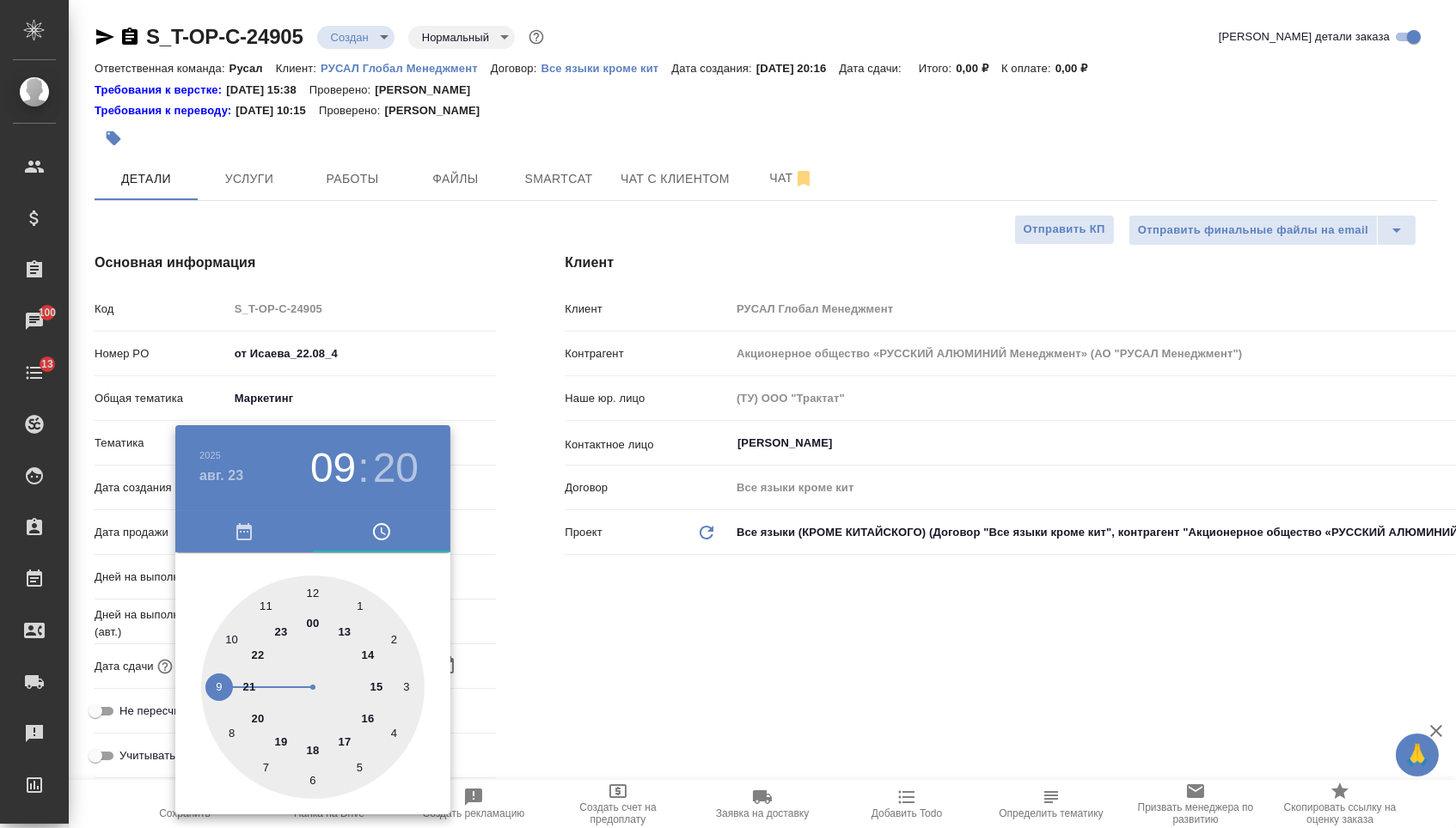
type textarea "x"
click at [313, 583] on div at bounding box center [312, 687] width 223 height 223
type input "23.08.2025 10:00"
type textarea "x"
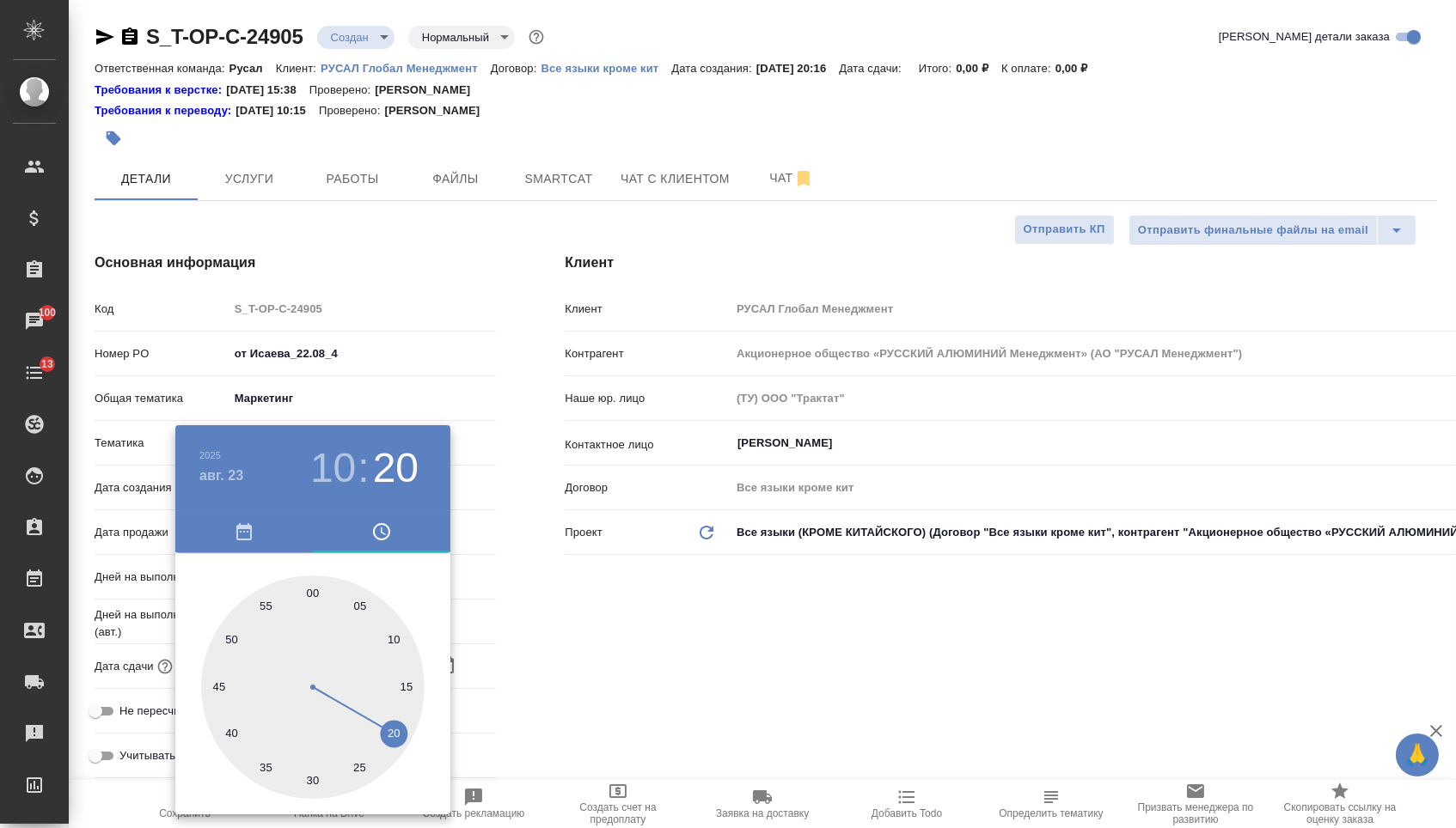
type textarea "x"
click at [547, 621] on div at bounding box center [728, 414] width 1456 height 828
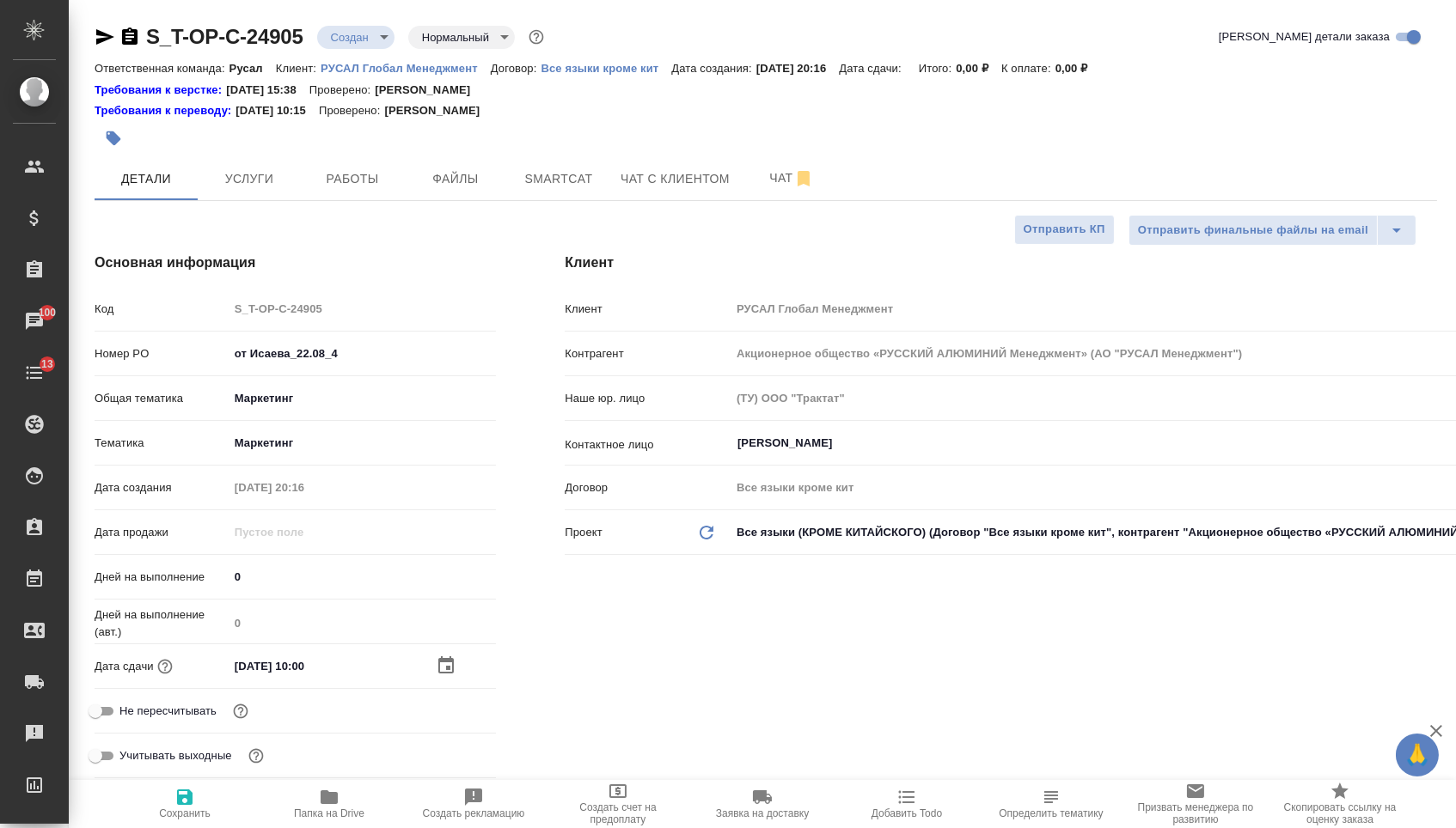
click at [198, 804] on span "Сохранить" at bounding box center [185, 804] width 124 height 33
type textarea "x"
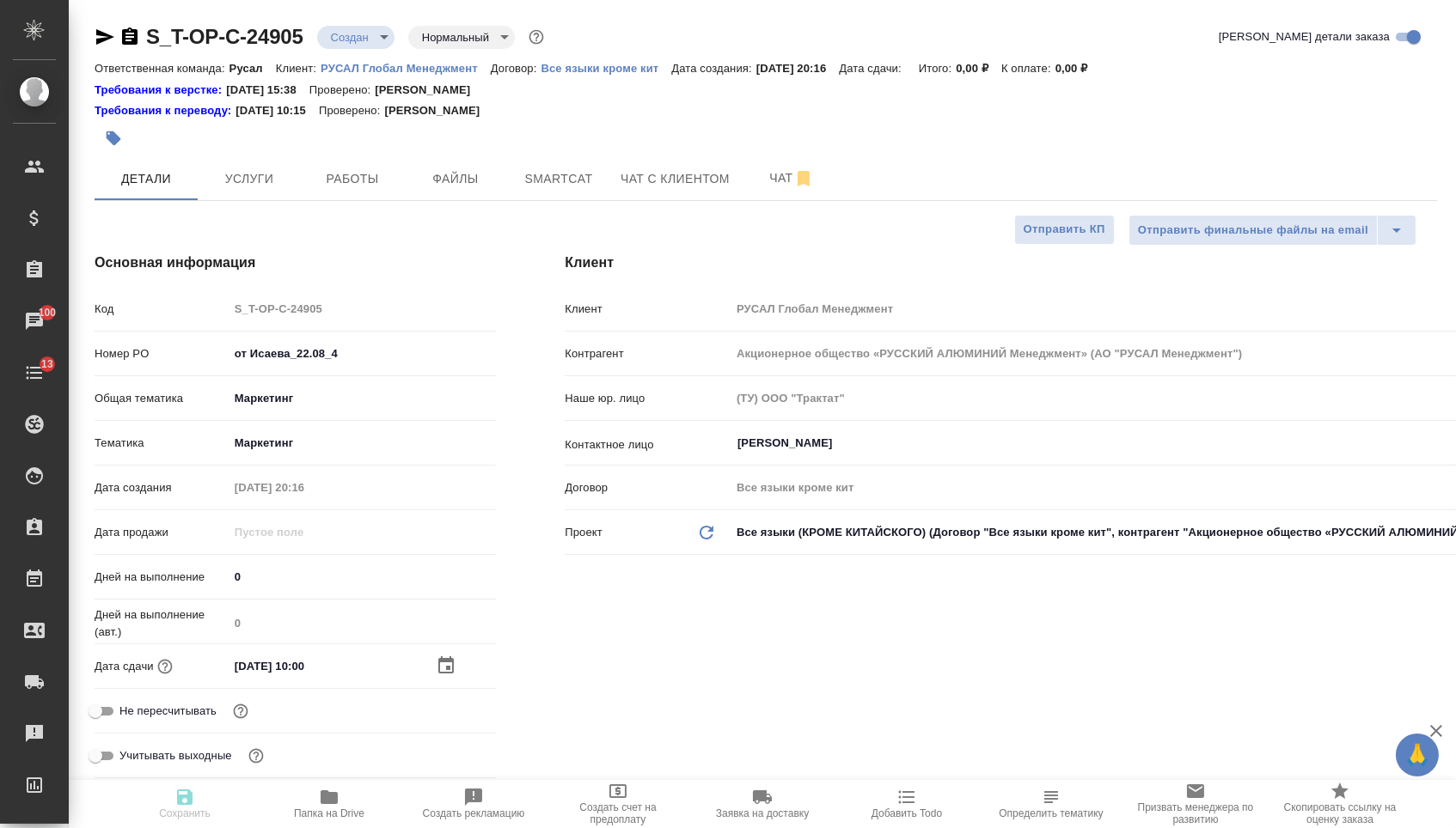
type textarea "x"
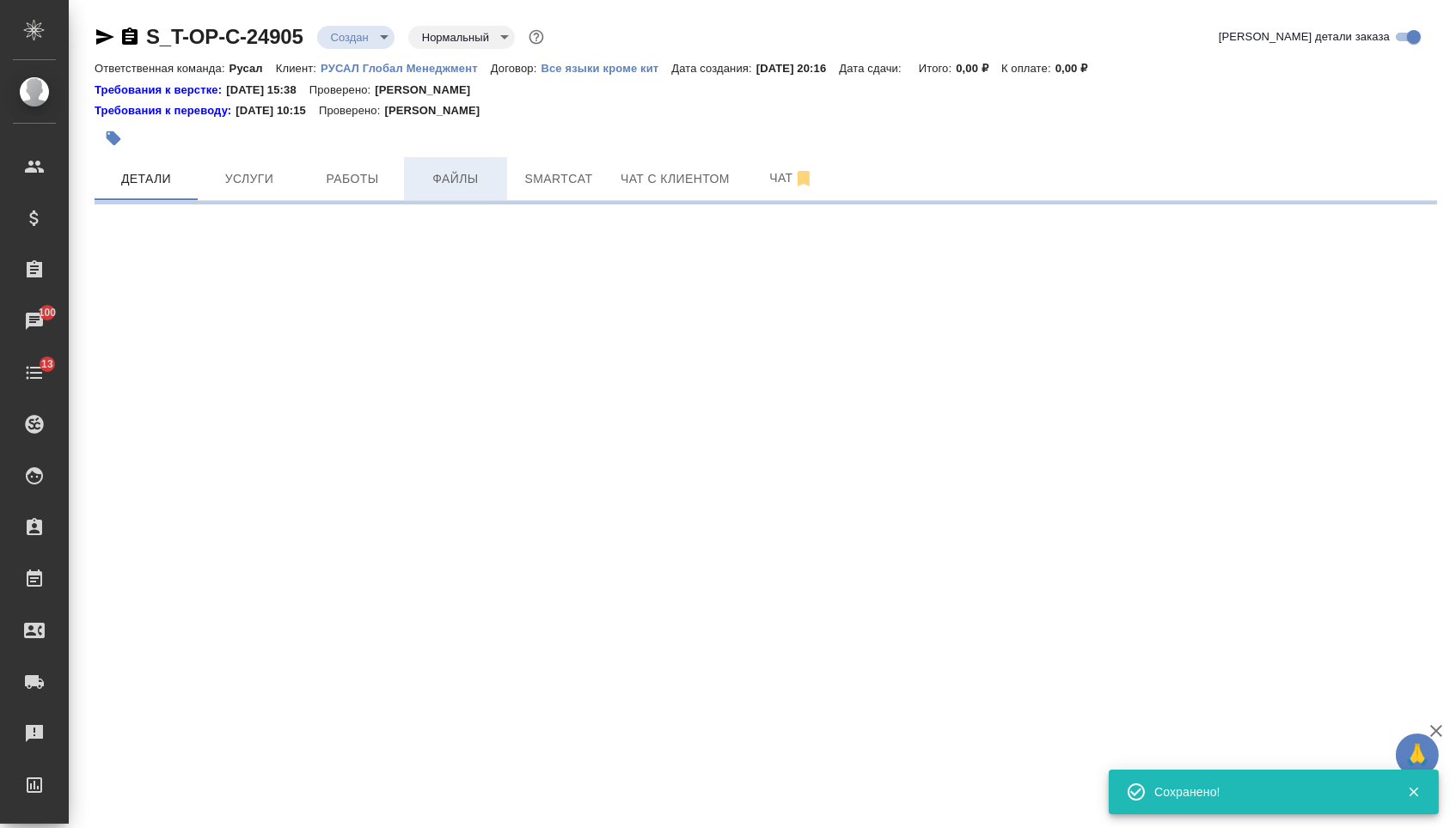
select select "RU"
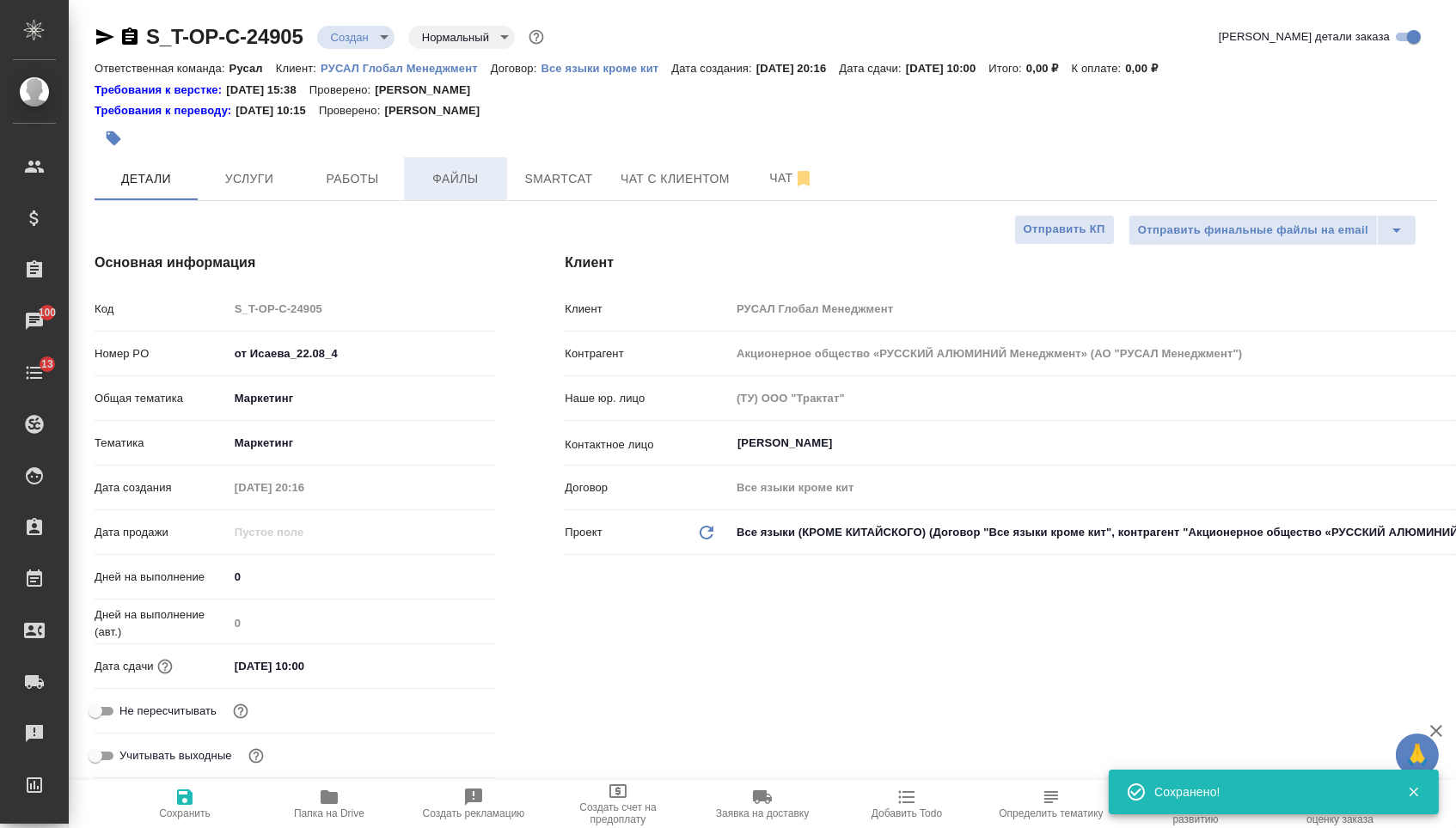
click at [478, 182] on span "Файлы" at bounding box center [455, 179] width 82 height 21
type textarea "x"
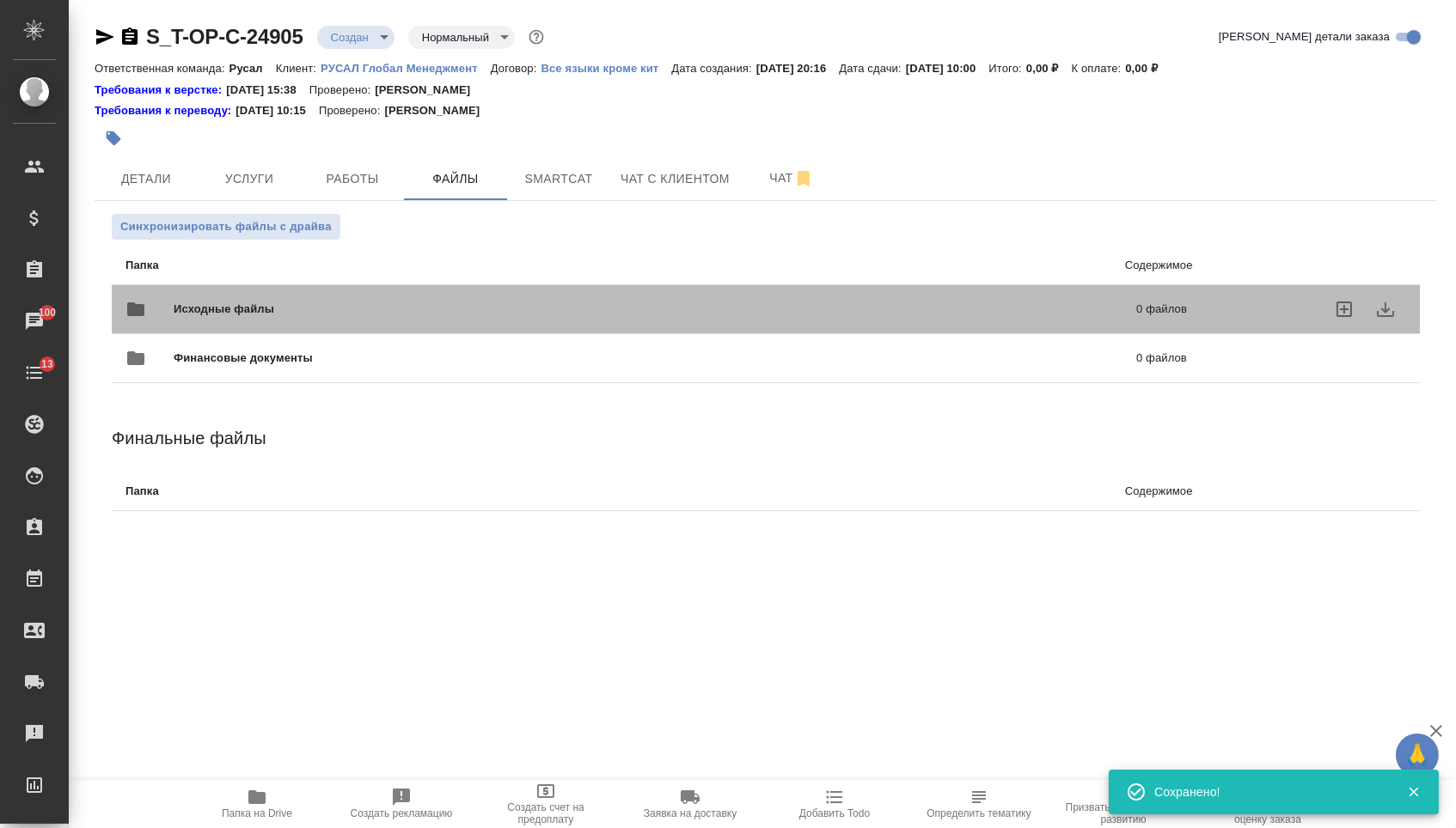
click at [282, 306] on span "Исходные файлы" at bounding box center [439, 310] width 532 height 17
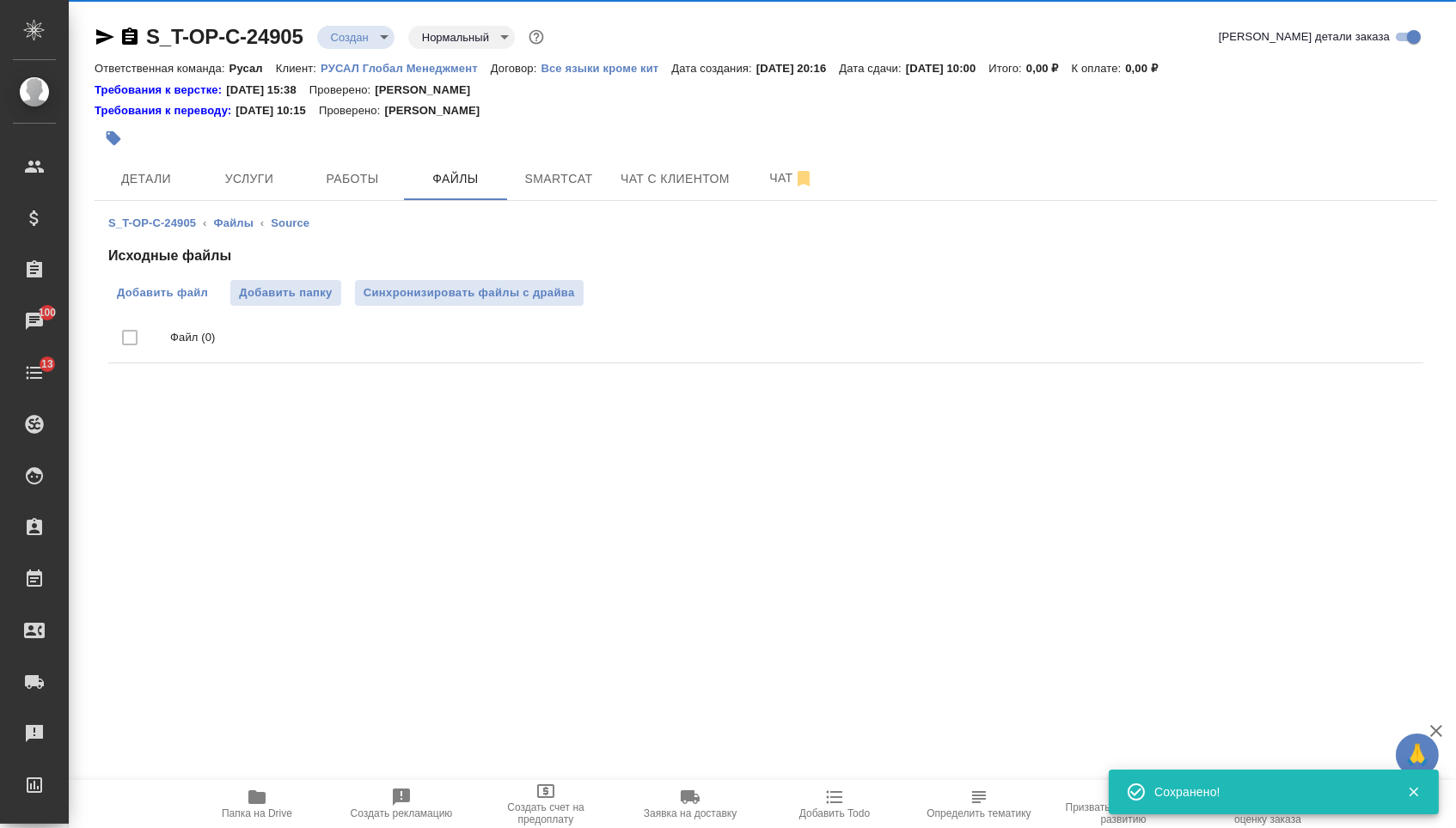
drag, startPoint x: 281, startPoint y: 306, endPoint x: 166, endPoint y: 299, distance: 115.2
click at [166, 299] on span "Добавить файл" at bounding box center [163, 293] width 91 height 17
click at [0, 0] on input "Добавить файл" at bounding box center [0, 0] width 0 height 0
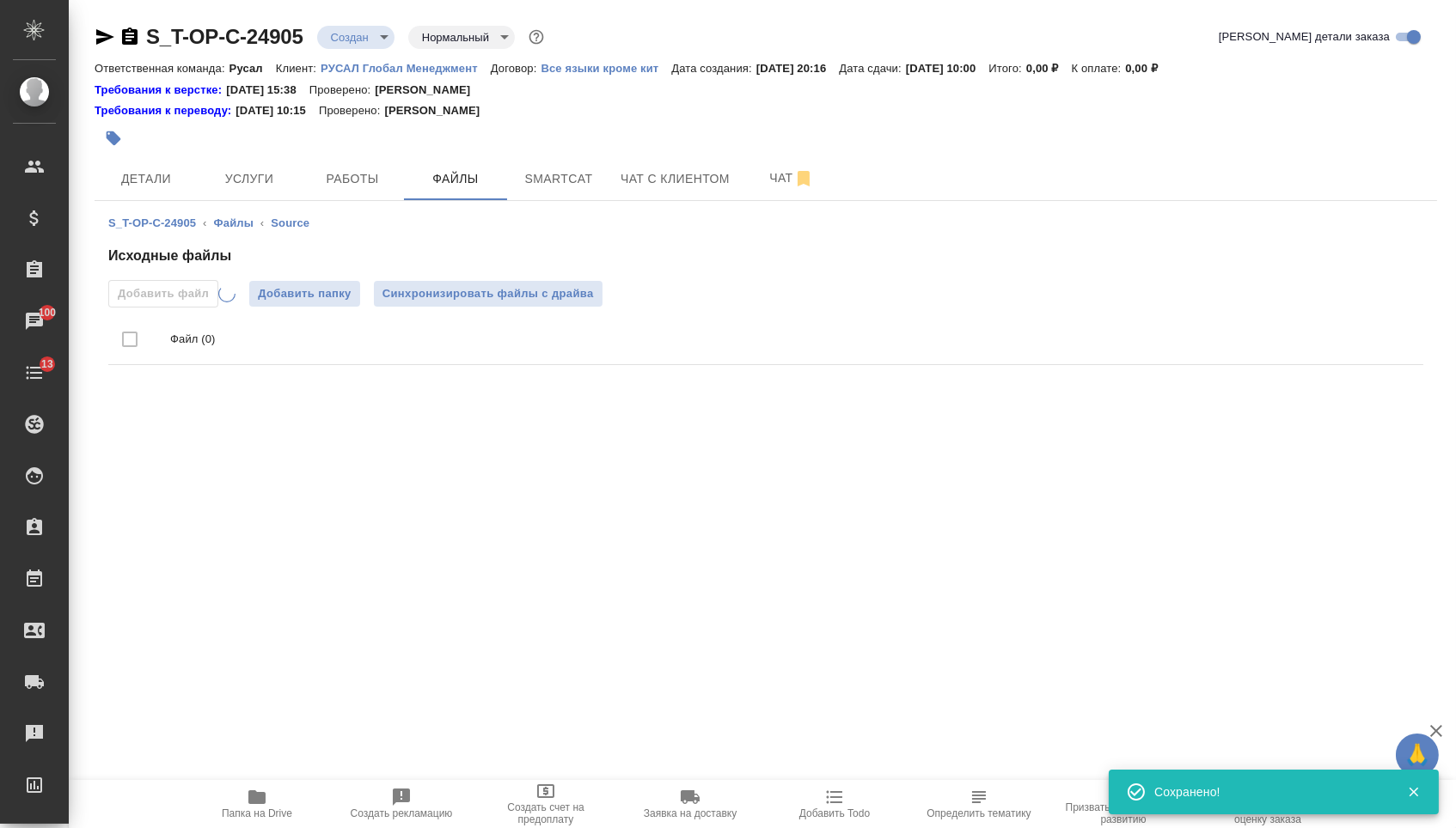
click at [242, 157] on div at bounding box center [542, 137] width 895 height 38
click at [245, 169] on button "Услуги" at bounding box center [249, 179] width 104 height 43
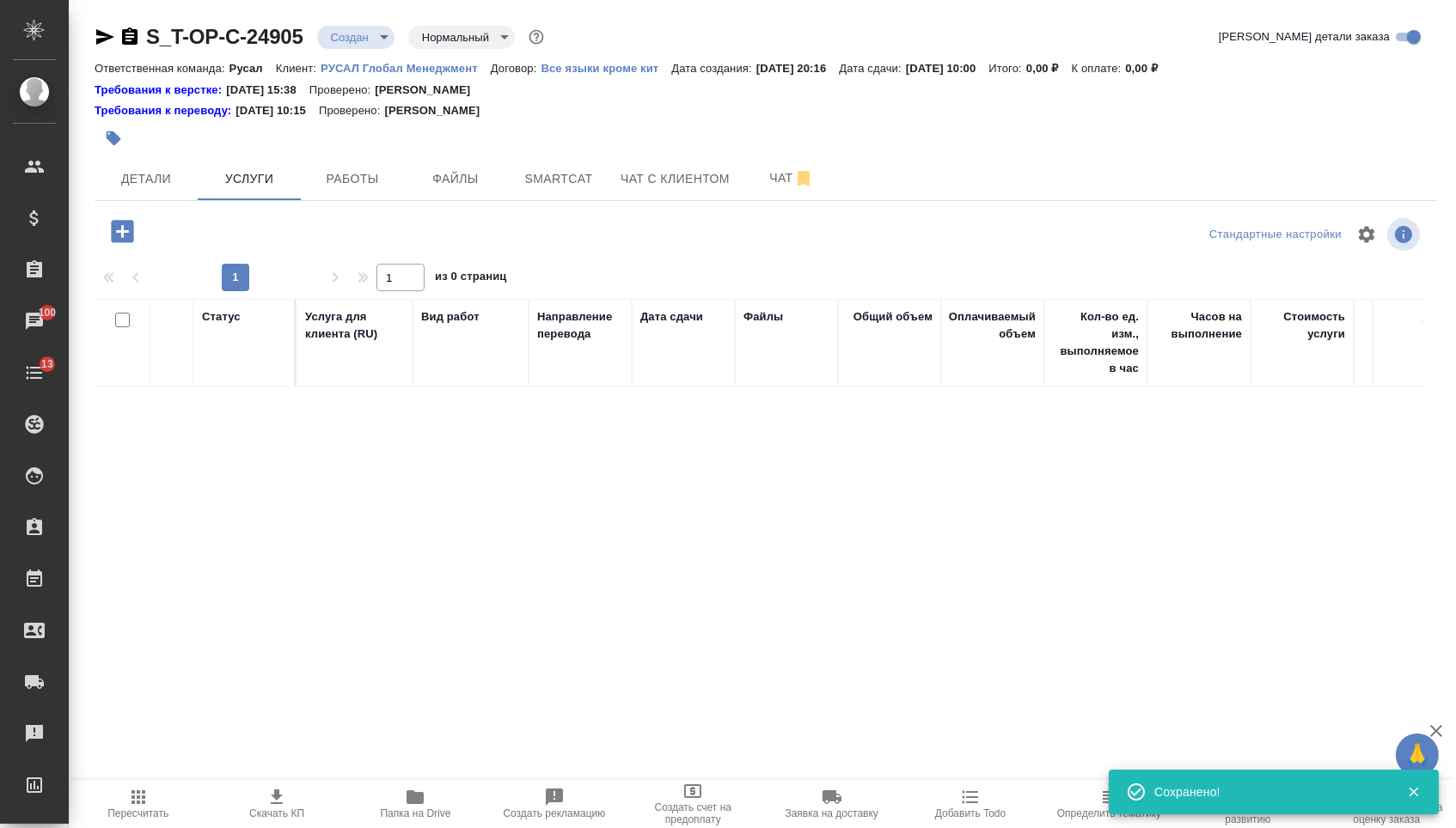
click at [129, 242] on icon "button" at bounding box center [122, 230] width 22 height 22
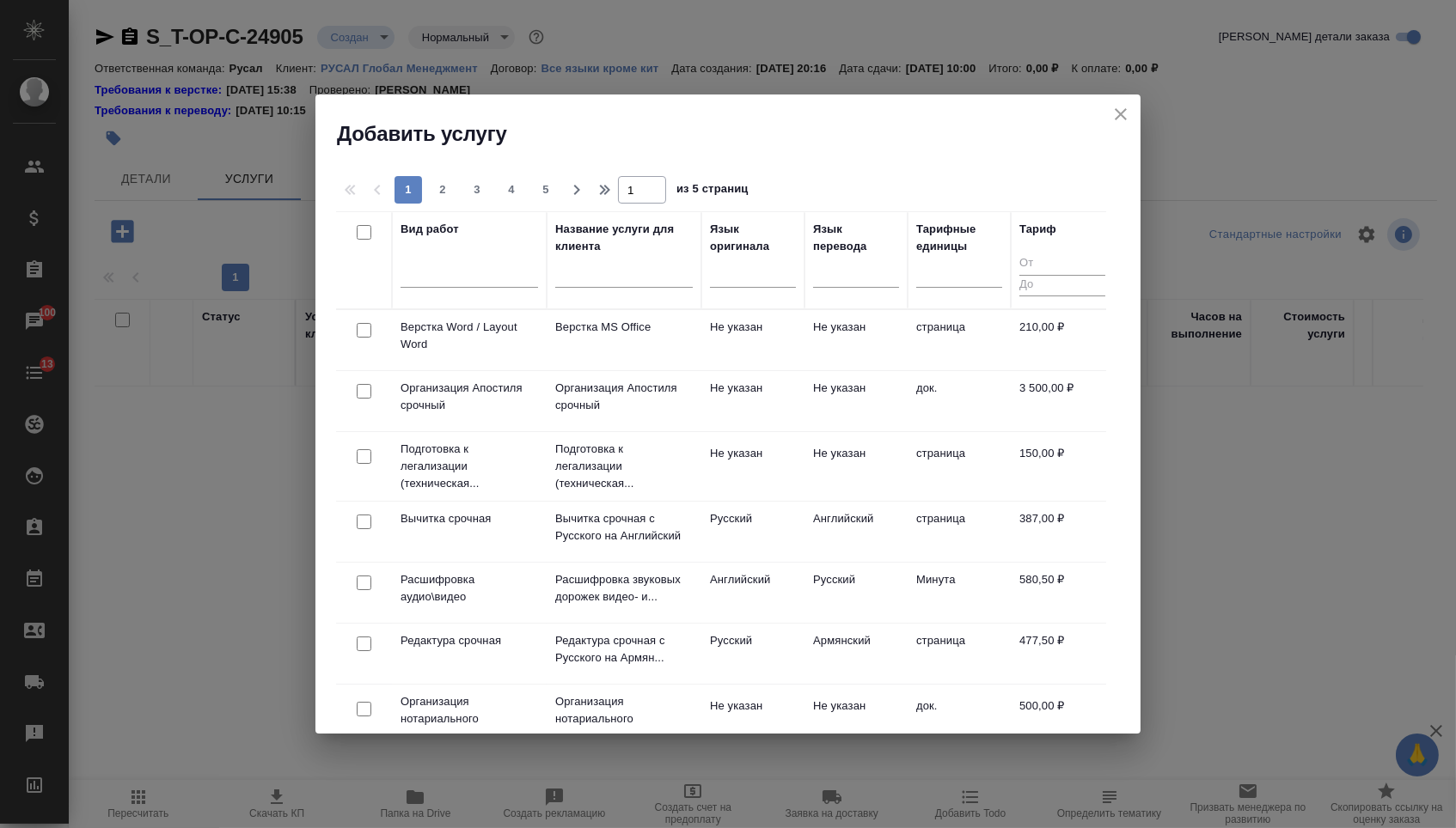
drag, startPoint x: 766, startPoint y: 276, endPoint x: 766, endPoint y: 299, distance: 23.0
click at [766, 276] on div at bounding box center [753, 271] width 86 height 25
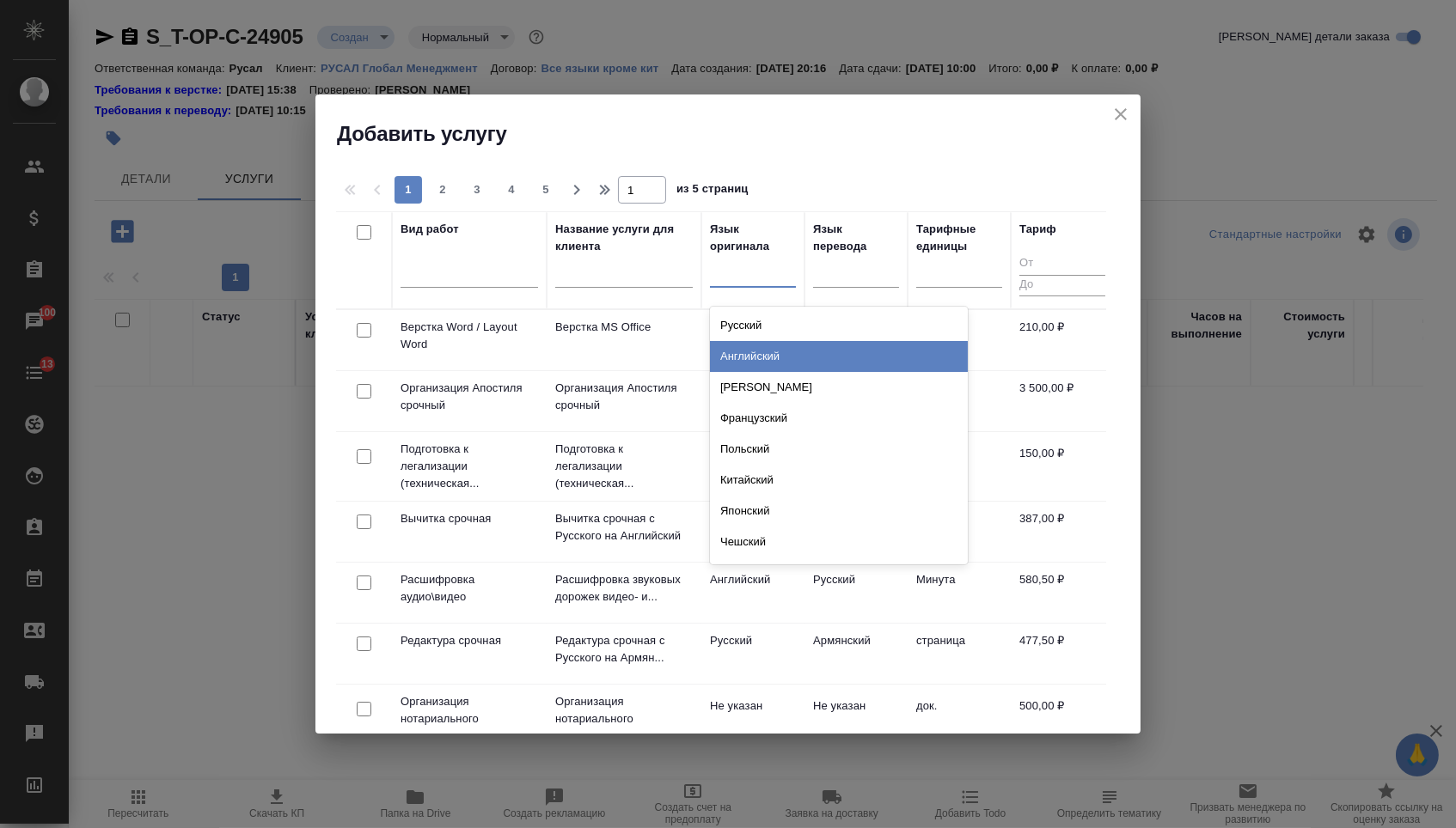
drag, startPoint x: 766, startPoint y: 346, endPoint x: 788, endPoint y: 334, distance: 25.1
click at [766, 346] on div "Английский" at bounding box center [839, 357] width 257 height 31
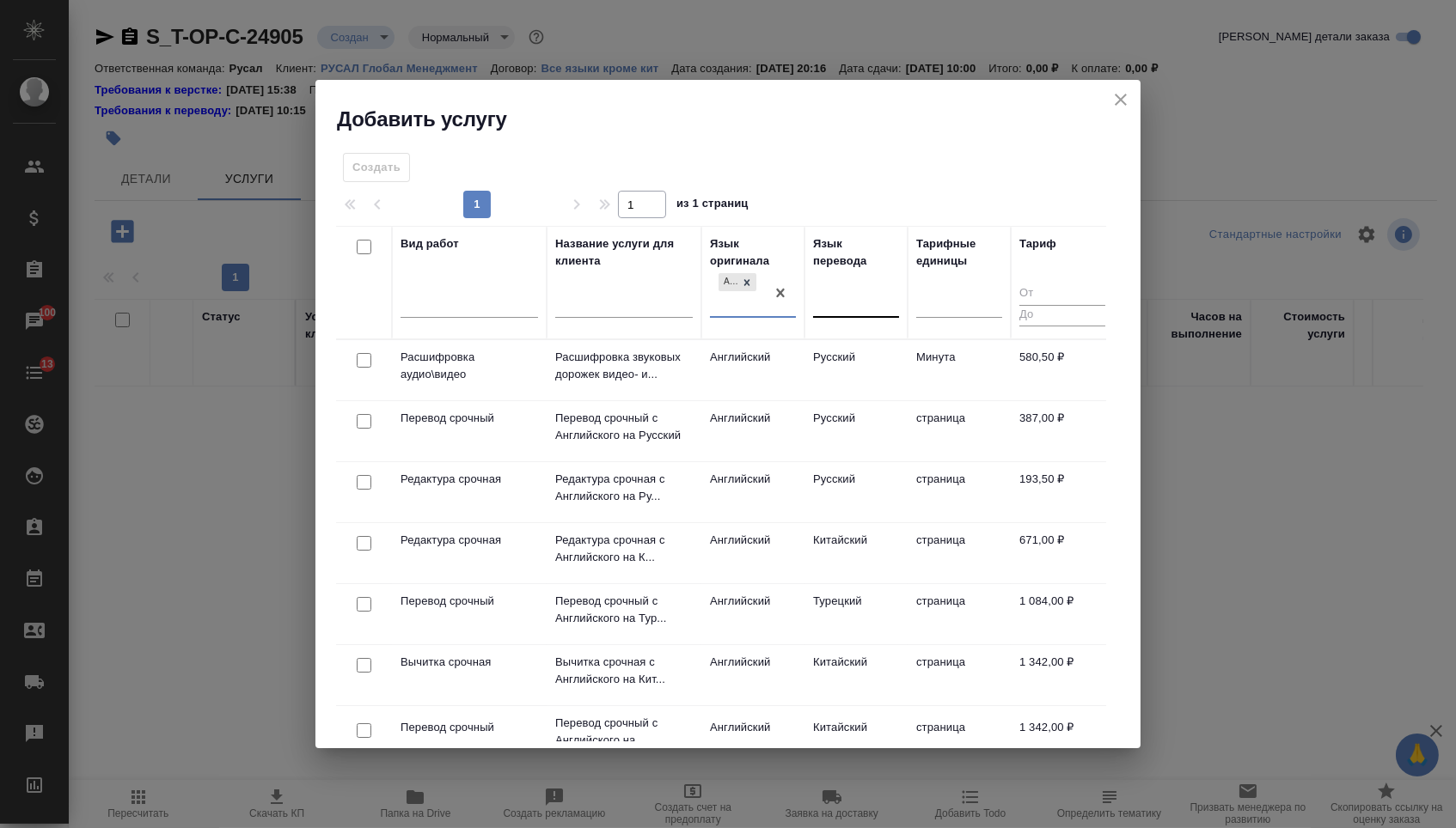
click at [834, 315] on div at bounding box center [855, 302] width 86 height 33
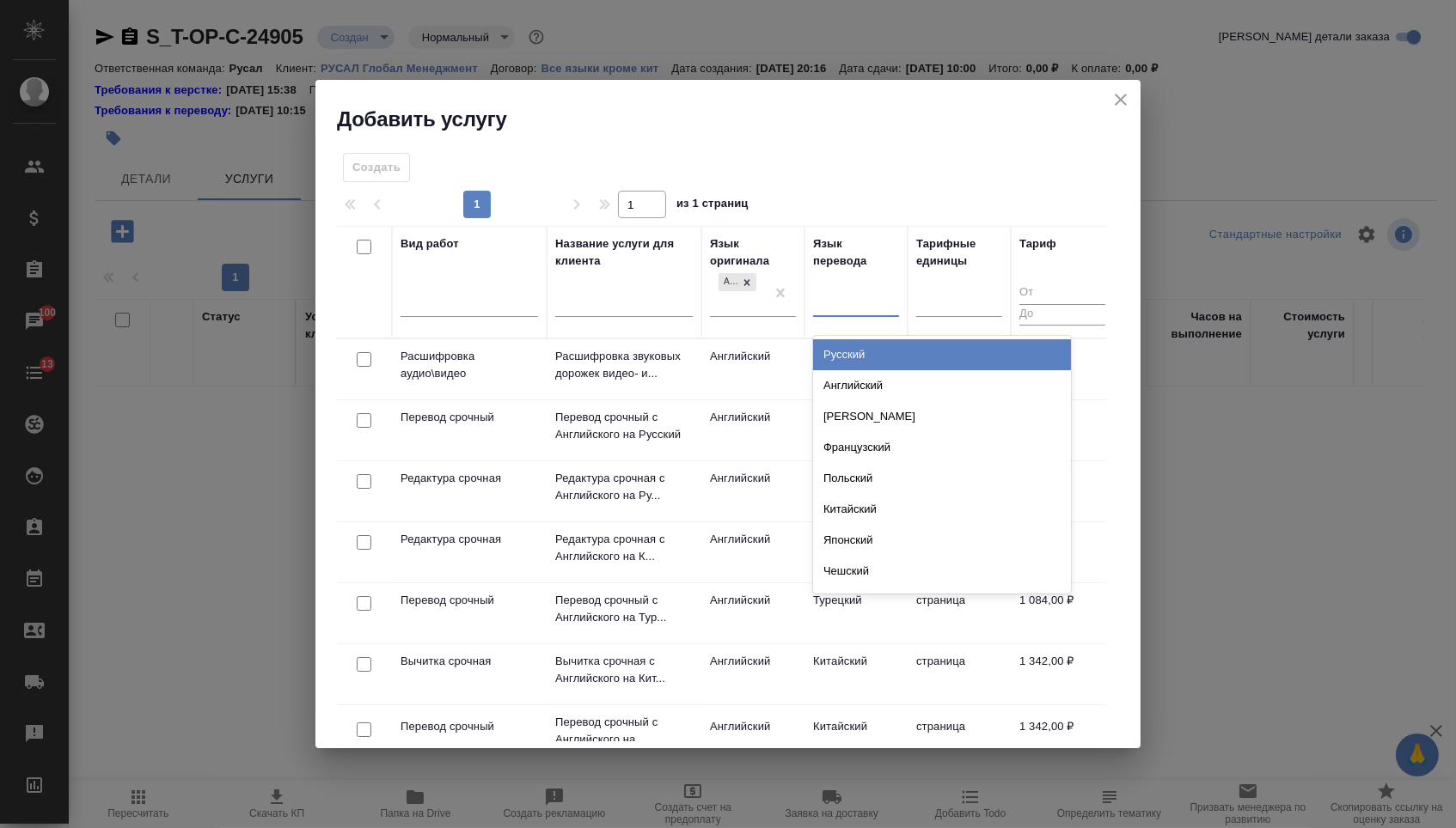
click at [834, 359] on div "Русский" at bounding box center [941, 355] width 257 height 31
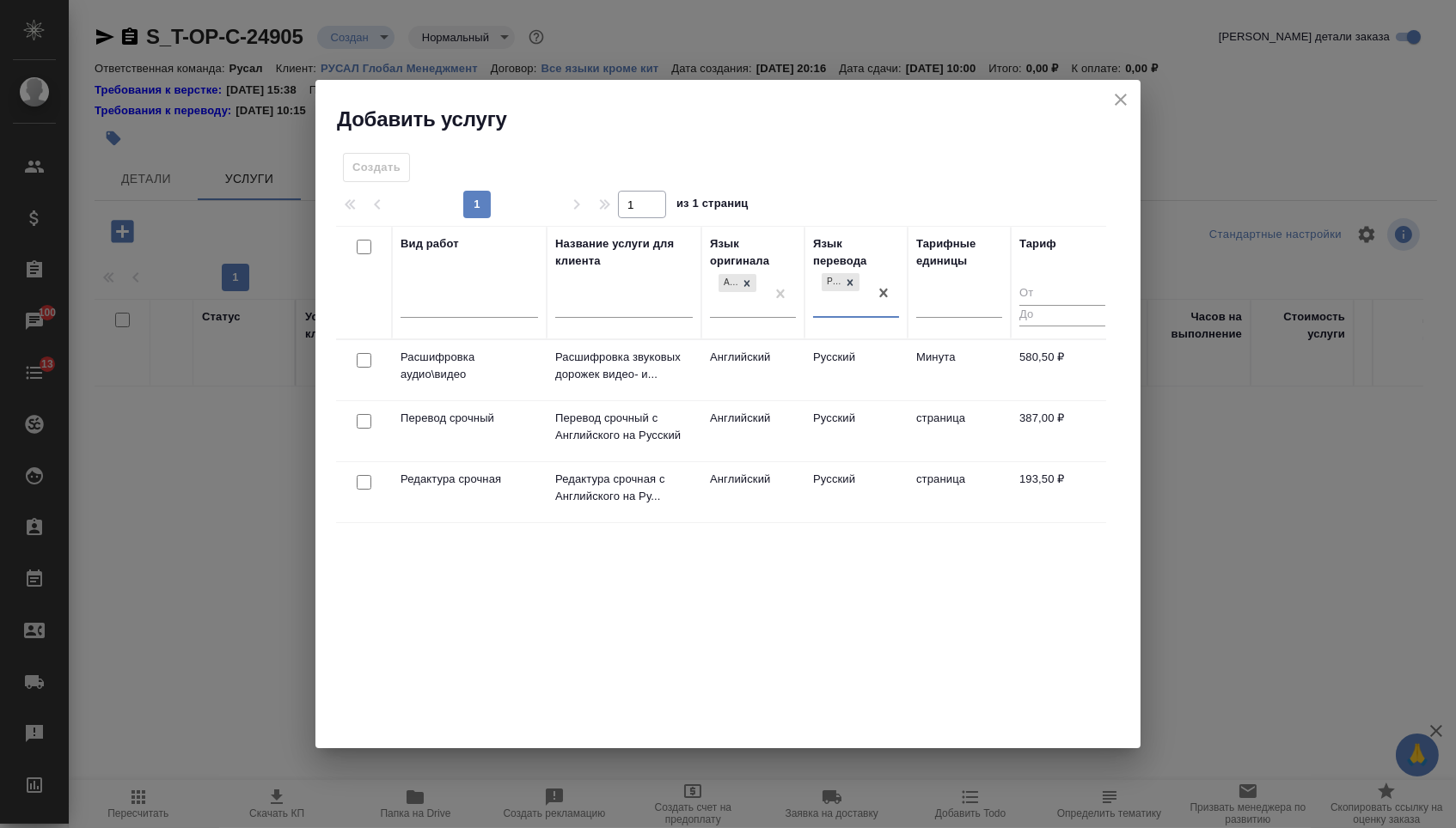
click at [364, 420] on input "checkbox" at bounding box center [364, 421] width 15 height 15
checkbox input "true"
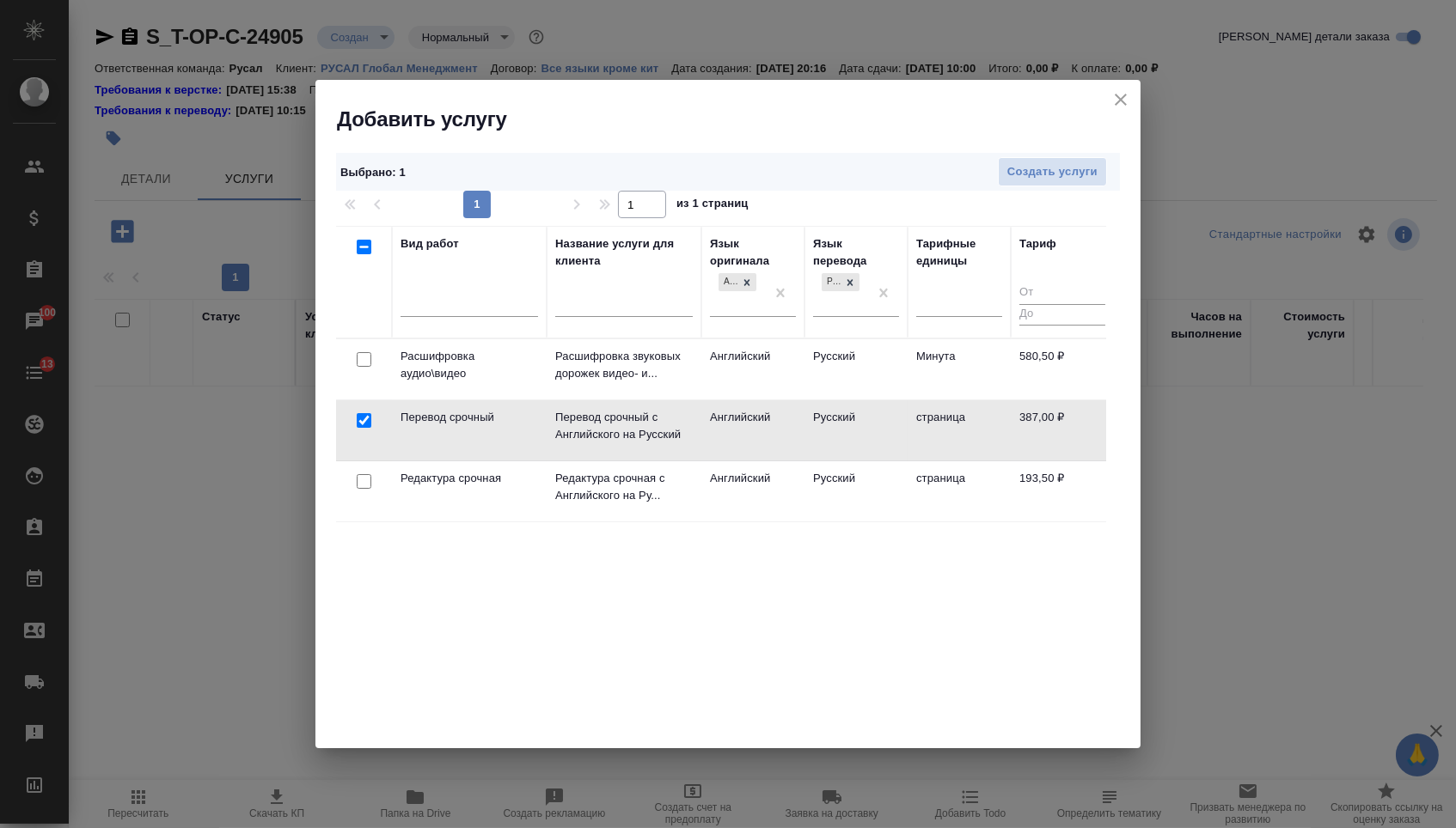
click at [364, 478] on input "checkbox" at bounding box center [364, 481] width 15 height 15
checkbox input "true"
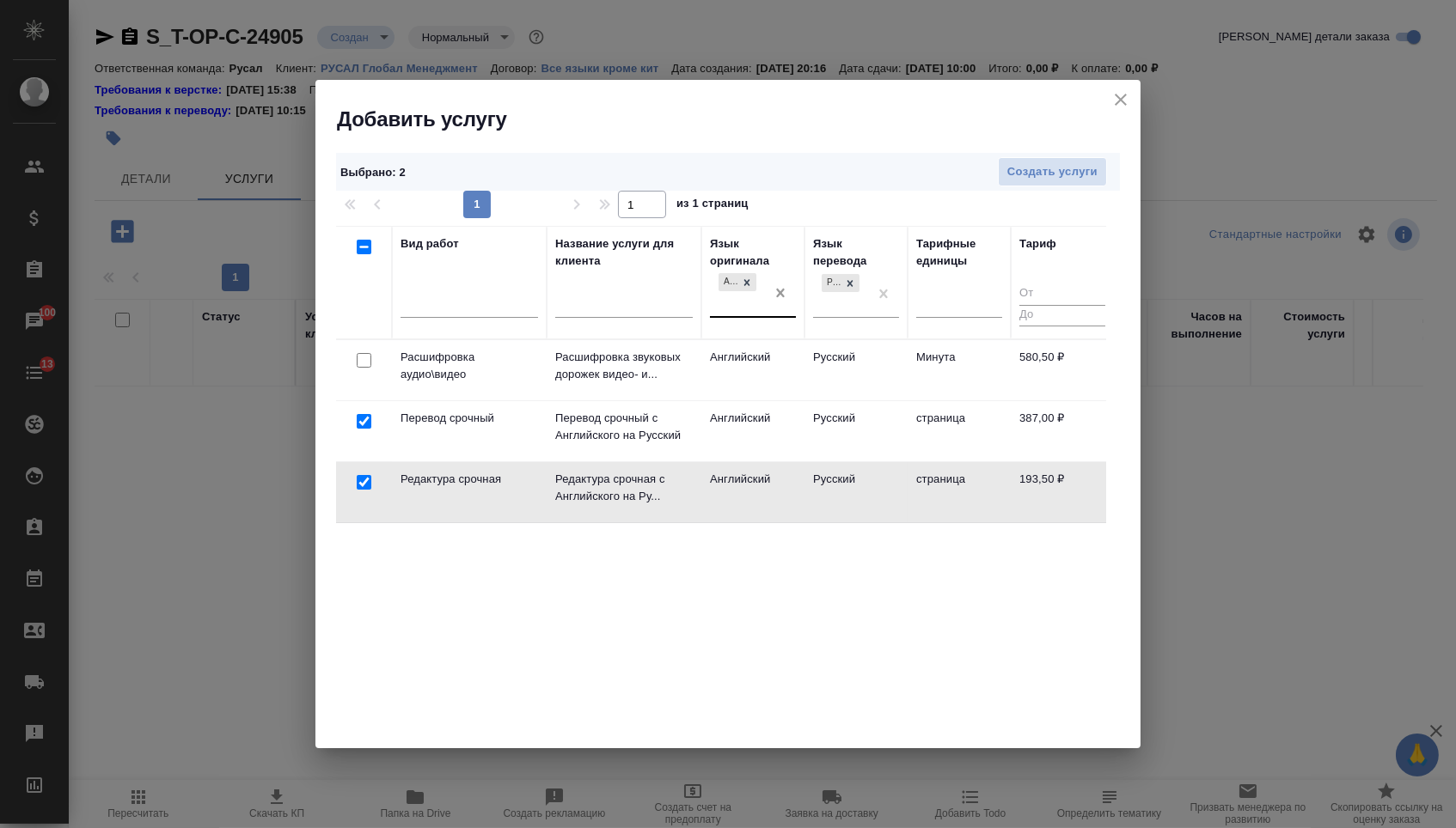
drag, startPoint x: 888, startPoint y: 291, endPoint x: 784, endPoint y: 291, distance: 104.0
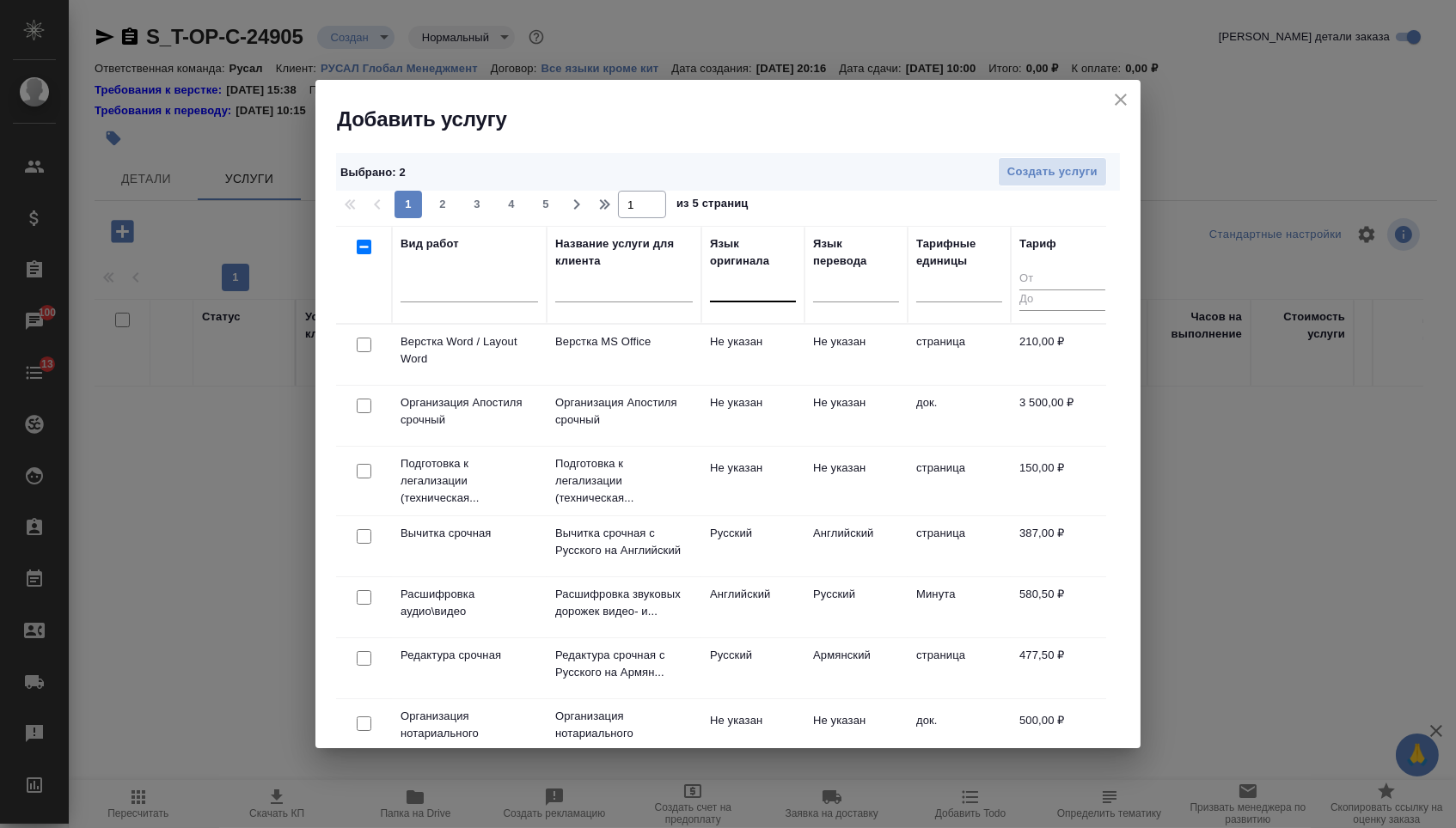
click at [358, 346] on input "checkbox" at bounding box center [364, 344] width 15 height 15
checkbox input "true"
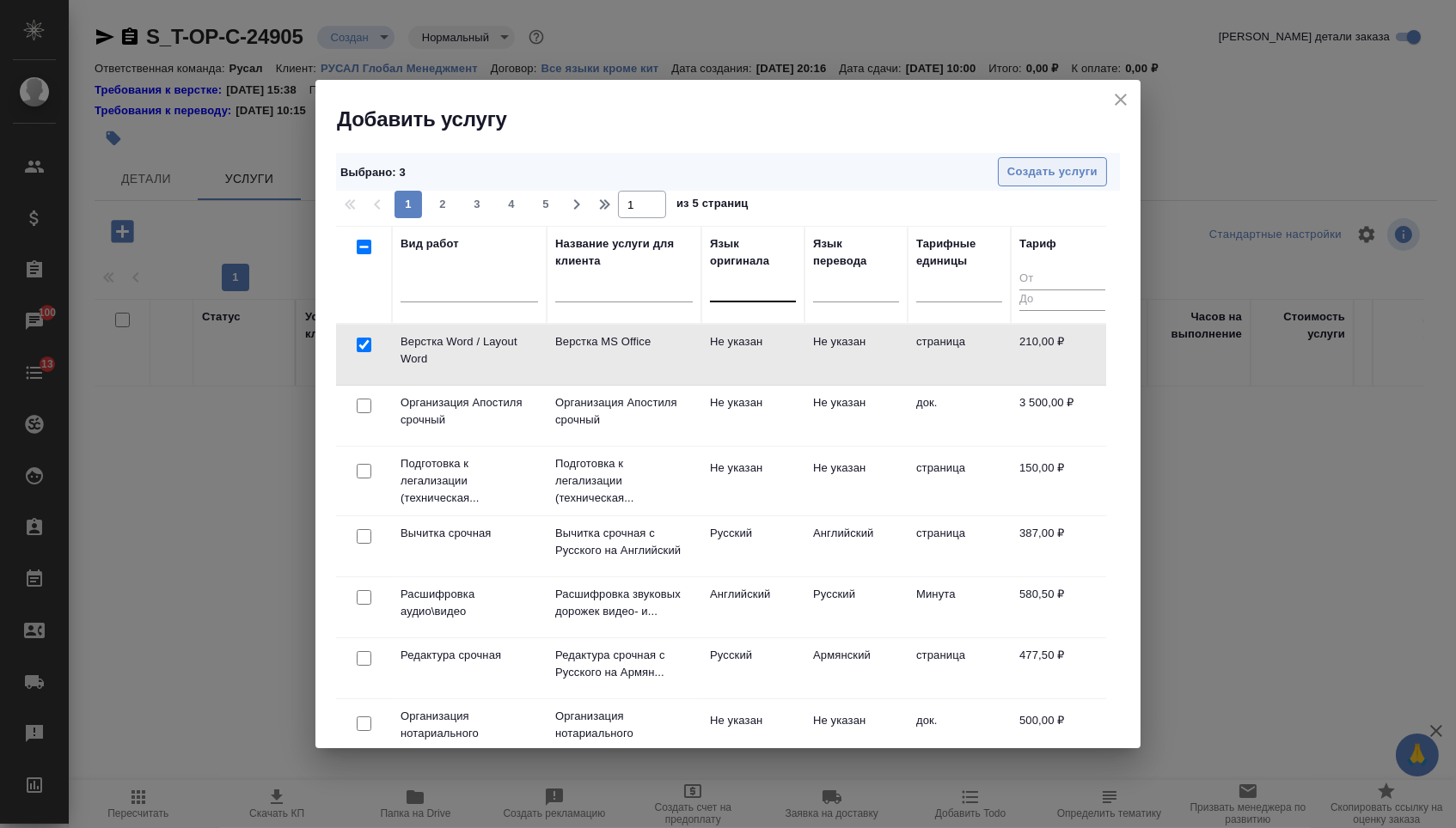
click at [1074, 169] on span "Создать услуги" at bounding box center [1052, 172] width 90 height 19
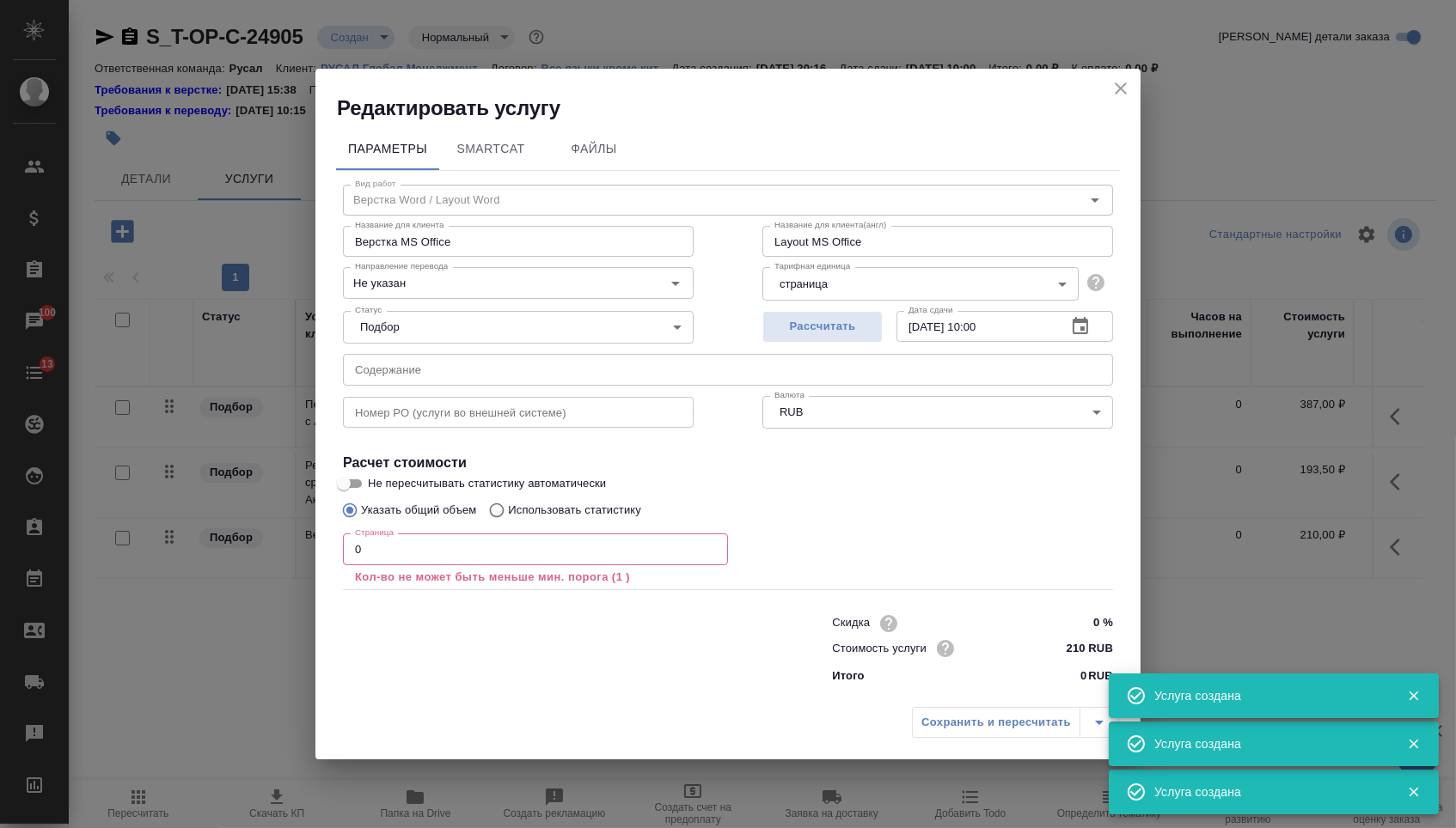
click at [440, 372] on input "text" at bounding box center [728, 370] width 770 height 31
drag, startPoint x: 371, startPoint y: 551, endPoint x: 312, endPoint y: 550, distance: 59.0
click at [312, 550] on div "Редактировать услугу Параметры SmartCat Файлы Вид работ Верстка Word / Layout W…" at bounding box center [728, 414] width 1456 height 828
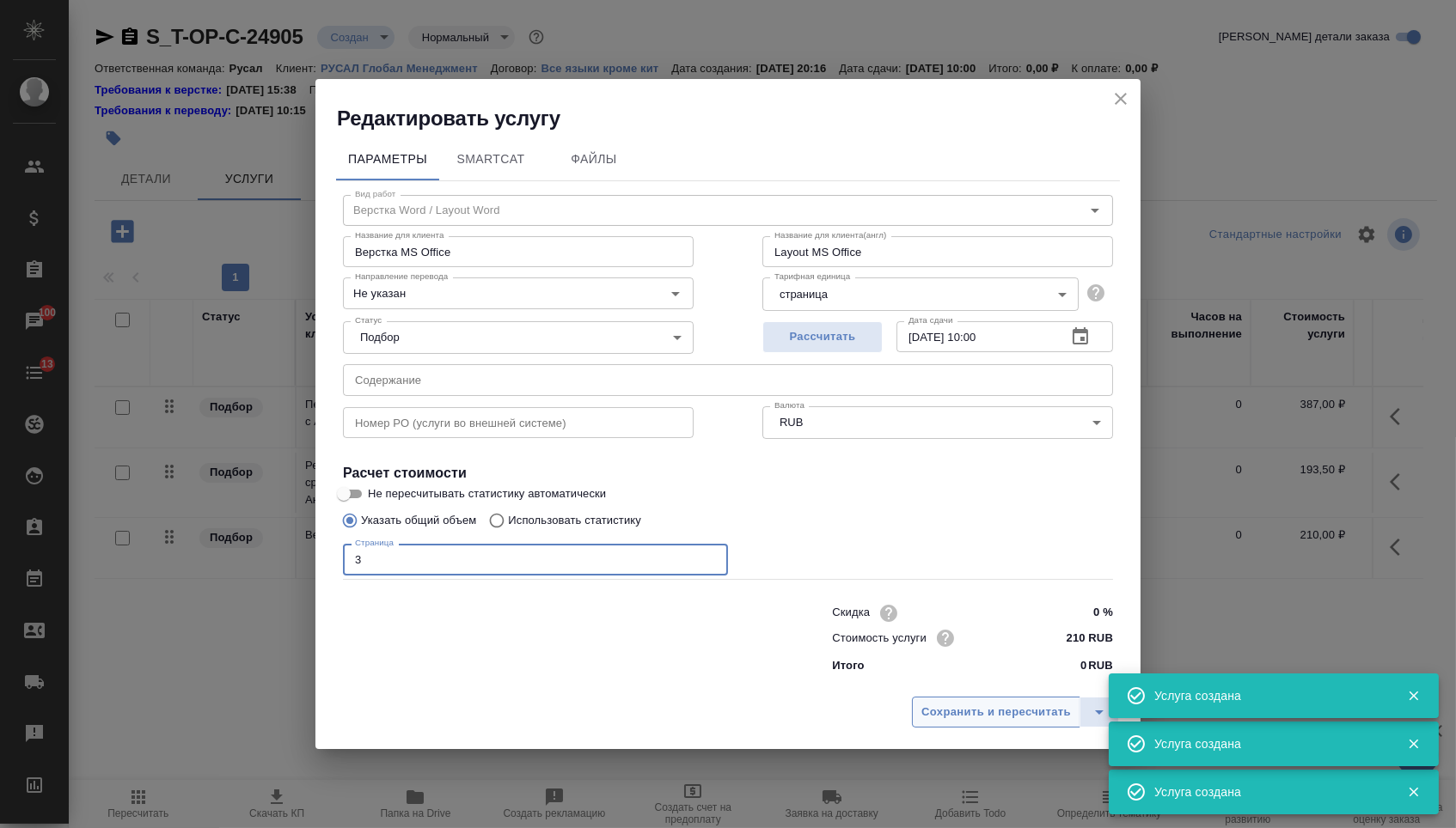
type input "3"
click at [960, 727] on button "Сохранить и пересчитать" at bounding box center [995, 712] width 168 height 31
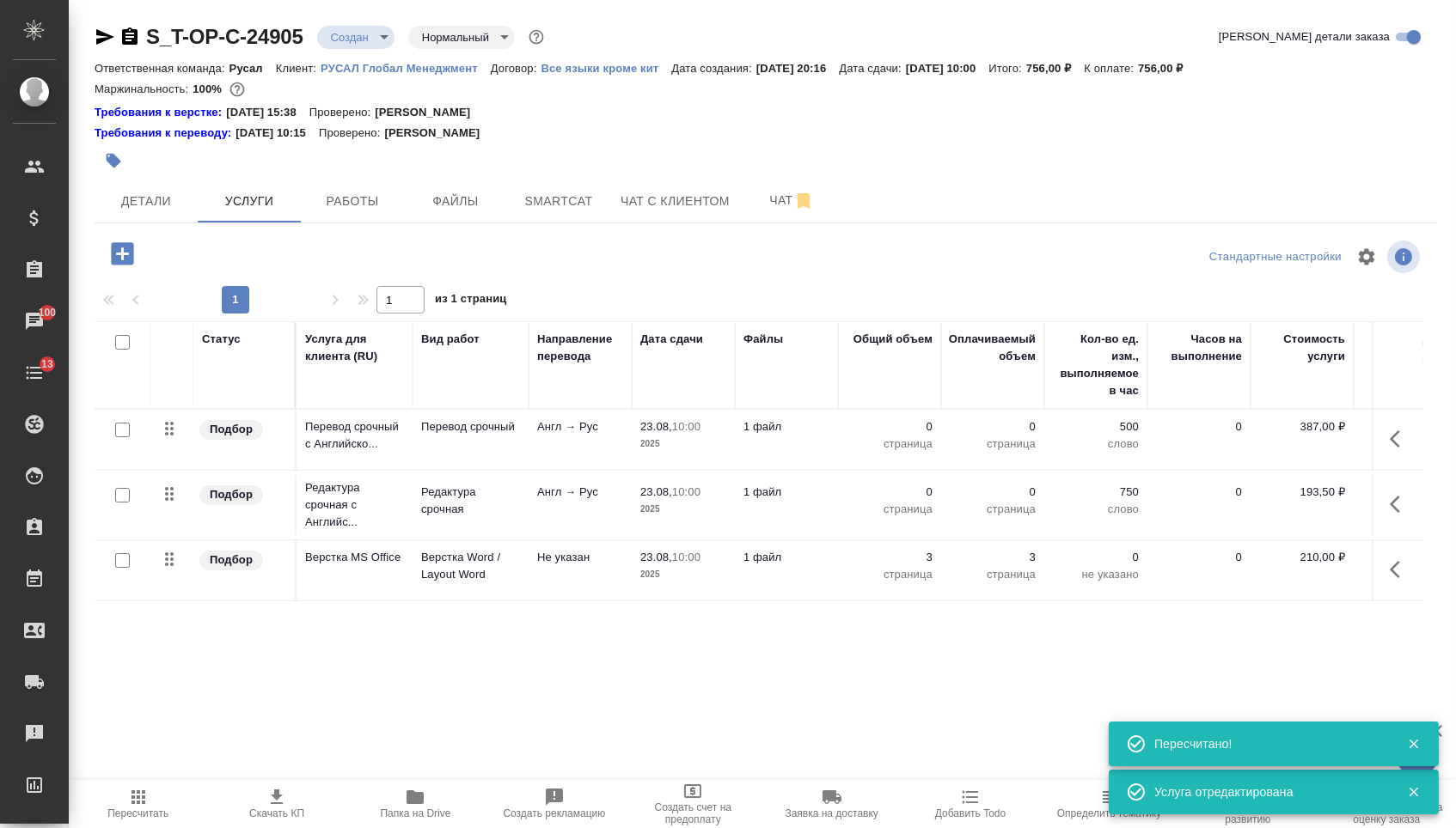
click at [1380, 453] on button "button" at bounding box center [1400, 439] width 42 height 42
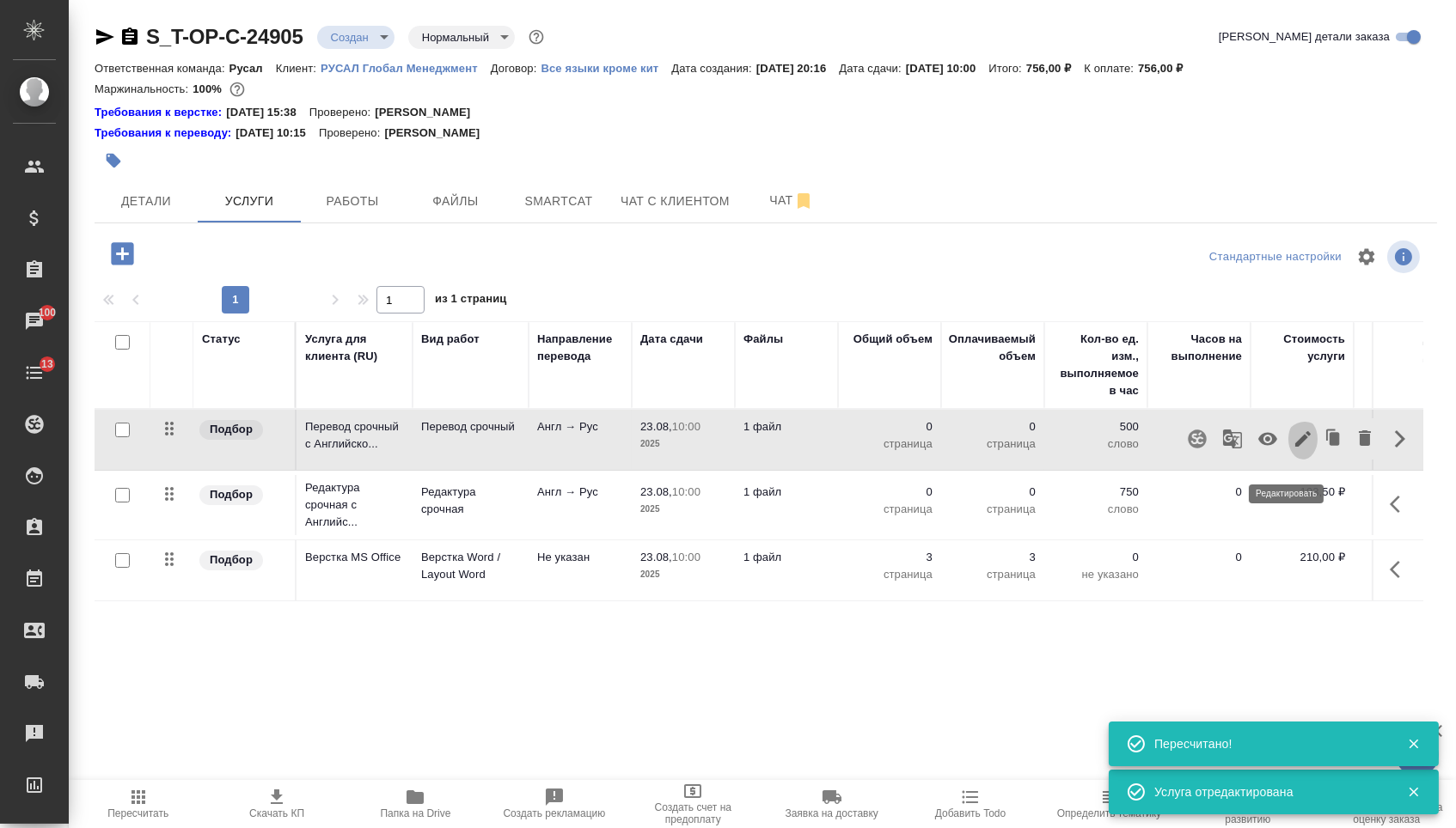
click at [1295, 447] on icon "button" at bounding box center [1303, 439] width 15 height 15
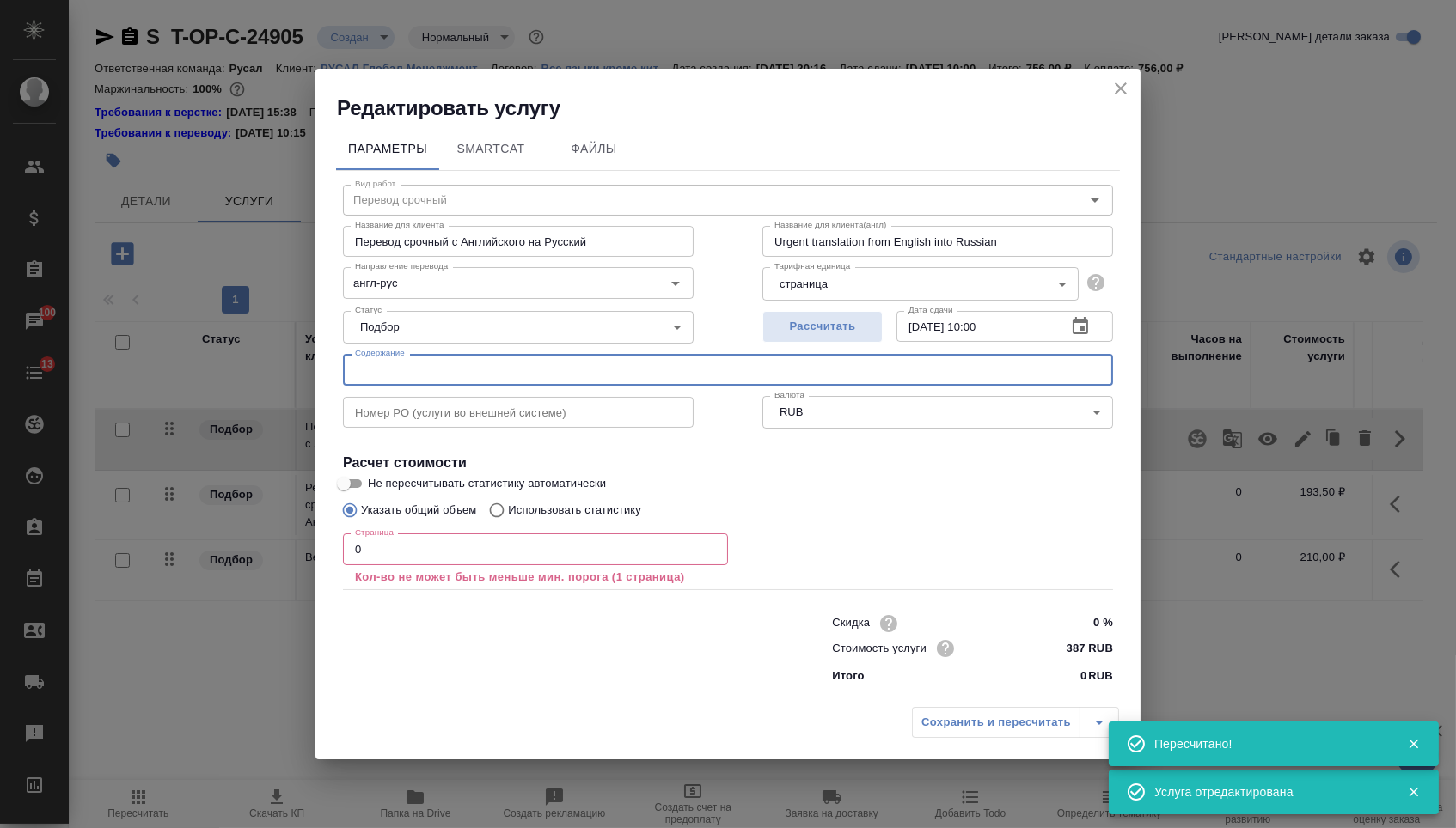
click at [625, 372] on input "text" at bounding box center [728, 370] width 770 height 31
paste input "Board cuttings from 13.8.25"
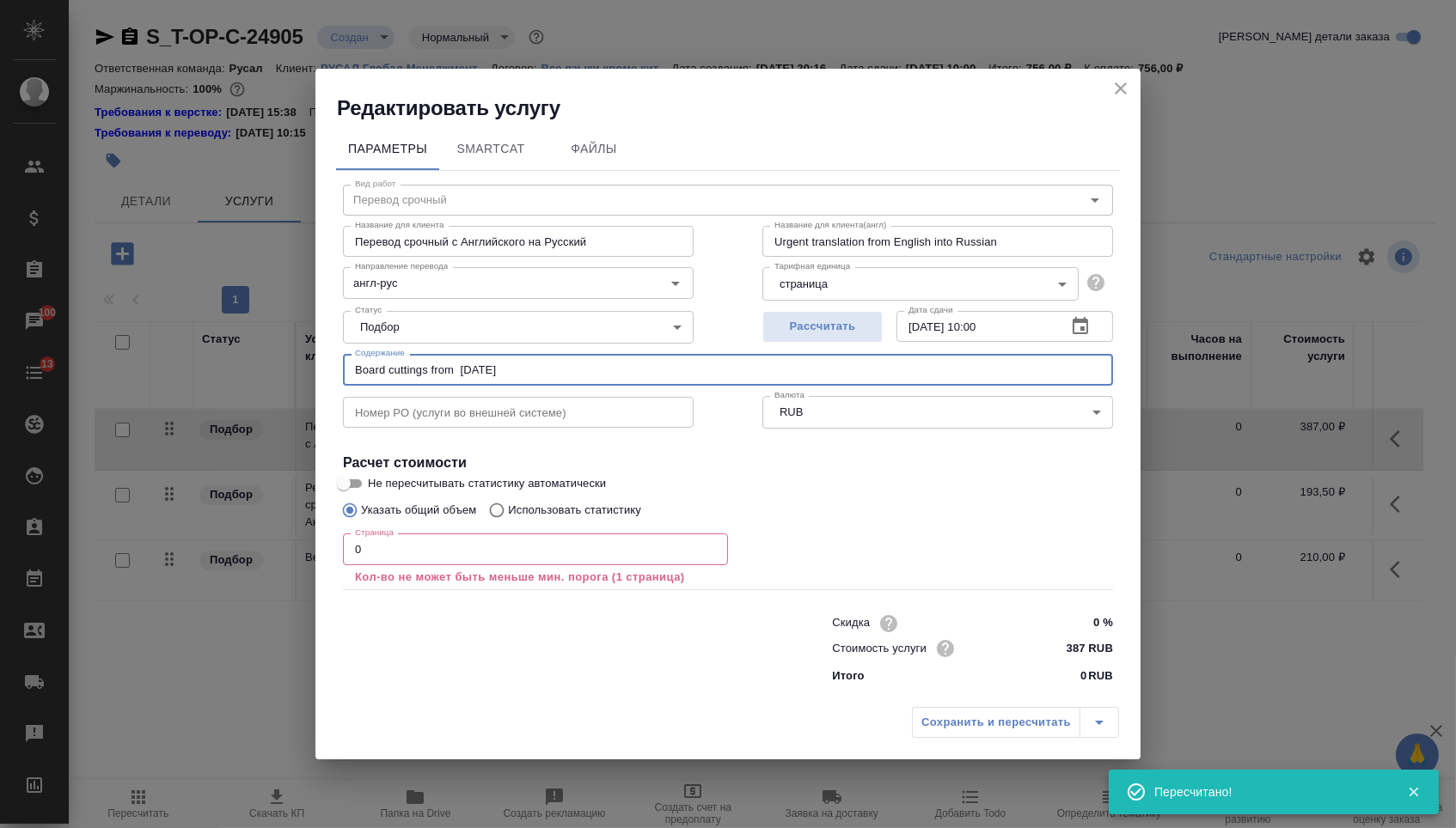
type input "Board cuttings from 13.8.25"
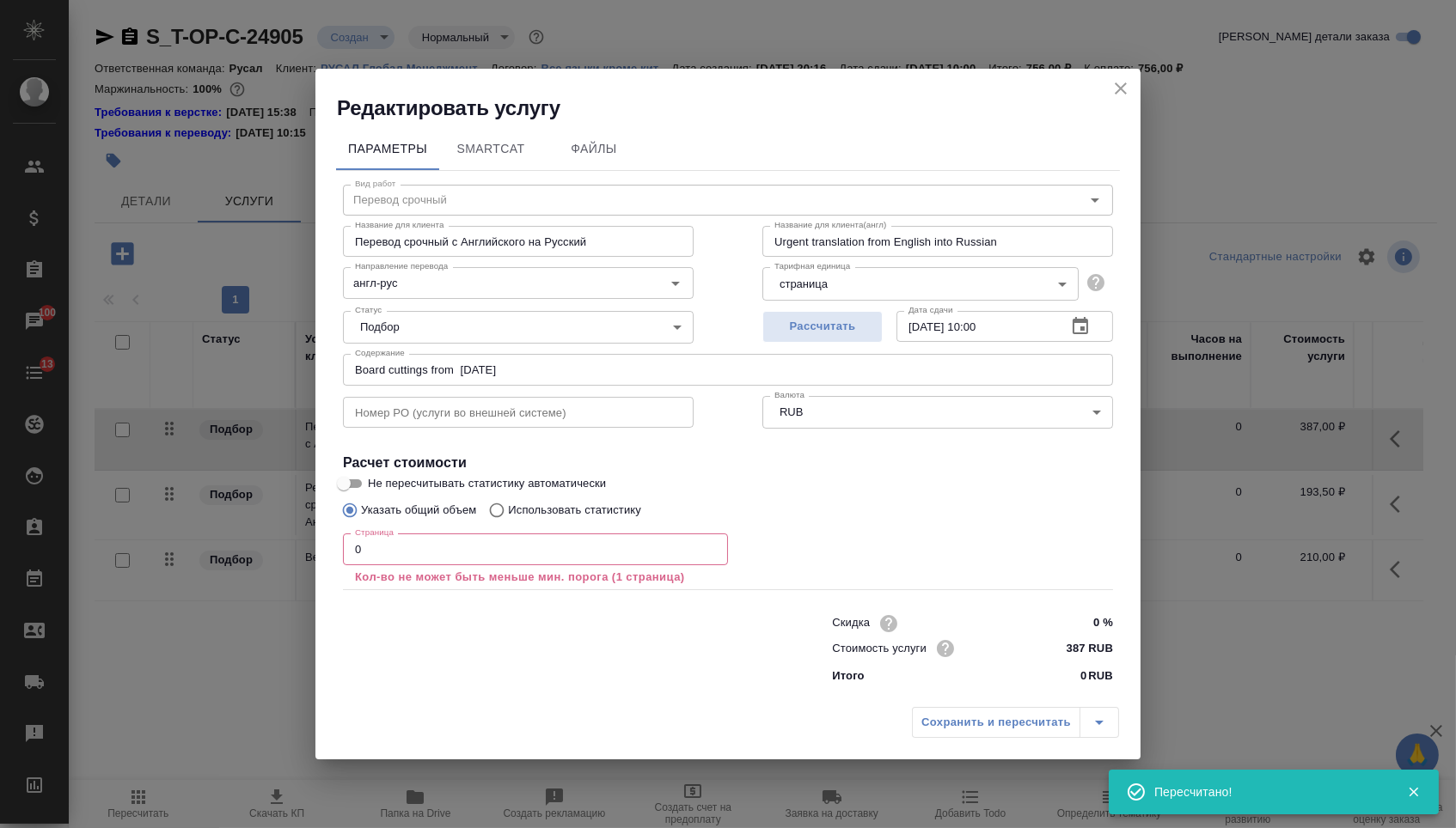
click at [476, 534] on div "Страница 0 Страница Кол-во не может быть меньше мин. порога (1 страница)" at bounding box center [535, 557] width 385 height 62
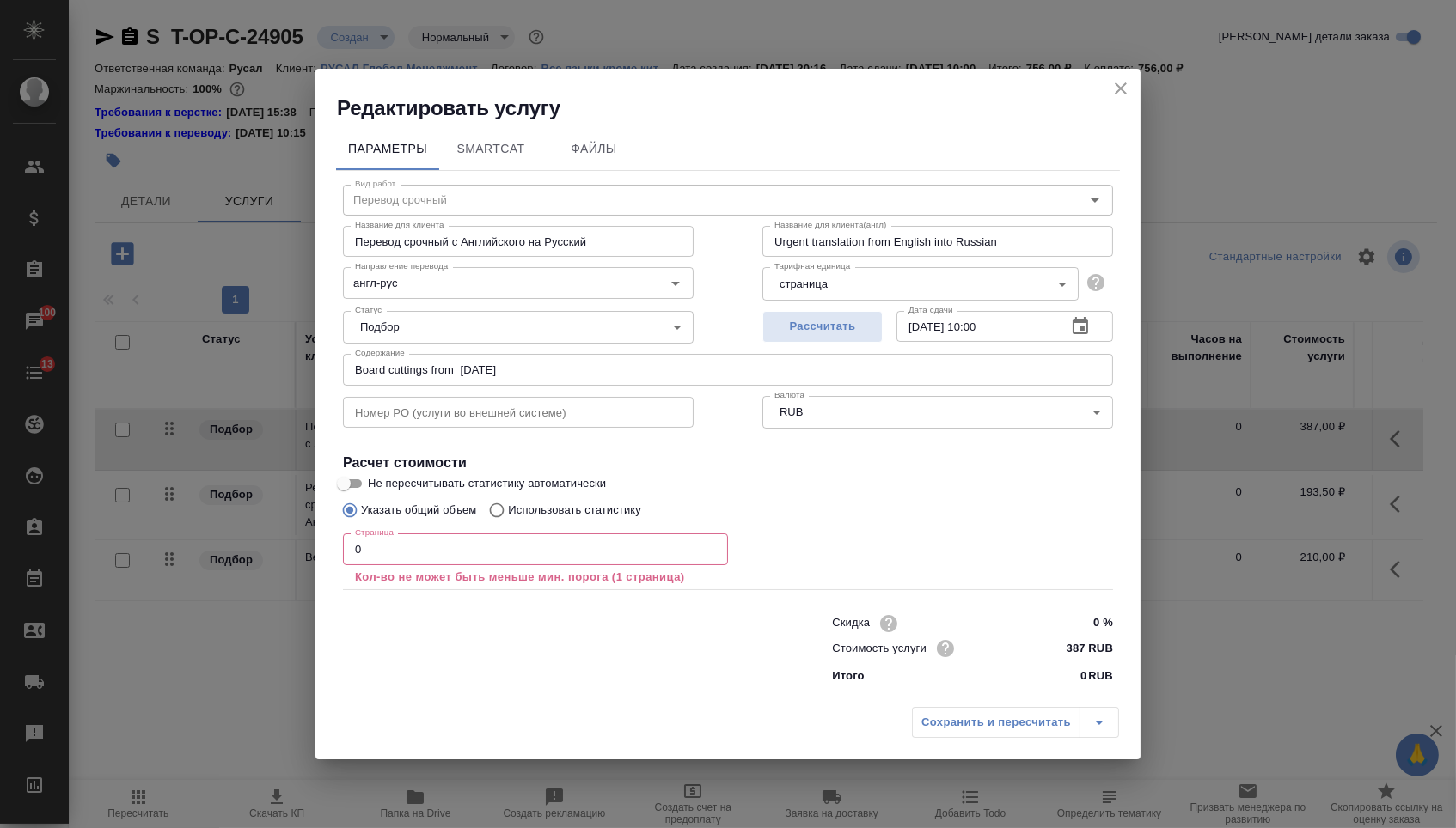
click at [476, 542] on input "0" at bounding box center [535, 549] width 385 height 31
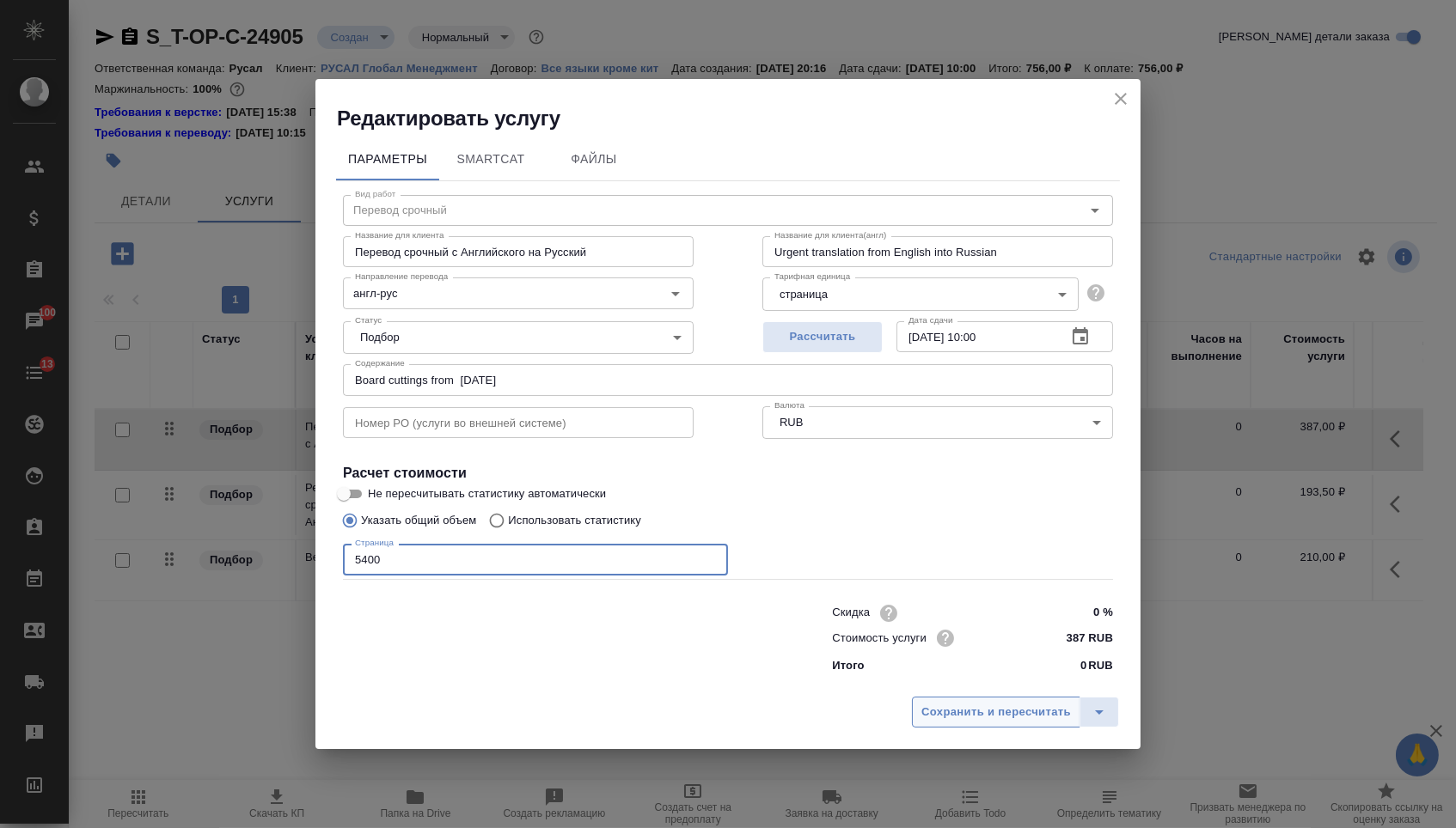
type input "5400"
click at [949, 712] on span "Сохранить и пересчитать" at bounding box center [995, 713] width 150 height 19
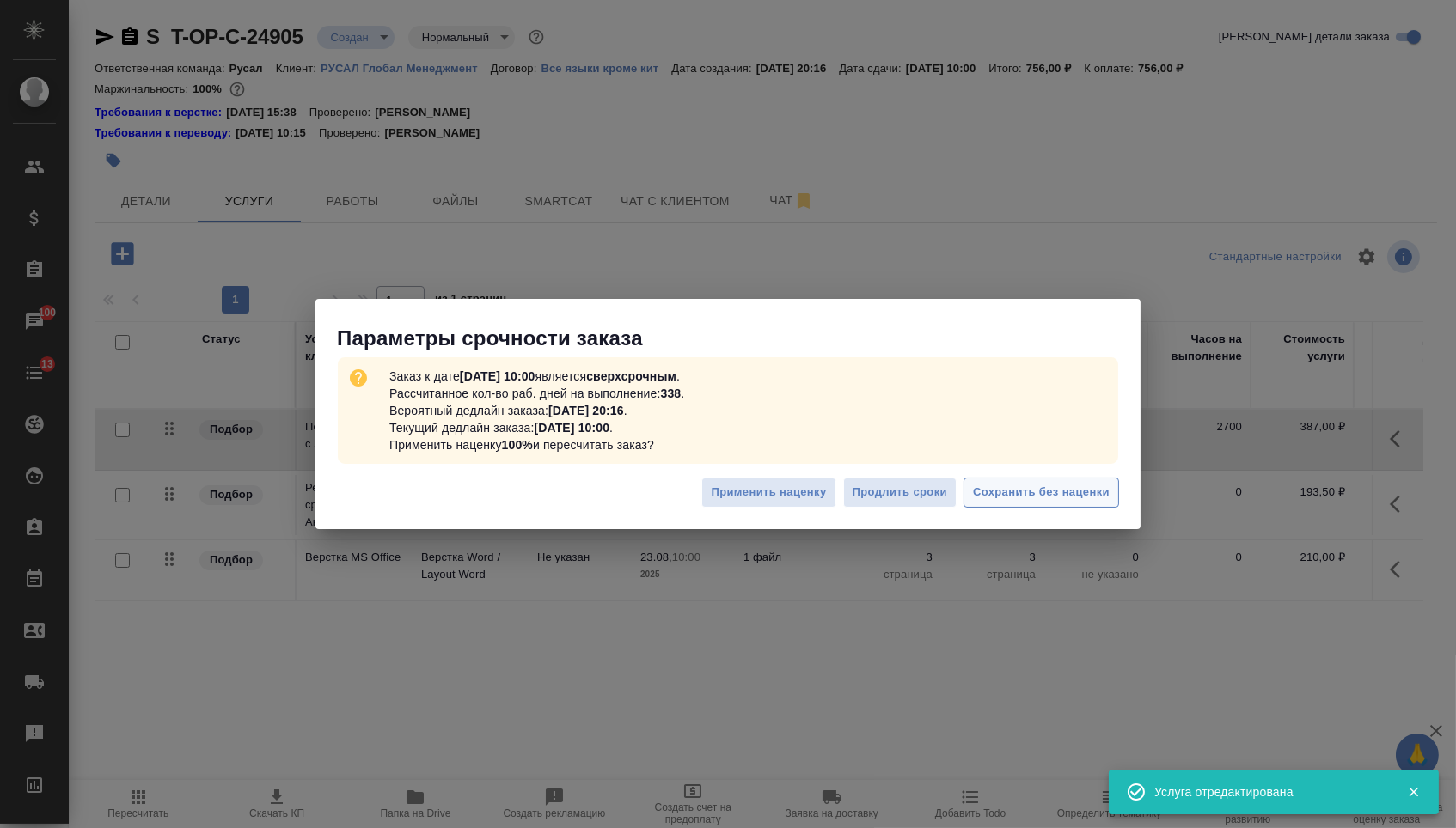
click at [1024, 507] on div "Применить наценку Продлить сроки Сохранить без наценки" at bounding box center [728, 499] width 825 height 60
click at [1020, 488] on span "Сохранить без наценки" at bounding box center [1040, 492] width 136 height 19
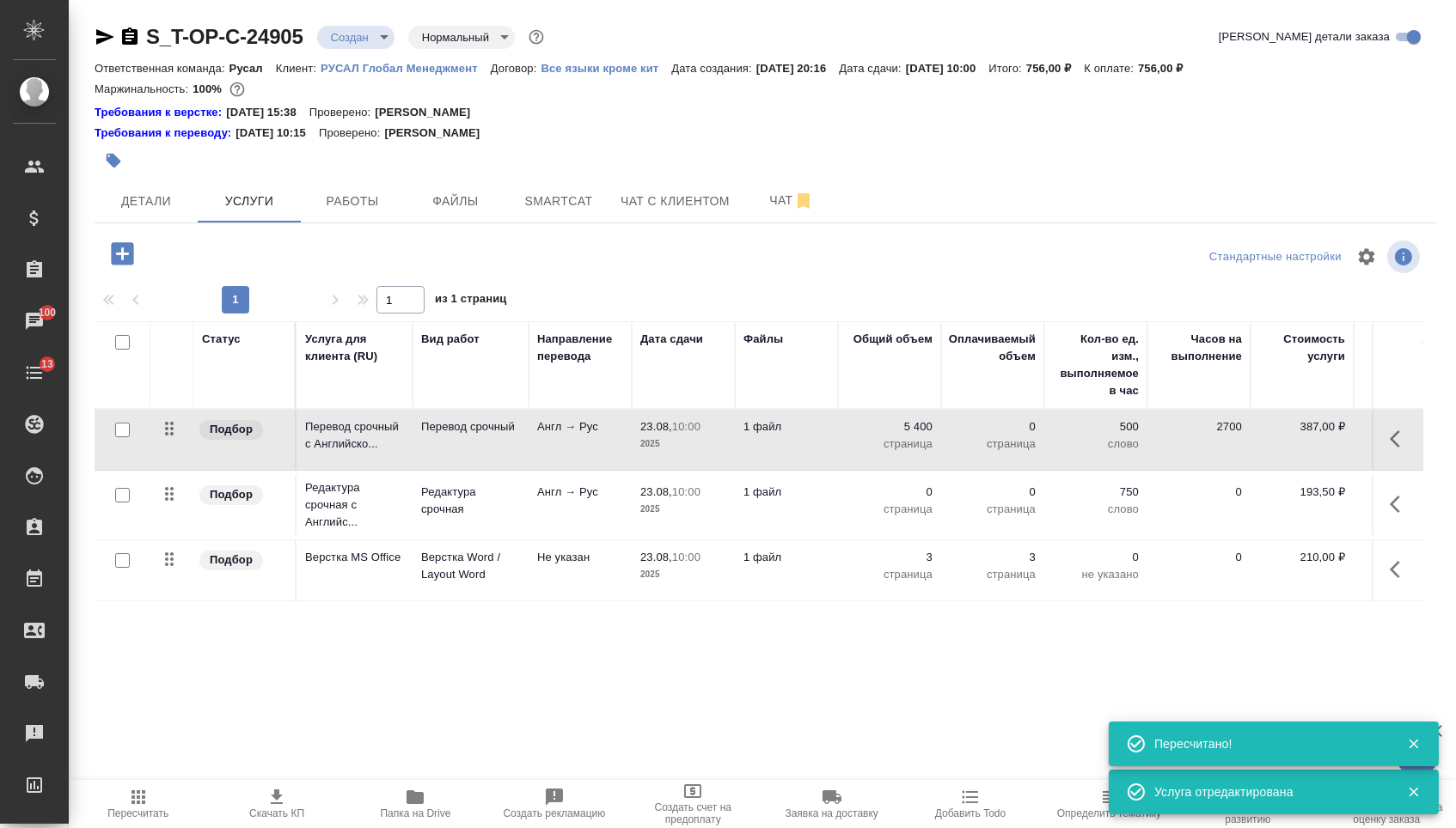
type input "urgent"
click at [896, 518] on p "страница" at bounding box center [889, 510] width 86 height 17
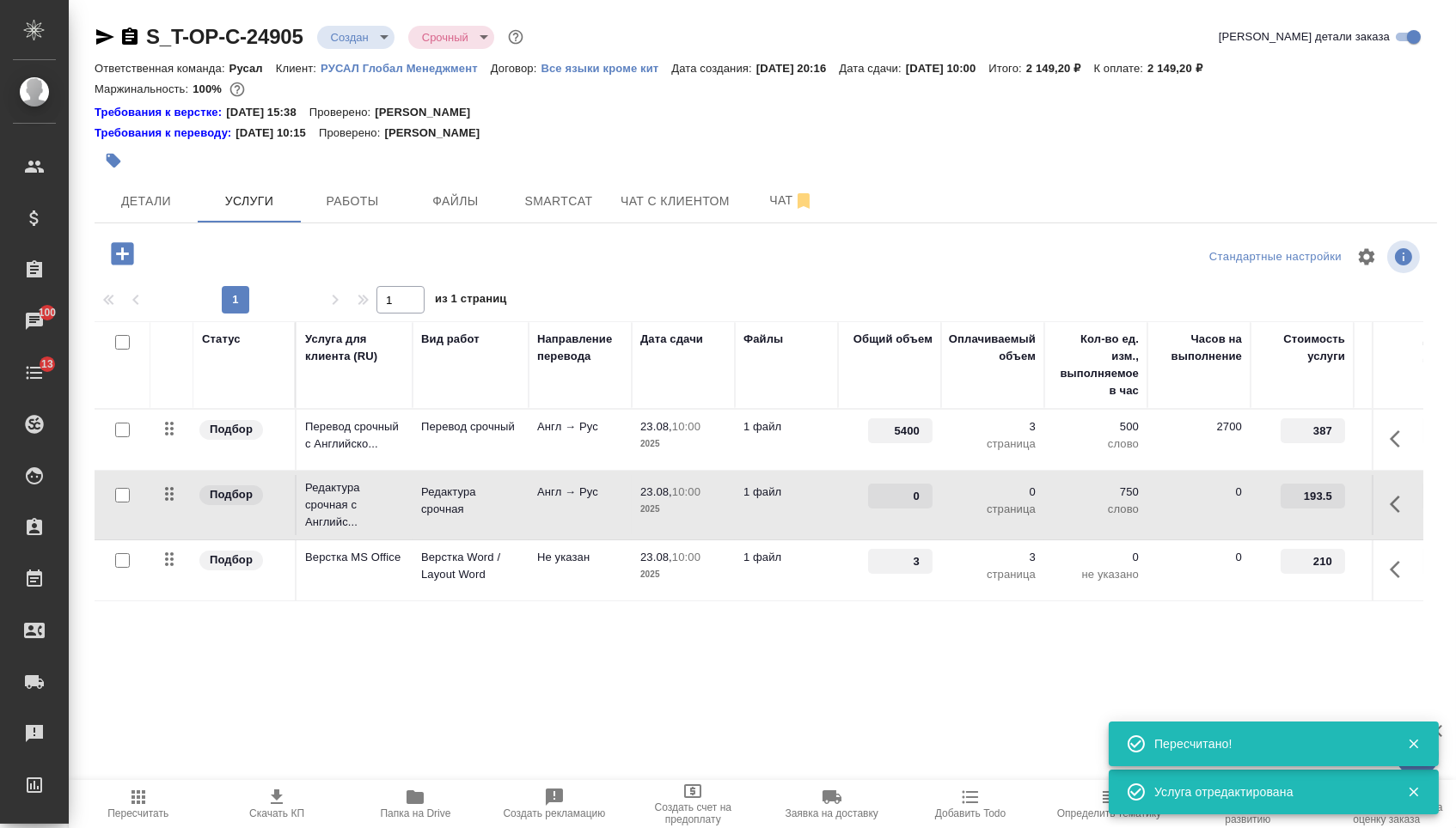
click at [896, 470] on td "0" at bounding box center [889, 440] width 104 height 60
click at [896, 509] on input "0" at bounding box center [900, 496] width 65 height 25
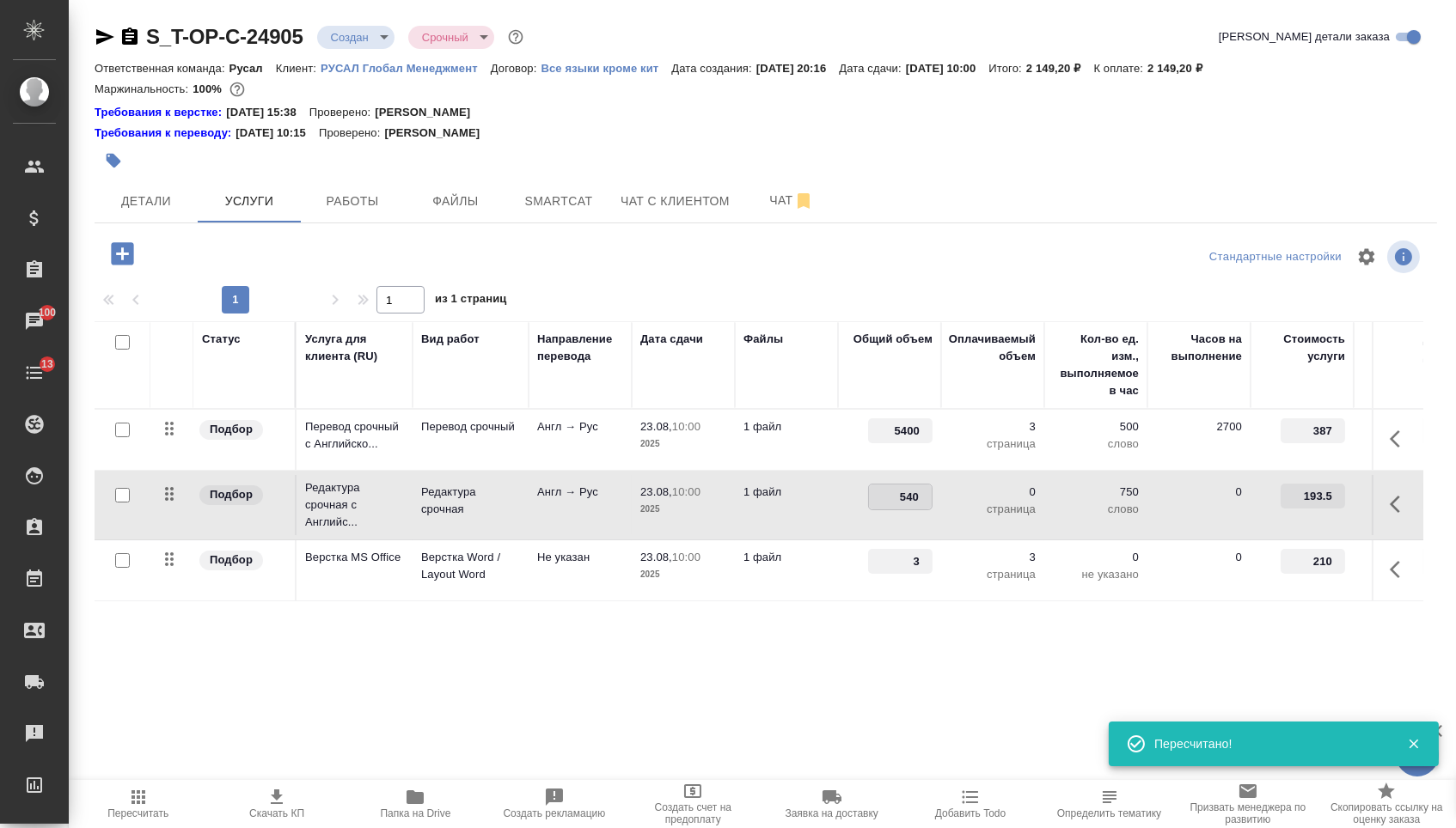
type input "5400"
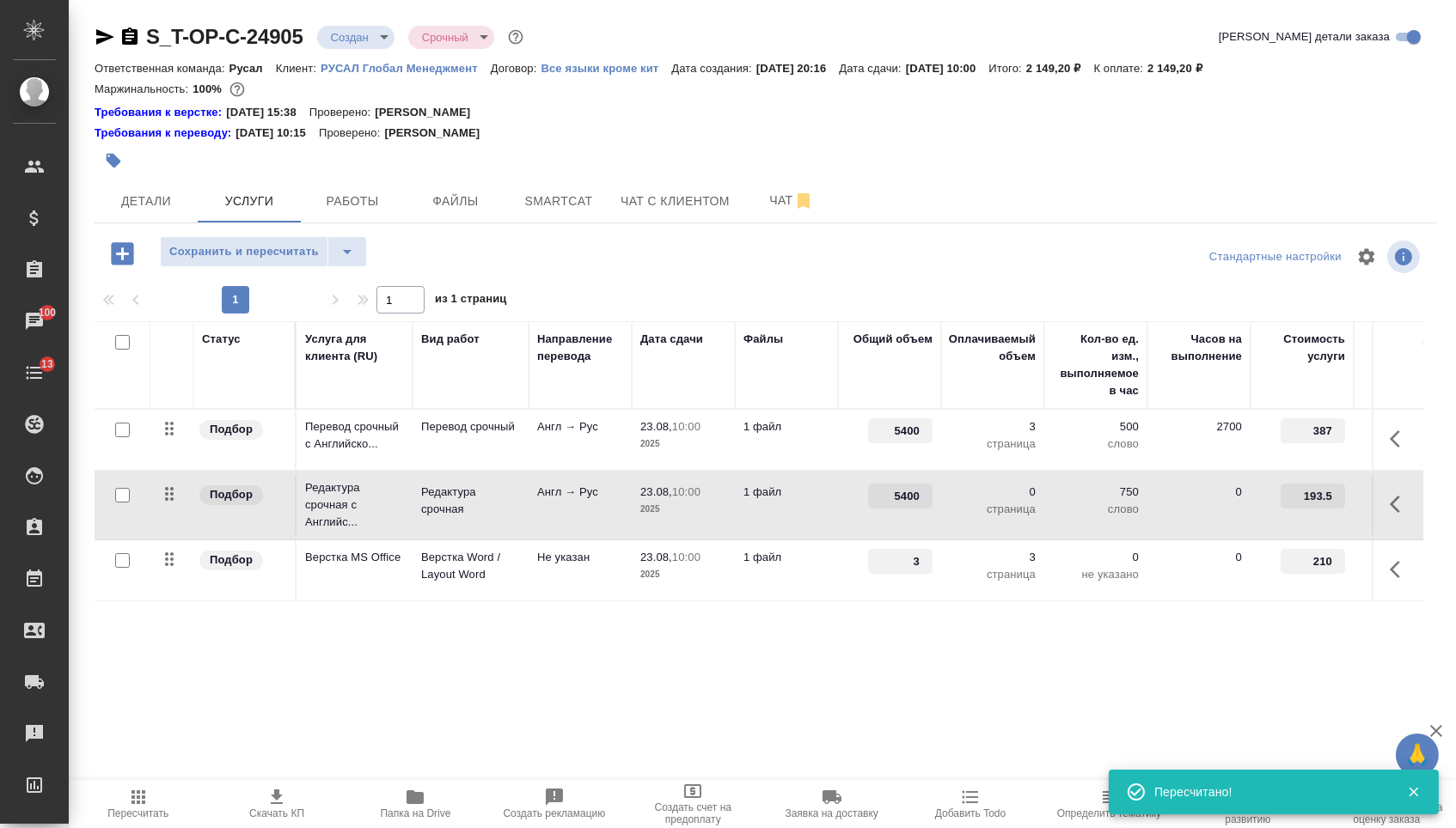
click at [812, 678] on div "Статус Услуга для клиента (RU) Вид работ Направление перевода Дата сдачи Файлы …" at bounding box center [758, 506] width 1328 height 370
click at [296, 254] on span "Сохранить и пересчитать" at bounding box center [244, 251] width 150 height 19
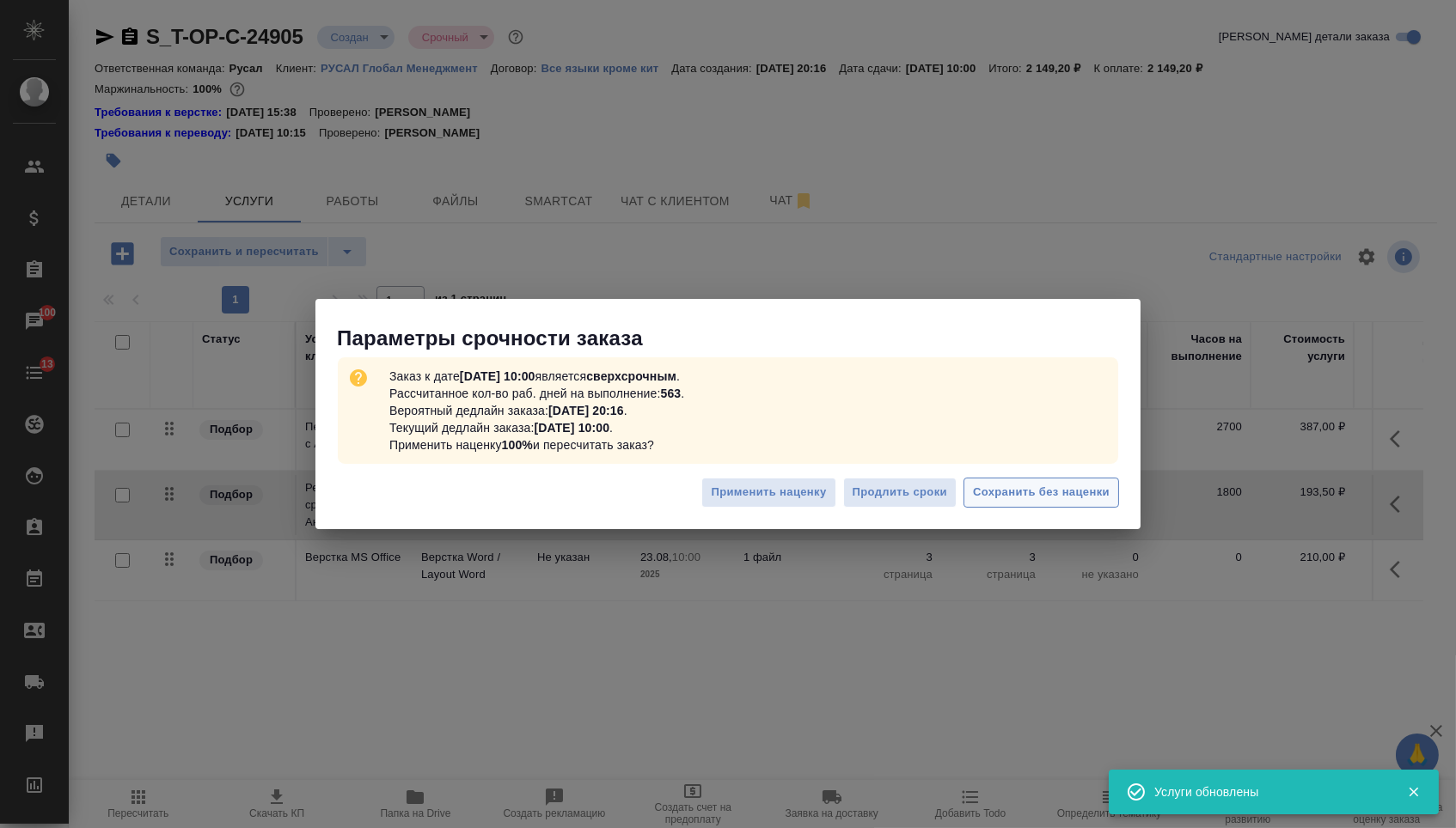
click at [988, 490] on span "Сохранить без наценки" at bounding box center [1040, 492] width 136 height 19
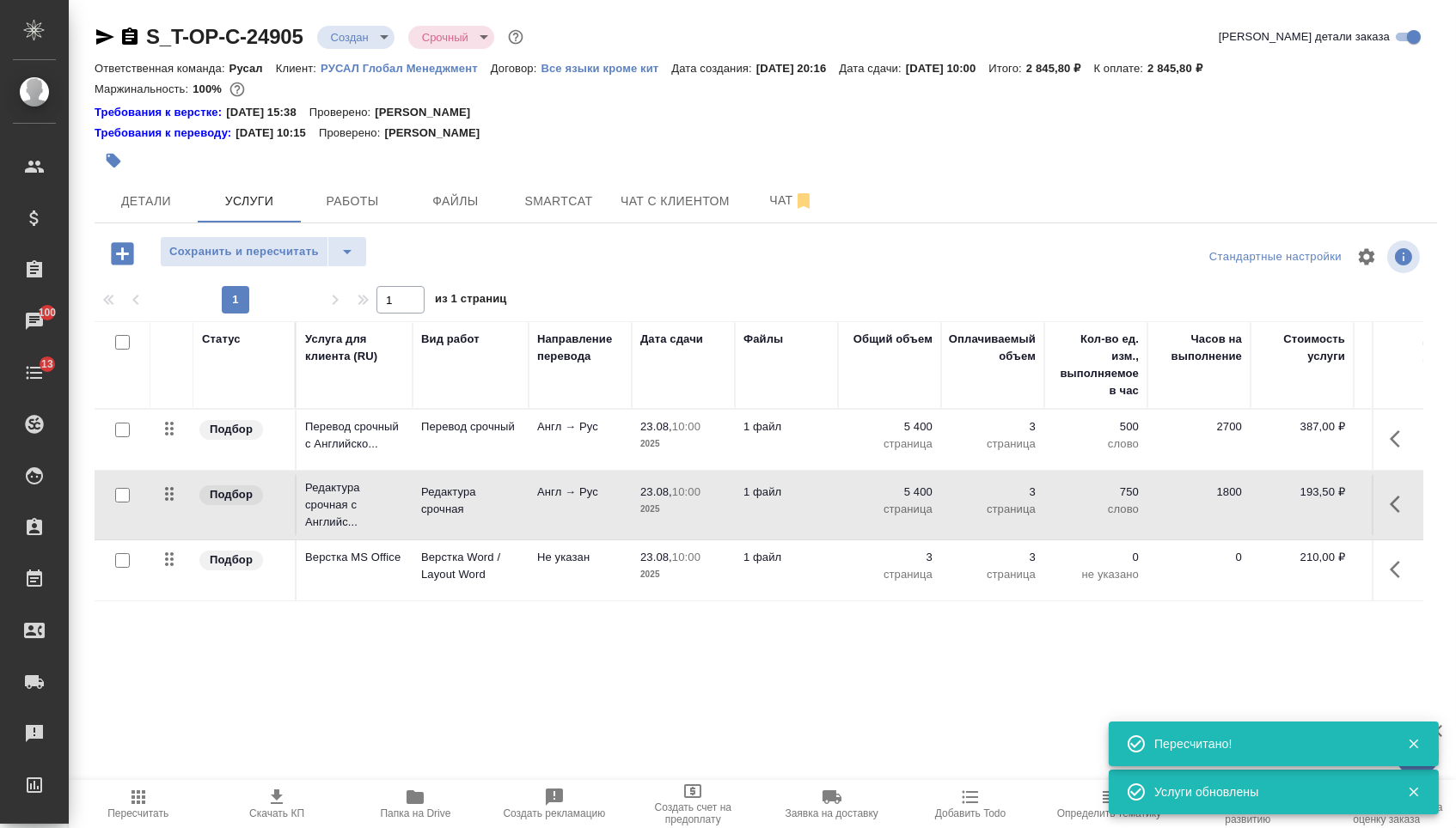
click at [364, 27] on body "🙏 .cls-1 fill:#fff; AWATERA Menshikova Aleksandra Клиенты Спецификации Заказы 1…" at bounding box center [728, 414] width 1456 height 828
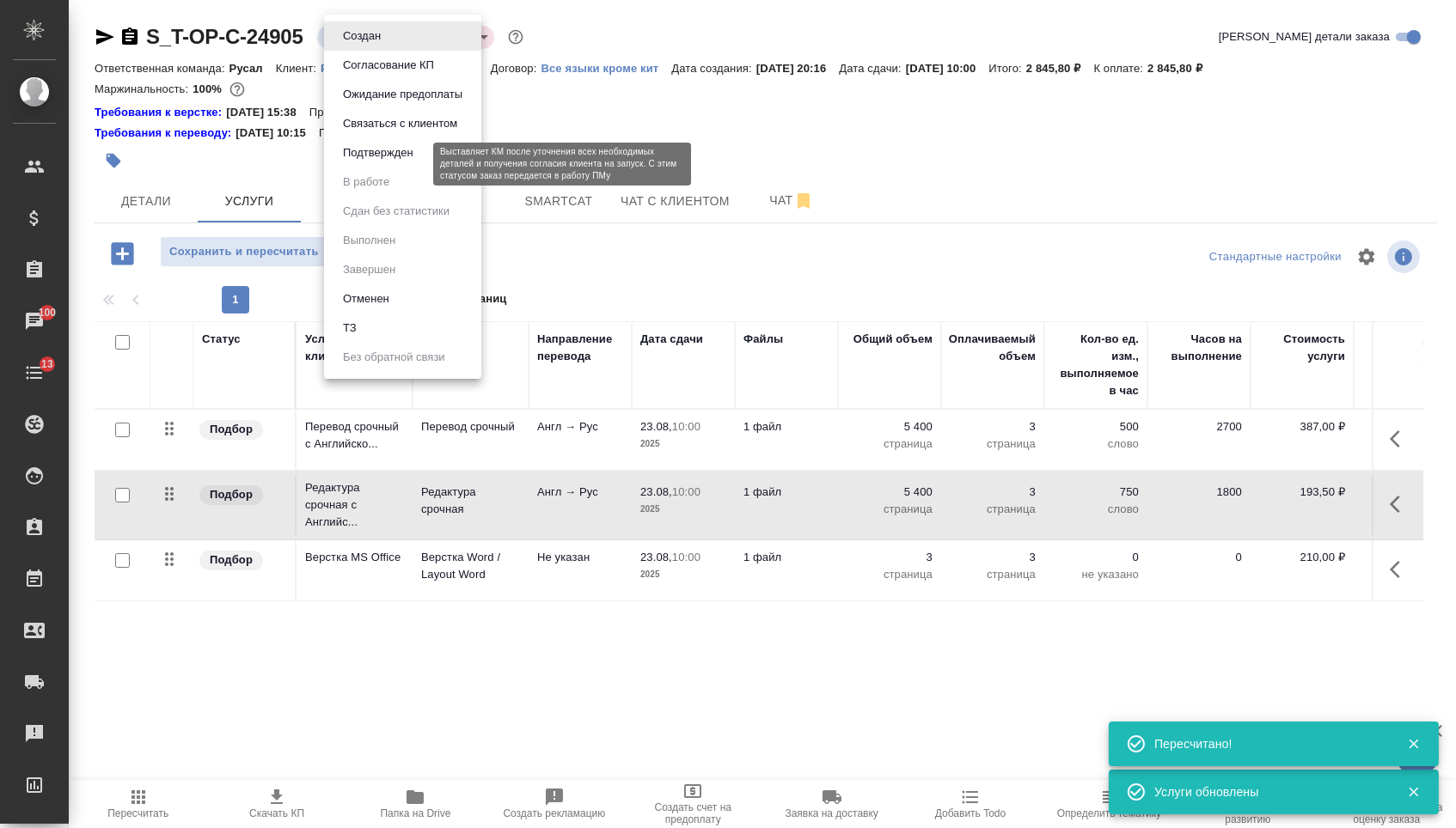
click at [370, 163] on button "Подтвержден" at bounding box center [377, 153] width 80 height 19
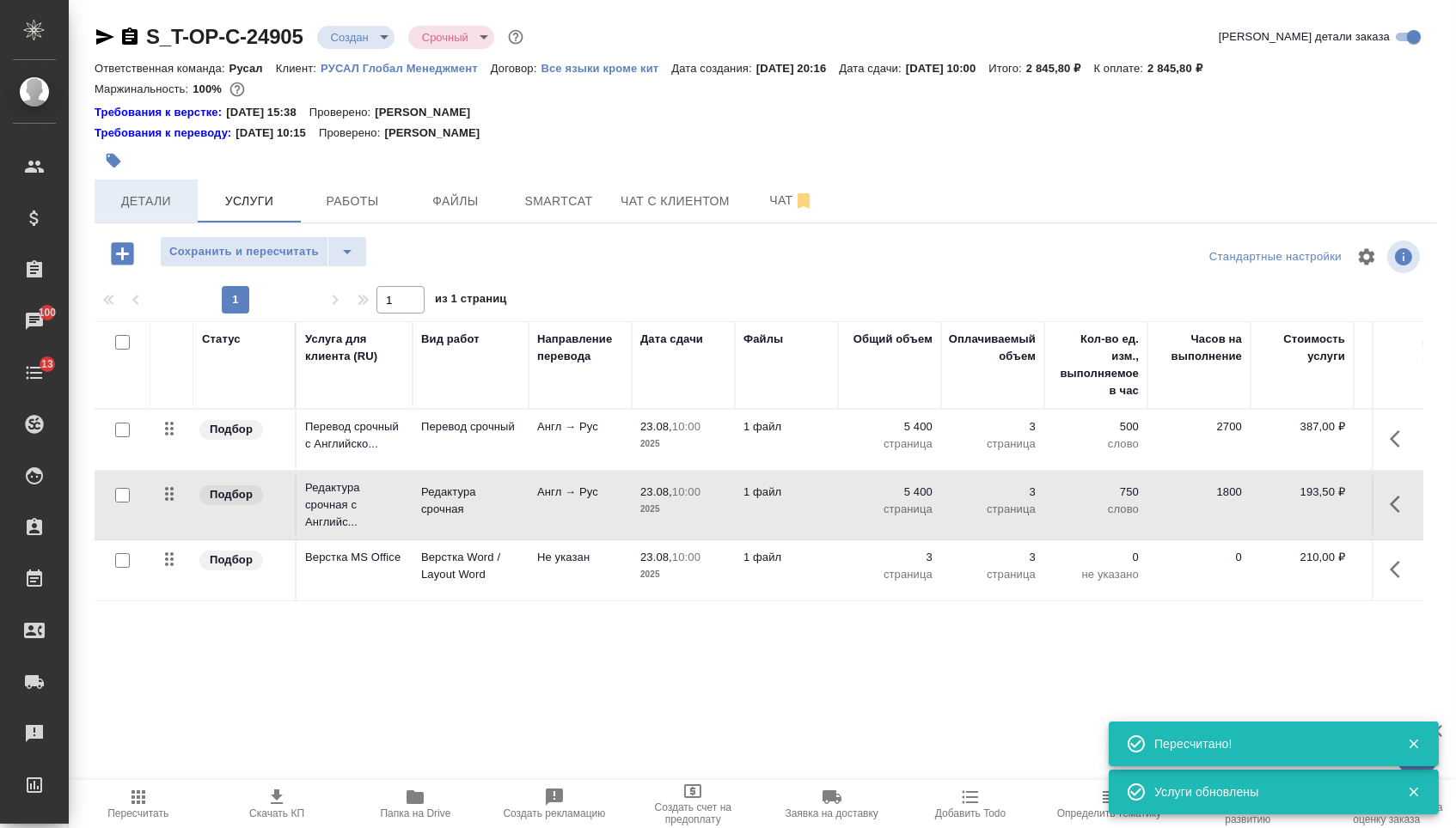
click at [161, 196] on span "Детали" at bounding box center [145, 201] width 82 height 21
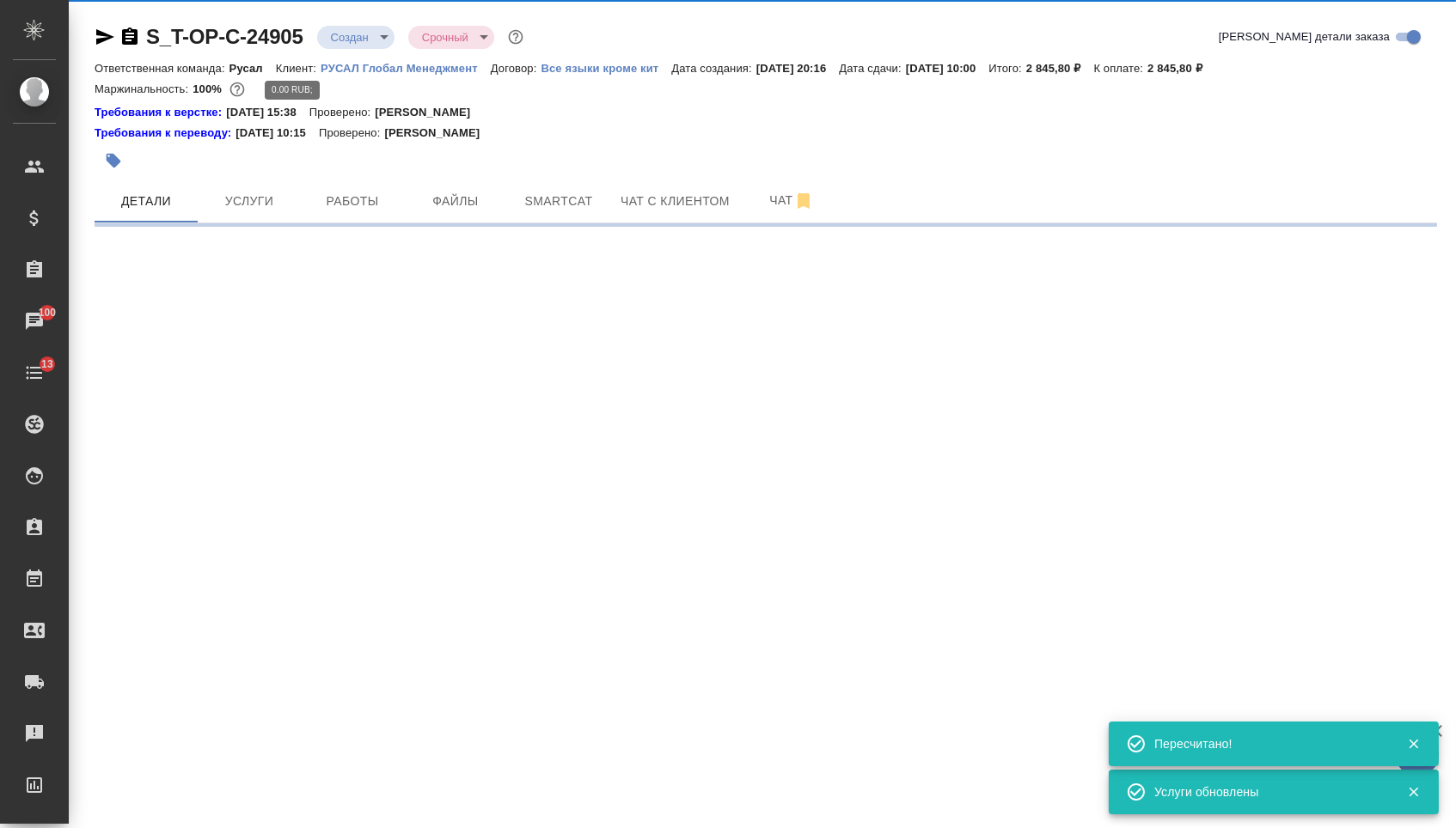
select select "RU"
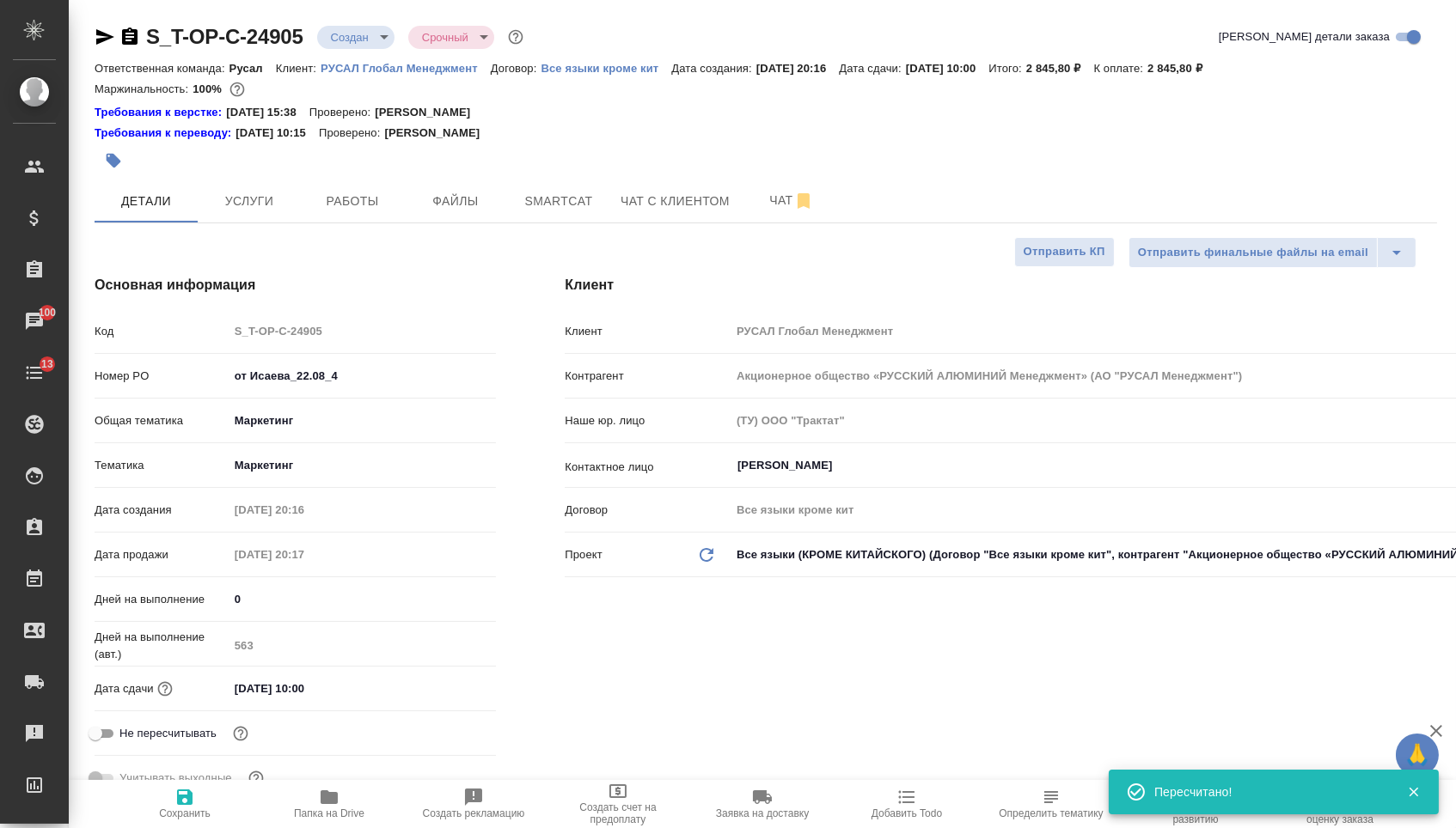
click at [104, 37] on icon "button" at bounding box center [104, 37] width 20 height 20
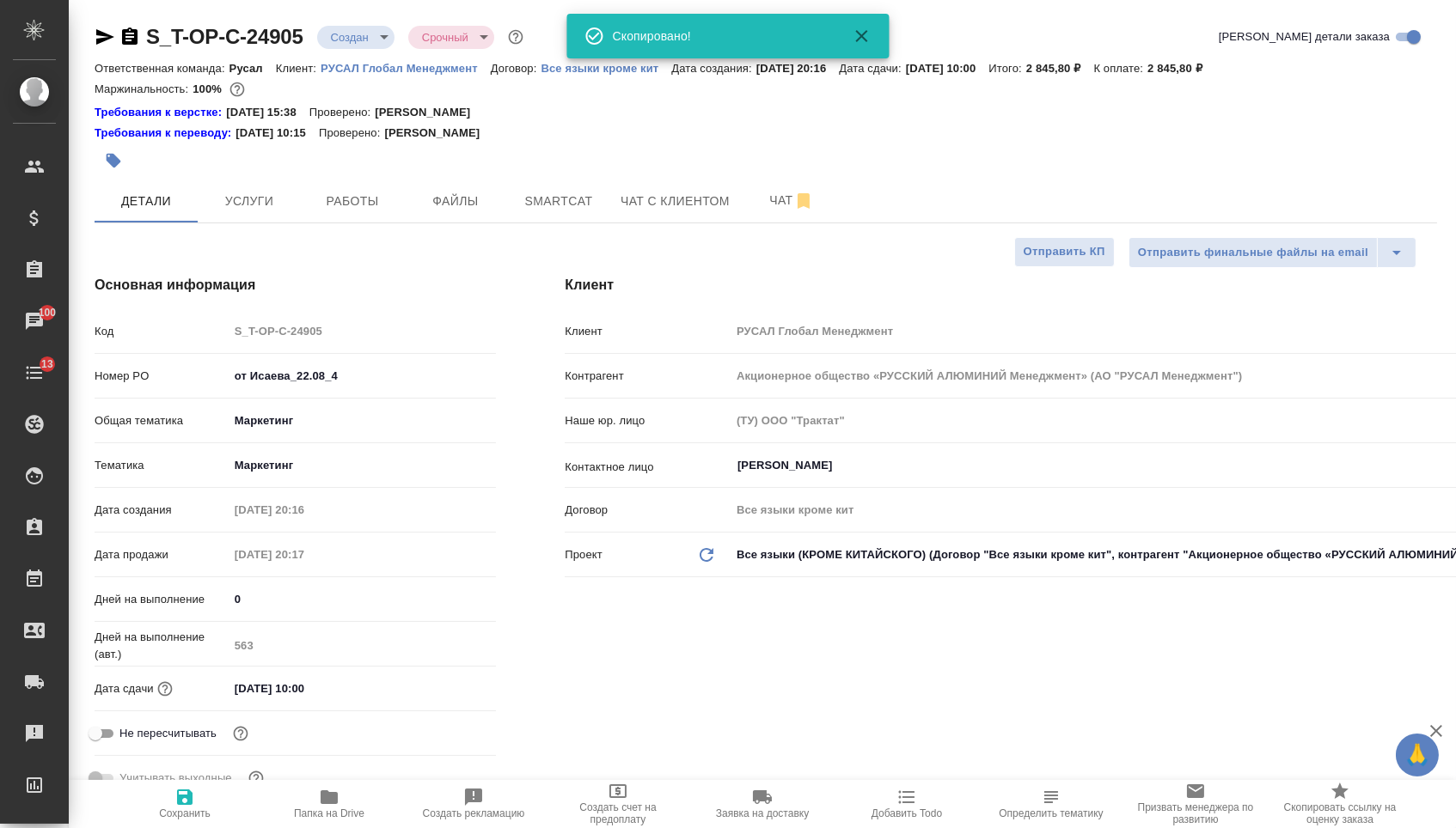
select select "RU"
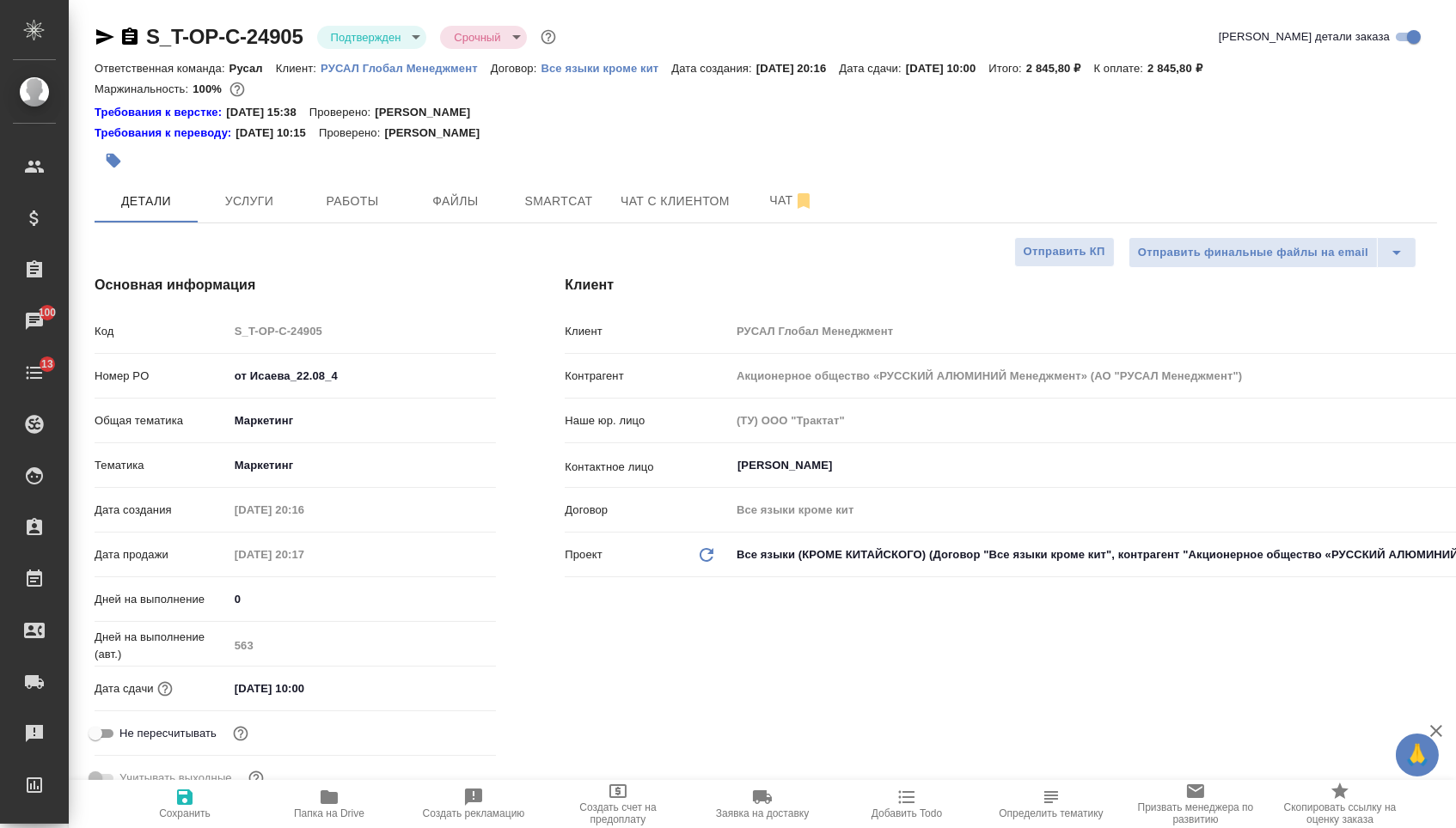
type textarea "x"
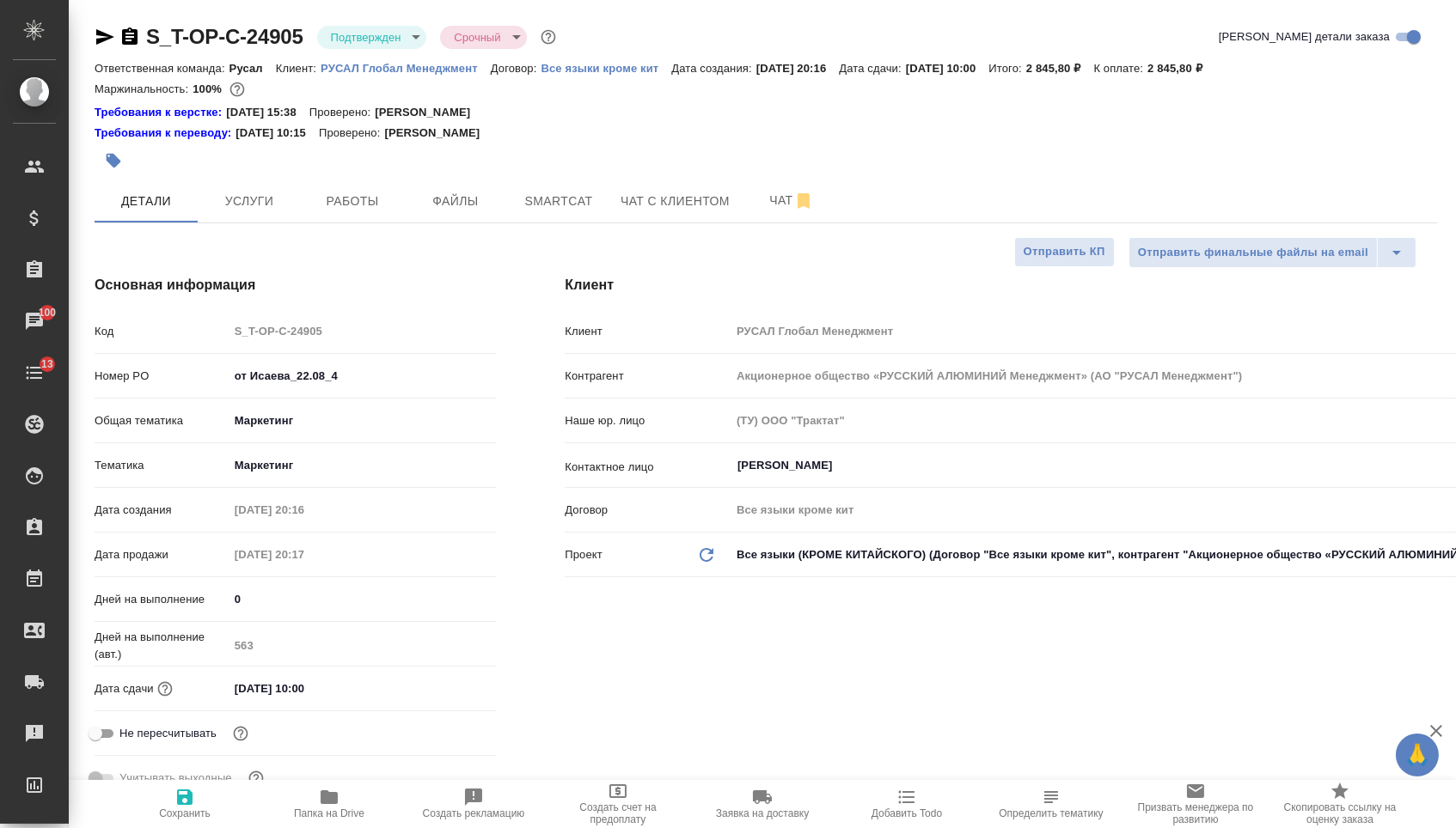
type textarea "x"
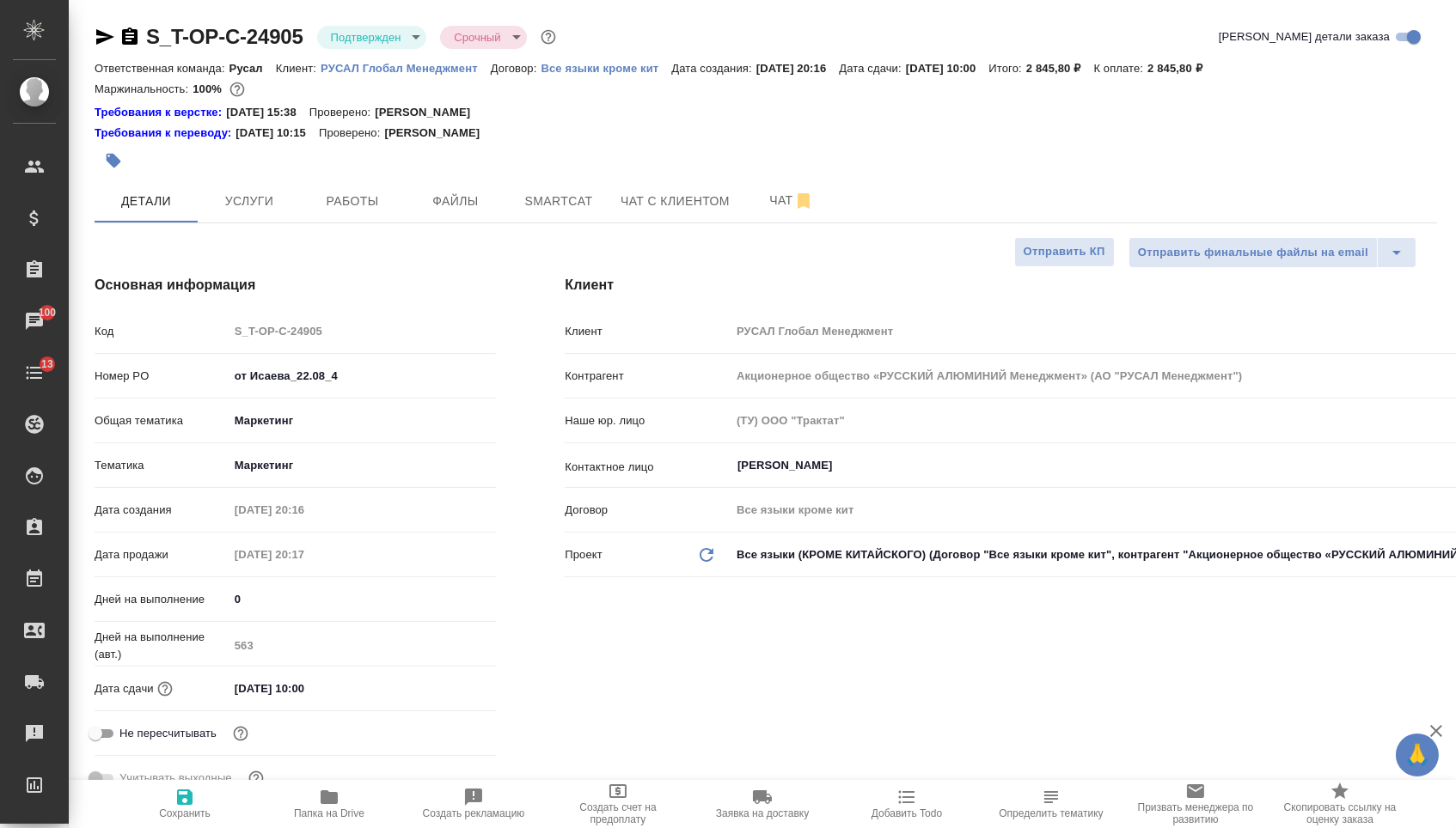
type textarea "x"
